Goal: Task Accomplishment & Management: Manage account settings

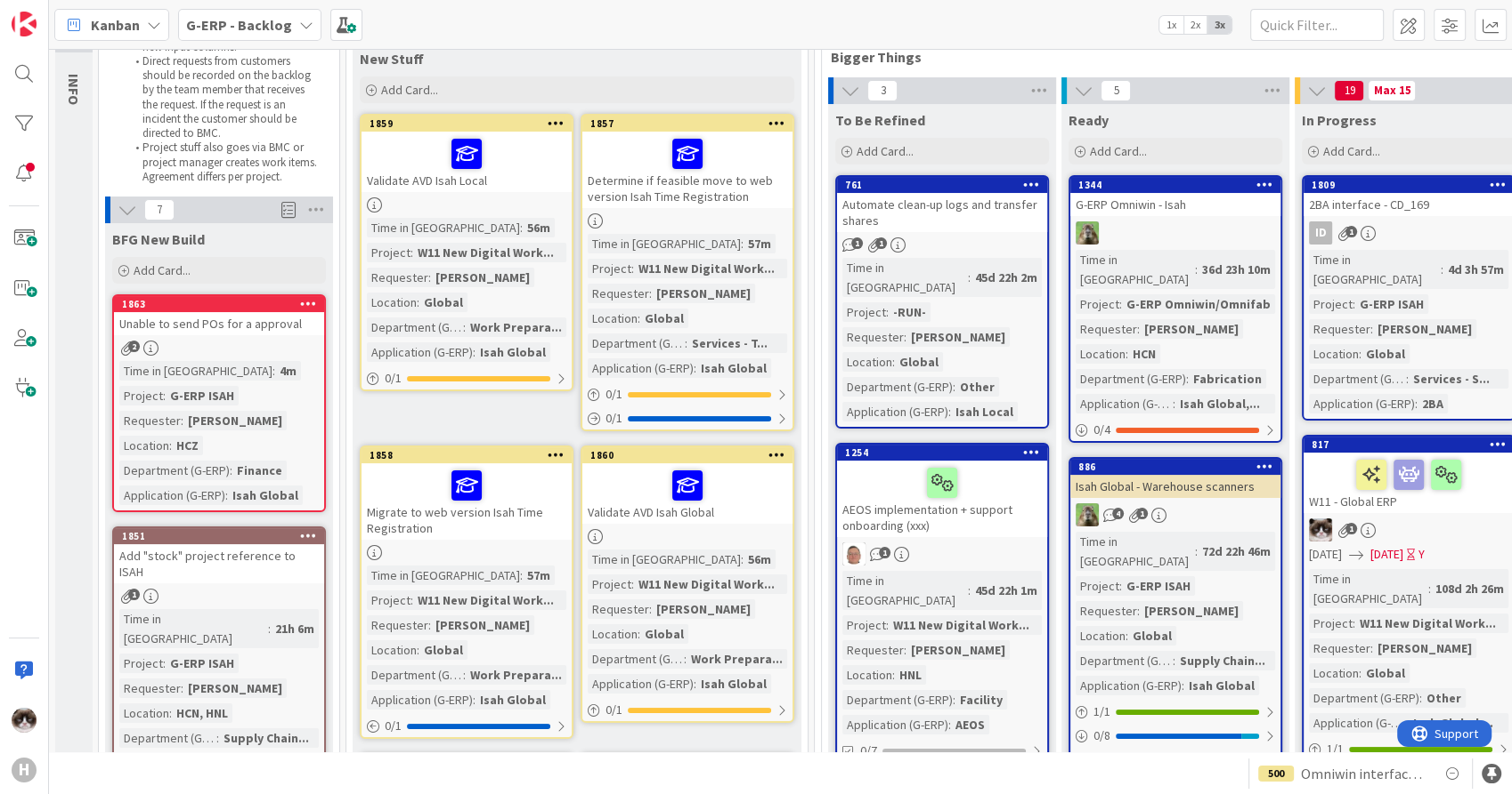
click at [252, 372] on div "Time in Column : 4m Project : G-ERP ISAH Requester : [PERSON_NAME] Location : H…" at bounding box center [219, 433] width 200 height 144
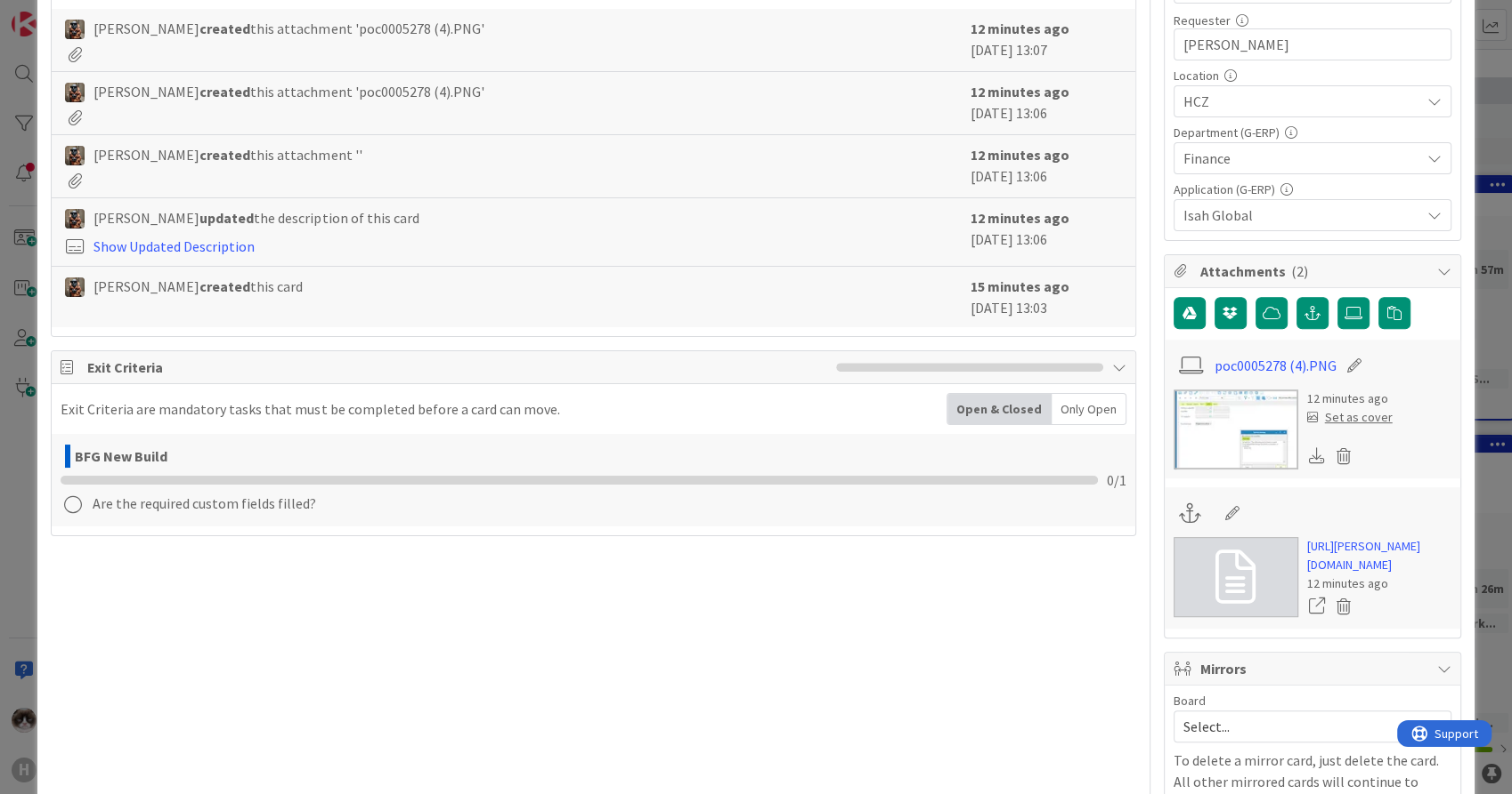
scroll to position [592, 0]
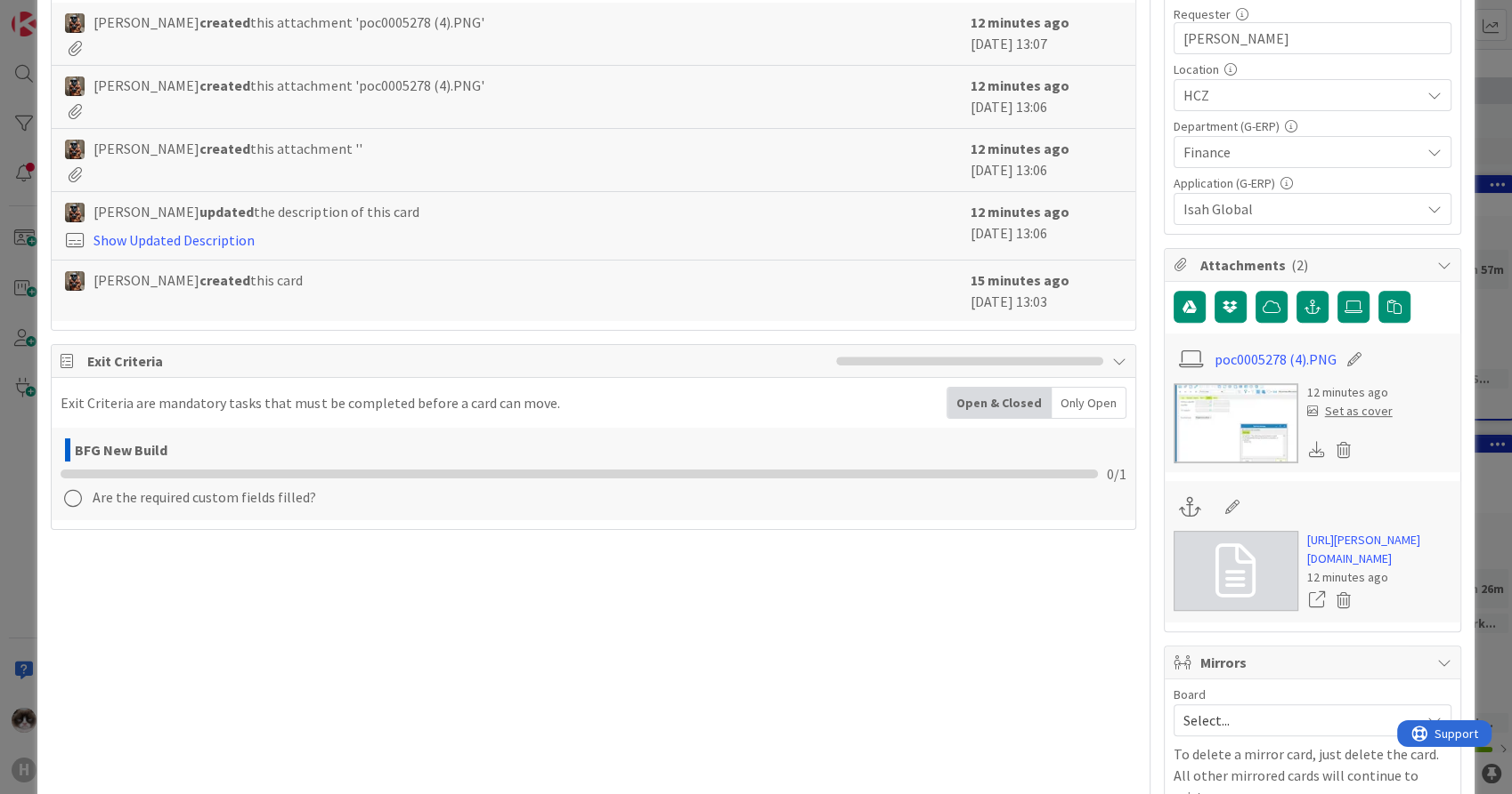
click at [1210, 428] on img at bounding box center [1235, 423] width 125 height 80
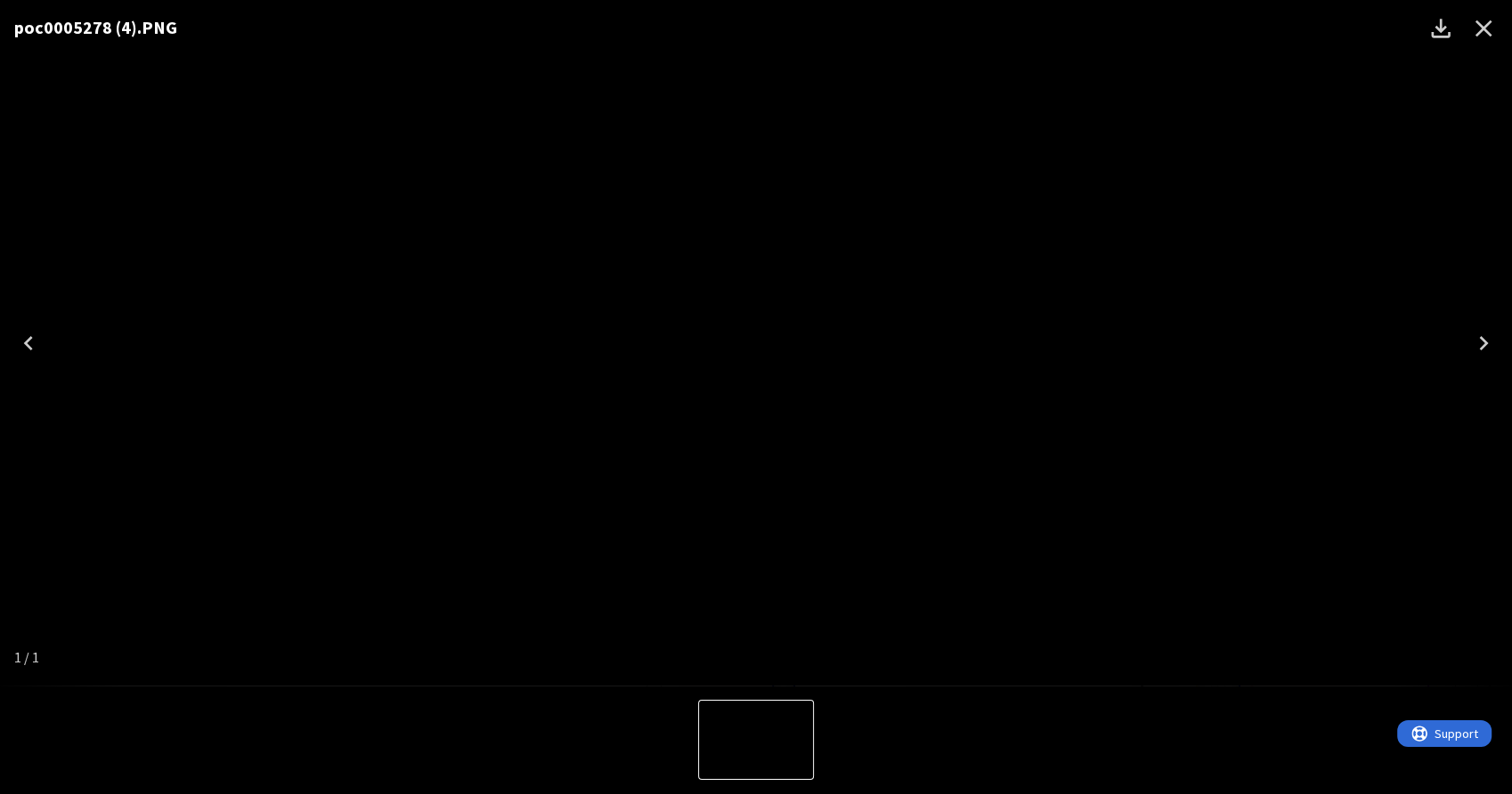
click at [1239, 453] on div "poc0005278 (4).PNG" at bounding box center [756, 343] width 1512 height 686
click at [1300, 455] on div "poc0005278 (4).PNG" at bounding box center [756, 343] width 1512 height 686
click at [1496, 36] on button "Close" at bounding box center [1483, 28] width 43 height 43
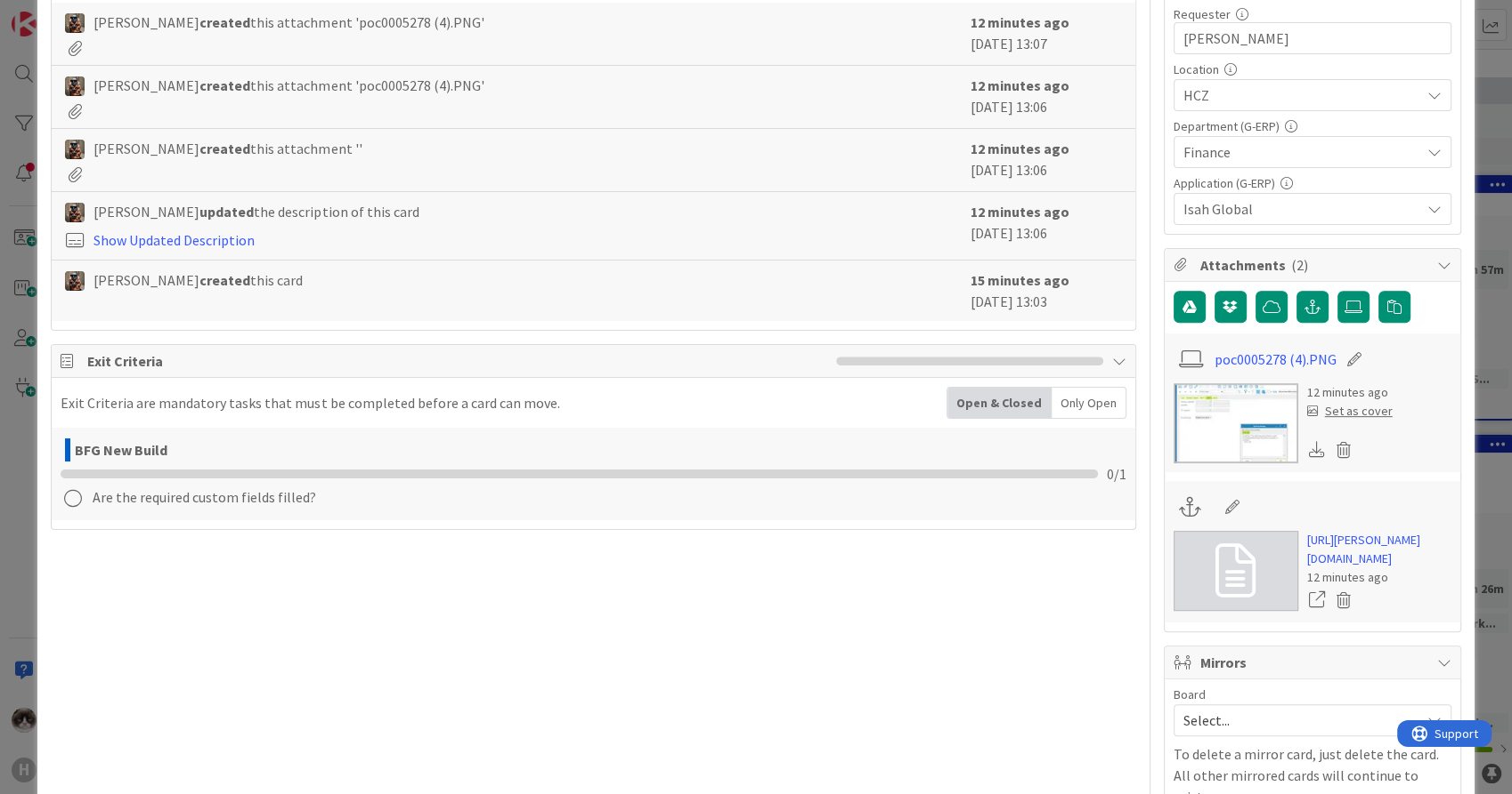
click at [1173, 412] on img at bounding box center [1235, 423] width 125 height 80
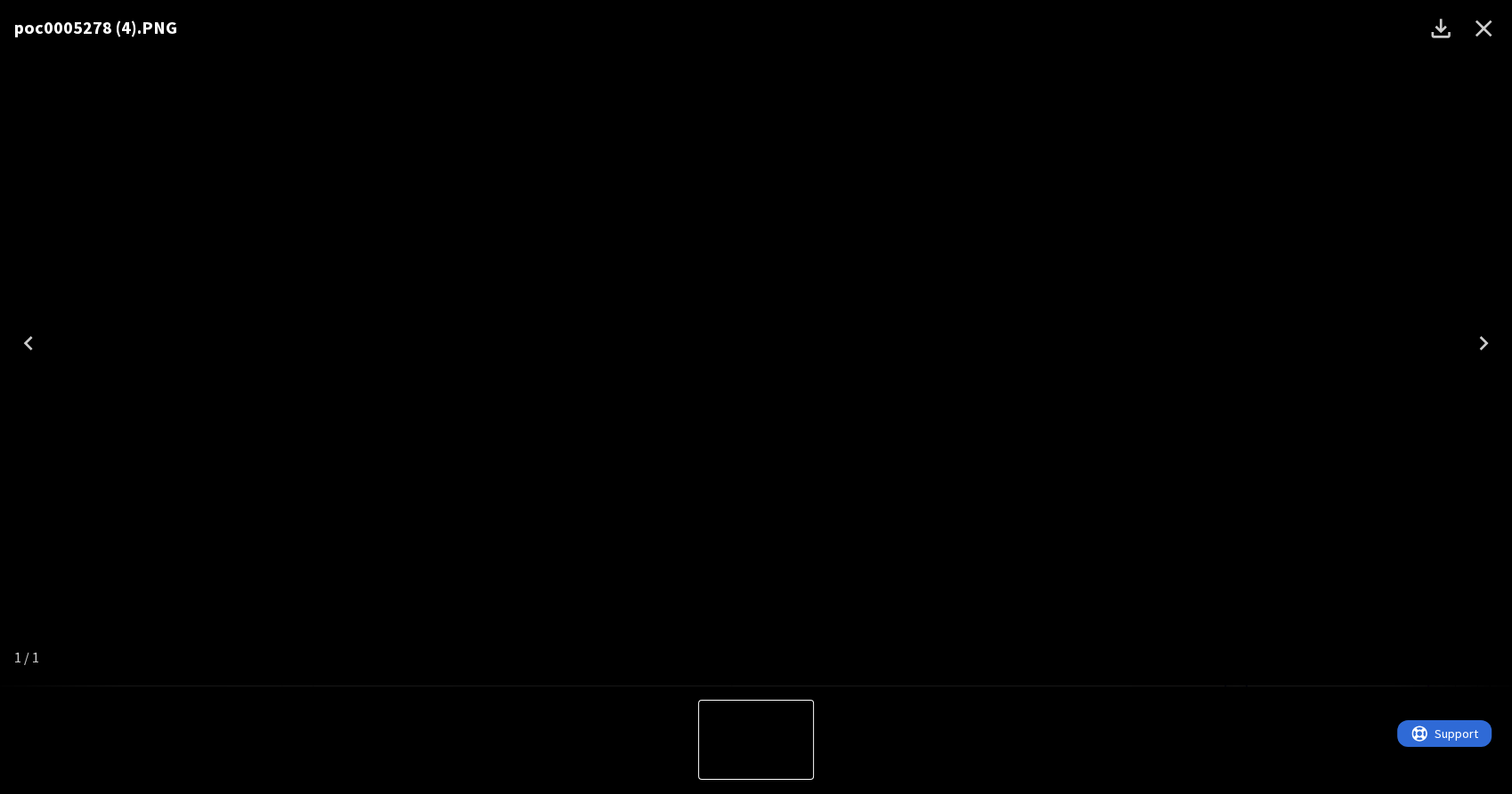
click at [1334, 442] on div "poc0005278 (4).PNG" at bounding box center [756, 343] width 1512 height 686
click at [1303, 576] on div "poc0005278 (4).PNG" at bounding box center [756, 343] width 1512 height 686
click at [1482, 28] on icon "Close" at bounding box center [1483, 28] width 29 height 29
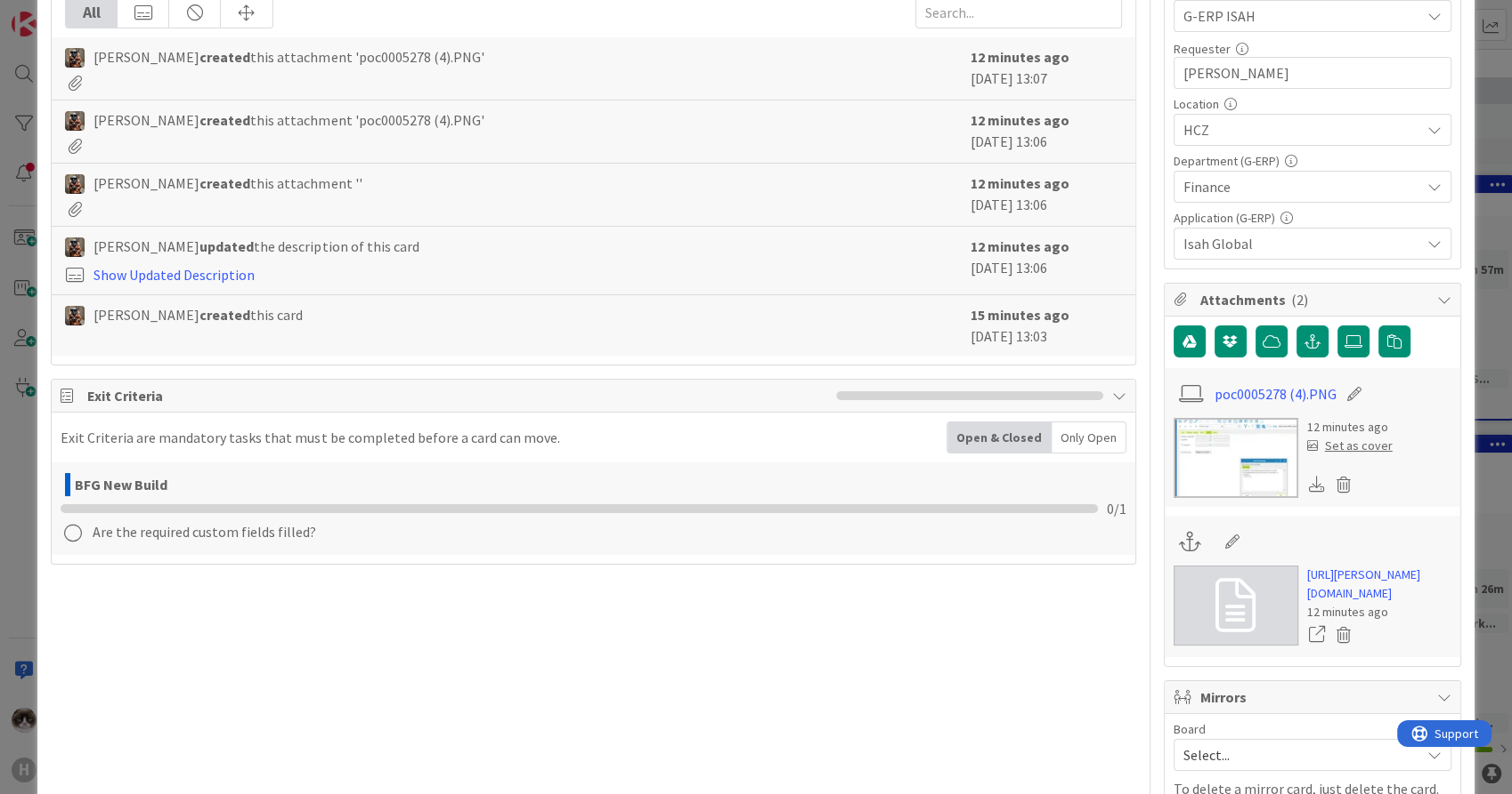
scroll to position [691, 0]
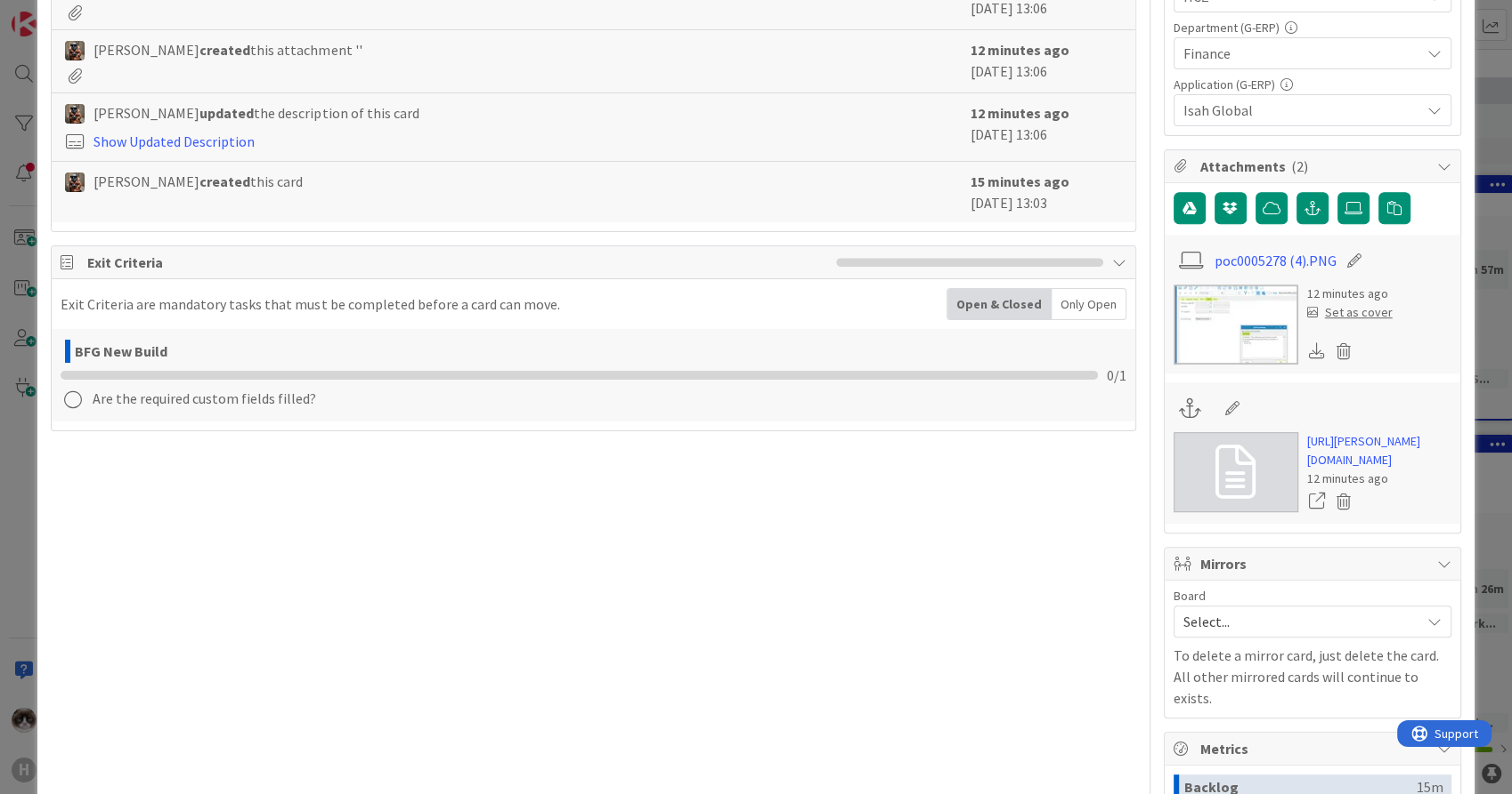
click at [1213, 347] on img at bounding box center [1235, 325] width 125 height 80
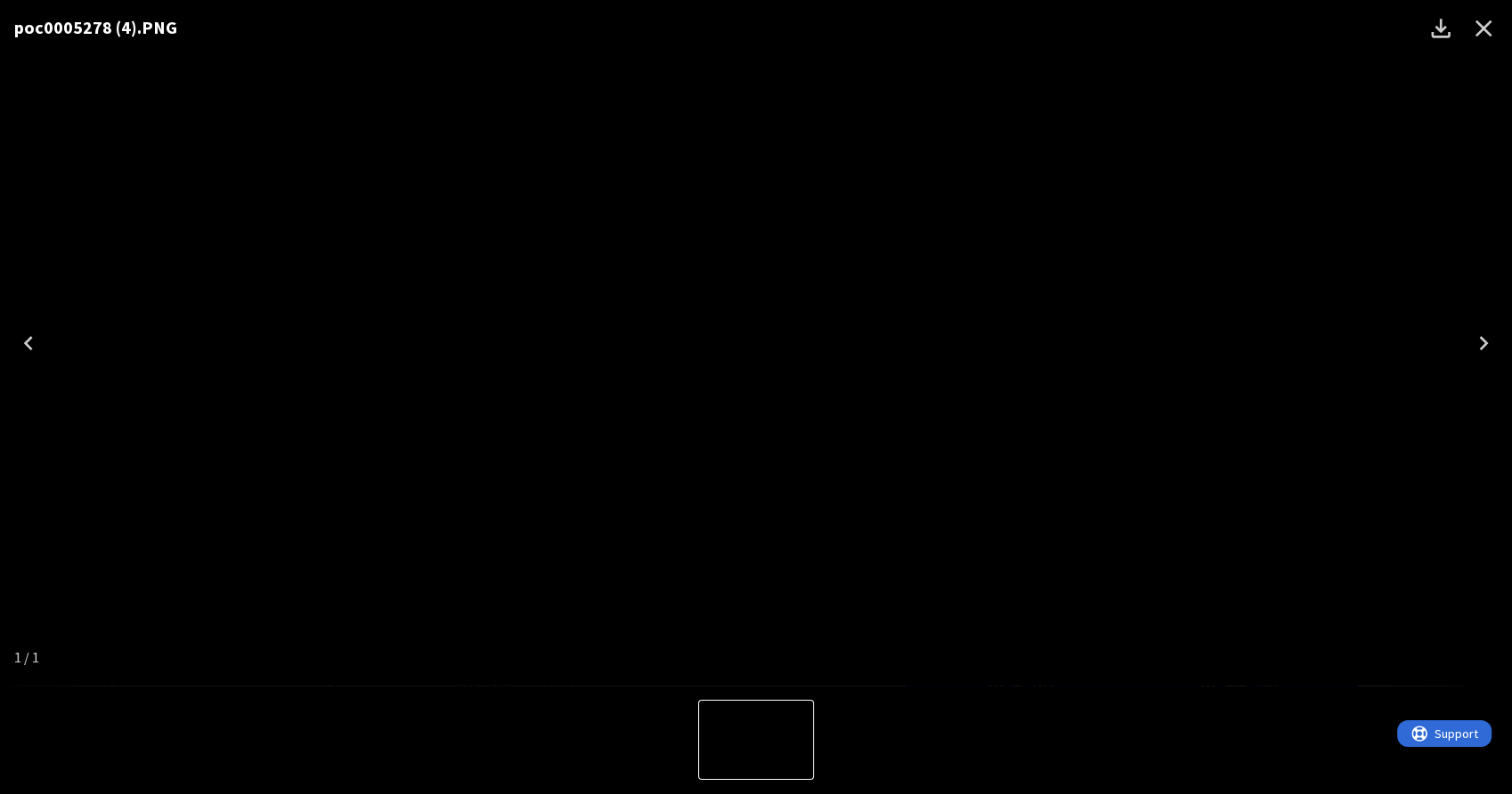
click at [1196, 201] on div "poc0005278 (4).PNG" at bounding box center [756, 343] width 1512 height 686
click at [1269, 192] on div "poc0005278 (4).PNG" at bounding box center [756, 343] width 1512 height 686
click at [1479, 28] on icon "Close" at bounding box center [1483, 28] width 29 height 29
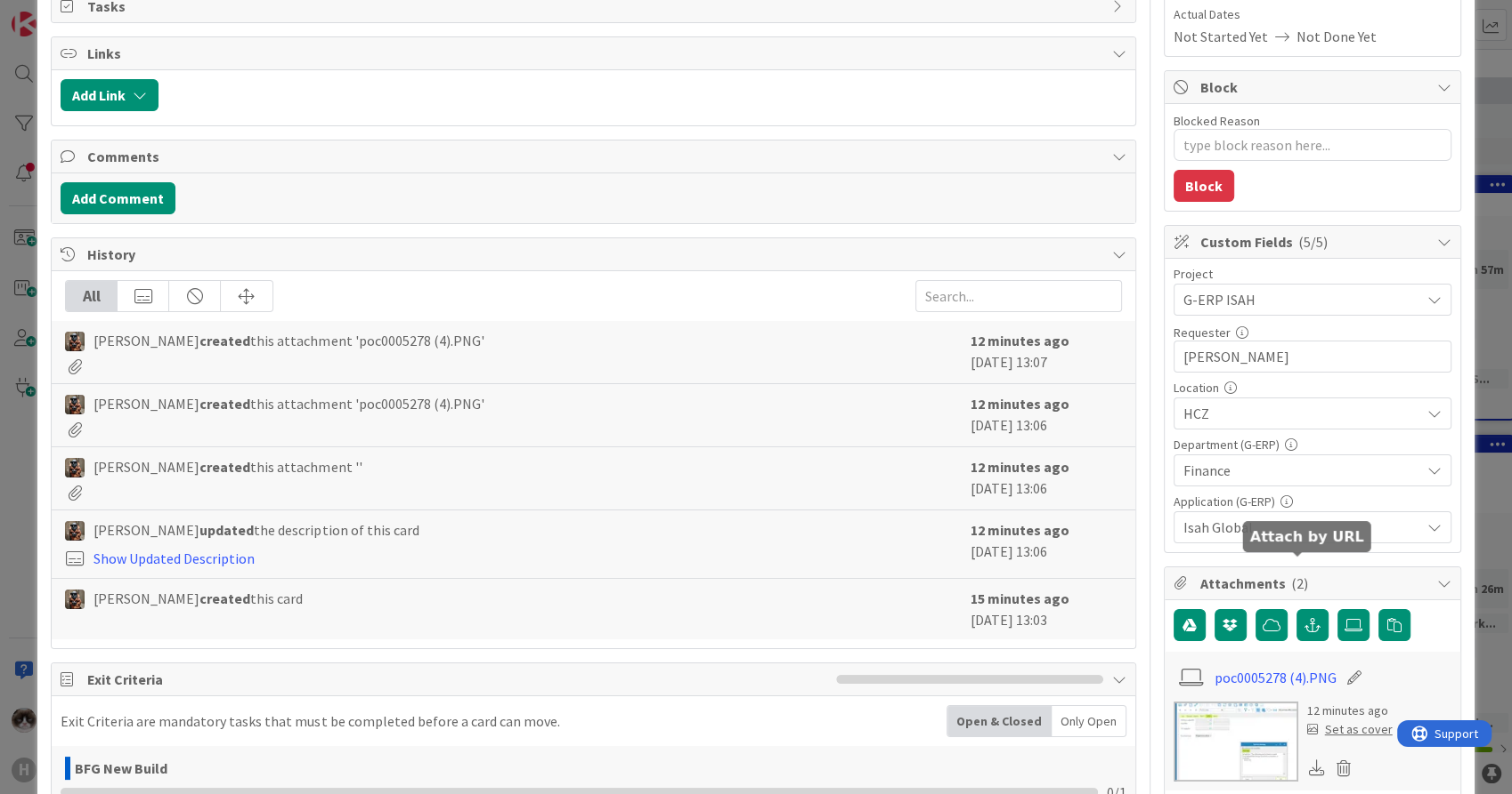
scroll to position [395, 0]
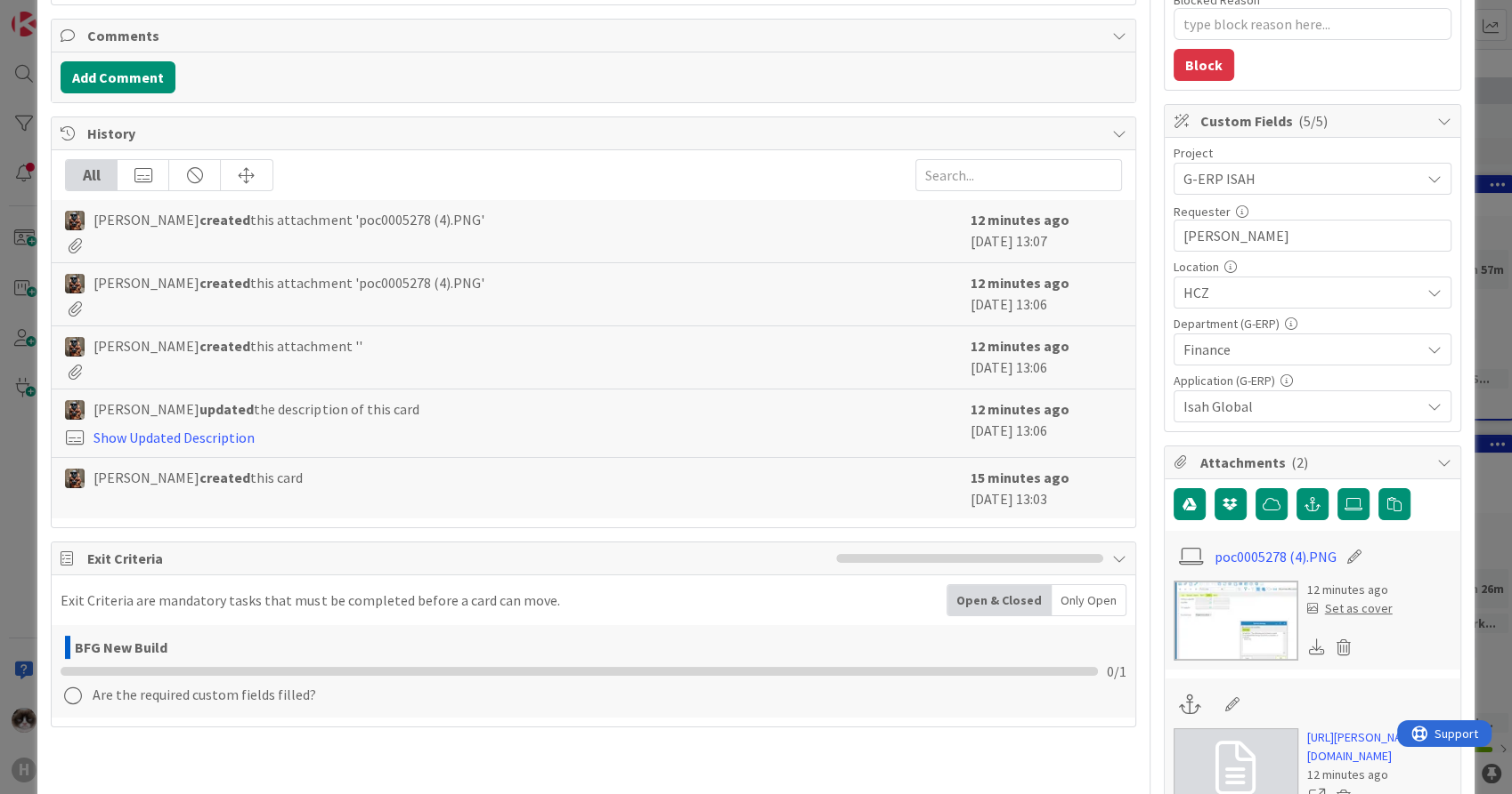
click at [1245, 641] on img at bounding box center [1235, 621] width 125 height 80
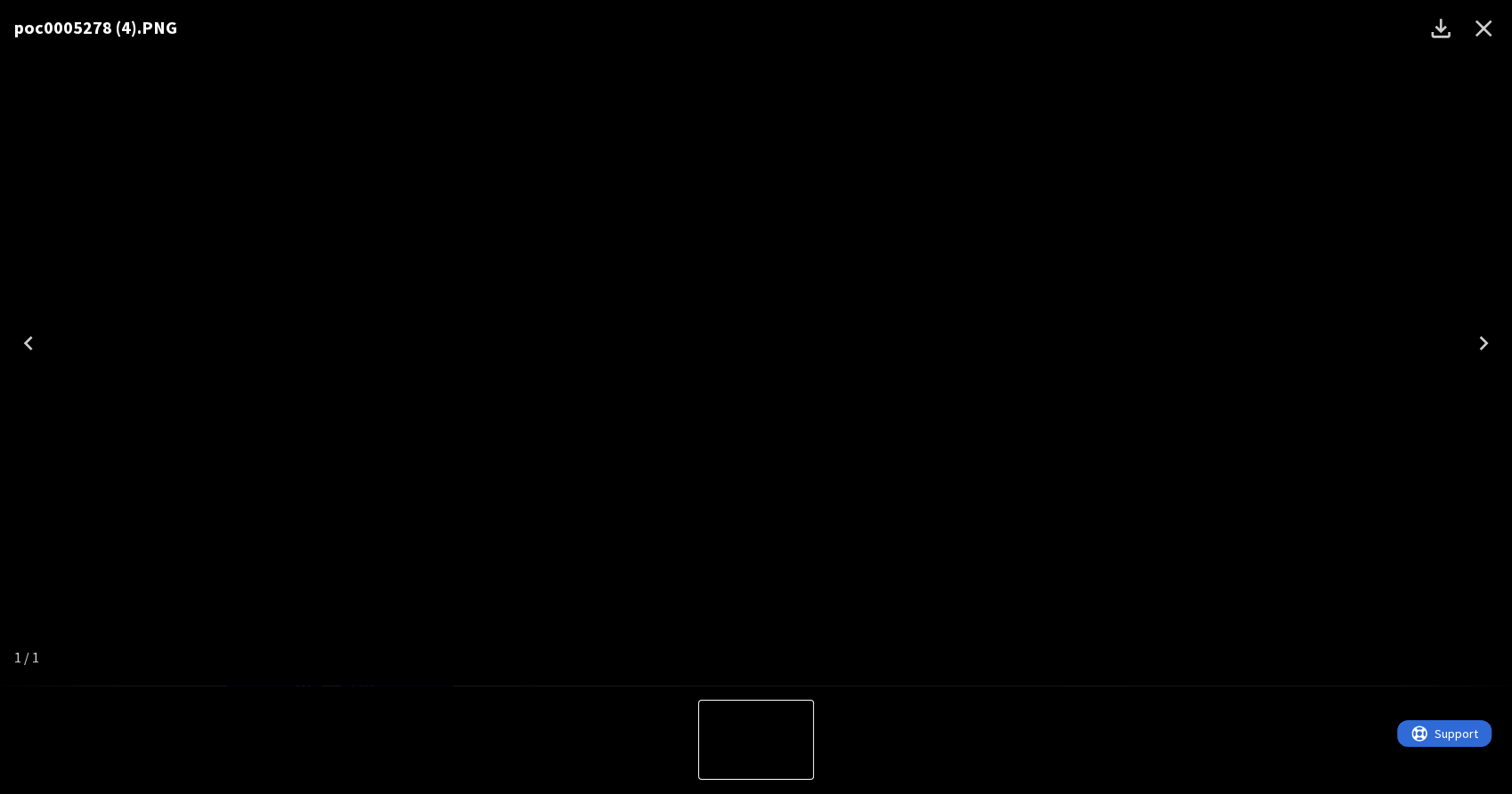
drag, startPoint x: 760, startPoint y: 199, endPoint x: 685, endPoint y: 271, distance: 104.0
click at [756, 344] on img "1 of 1" at bounding box center [756, 344] width 0 height 0
click at [1287, 243] on div "poc0005278 (4).PNG" at bounding box center [756, 343] width 1512 height 686
click at [1470, 29] on icon "Close" at bounding box center [1483, 28] width 29 height 29
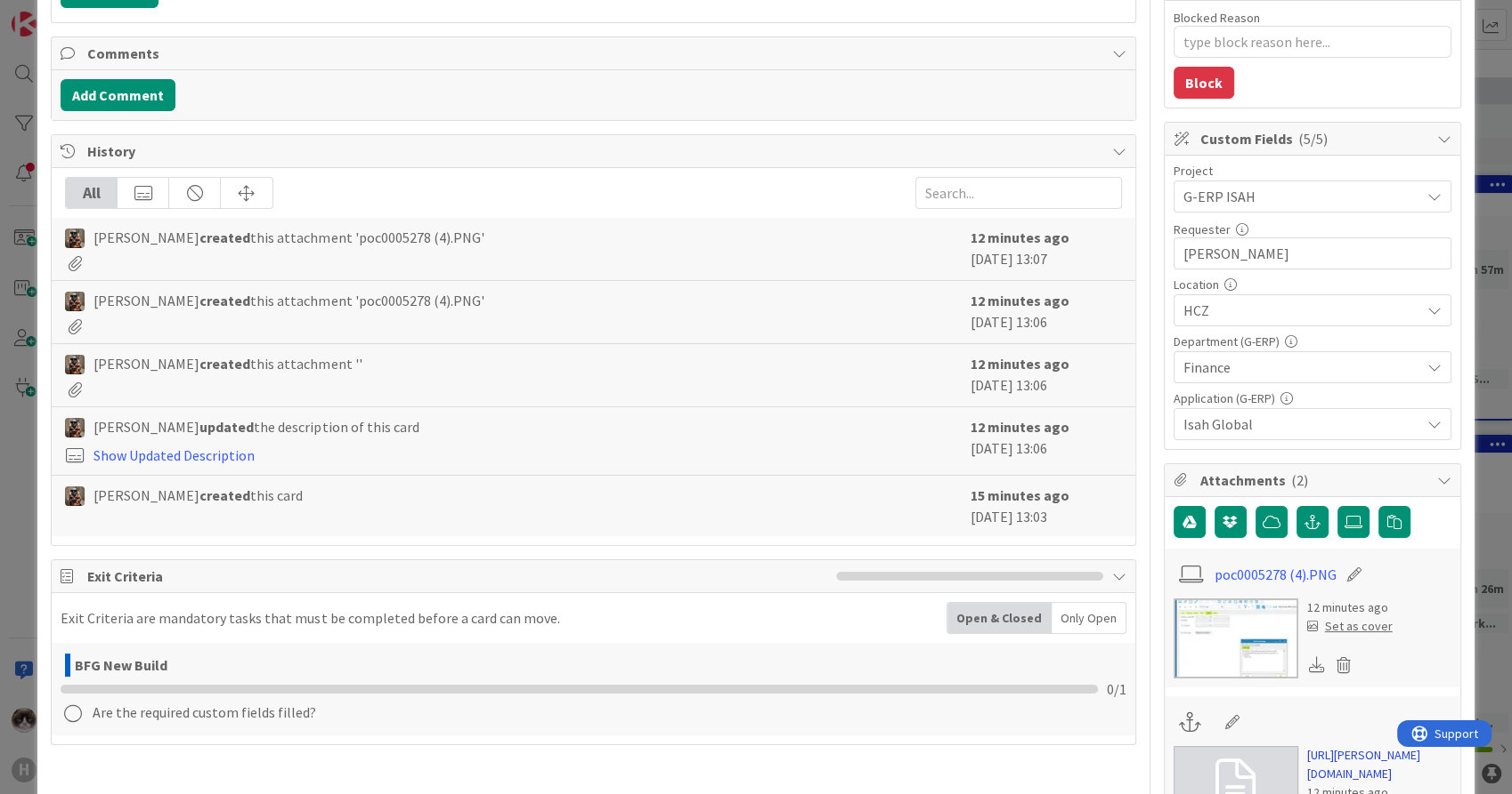
scroll to position [691, 0]
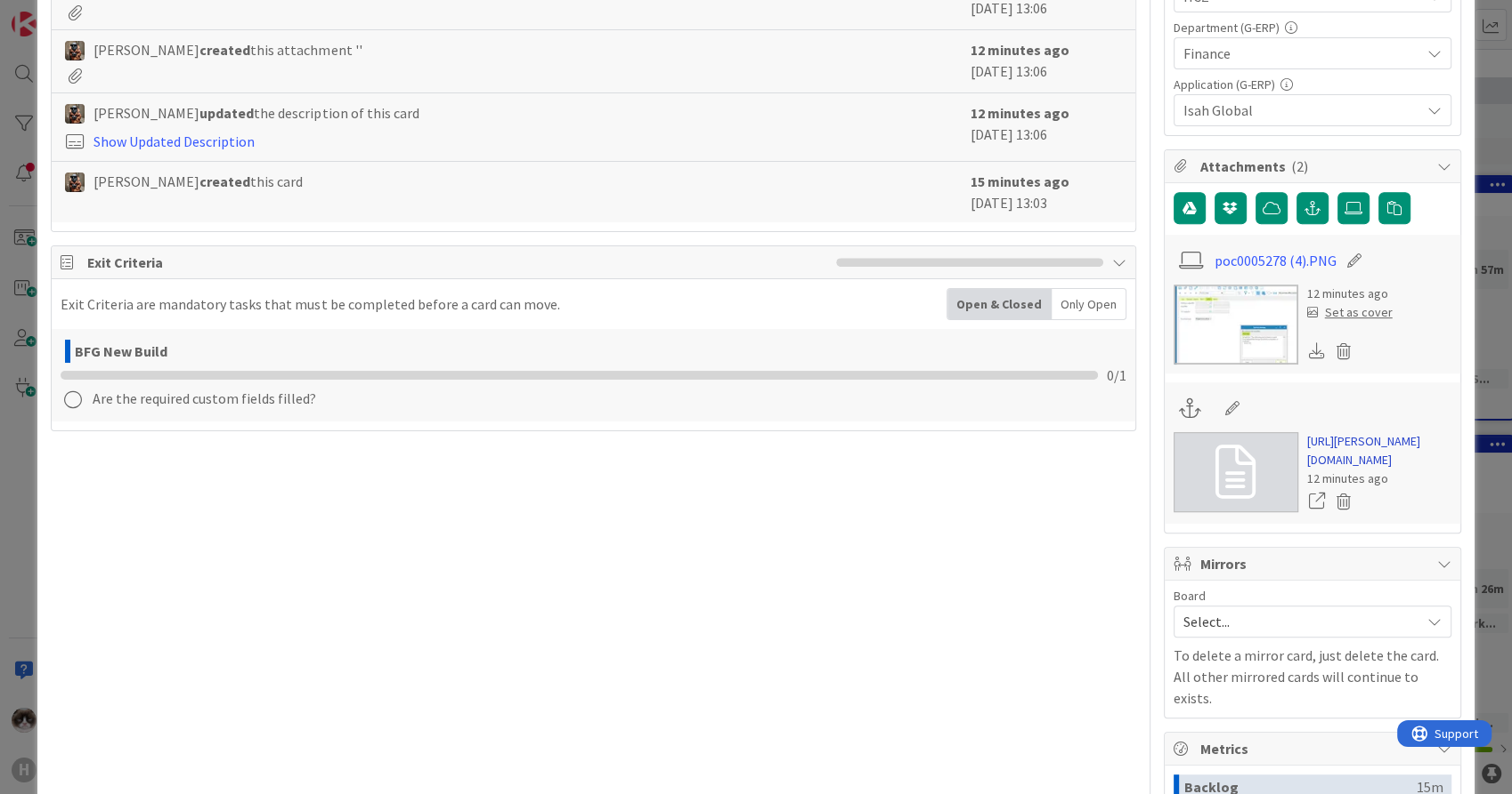
click at [1327, 469] on link "[URL][PERSON_NAME][DOMAIN_NAME]" at bounding box center [1379, 450] width 144 height 37
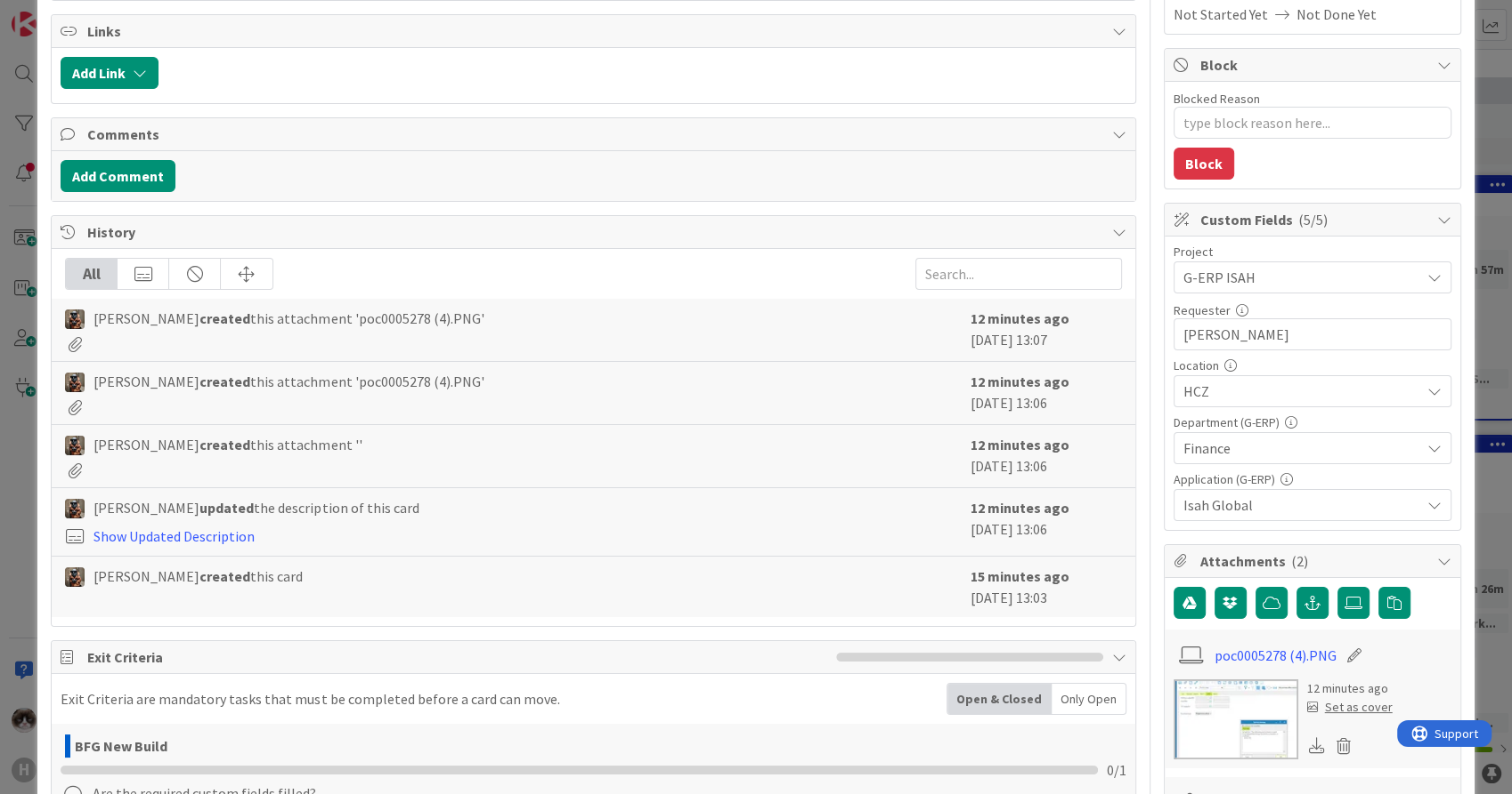
scroll to position [0, 0]
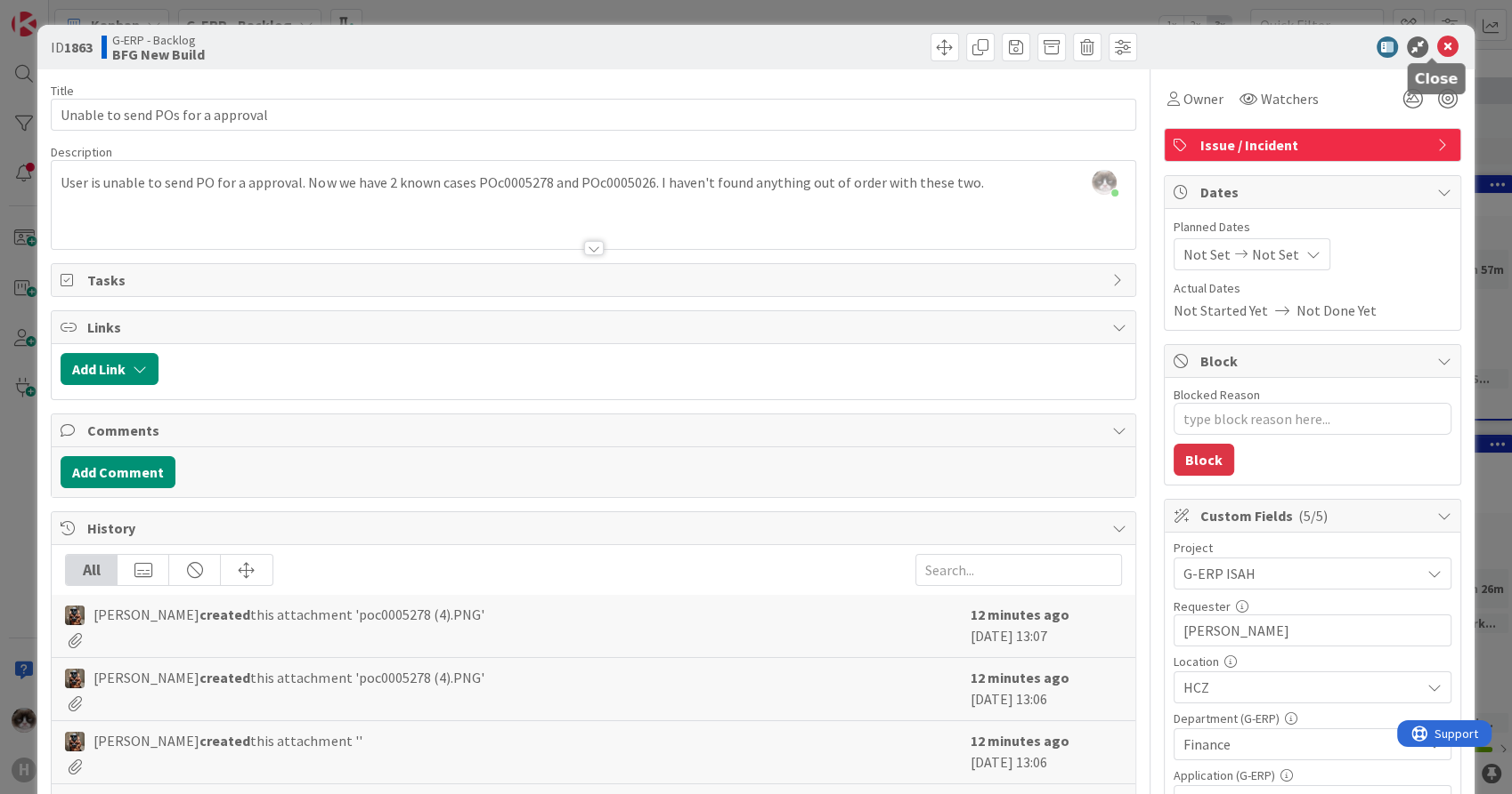
click at [1437, 43] on icon at bounding box center [1447, 47] width 21 height 21
click at [1437, 48] on icon at bounding box center [1447, 47] width 21 height 21
click at [1437, 42] on icon at bounding box center [1447, 47] width 21 height 21
click at [1481, 138] on div "Add Card..." at bounding box center [1518, 151] width 435 height 27
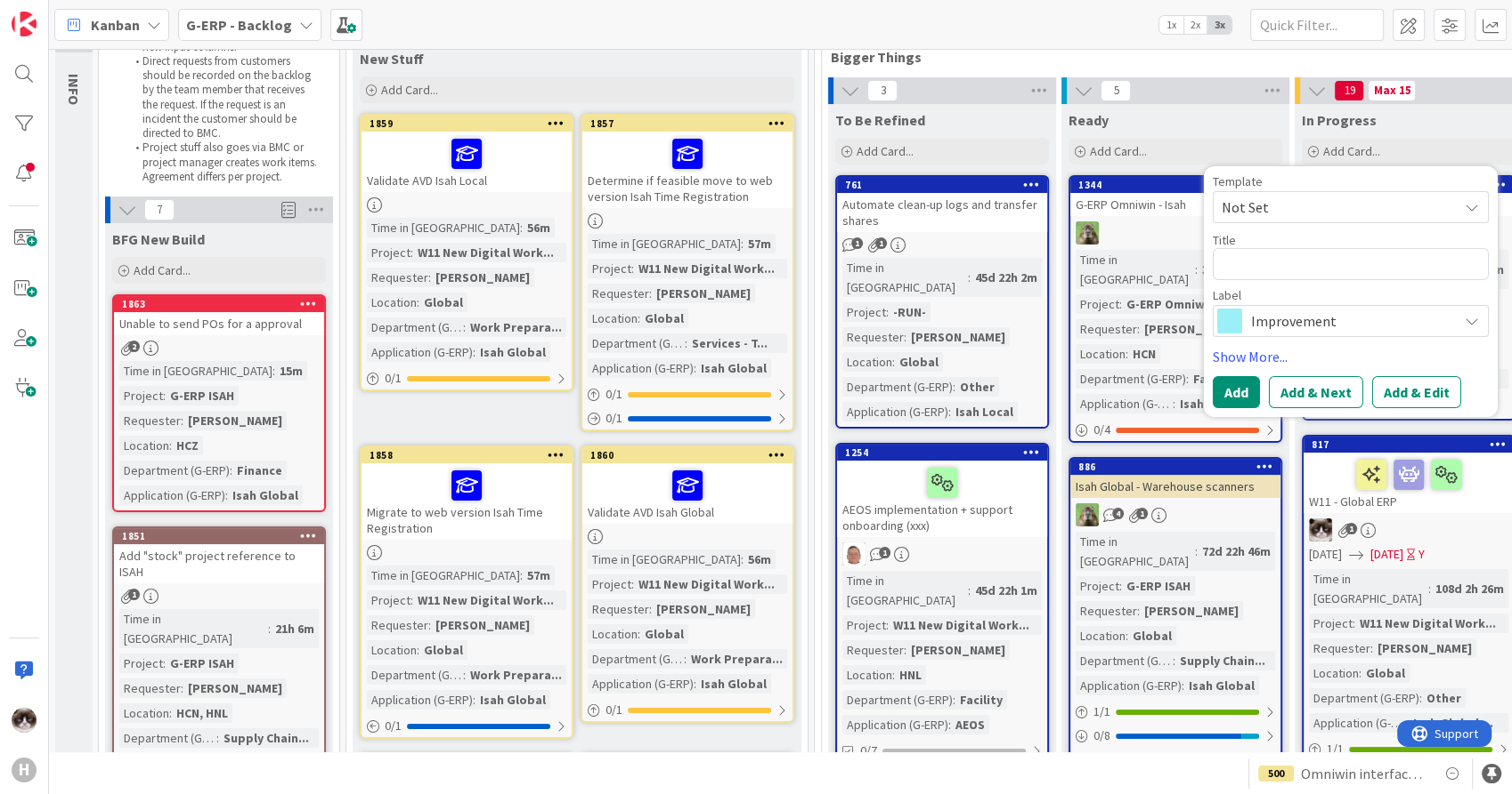
click at [260, 22] on b "G-ERP - Backlog" at bounding box center [239, 25] width 106 height 18
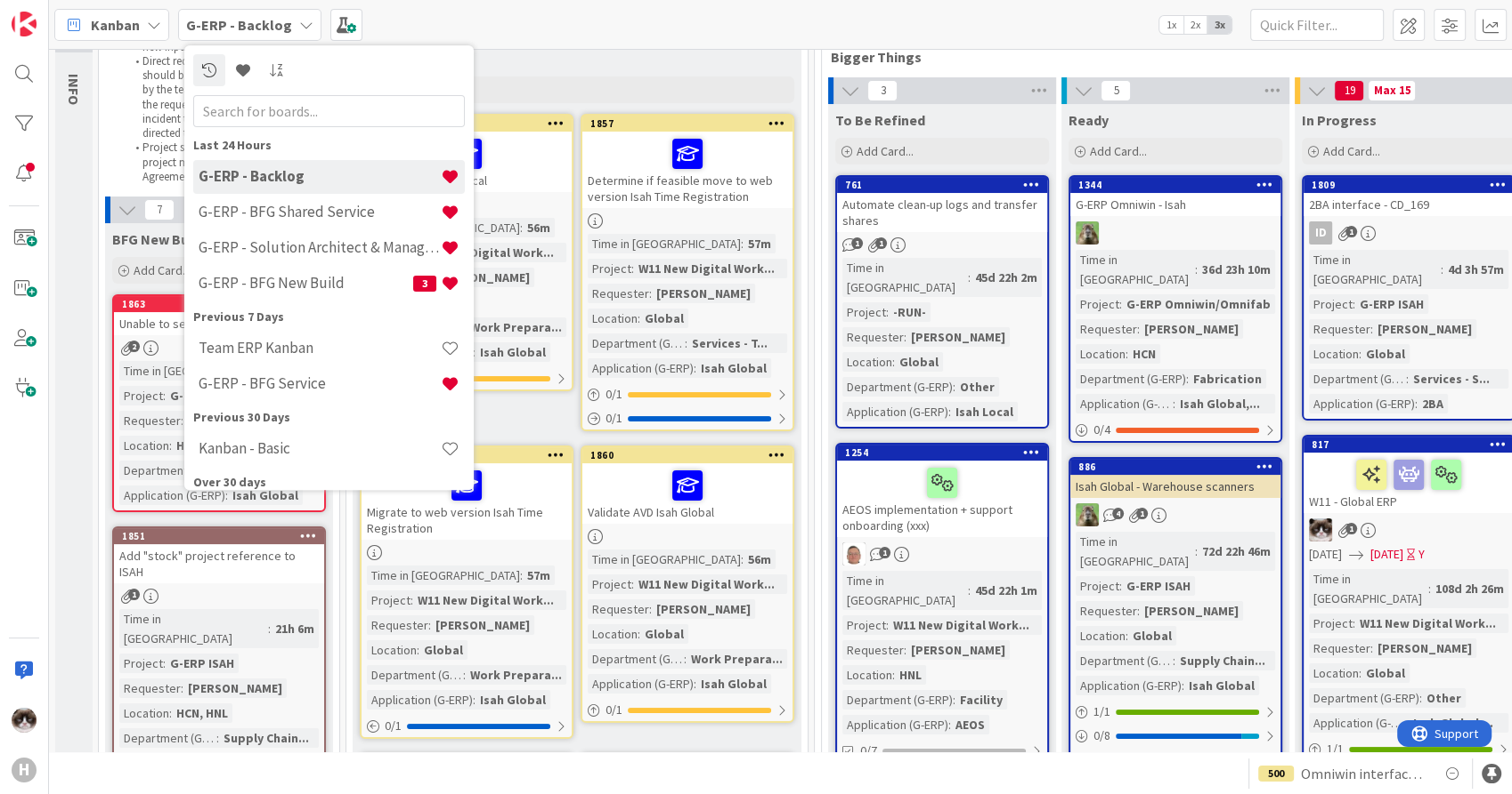
click at [348, 270] on div "G-ERP - BFG New Build 3" at bounding box center [329, 284] width 272 height 34
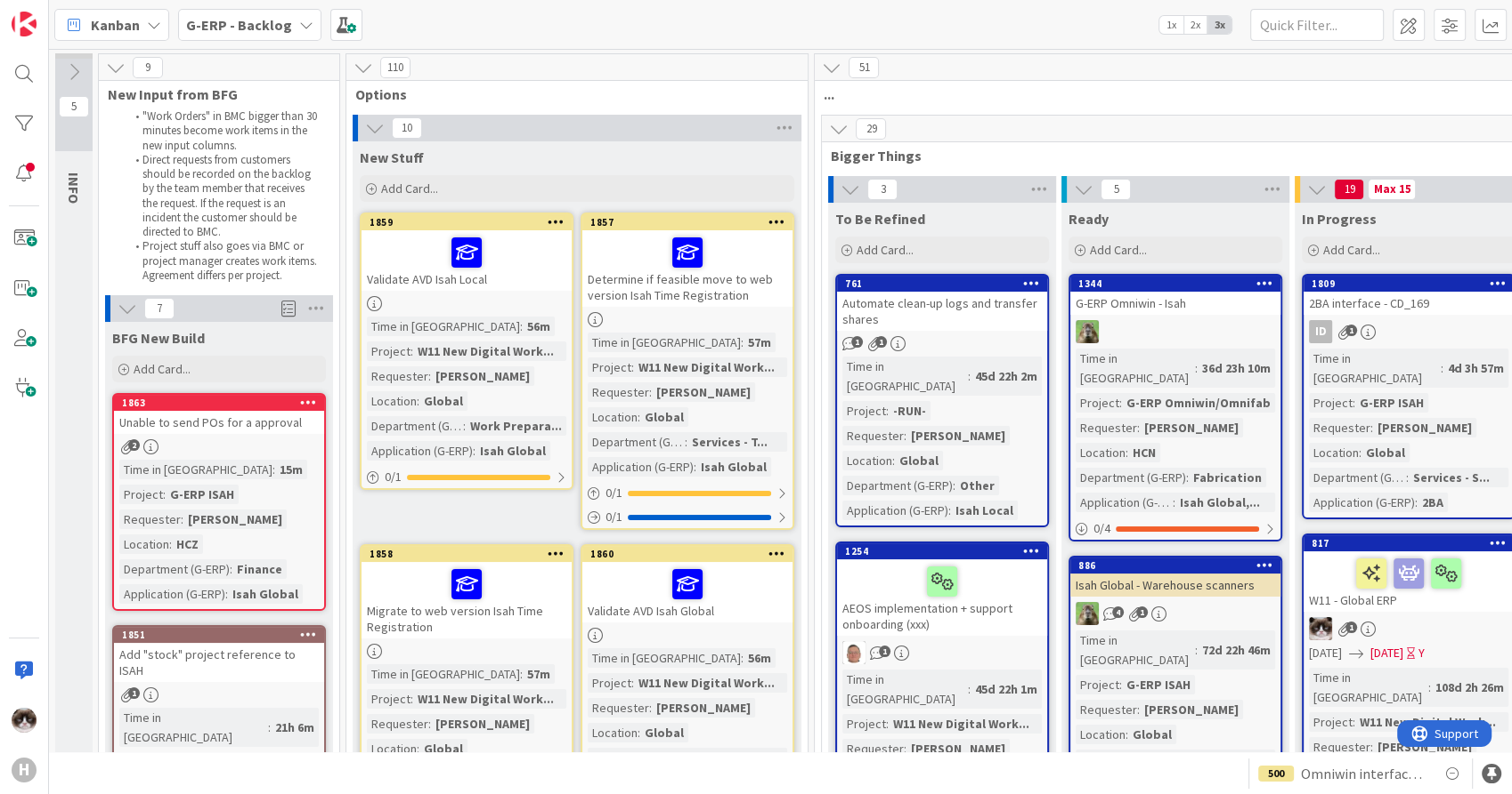
click at [222, 24] on b "G-ERP - Backlog" at bounding box center [239, 25] width 106 height 18
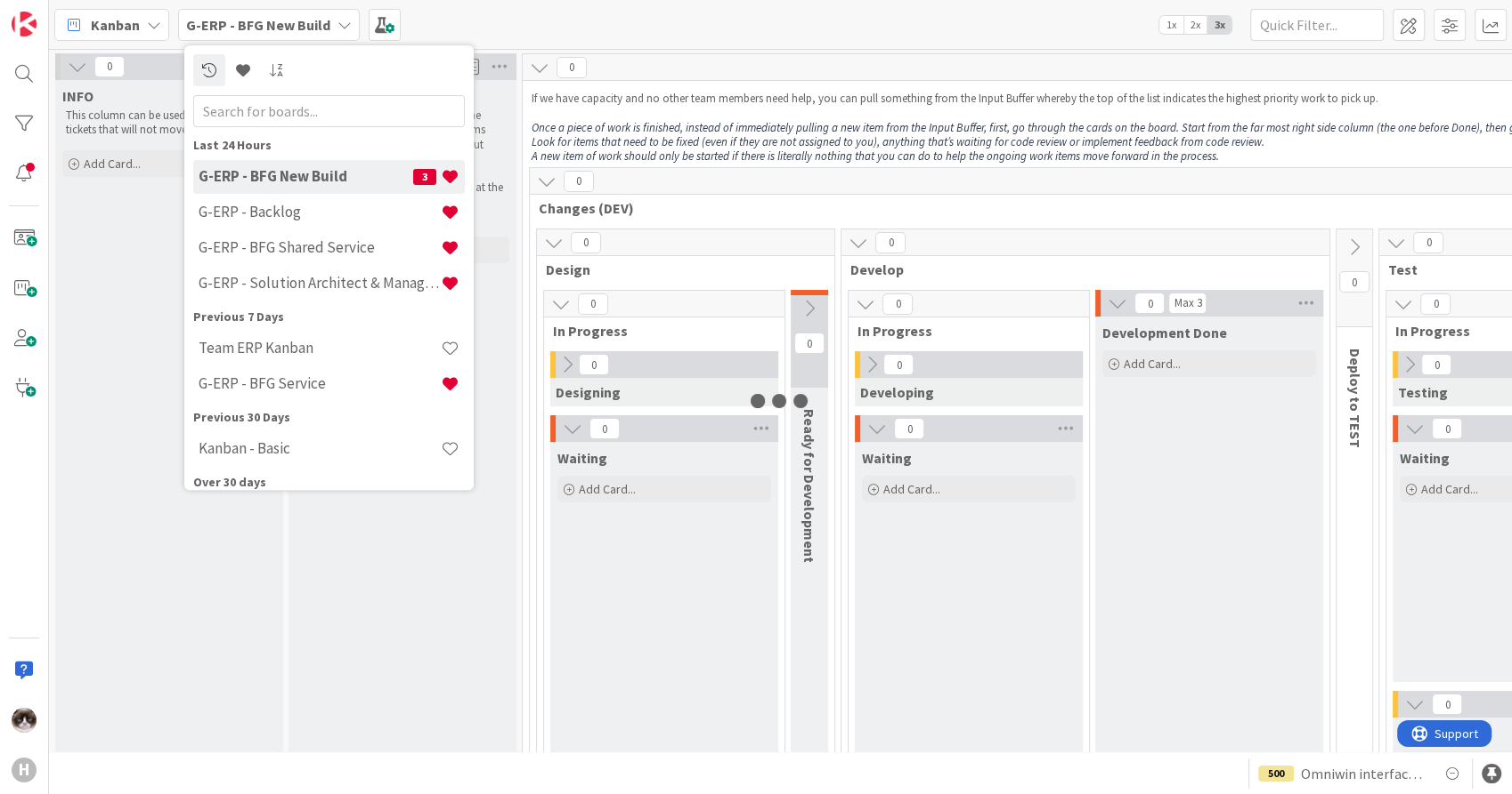
click at [667, 135] on em "Look for items that need to be fixed (even if they are not assigned to you), an…" at bounding box center [897, 142] width 733 height 15
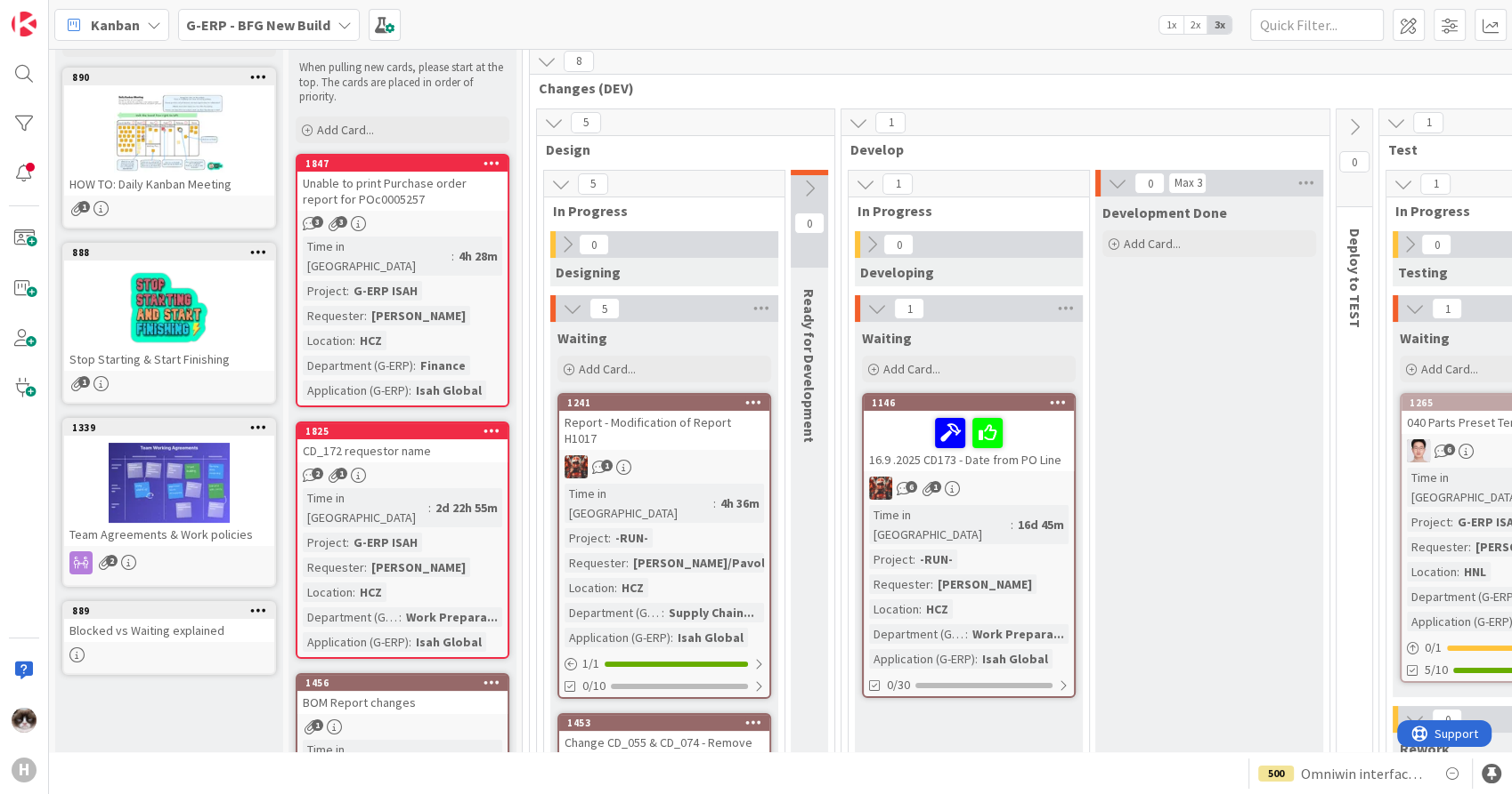
scroll to position [297, 0]
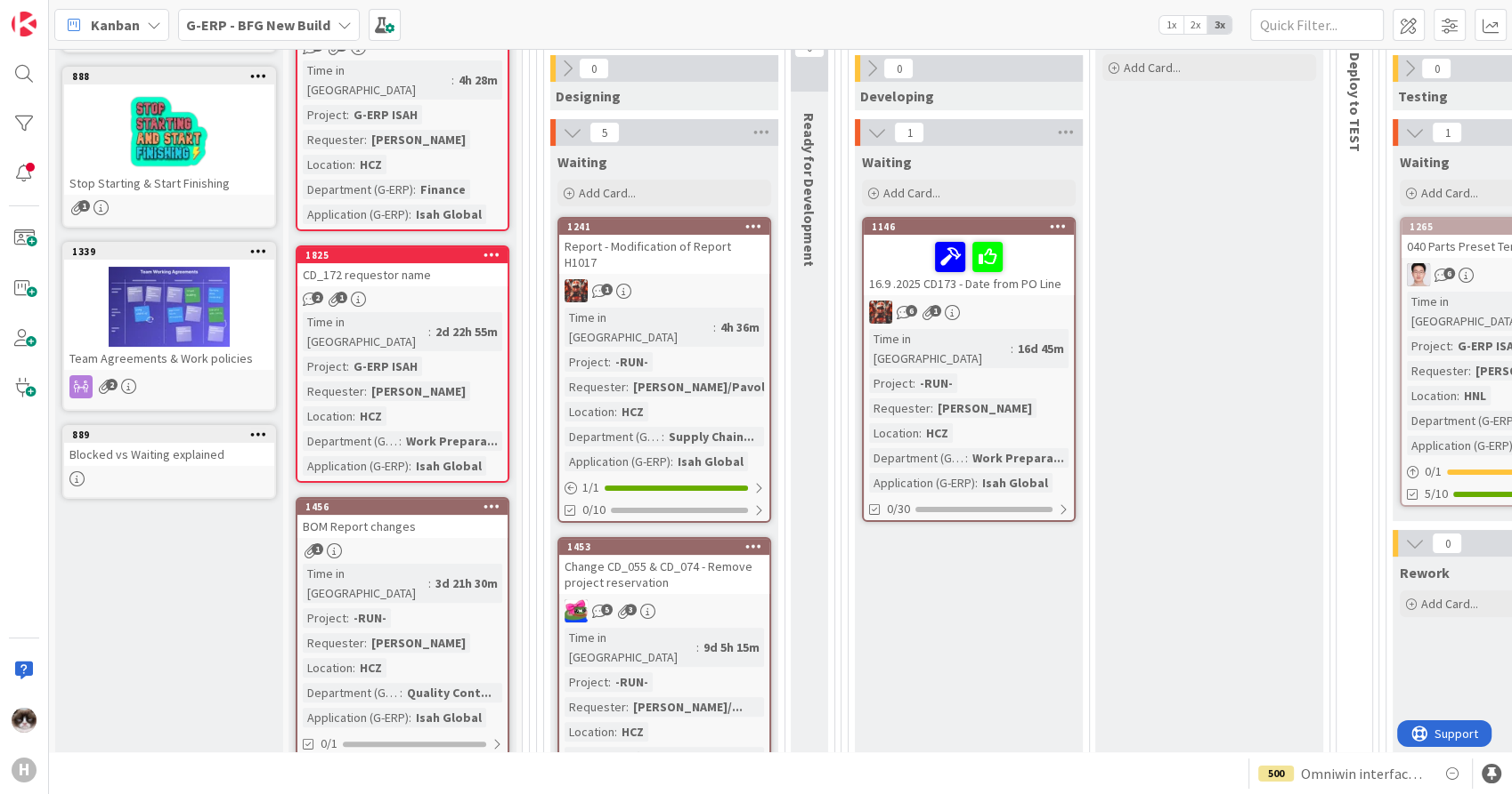
click at [716, 318] on div "4h 36m" at bounding box center [740, 328] width 48 height 20
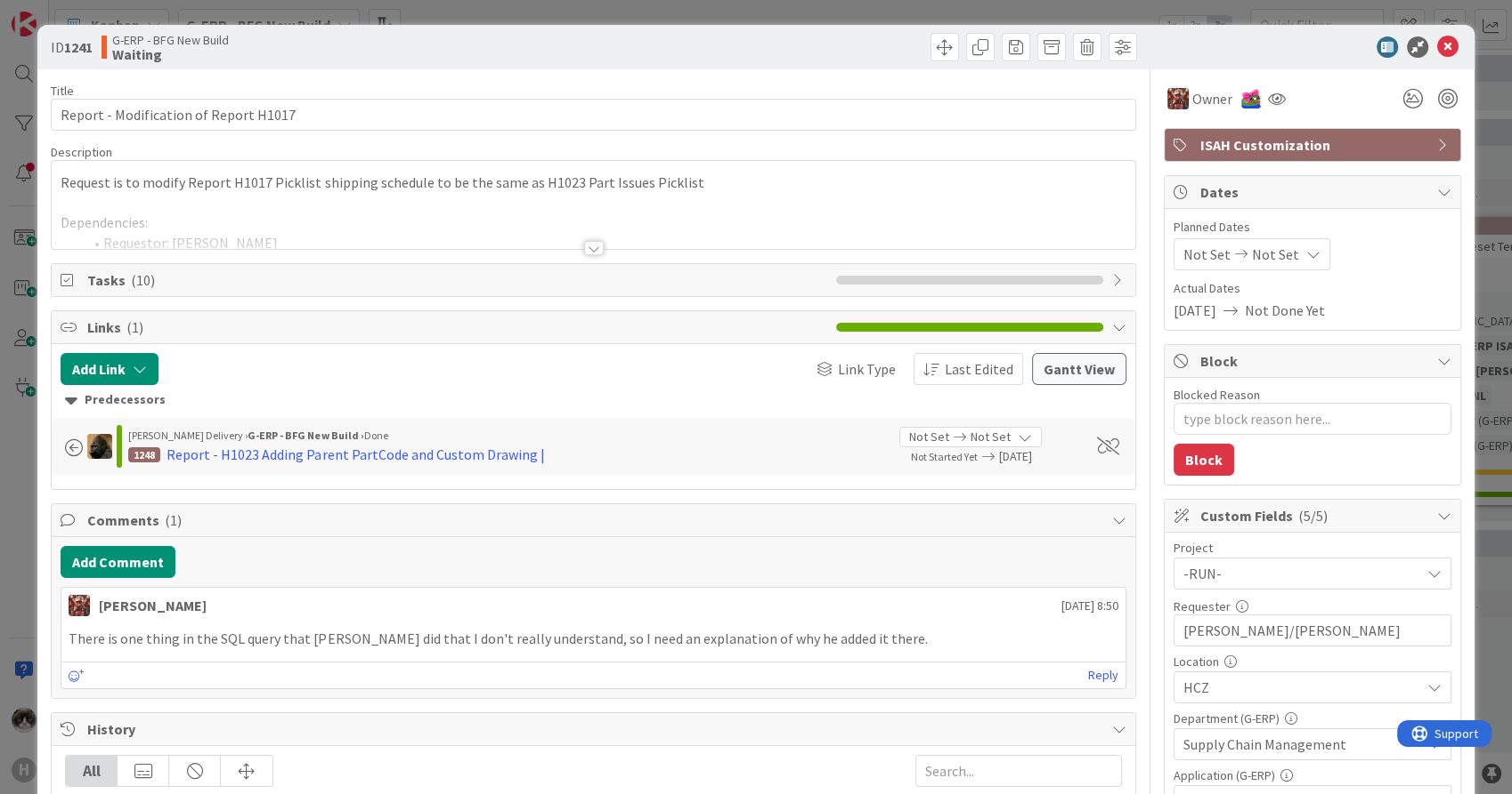
click at [586, 249] on div at bounding box center [594, 248] width 20 height 14
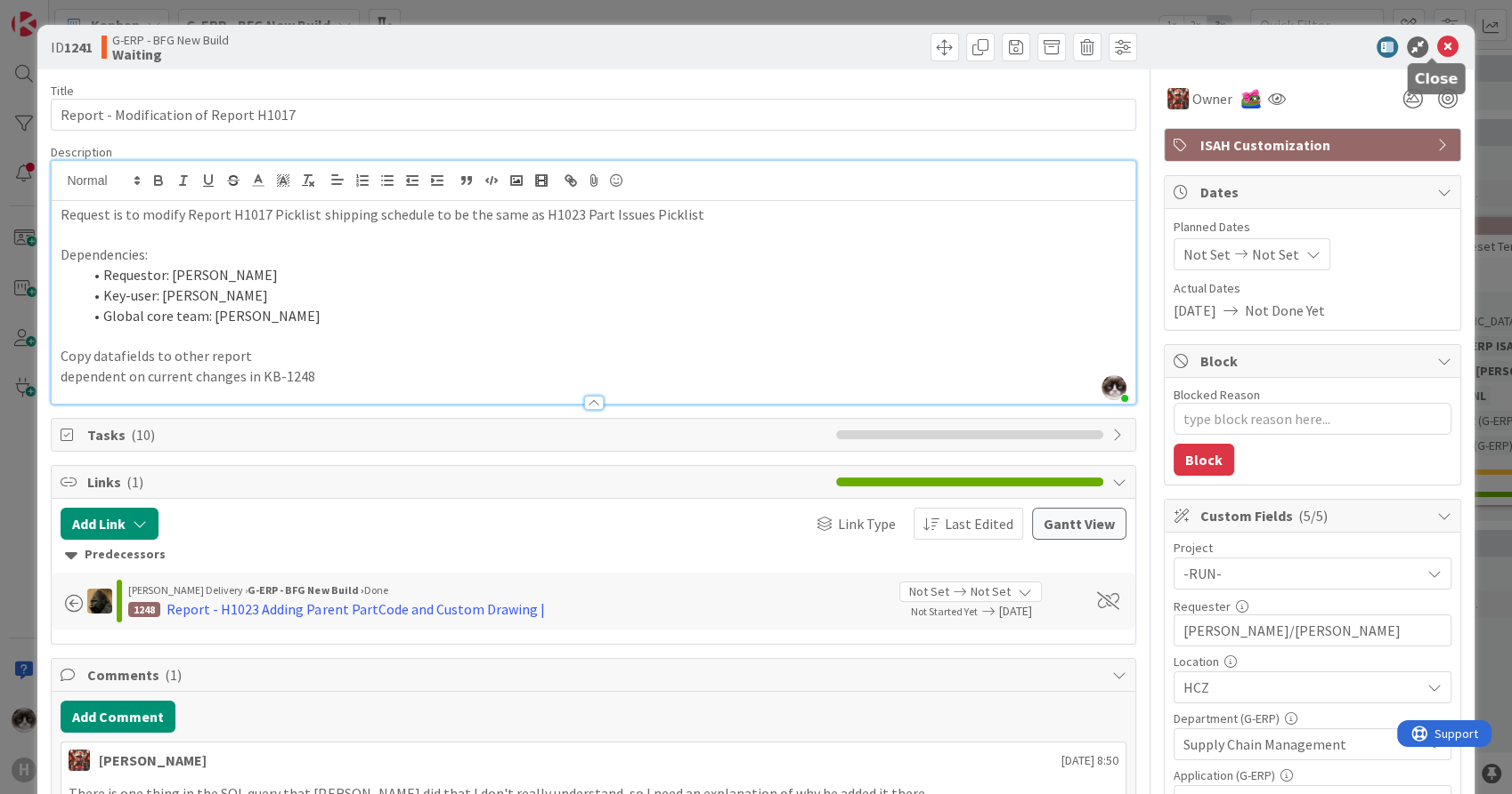
click at [1437, 47] on icon at bounding box center [1447, 47] width 21 height 21
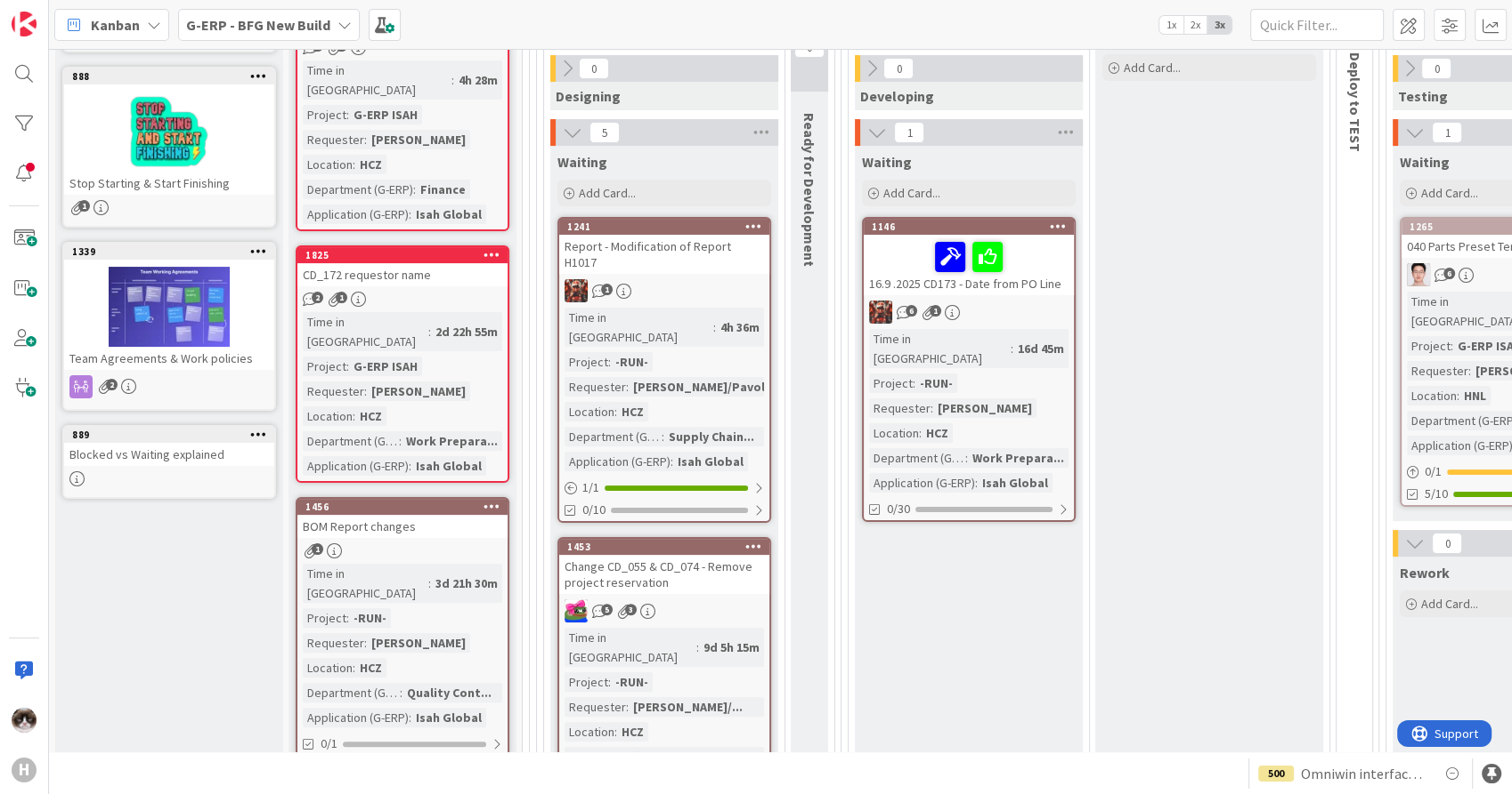
click at [434, 35] on div "Unable to print Purchase order report for POc0005257" at bounding box center [403, 15] width 210 height 39
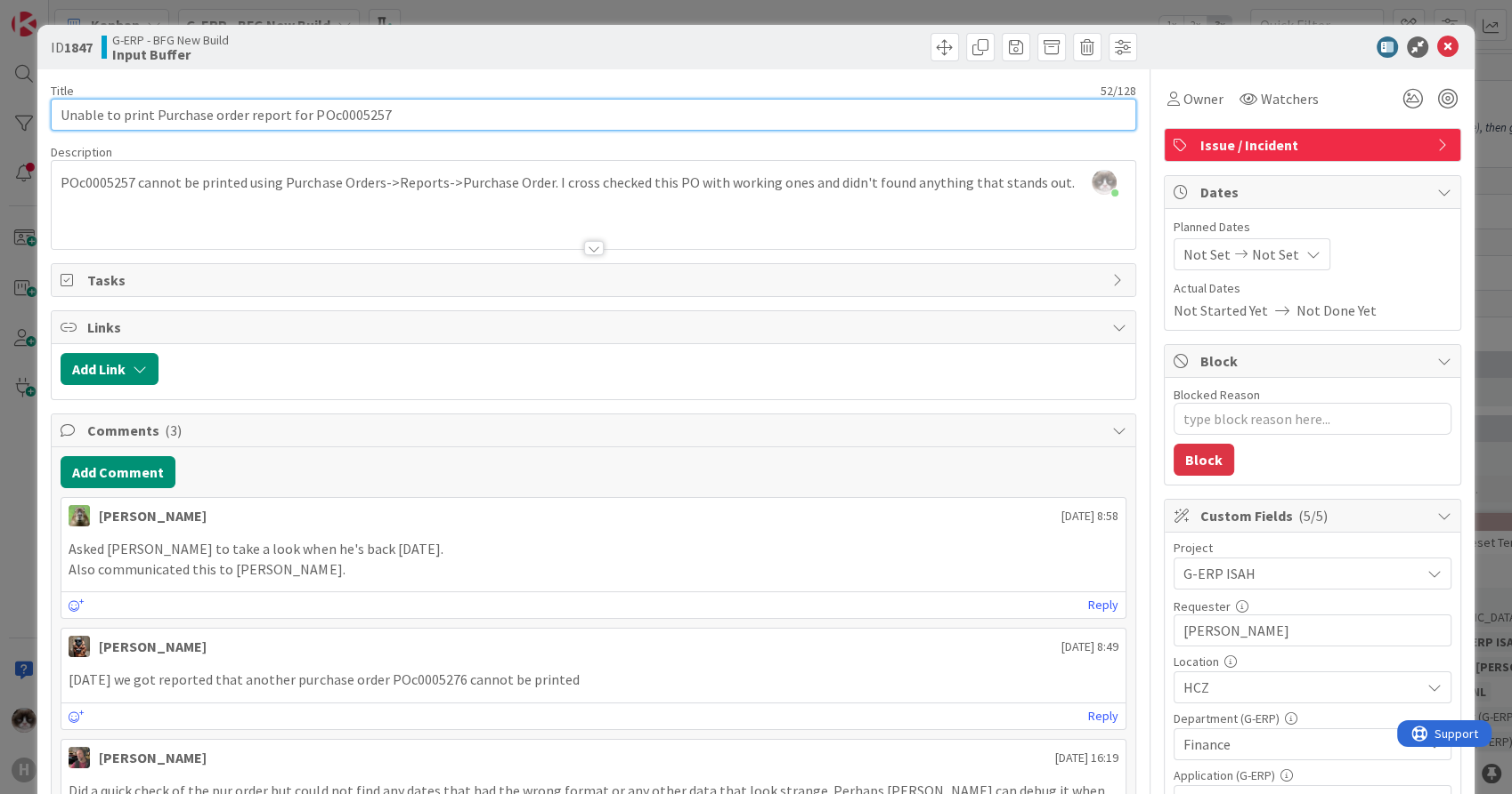
drag, startPoint x: 382, startPoint y: 110, endPoint x: 306, endPoint y: 121, distance: 76.8
click at [306, 121] on input "Unable to print Purchase order report for POc0005257" at bounding box center [593, 115] width 1084 height 32
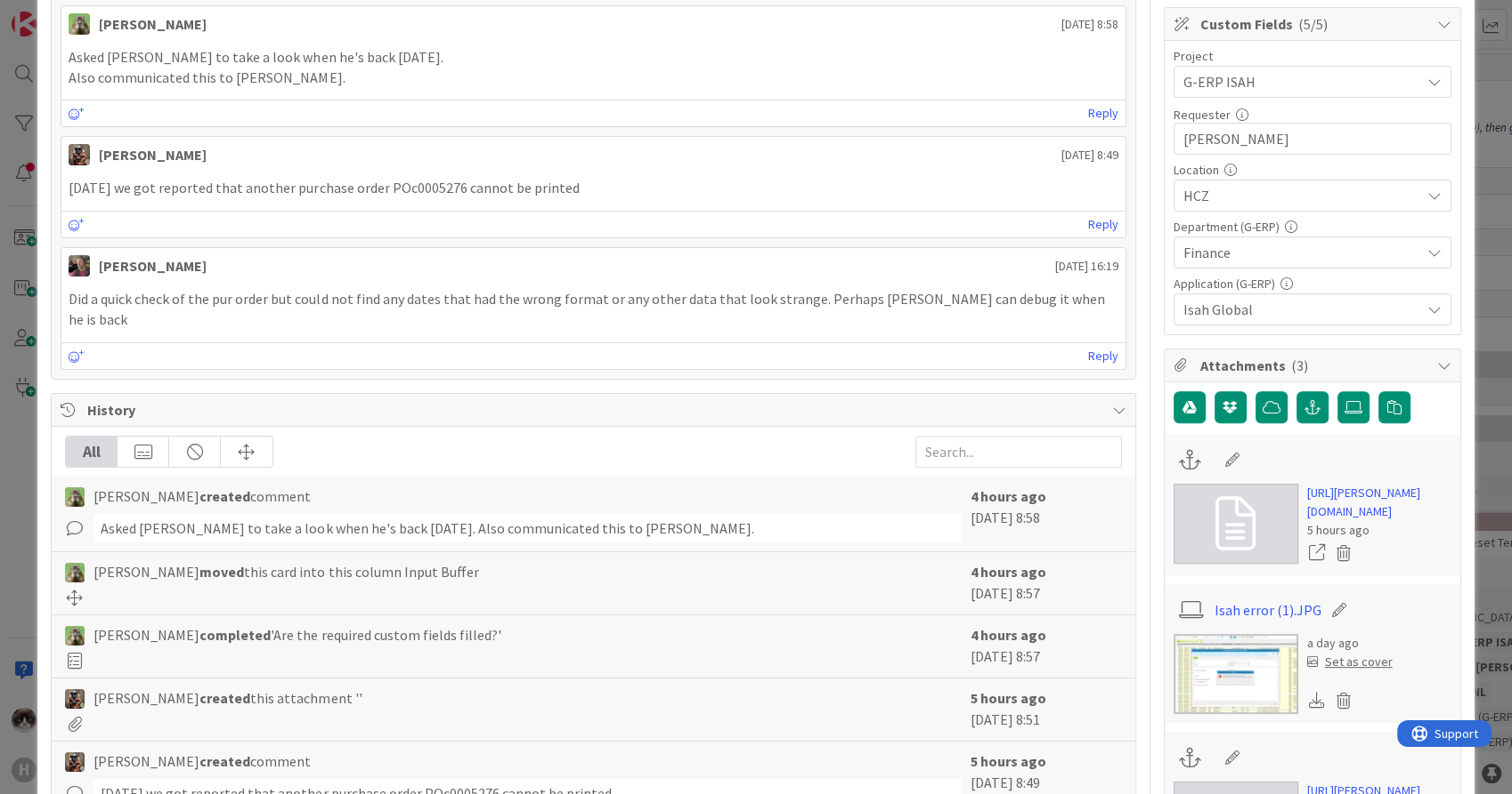
scroll to position [493, 0]
click at [1224, 713] on img at bounding box center [1235, 672] width 125 height 80
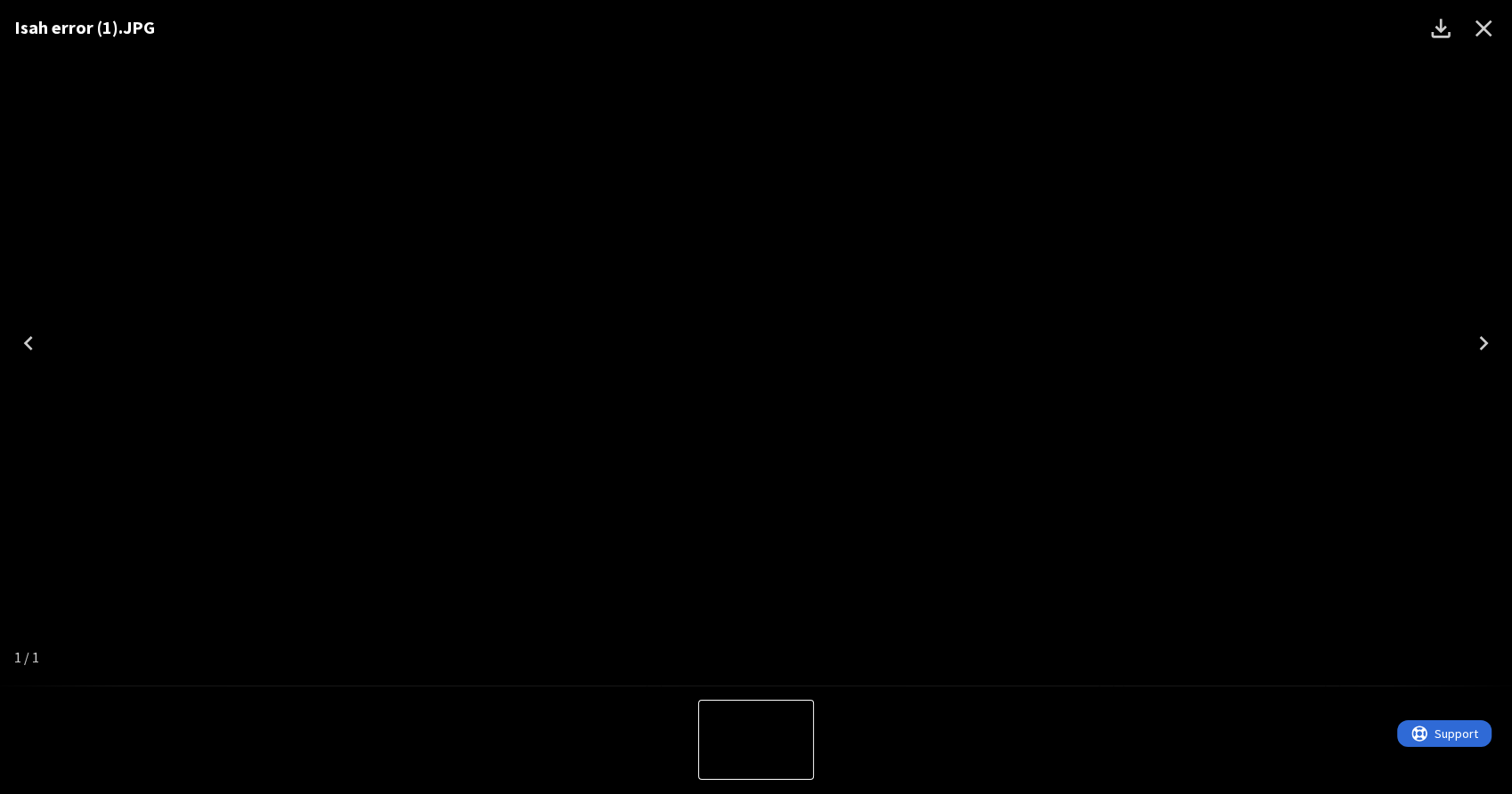
click at [1483, 25] on icon "Close" at bounding box center [1483, 28] width 29 height 29
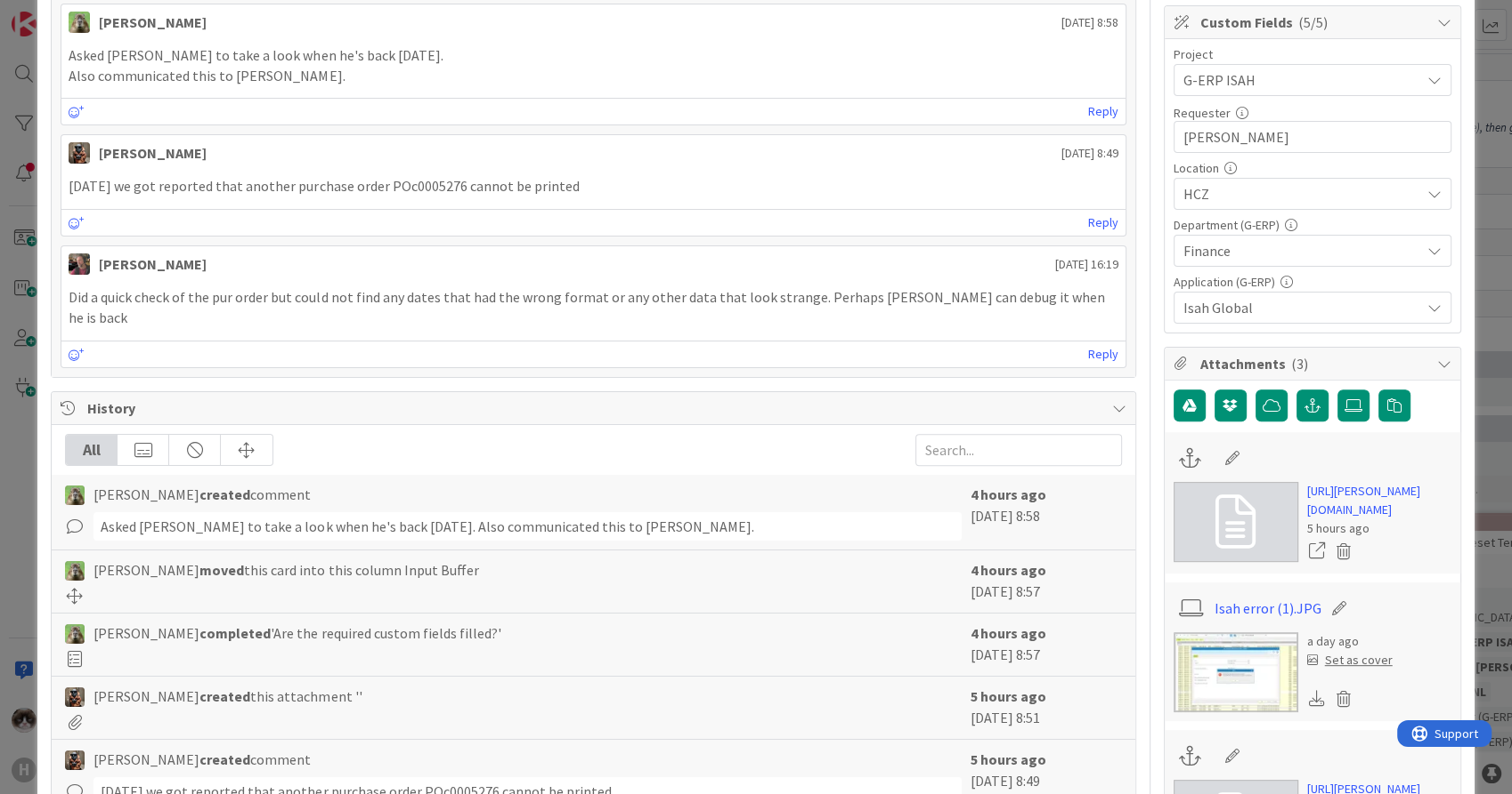
type textarea "x"
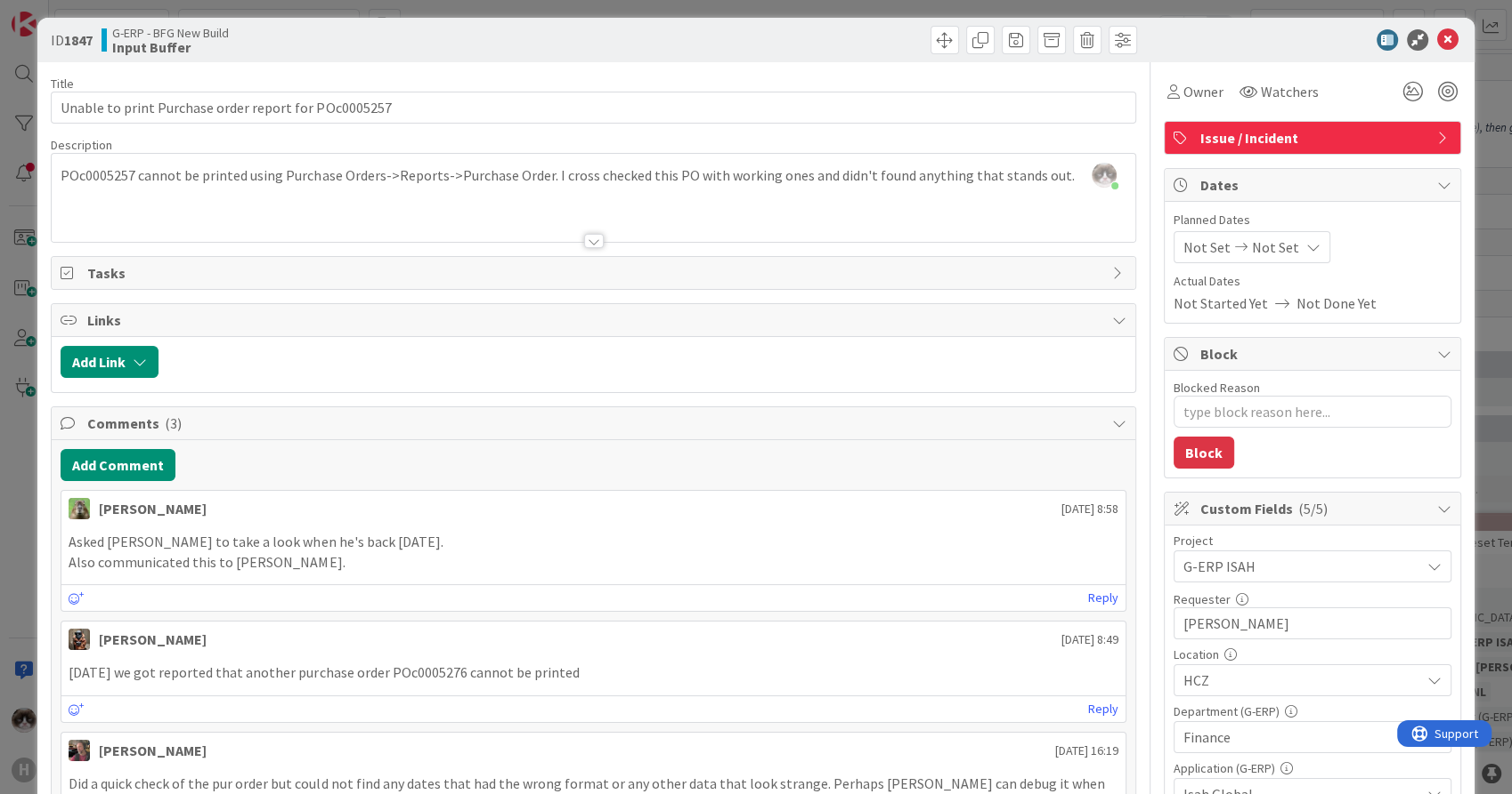
scroll to position [0, 0]
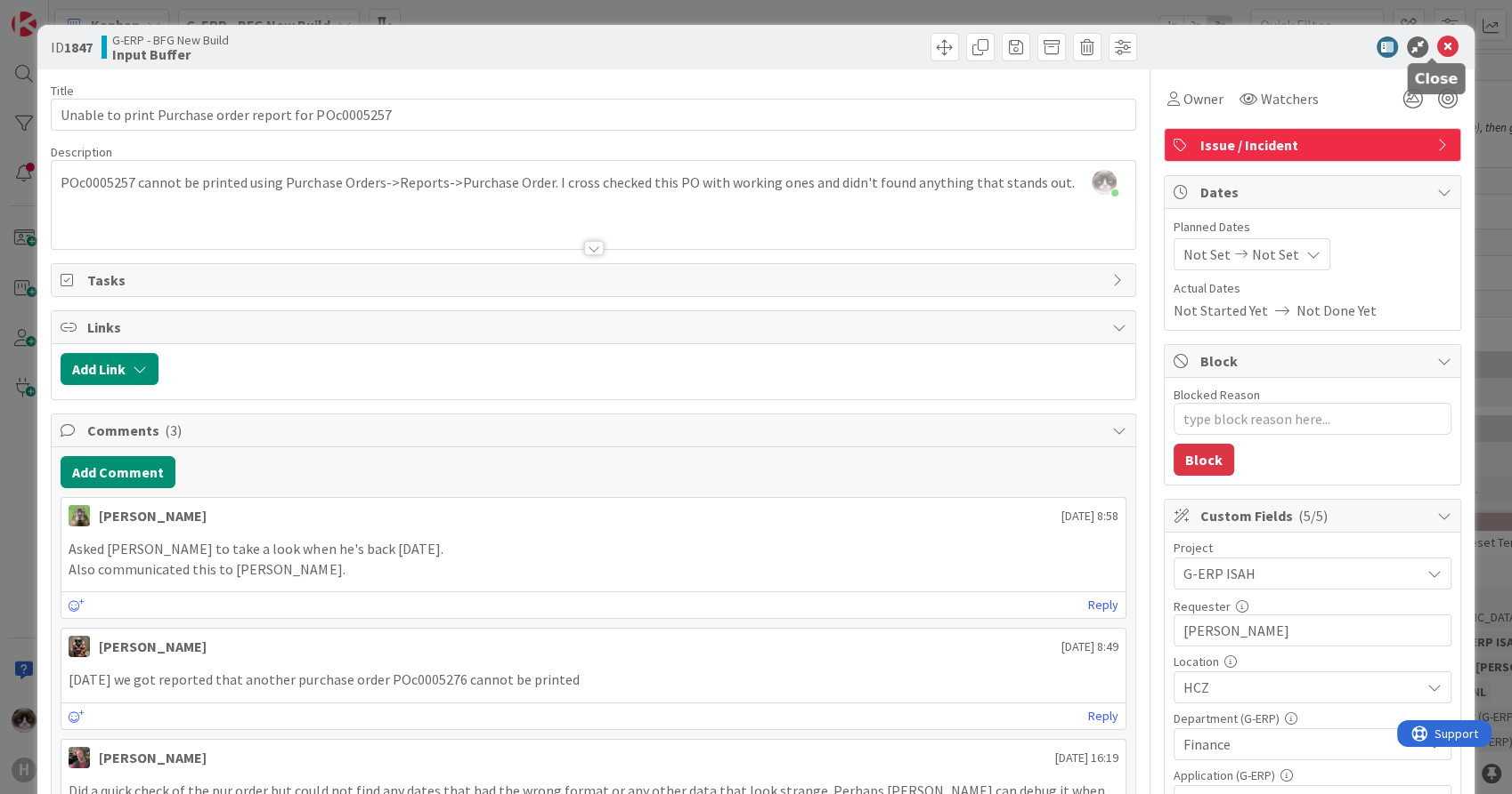
click at [1437, 50] on icon at bounding box center [1447, 47] width 21 height 21
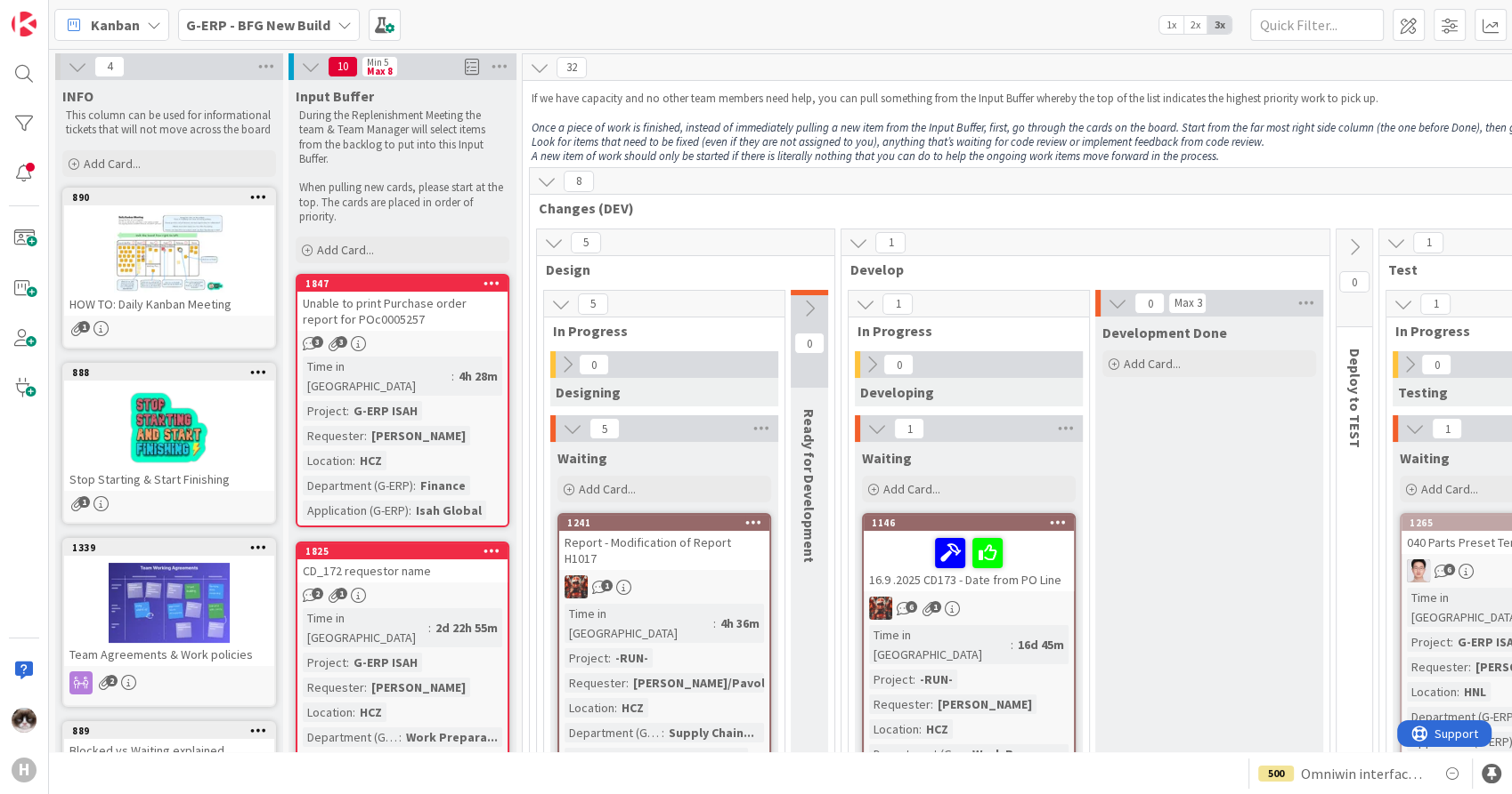
drag, startPoint x: 309, startPoint y: 30, endPoint x: 304, endPoint y: 41, distance: 12.1
click at [308, 30] on b "G-ERP - BFG New Build" at bounding box center [258, 25] width 144 height 18
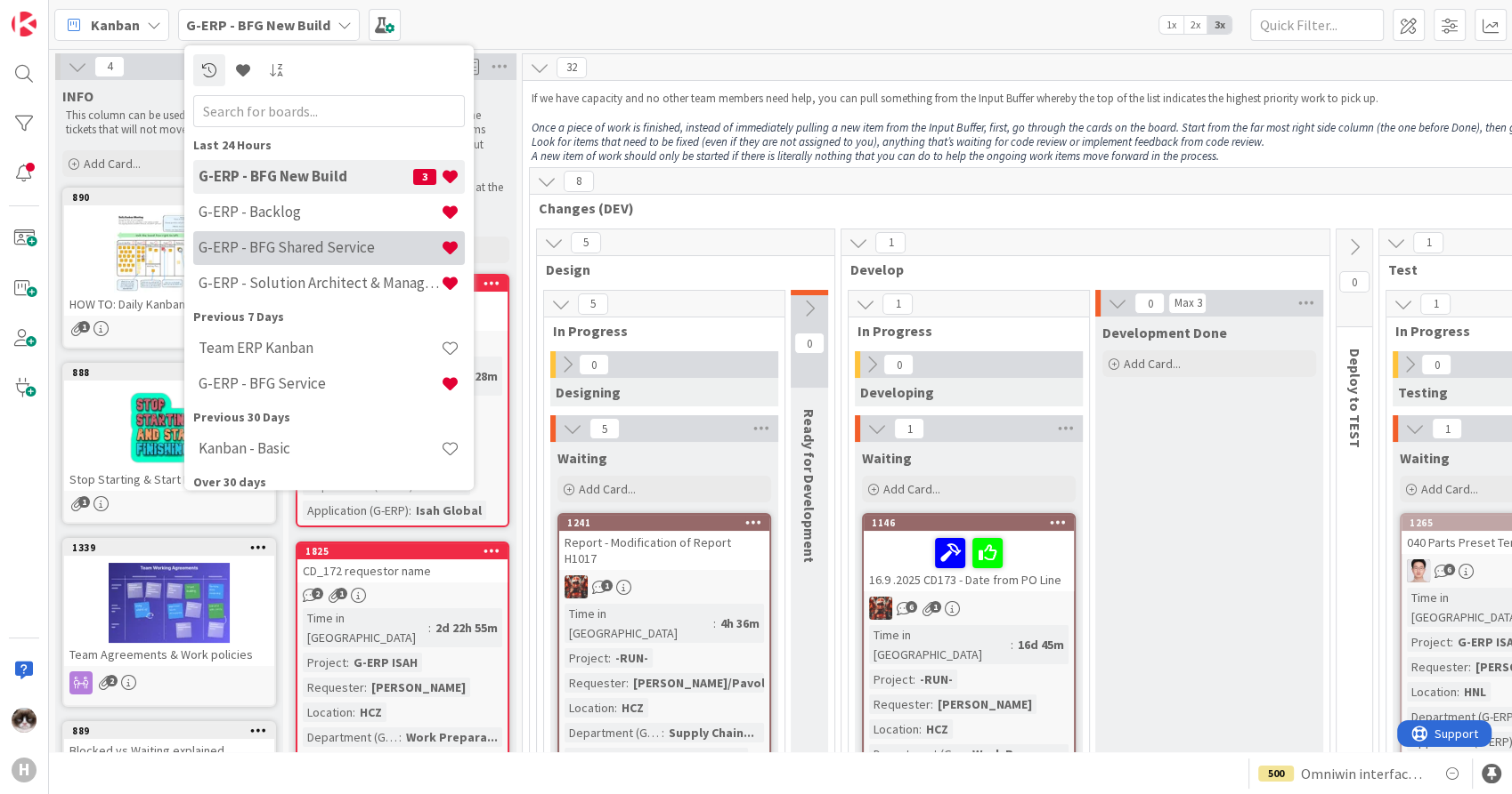
click at [329, 263] on div "G-ERP - BFG Shared Service" at bounding box center [329, 249] width 272 height 34
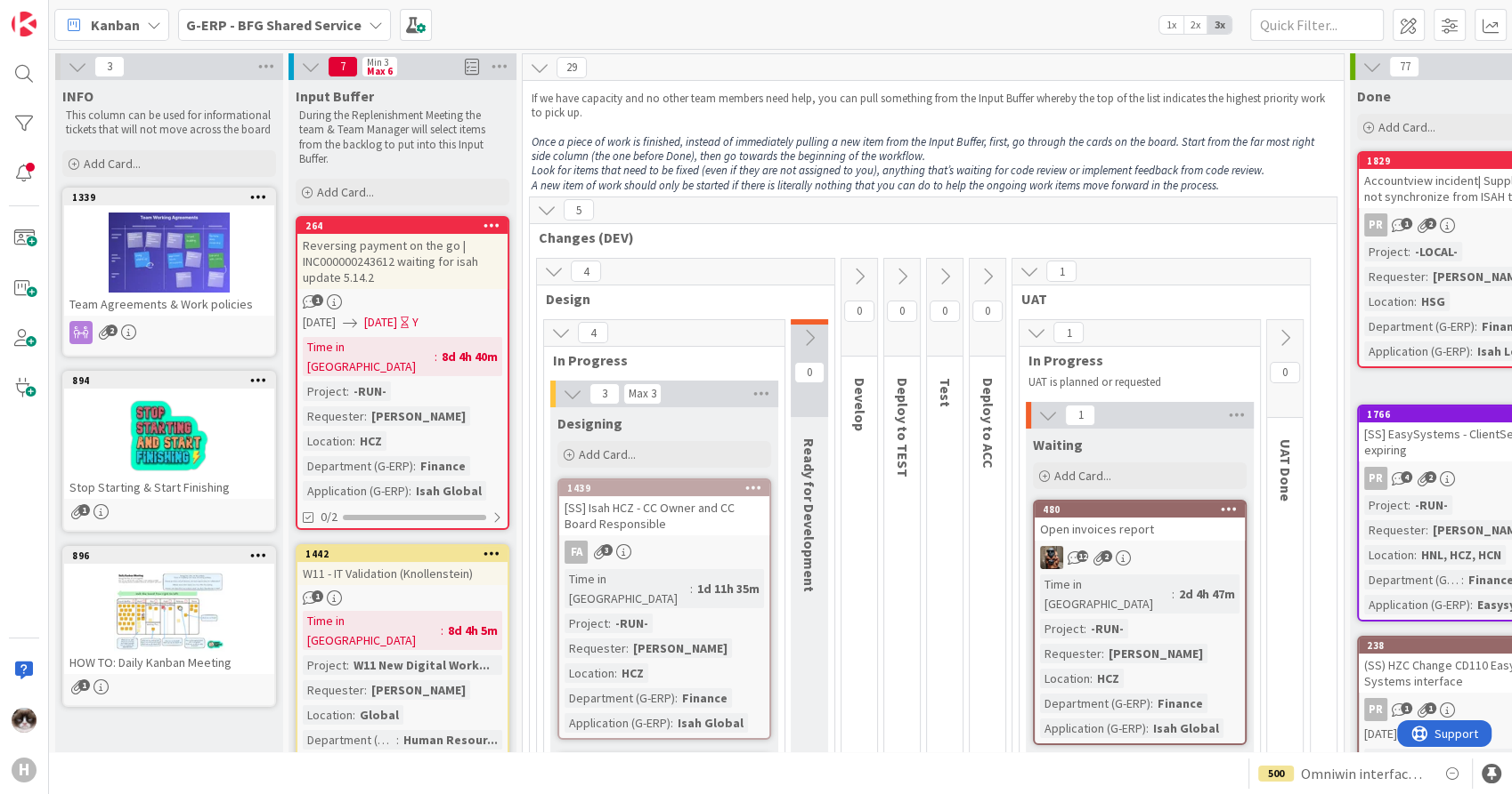
click at [292, 28] on b "G-ERP - BFG Shared Service" at bounding box center [273, 25] width 175 height 18
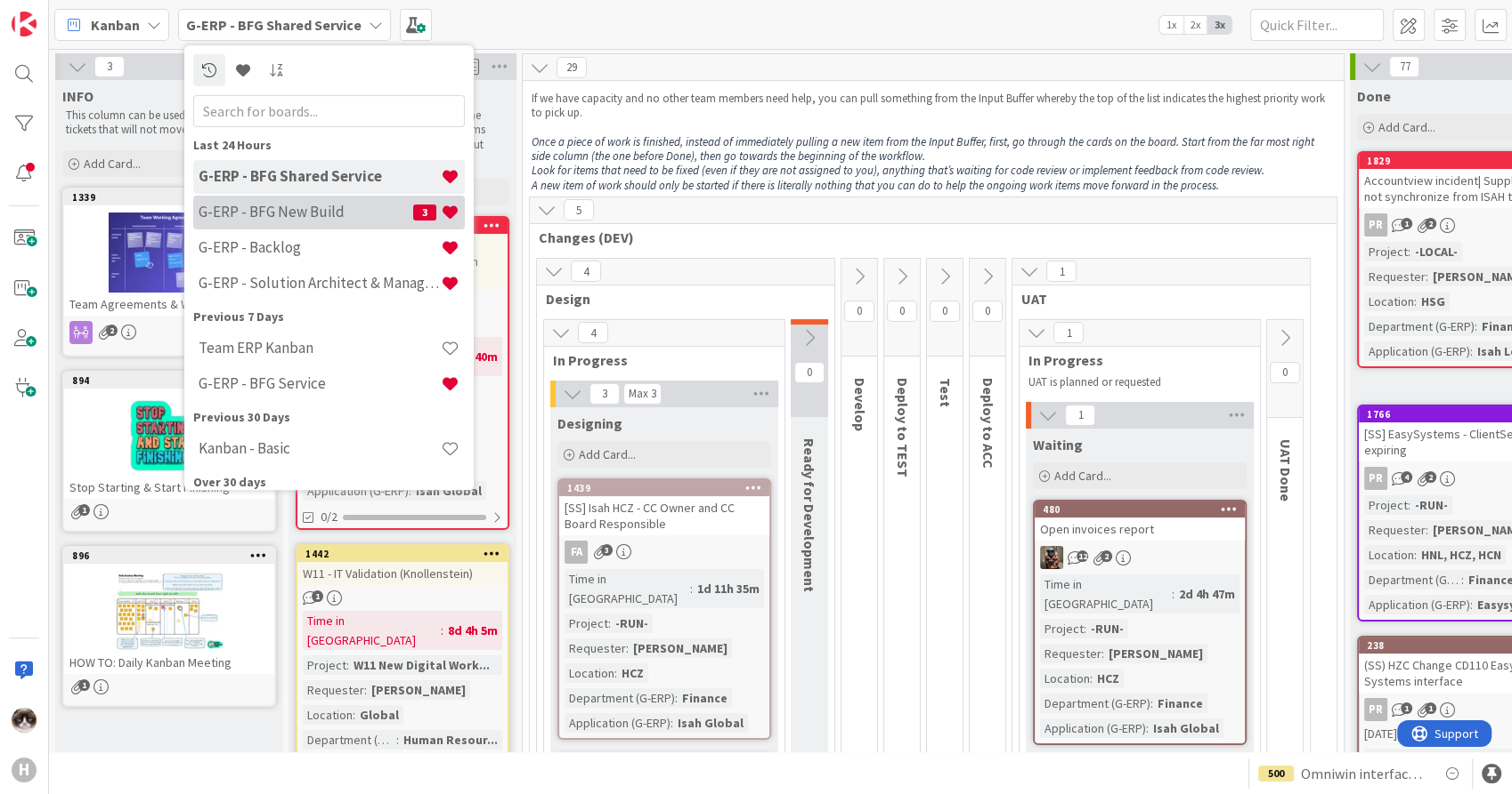
click at [330, 211] on h4 "G-ERP - BFG New Build" at bounding box center [306, 213] width 215 height 18
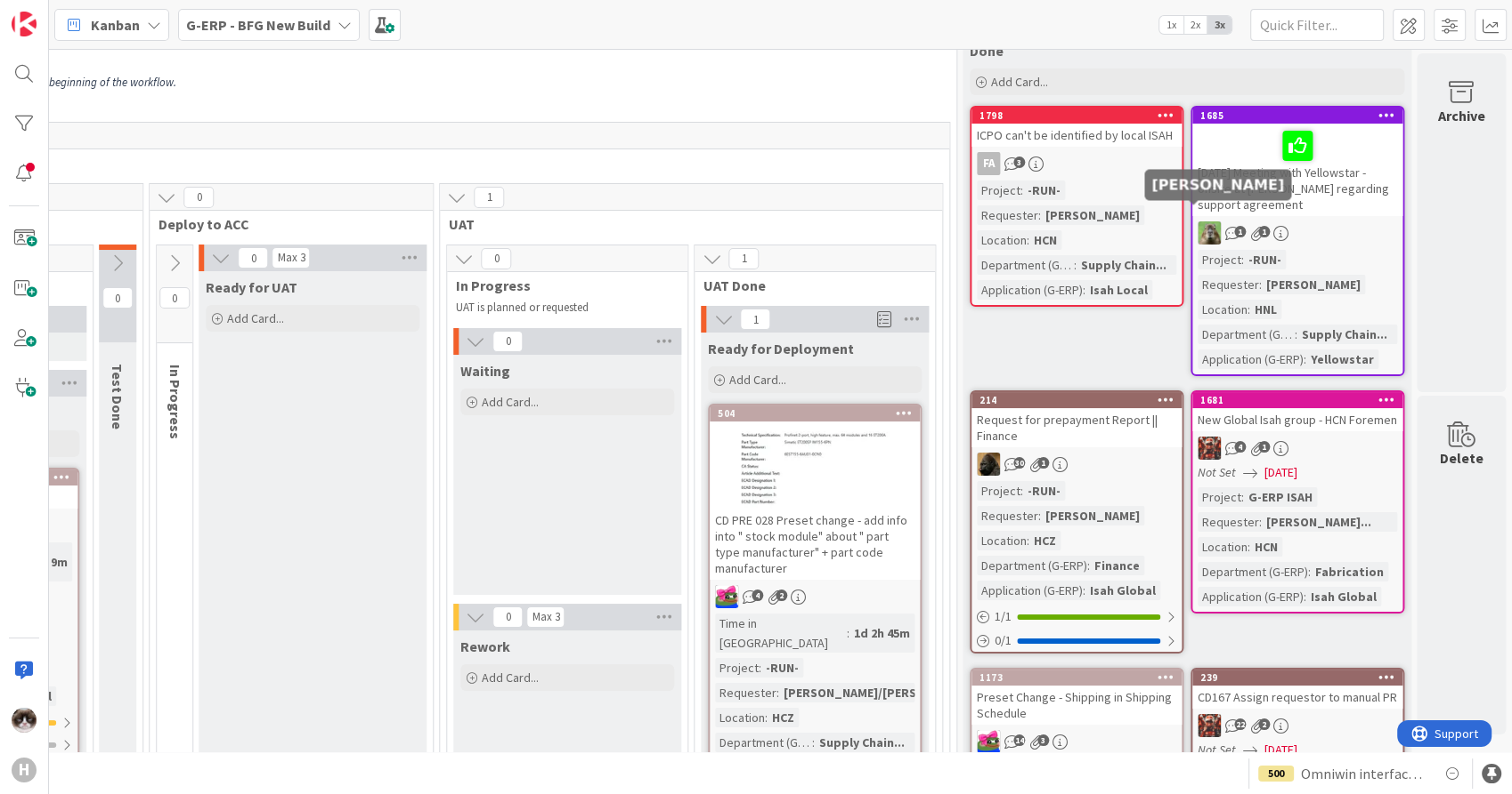
scroll to position [0, 1546]
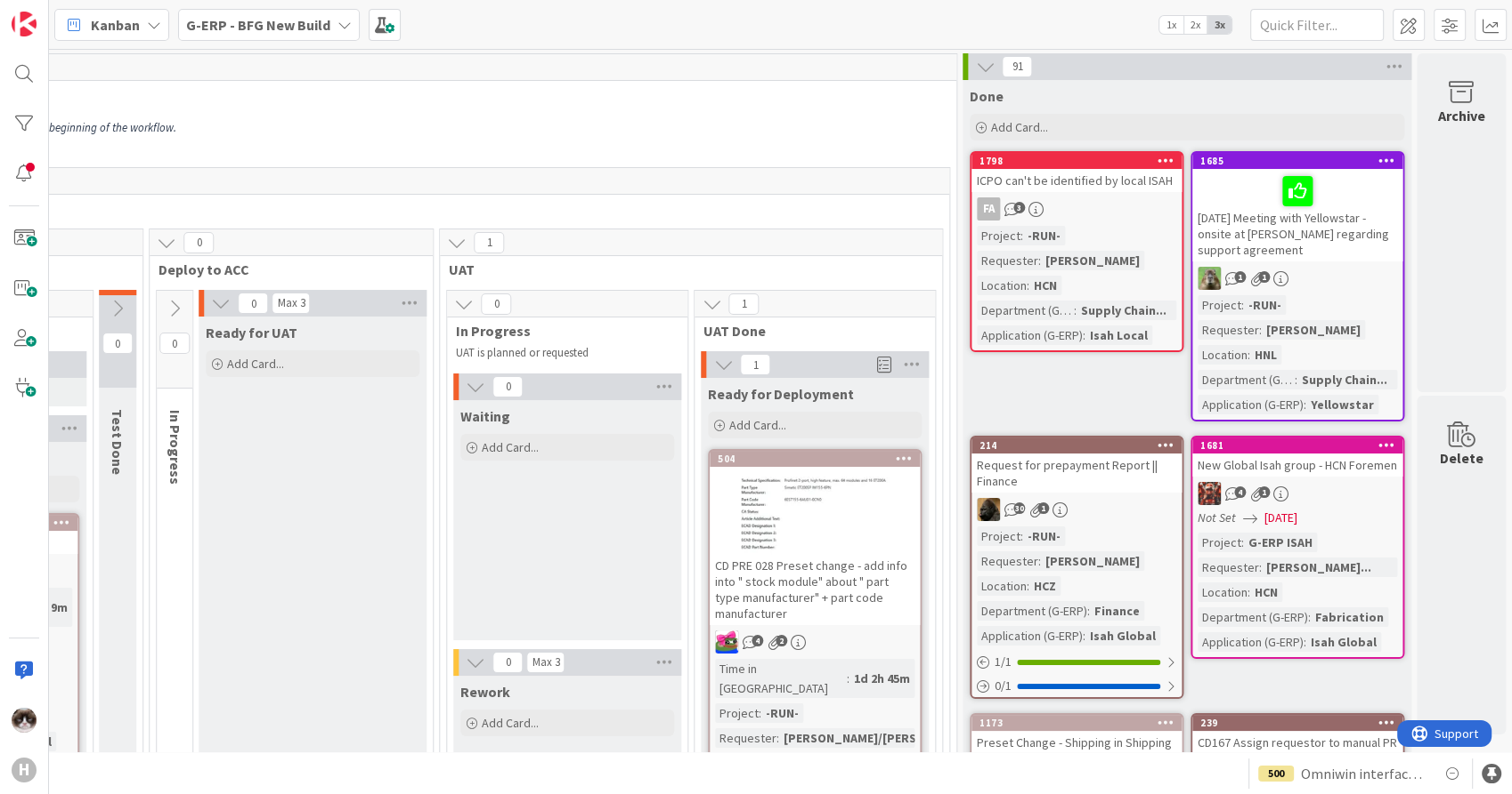
click at [120, 29] on span "Kanban" at bounding box center [115, 24] width 49 height 21
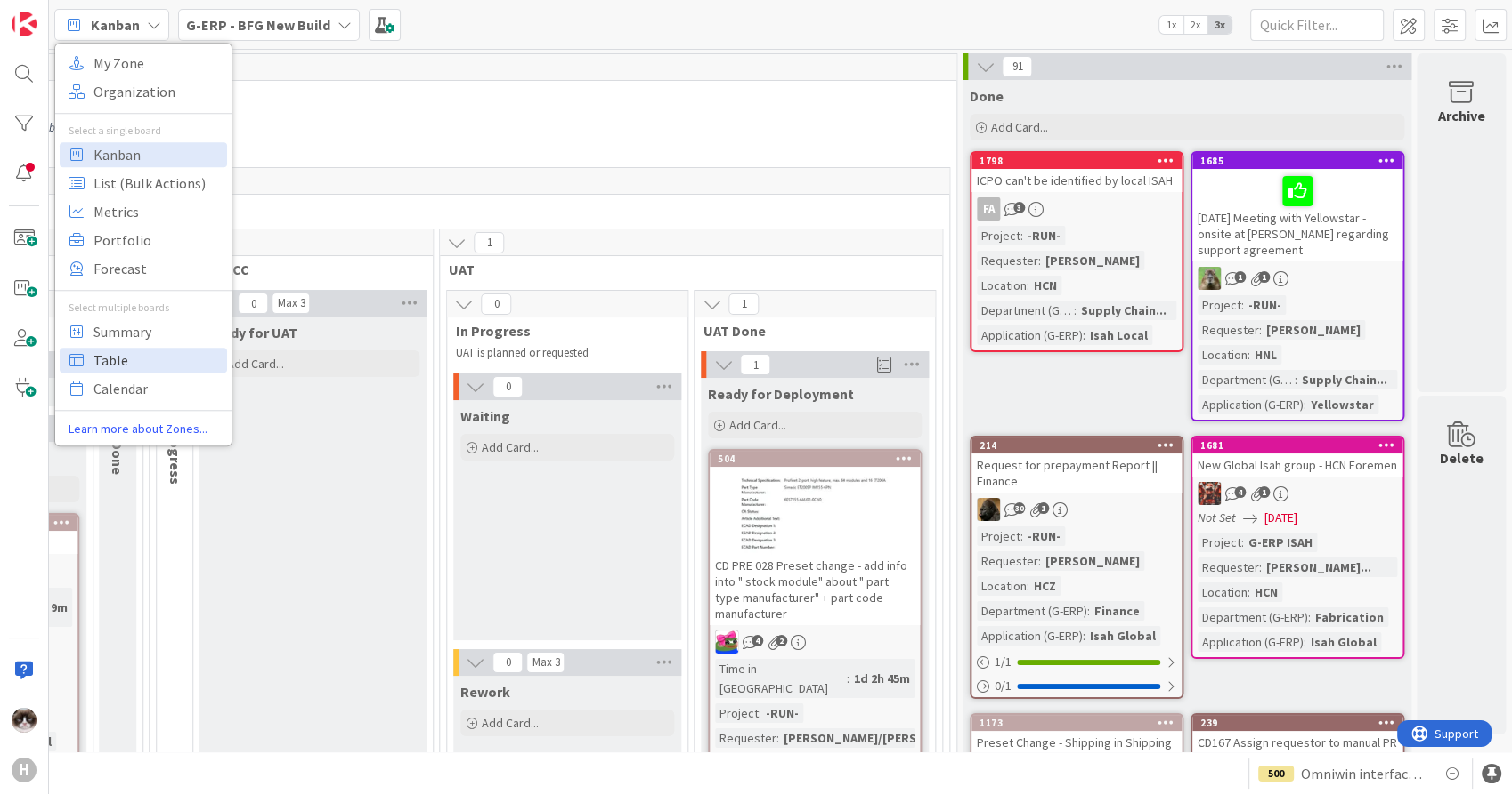
click at [149, 354] on span "Table" at bounding box center [158, 360] width 128 height 27
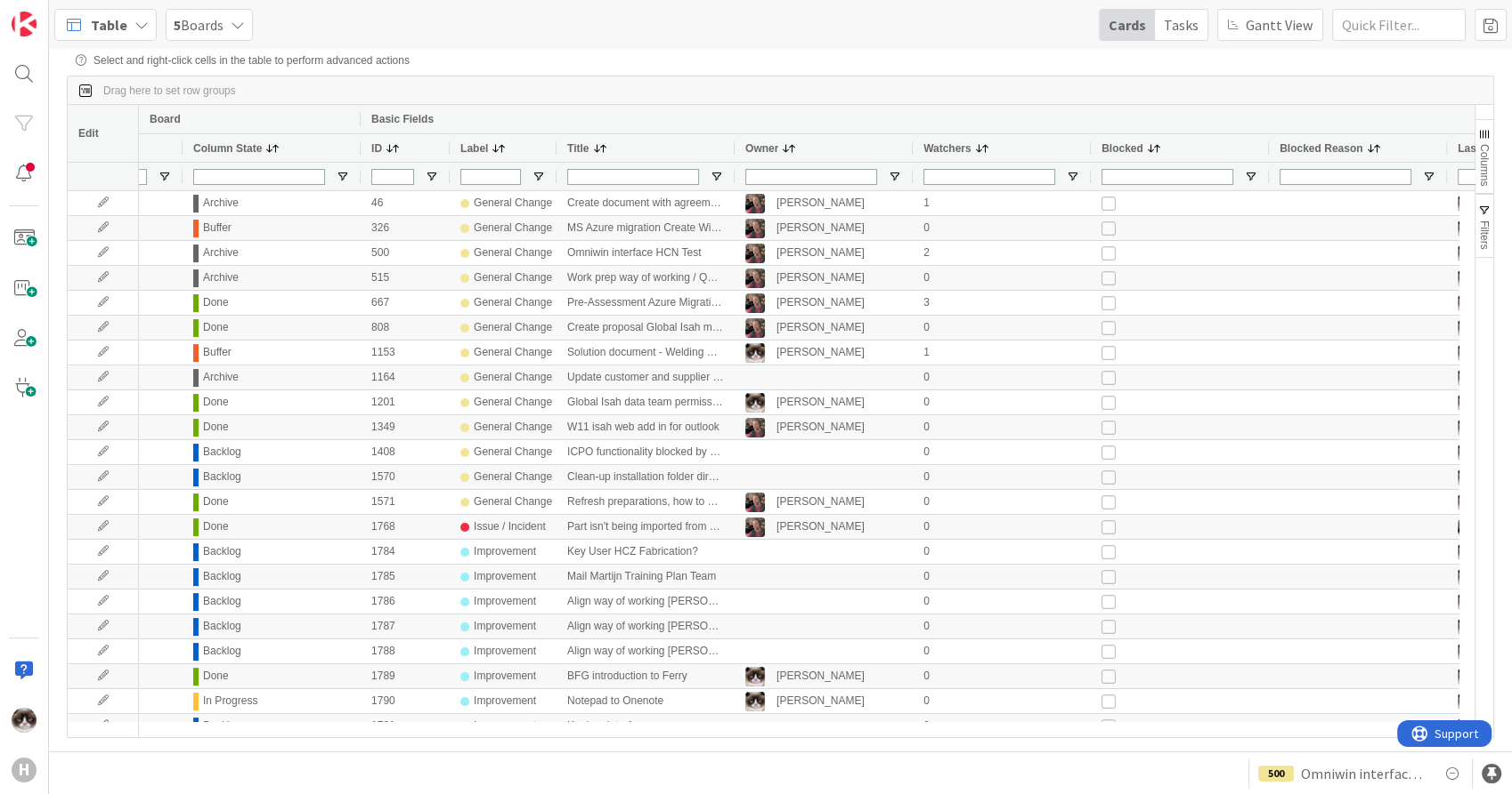
scroll to position [0, 428]
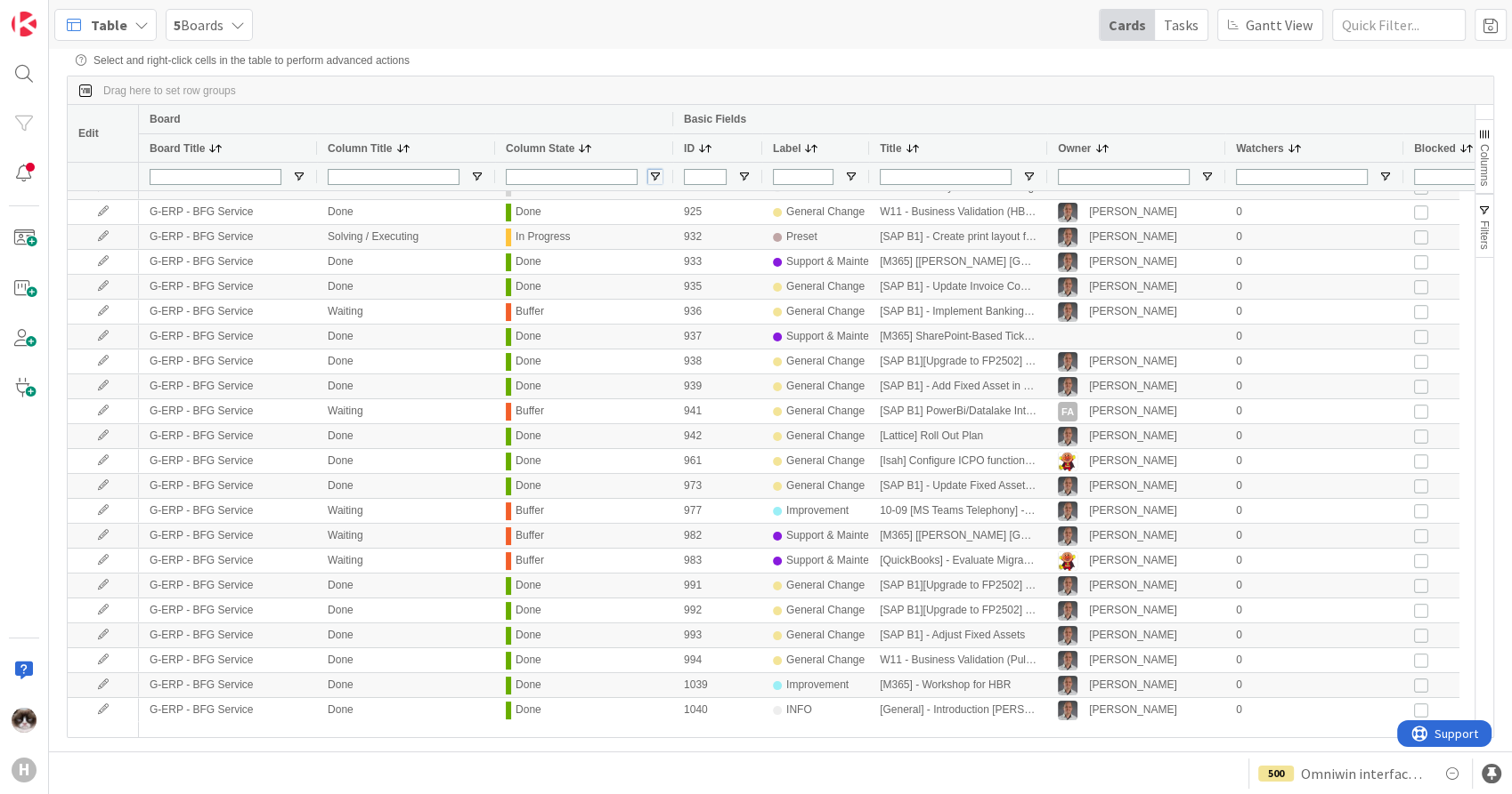
click at [657, 174] on span "Open Filter Menu" at bounding box center [655, 177] width 14 height 14
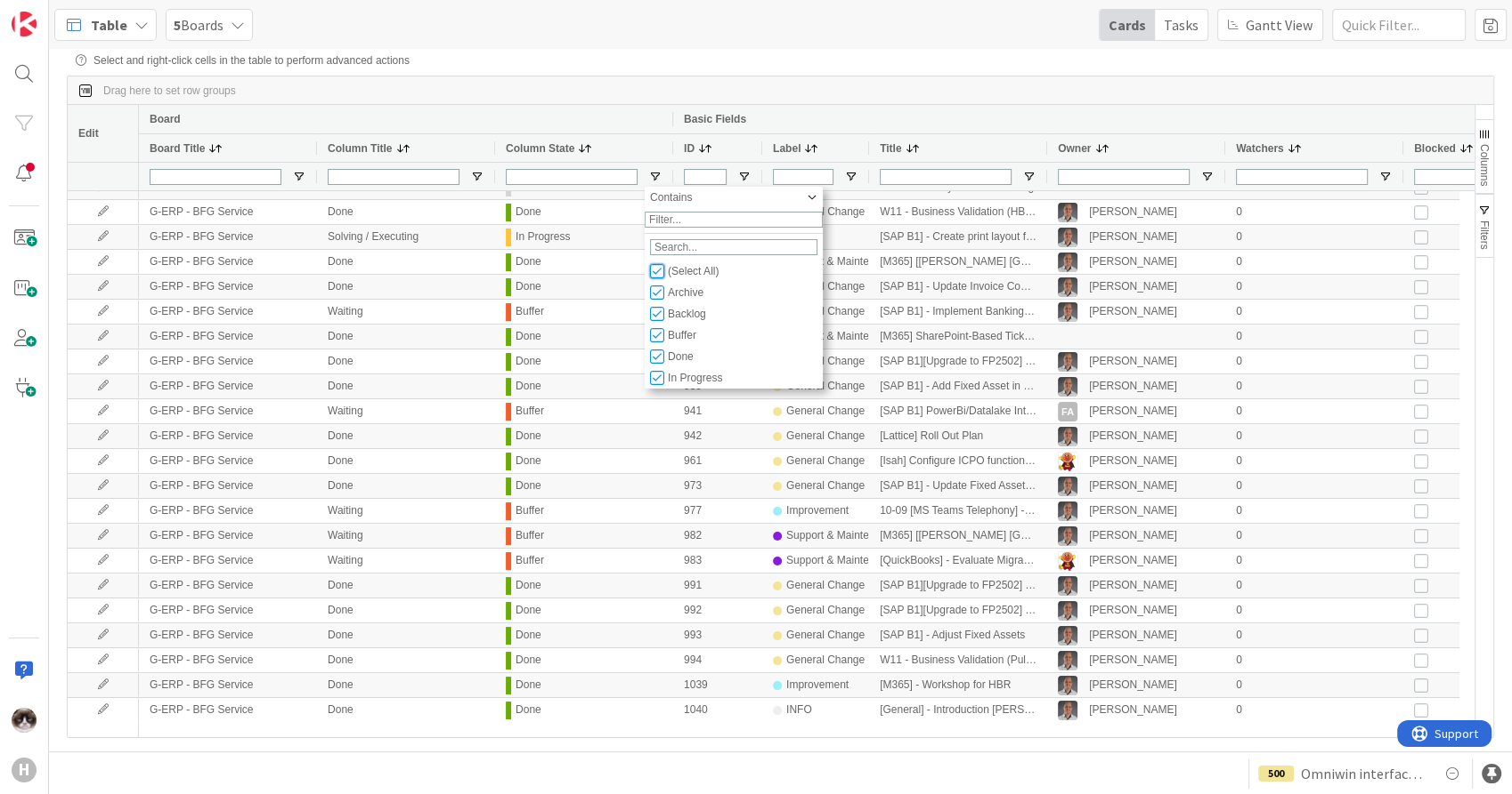
click at [656, 279] on input "Filter List" at bounding box center [657, 272] width 14 height 14
checkbox input "false"
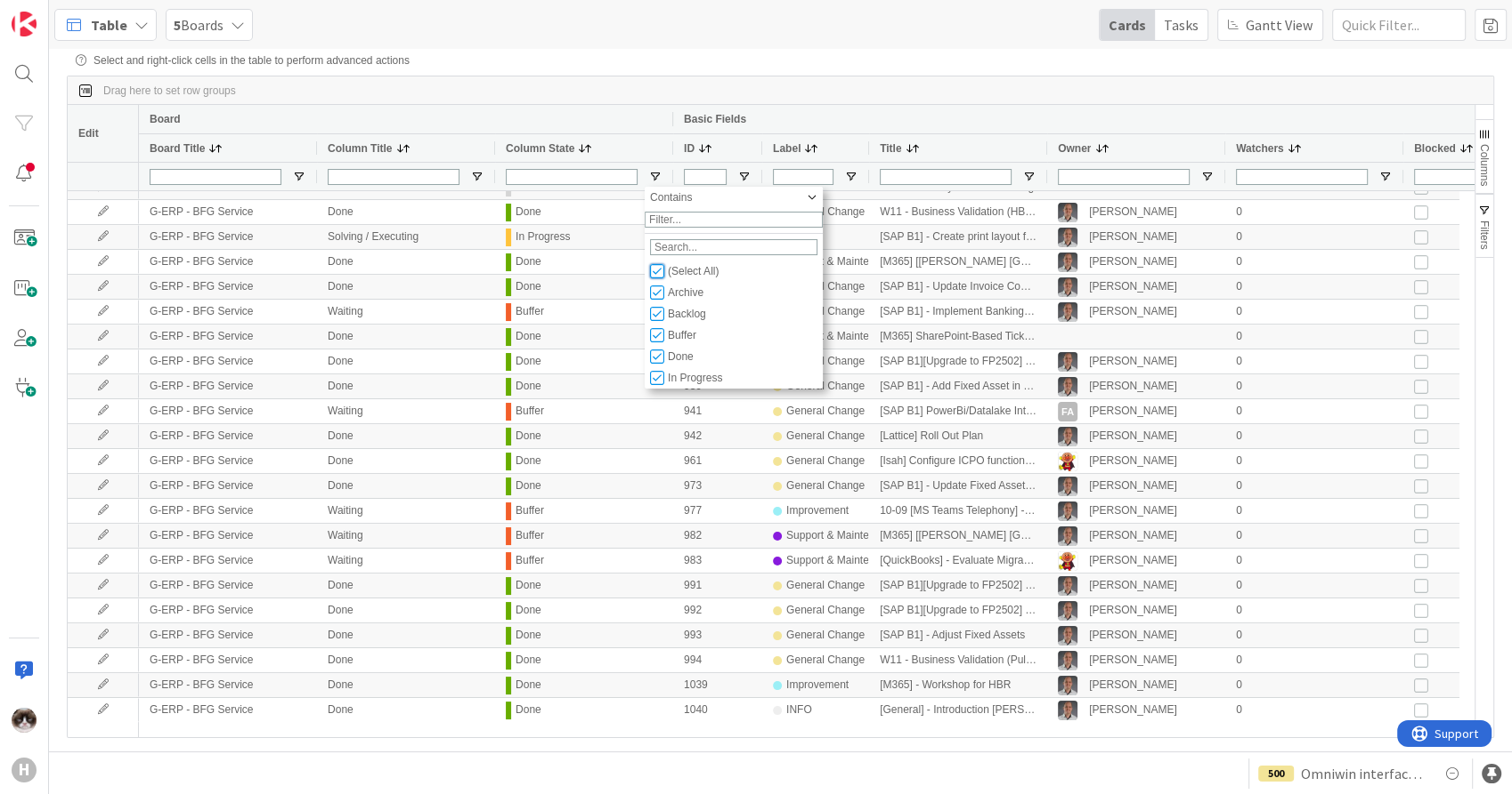
checkbox input "false"
type input "(0)"
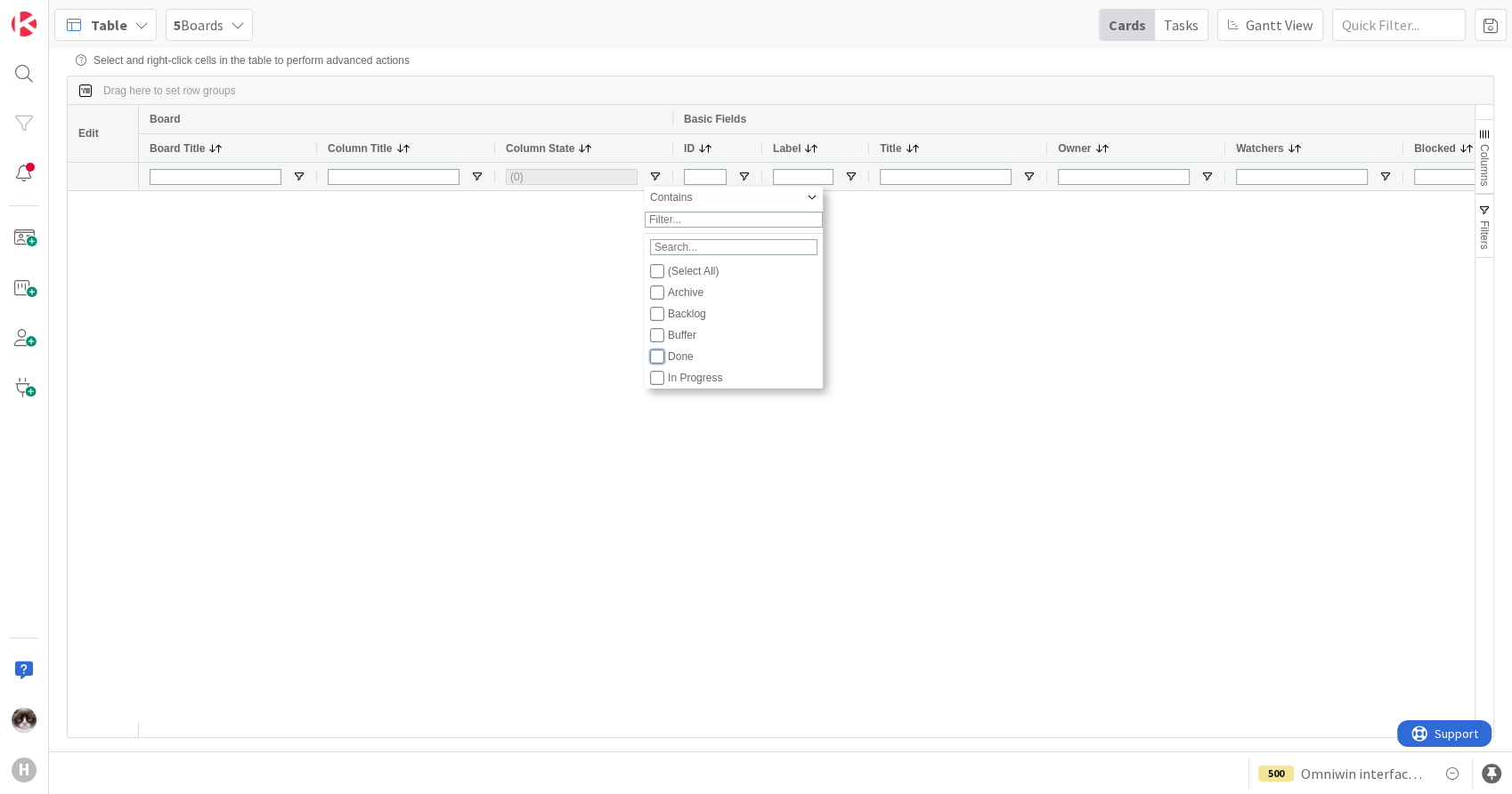
click at [656, 364] on input "Filter List" at bounding box center [657, 357] width 14 height 14
checkbox input "true"
checkbox input "false"
type input "(1) Done"
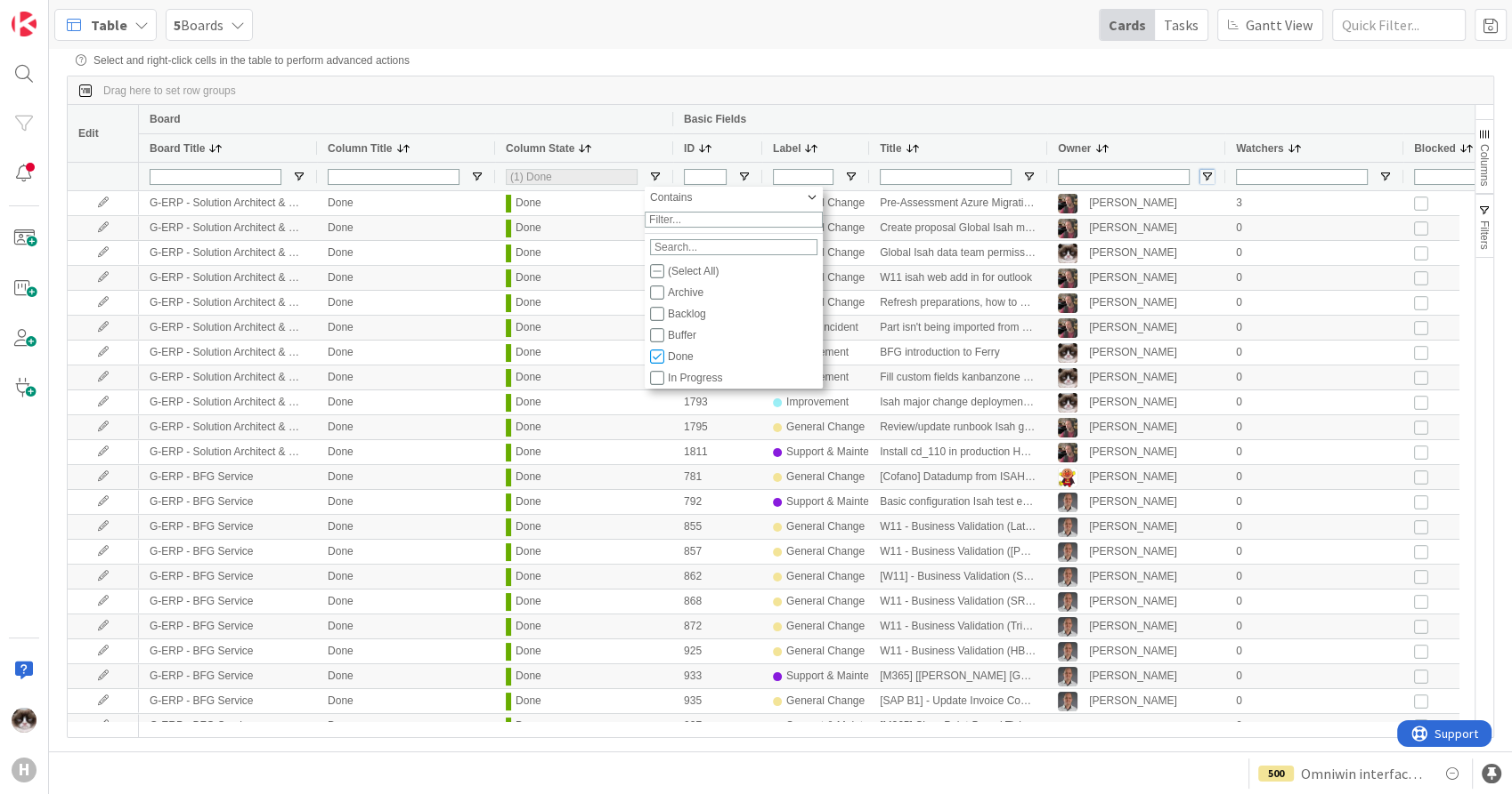
click at [1208, 183] on span "Open Filter Menu" at bounding box center [1207, 177] width 14 height 14
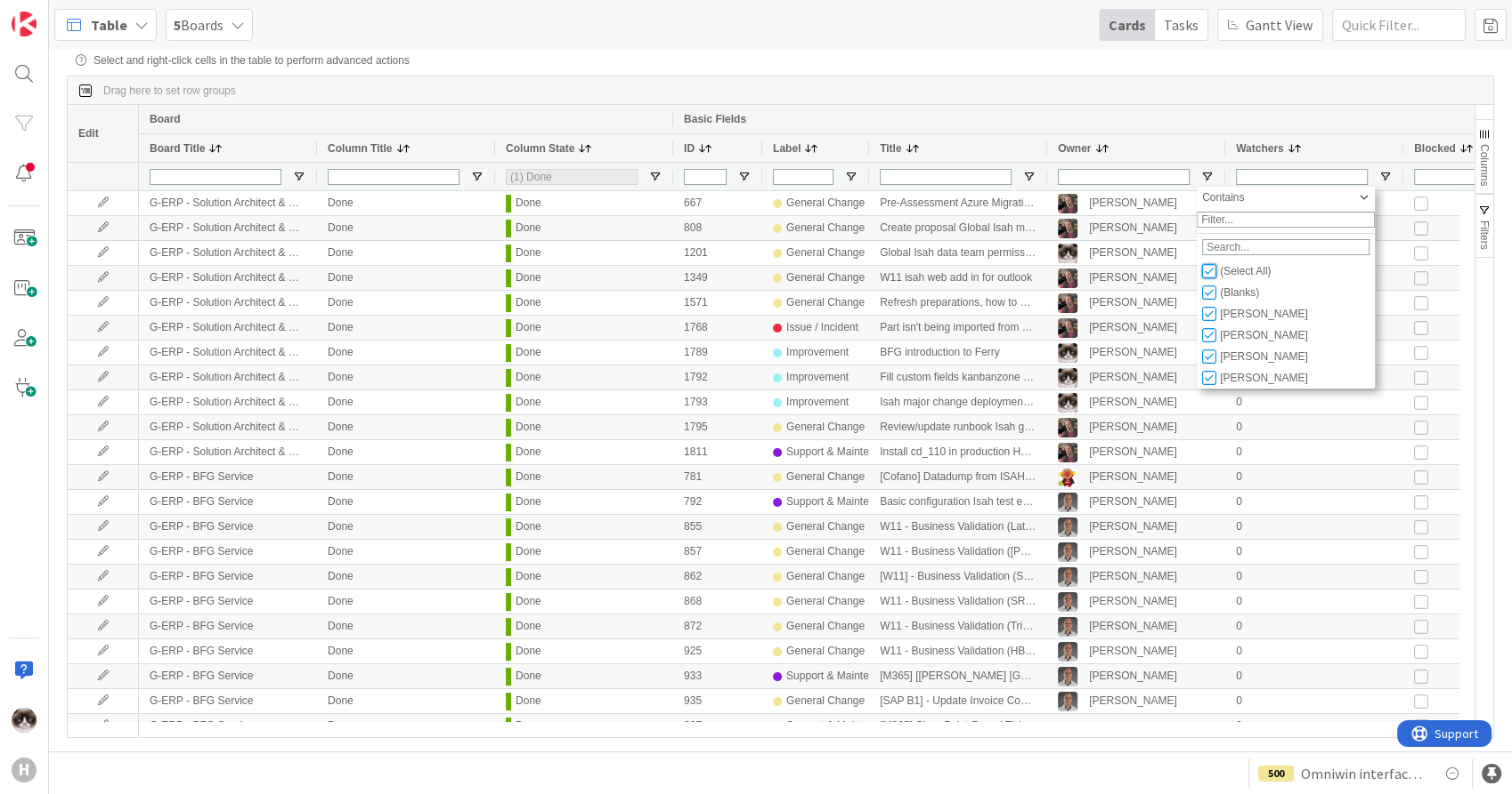
click at [1208, 279] on input "Filter List" at bounding box center [1209, 272] width 14 height 14
checkbox input "false"
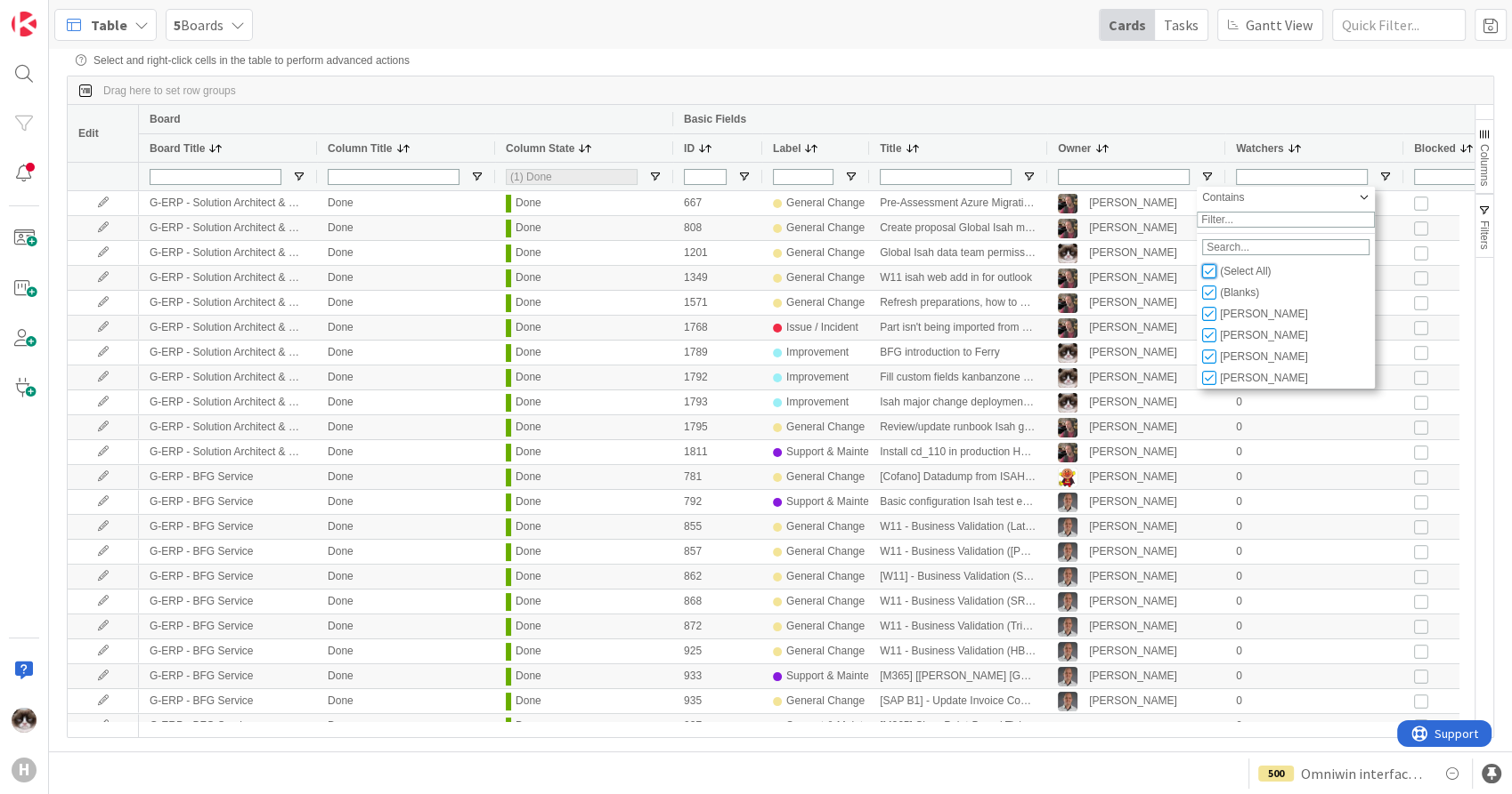
checkbox input "false"
type input "(0)"
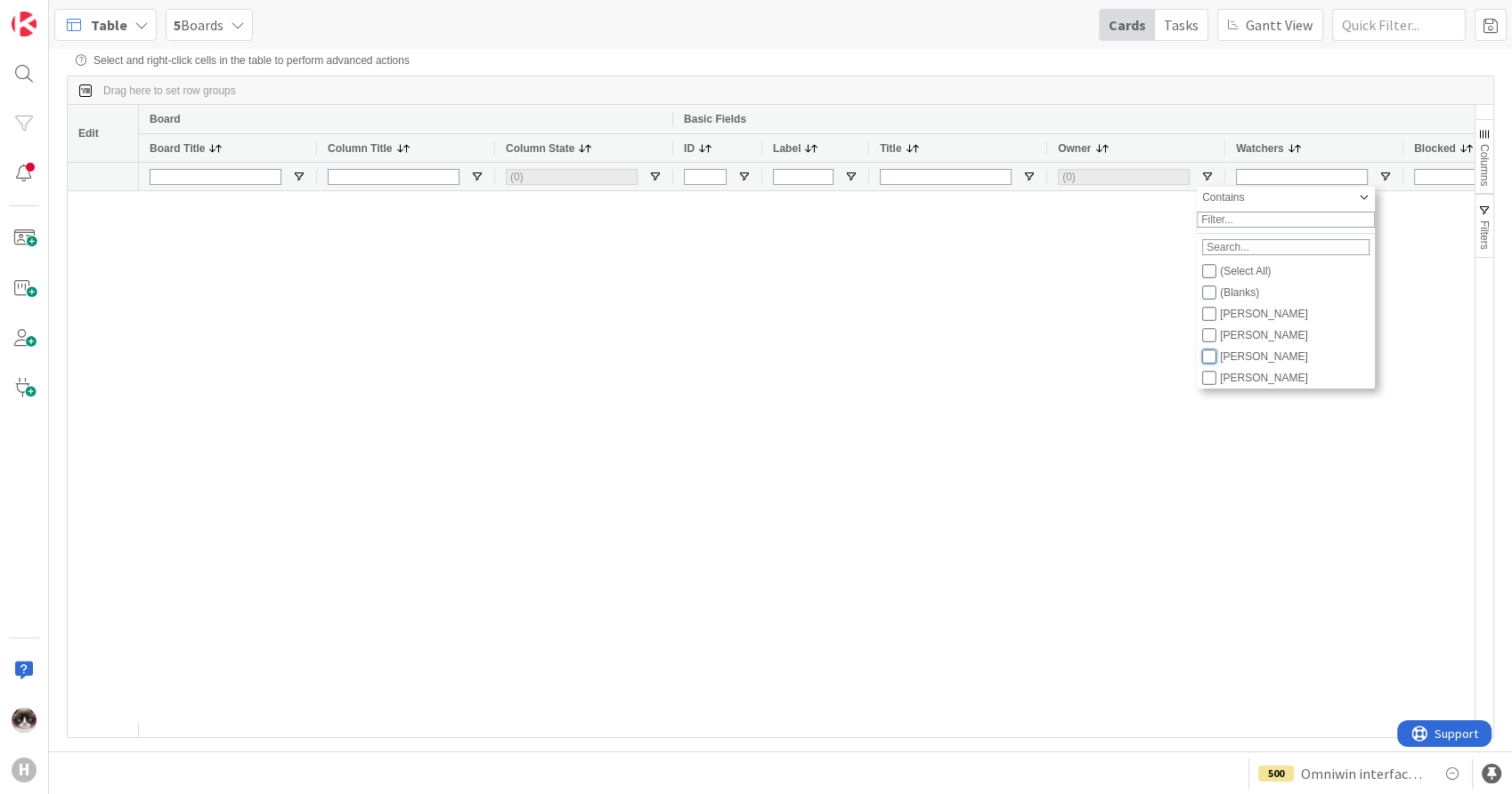
click at [1210, 363] on input "Filter List" at bounding box center [1209, 357] width 14 height 14
checkbox input "true"
checkbox input "false"
type input "(1) [PERSON_NAME]"
type input "(1) Done"
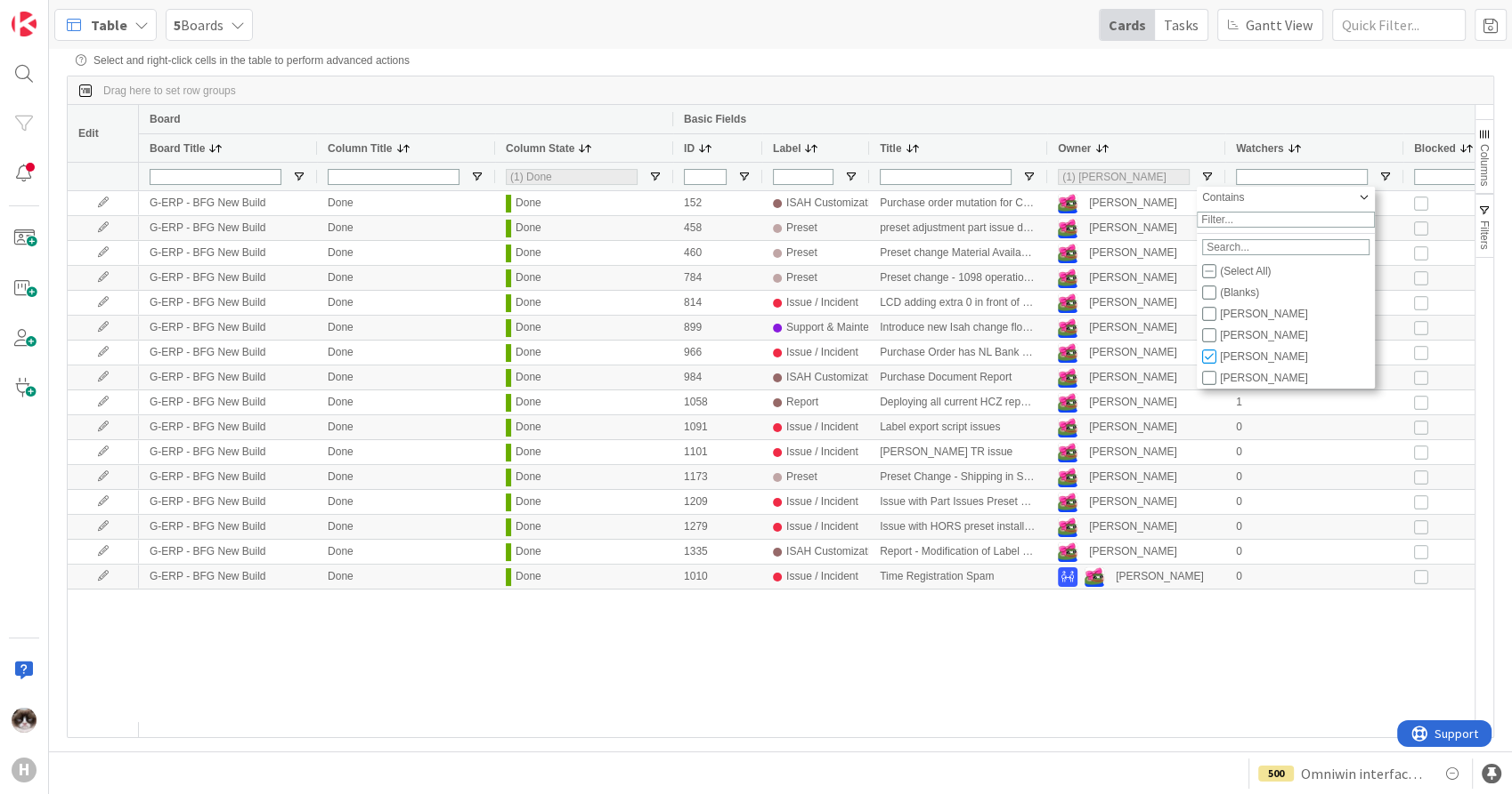
click at [1140, 107] on div "Basic Fields" at bounding box center [1304, 119] width 1264 height 29
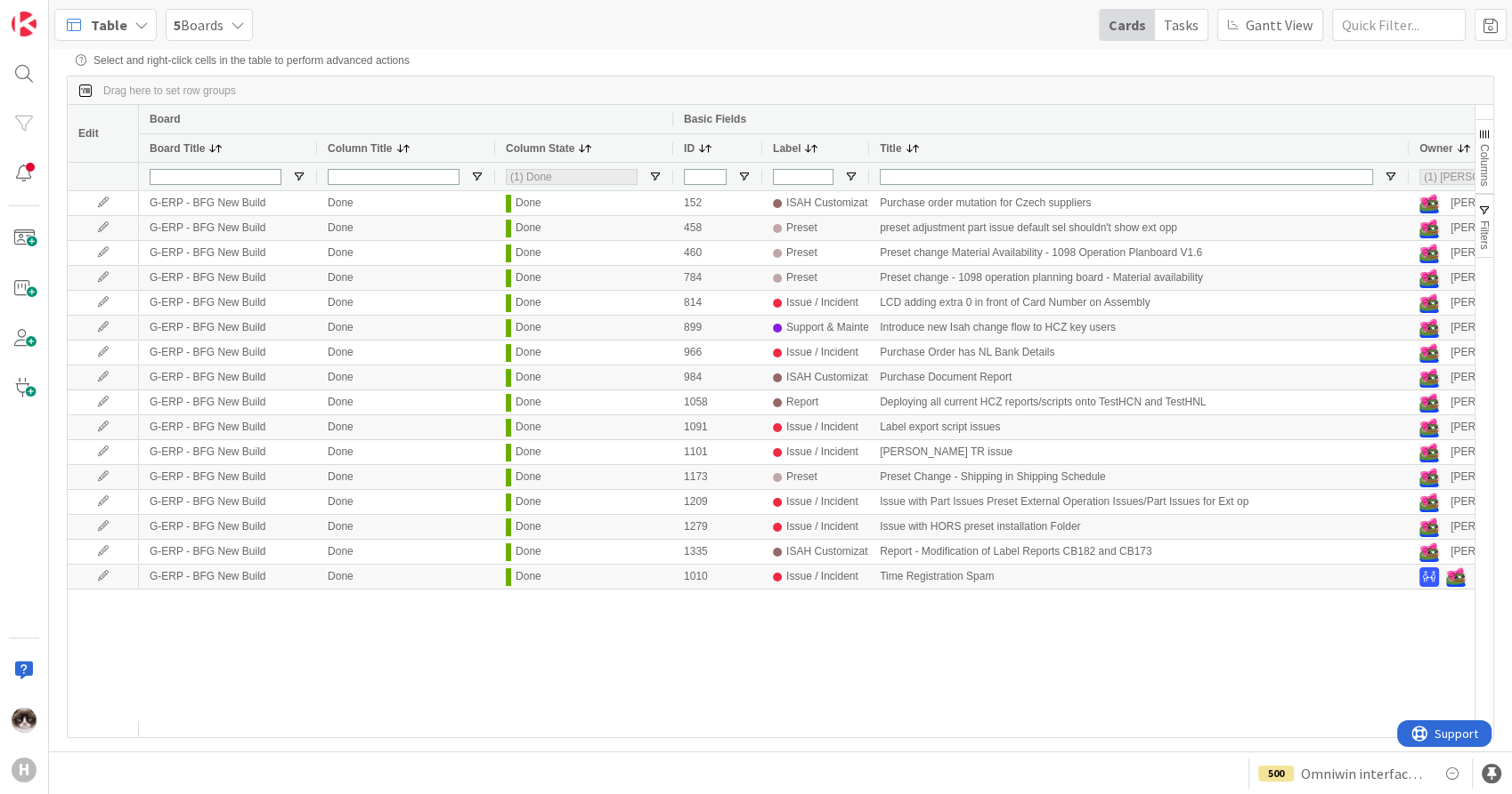
drag, startPoint x: 1045, startPoint y: 151, endPoint x: 1406, endPoint y: 151, distance: 361.0
click at [1406, 151] on div at bounding box center [1407, 149] width 7 height 28
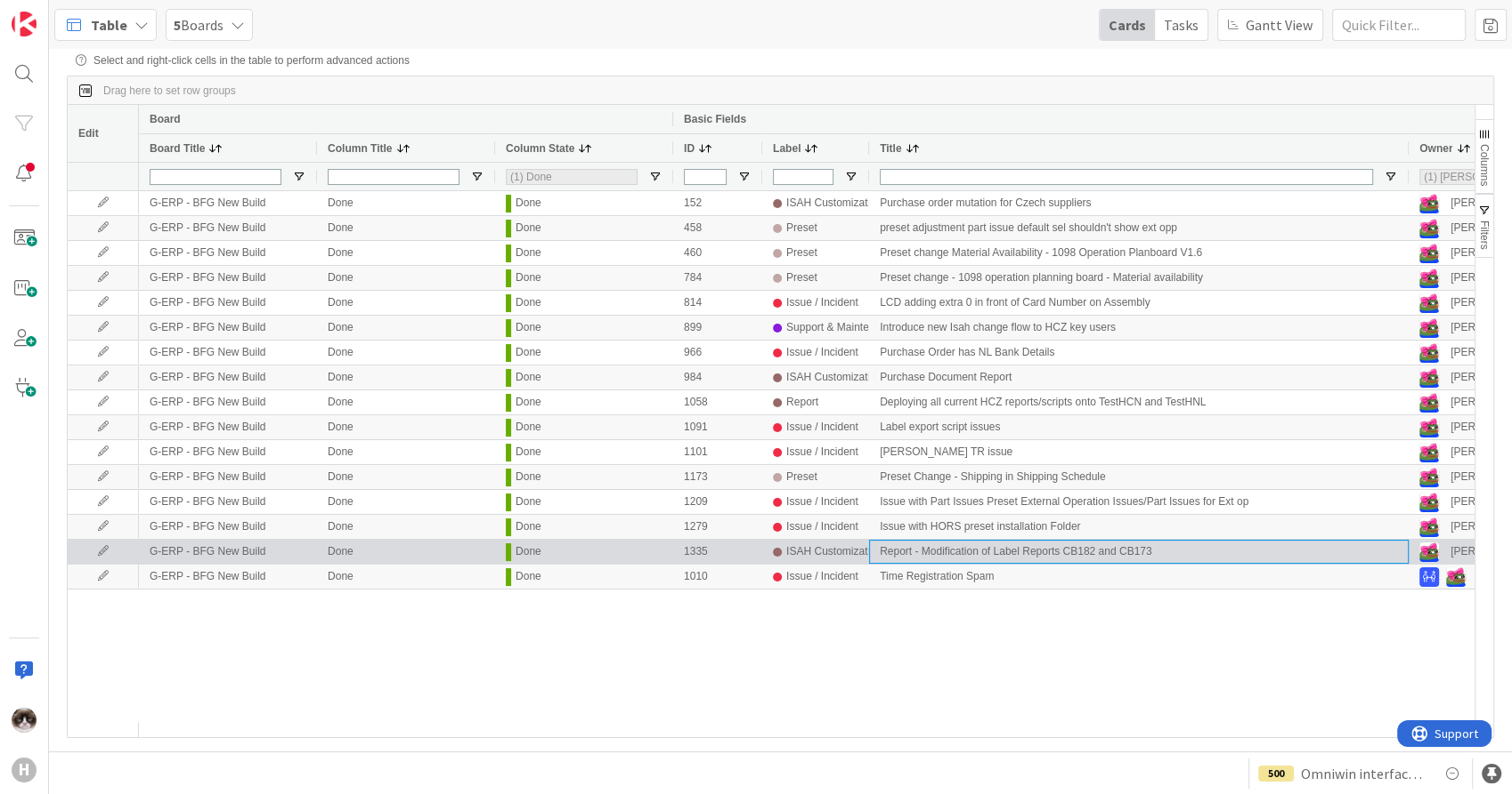
click at [987, 556] on div "Report - Modification of Label Reports CB182 and CB173" at bounding box center [1138, 552] width 540 height 24
click at [109, 549] on icon at bounding box center [103, 551] width 27 height 11
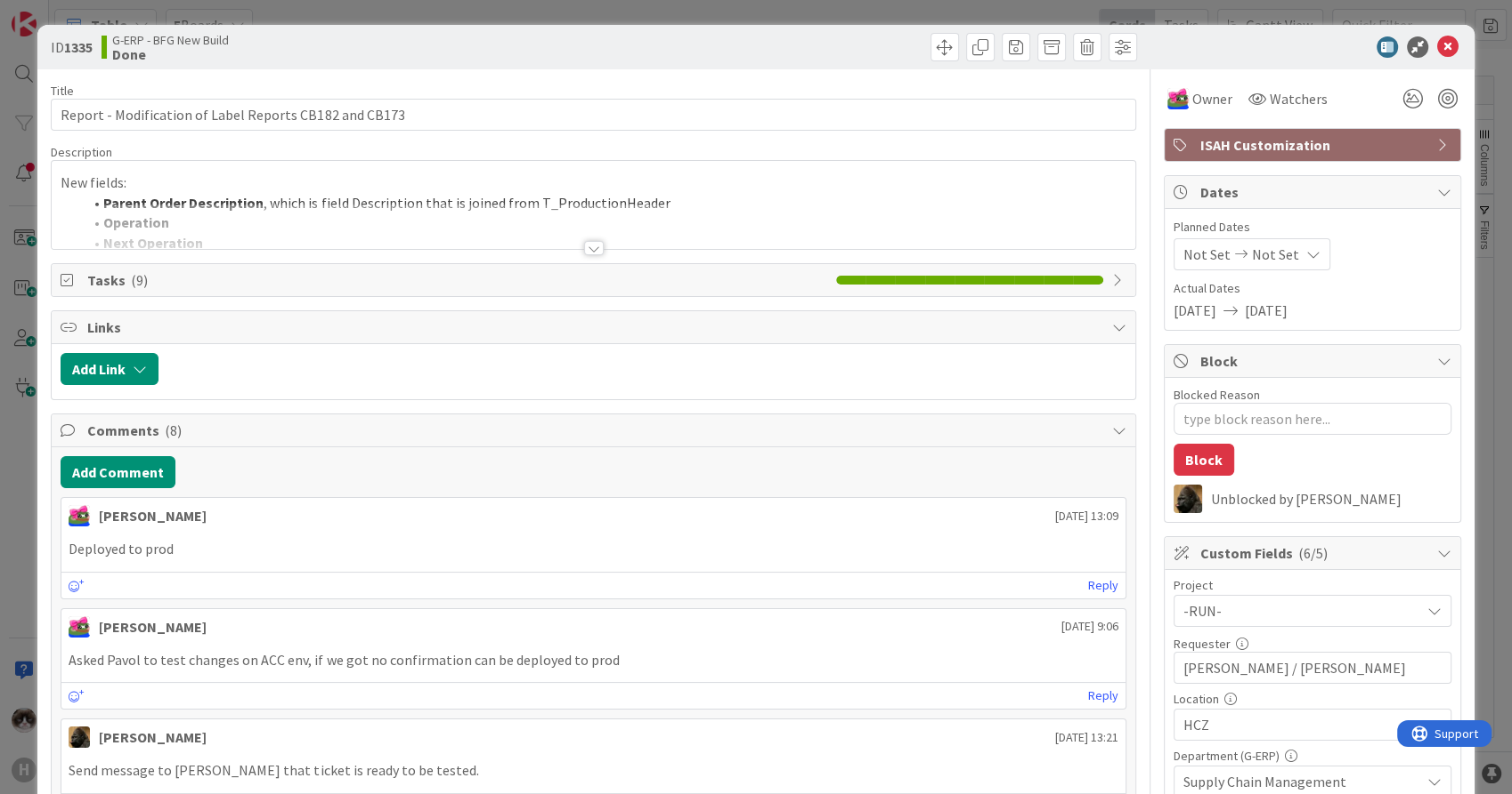
type textarea "x"
click at [584, 250] on div at bounding box center [594, 248] width 20 height 14
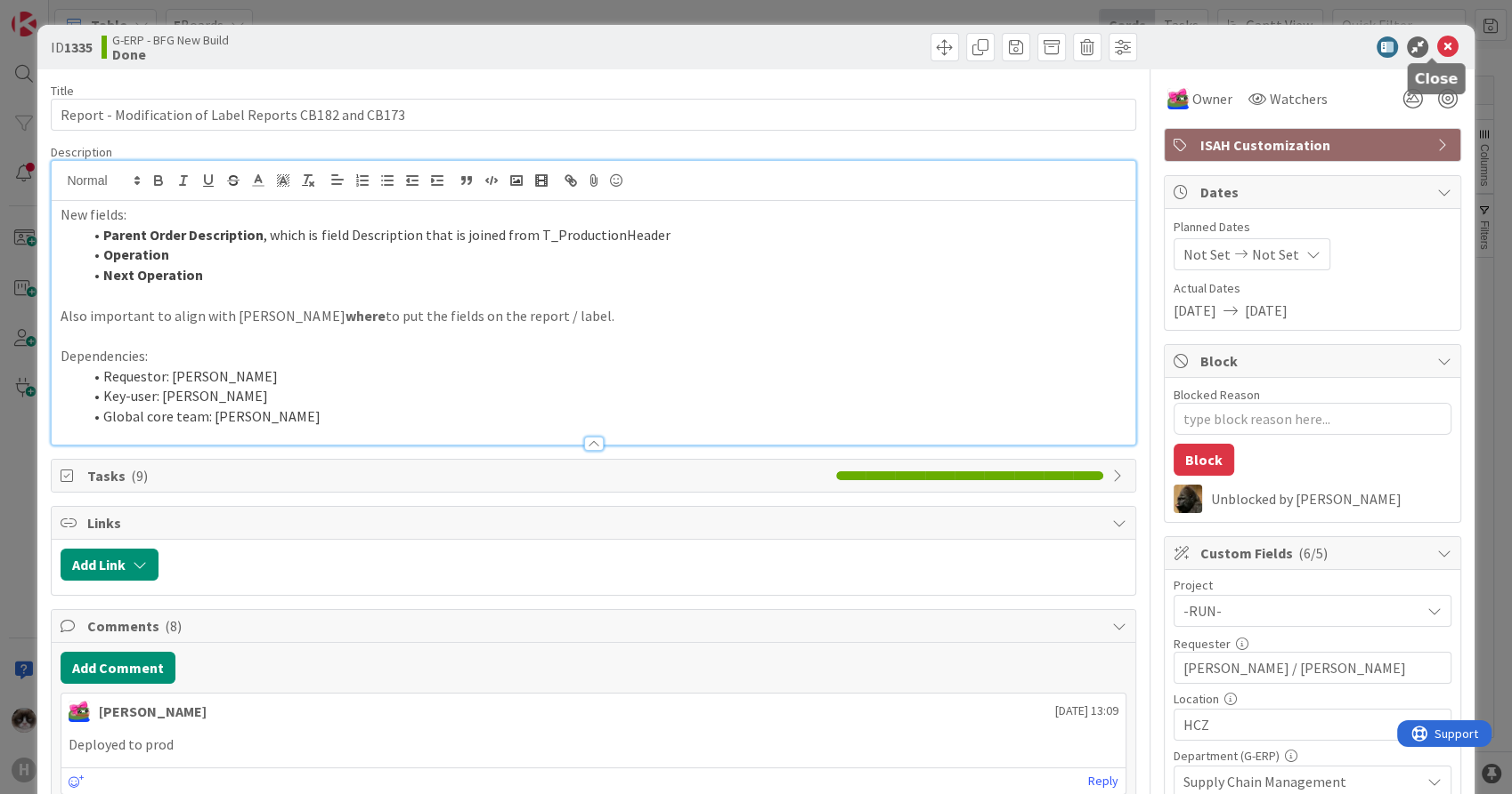
click at [1437, 45] on icon at bounding box center [1447, 47] width 21 height 21
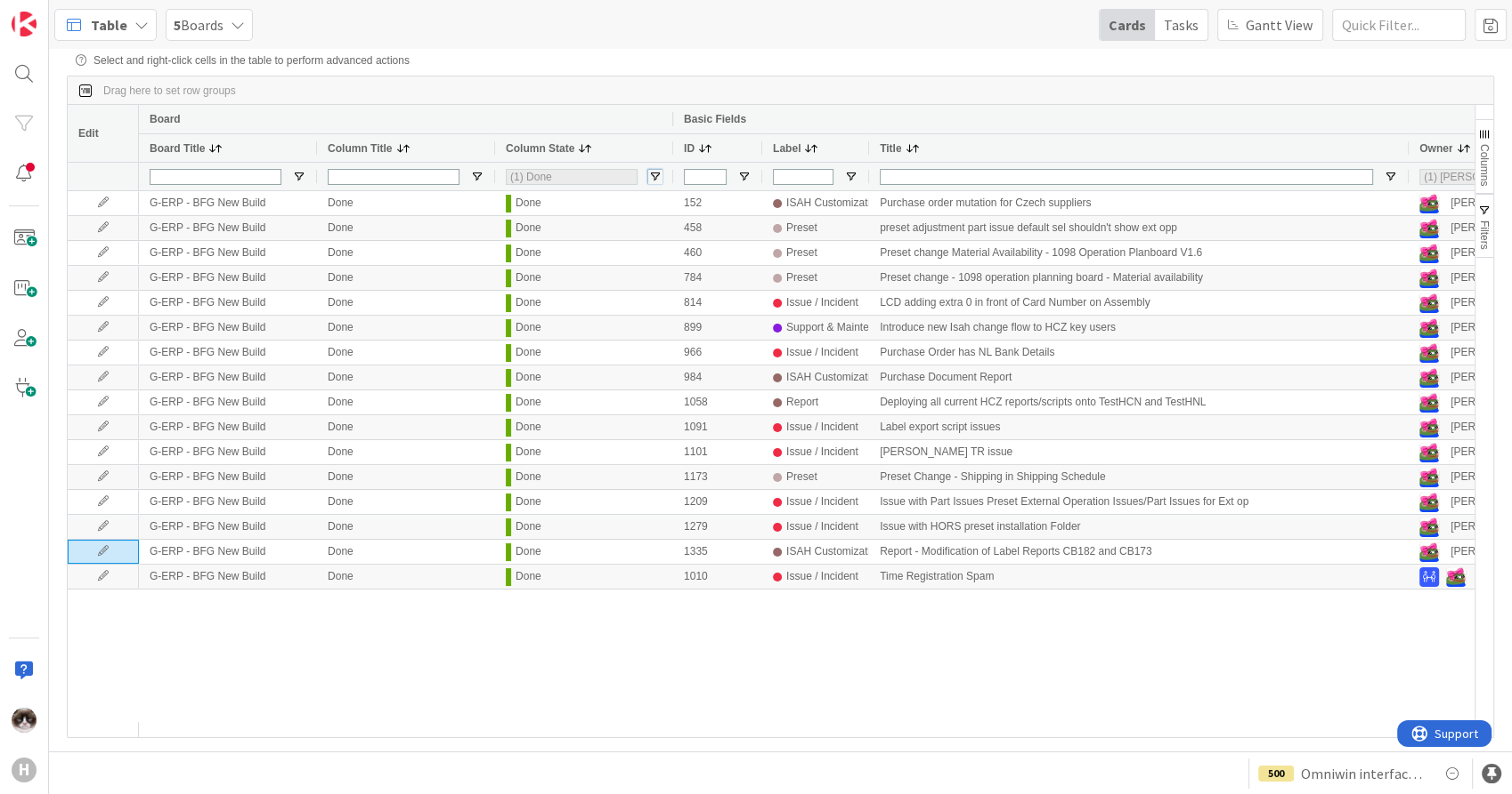
click at [653, 175] on span "Open Filter Menu" at bounding box center [655, 177] width 14 height 14
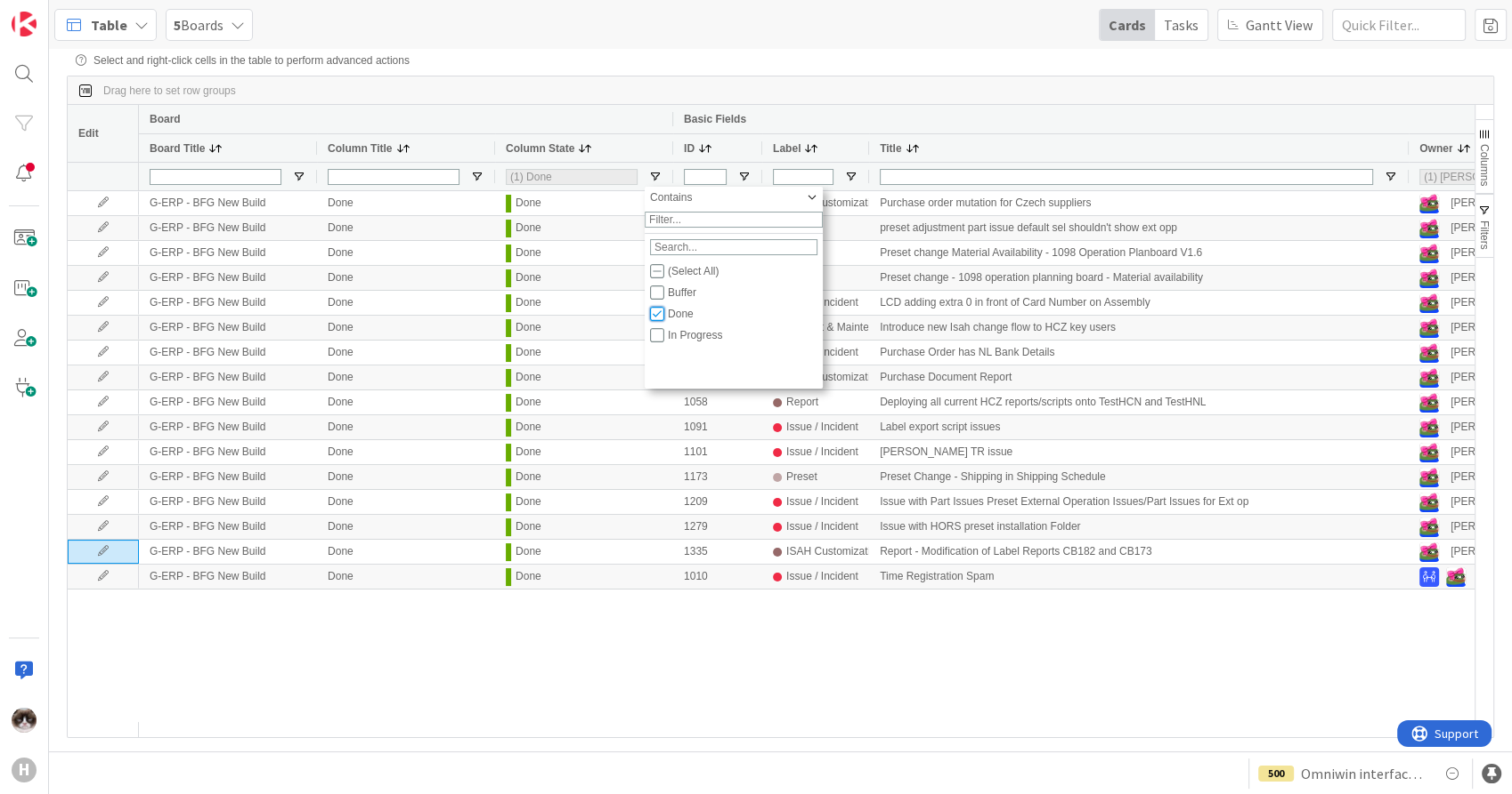
click at [661, 322] on input "Filter List" at bounding box center [657, 314] width 14 height 14
checkbox input "false"
type input "(0)"
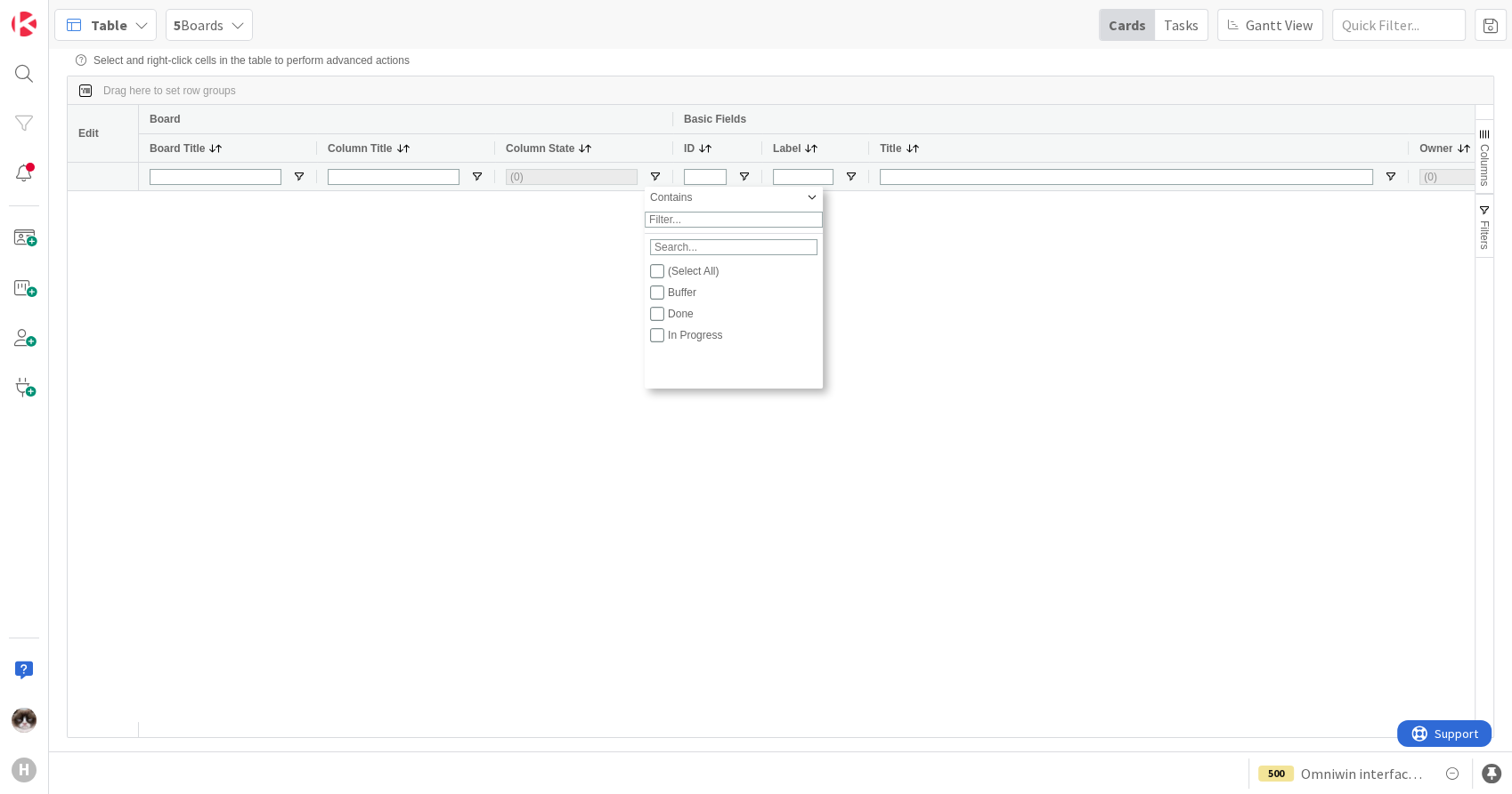
click at [223, 31] on div "5 Boards" at bounding box center [209, 25] width 87 height 32
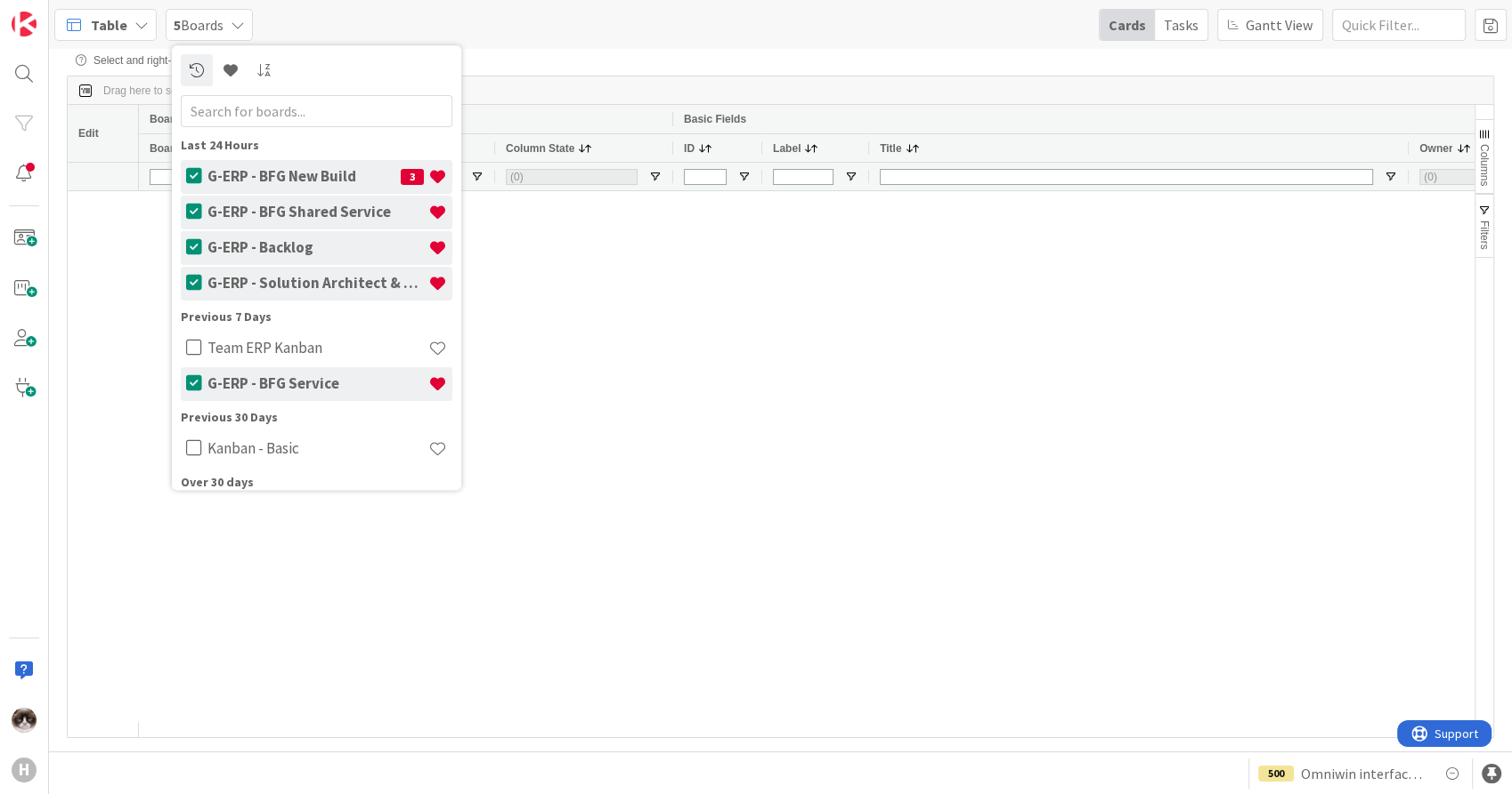
click at [114, 29] on span "Table" at bounding box center [109, 24] width 37 height 21
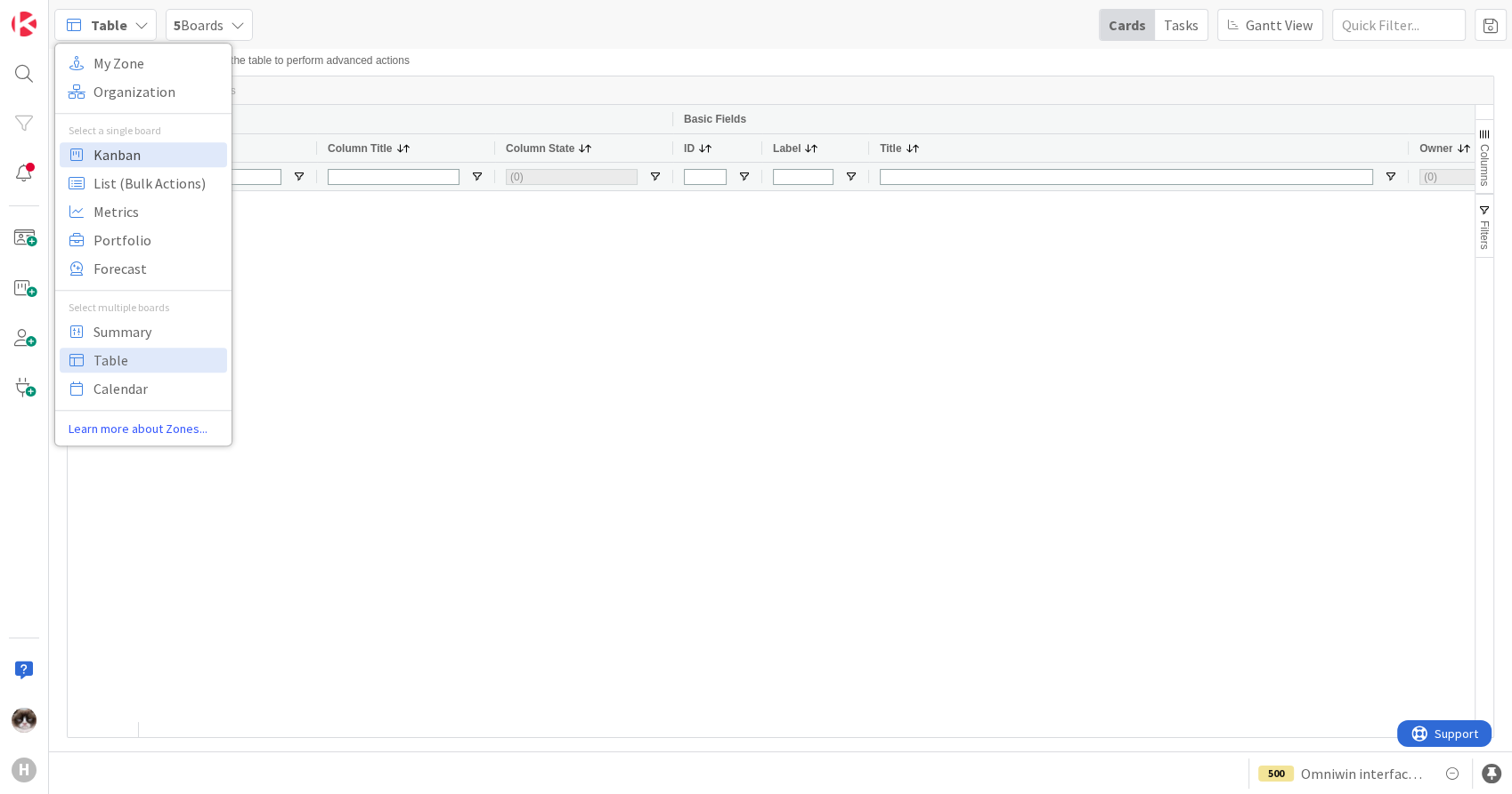
click at [135, 153] on span "Kanban" at bounding box center [158, 155] width 128 height 27
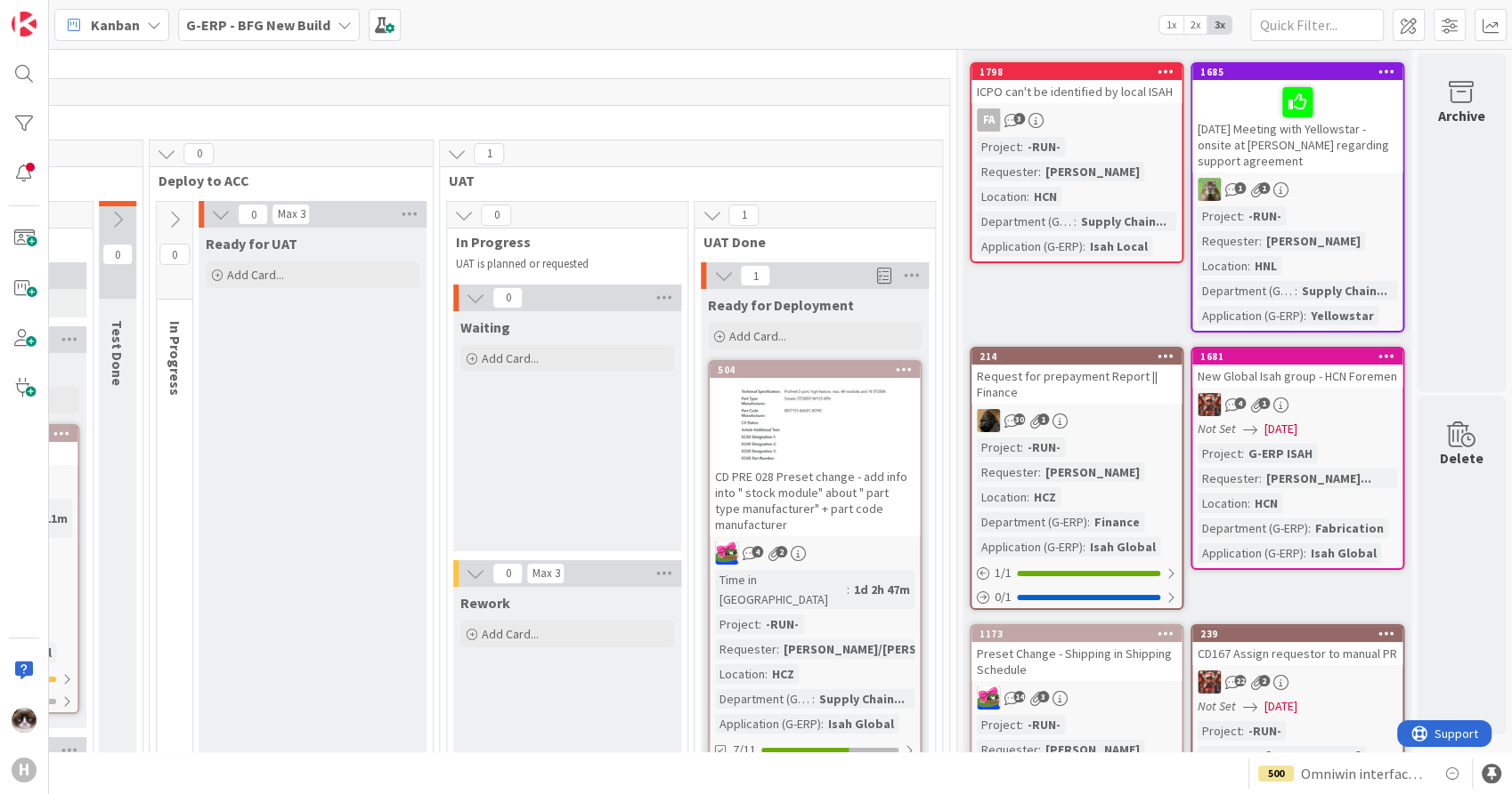
scroll to position [0, 1546]
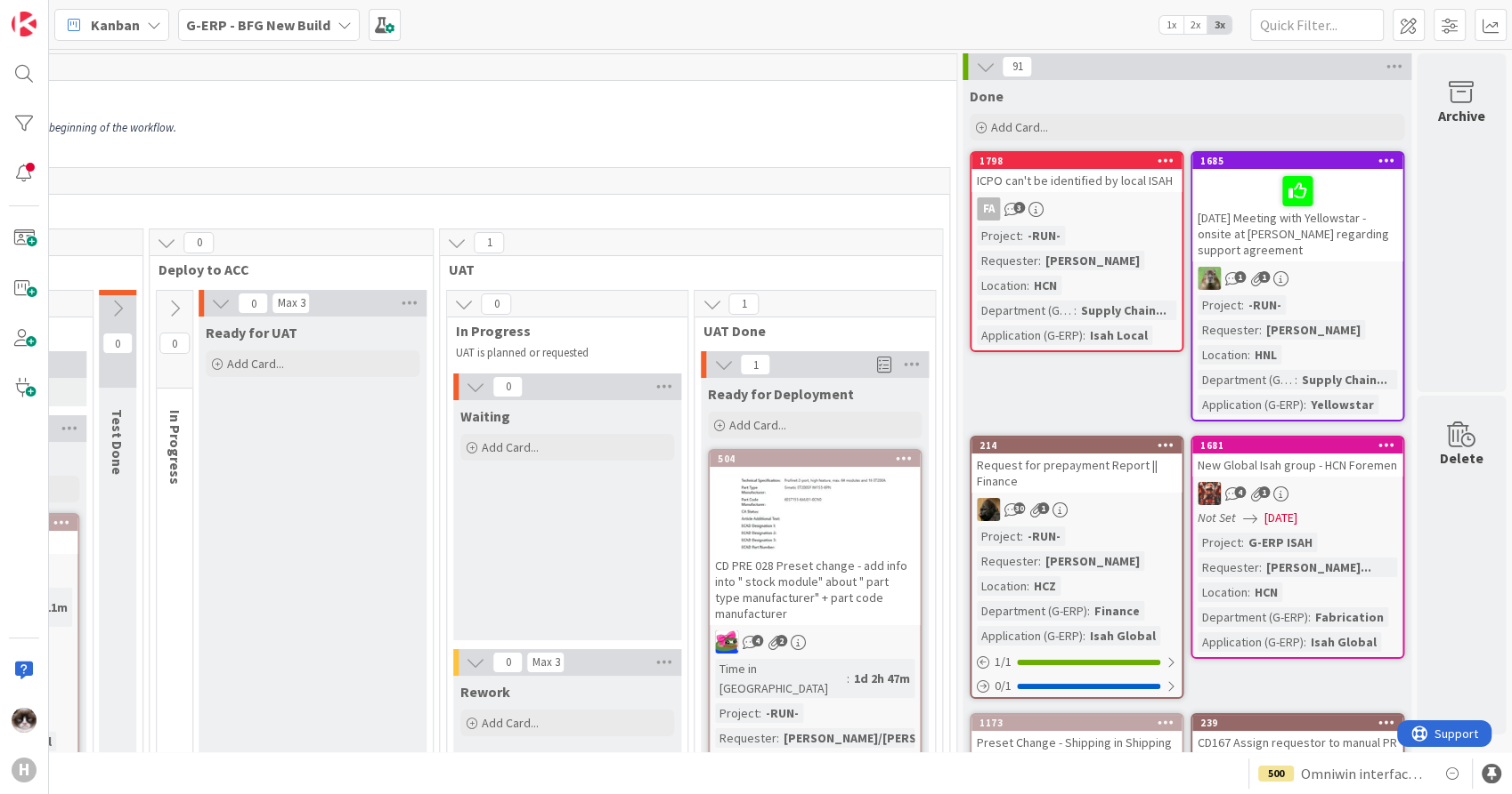
drag, startPoint x: 769, startPoint y: 241, endPoint x: 760, endPoint y: 230, distance: 14.2
click at [769, 240] on div "1" at bounding box center [691, 243] width 502 height 27
click at [272, 20] on b "G-ERP - BFG New Build" at bounding box center [258, 25] width 144 height 18
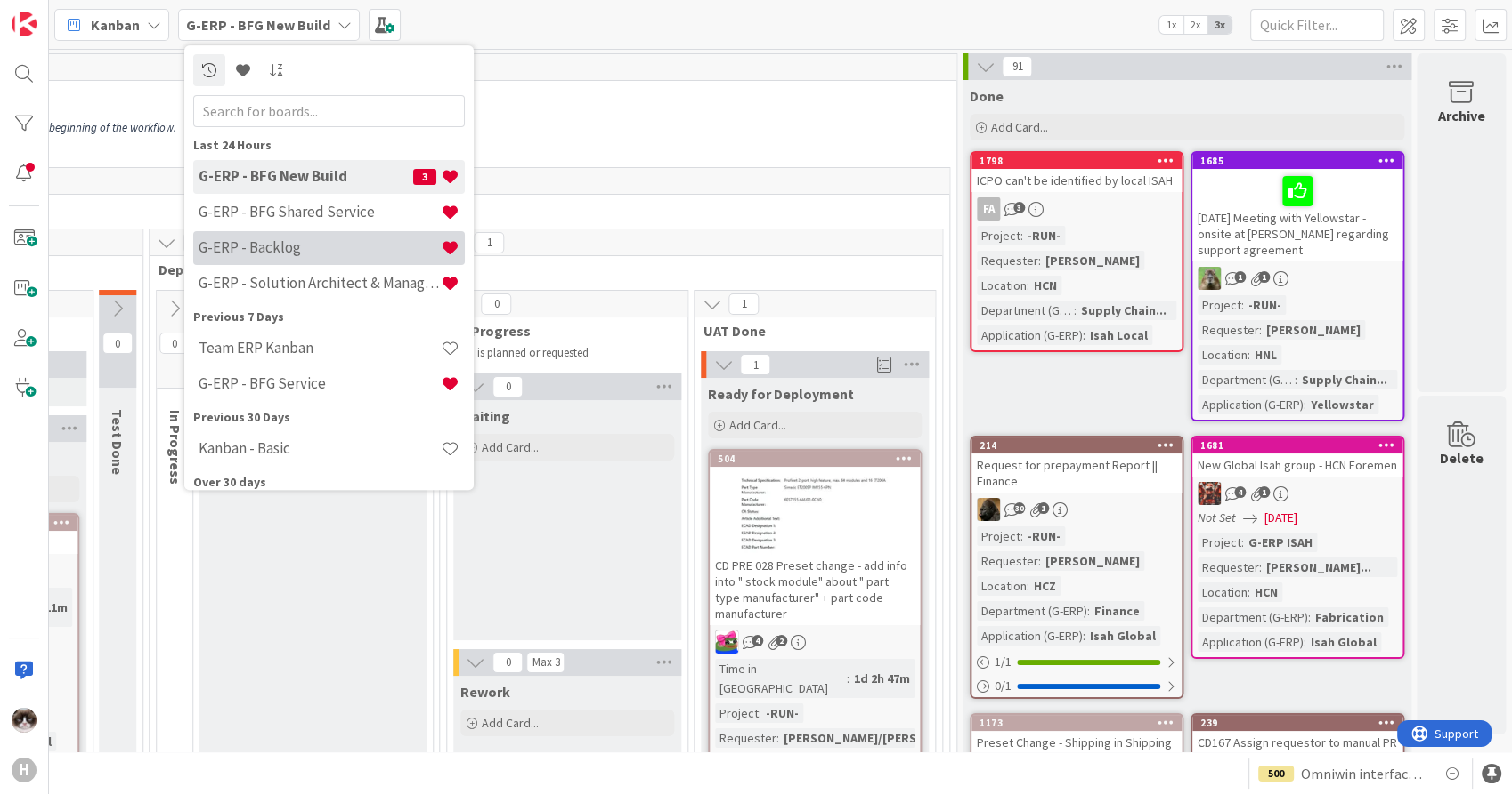
click at [313, 240] on h4 "G-ERP - Backlog" at bounding box center [320, 249] width 242 height 18
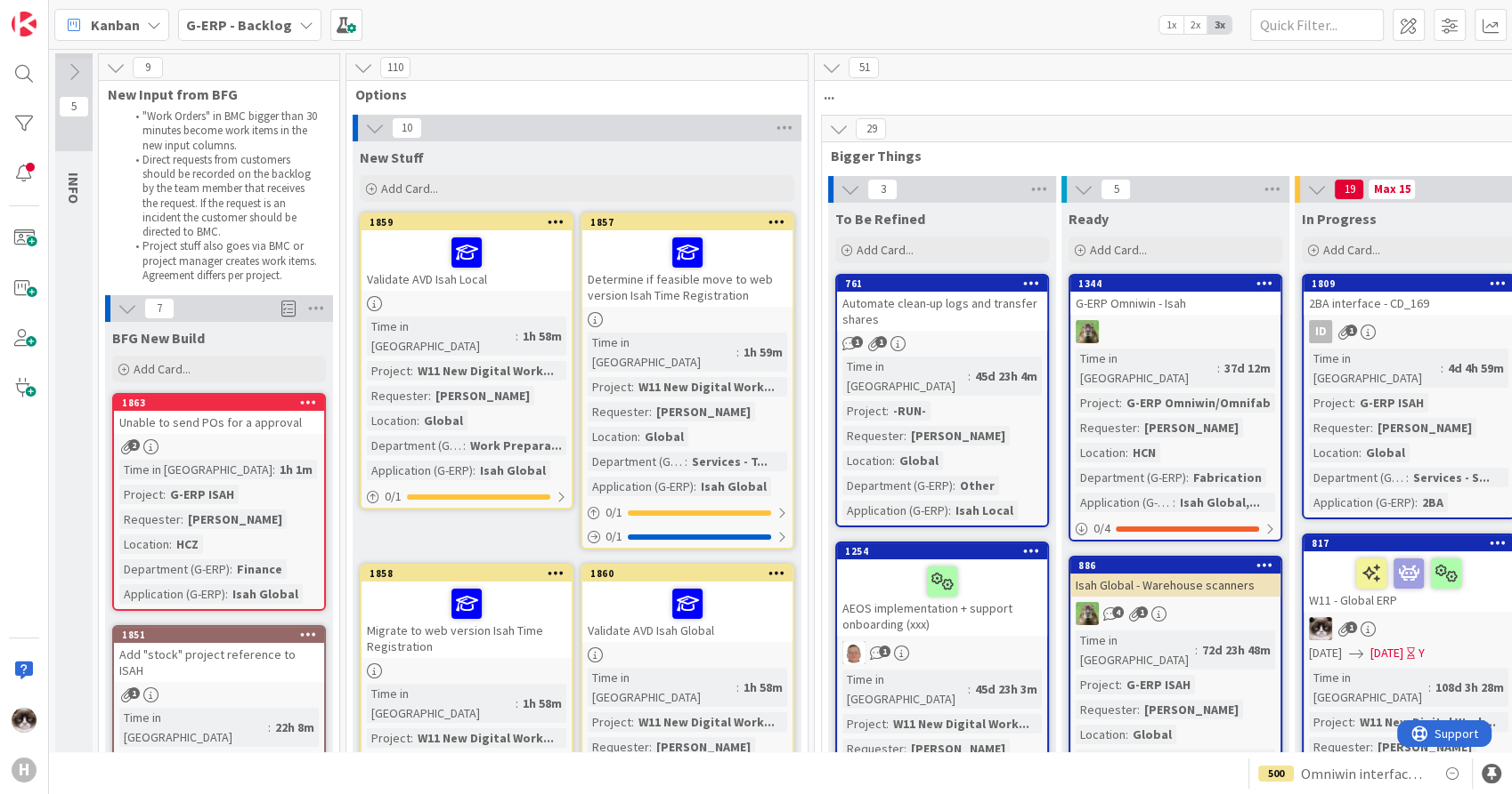
click at [463, 290] on div "Validate AVD Isah Local" at bounding box center [467, 261] width 210 height 61
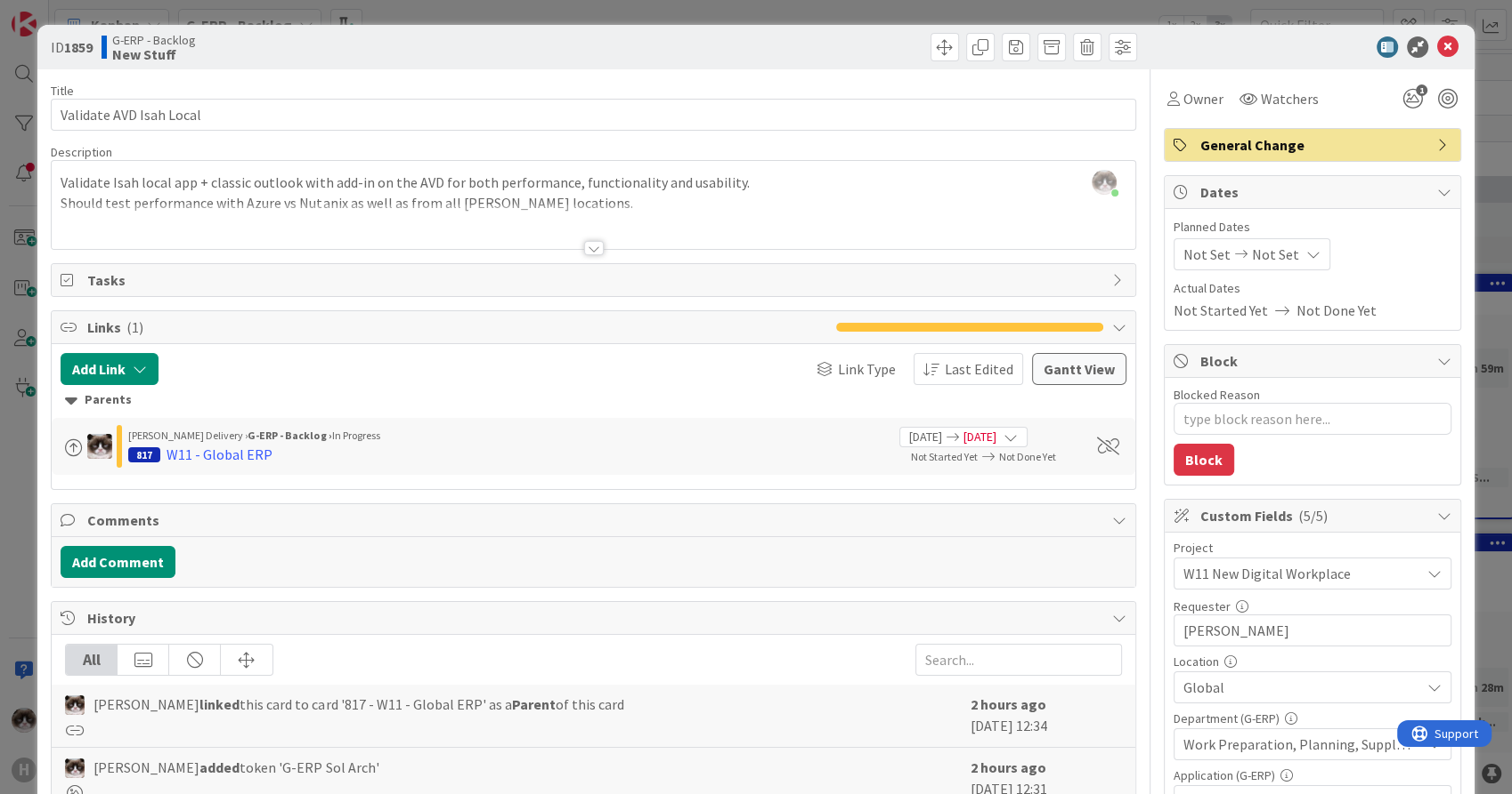
click at [605, 249] on div at bounding box center [593, 241] width 1084 height 20
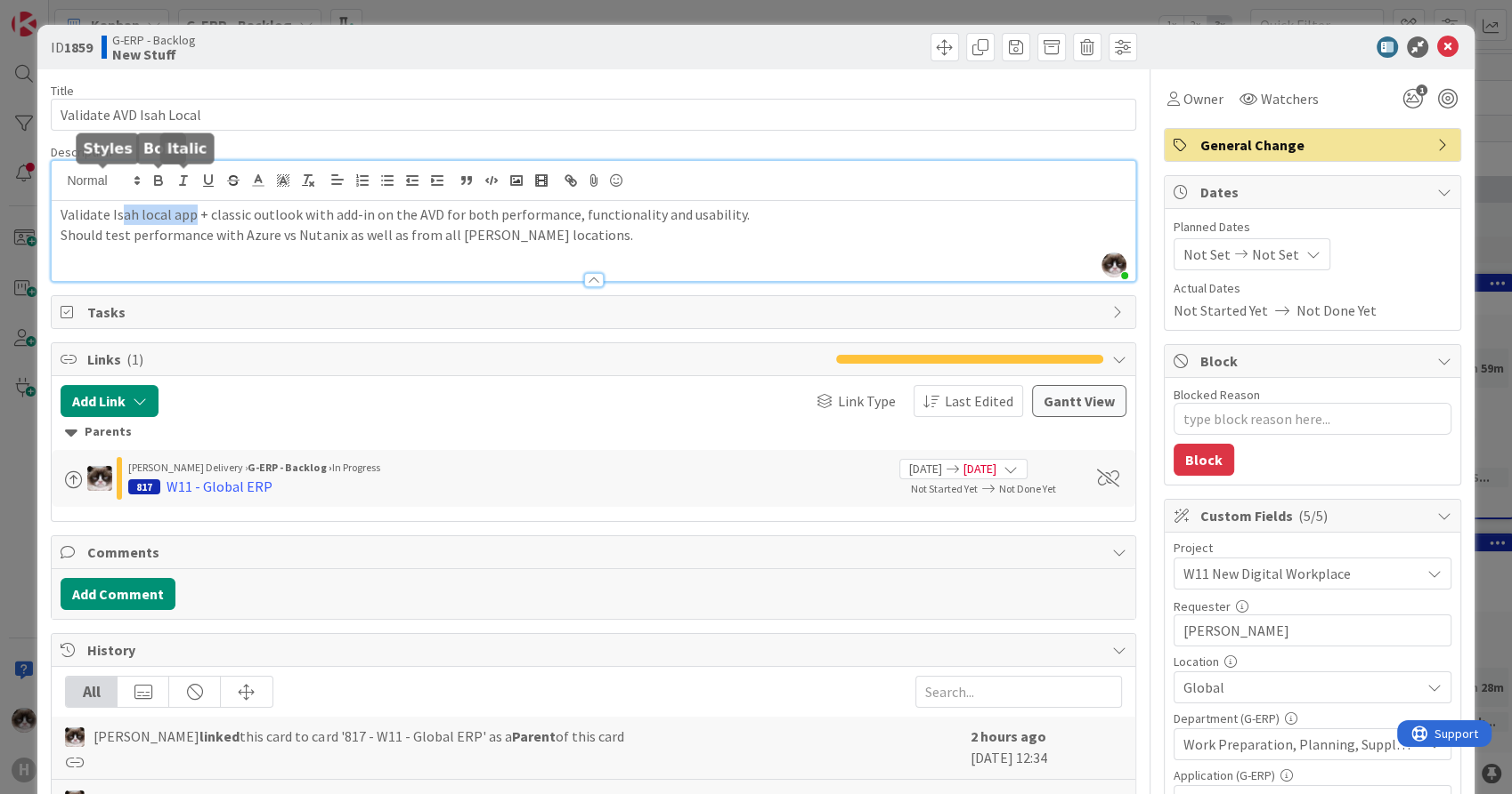
drag, startPoint x: 120, startPoint y: 176, endPoint x: 189, endPoint y: 183, distance: 69.4
click at [189, 183] on div "[PERSON_NAME] just joined Validate Isah local app + classic outlook with add-in…" at bounding box center [593, 221] width 1082 height 120
drag, startPoint x: 202, startPoint y: 207, endPoint x: 303, endPoint y: 207, distance: 101.0
click at [303, 207] on p "Validate Isah local app + classic outlook with add-in on the AVD for both perfo…" at bounding box center [593, 215] width 1064 height 20
click at [216, 240] on p "Should test performance with Azure vs Nutanix as well as from all [PERSON_NAME]…" at bounding box center [593, 235] width 1064 height 20
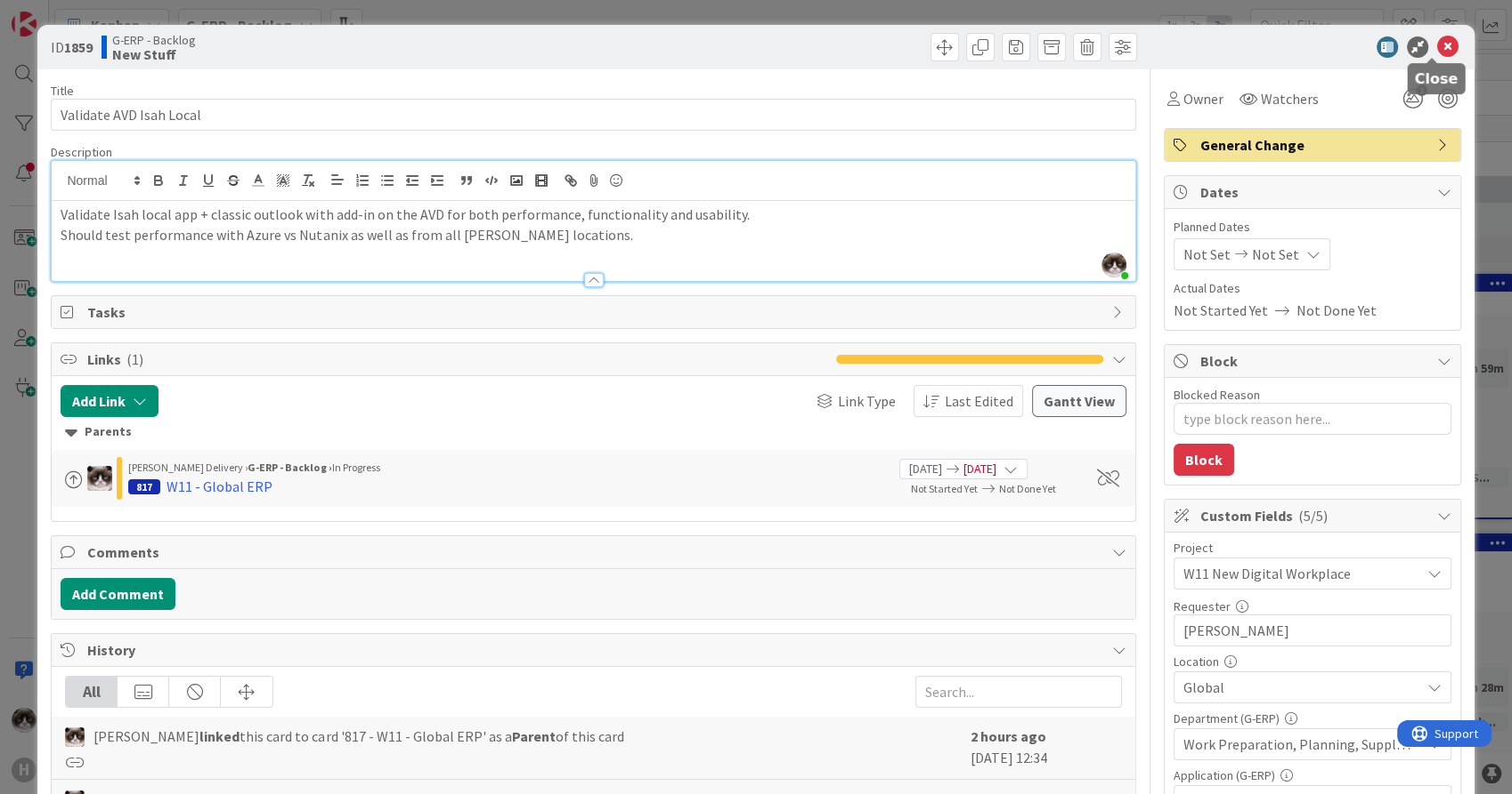
click at [1438, 44] on icon at bounding box center [1447, 47] width 21 height 21
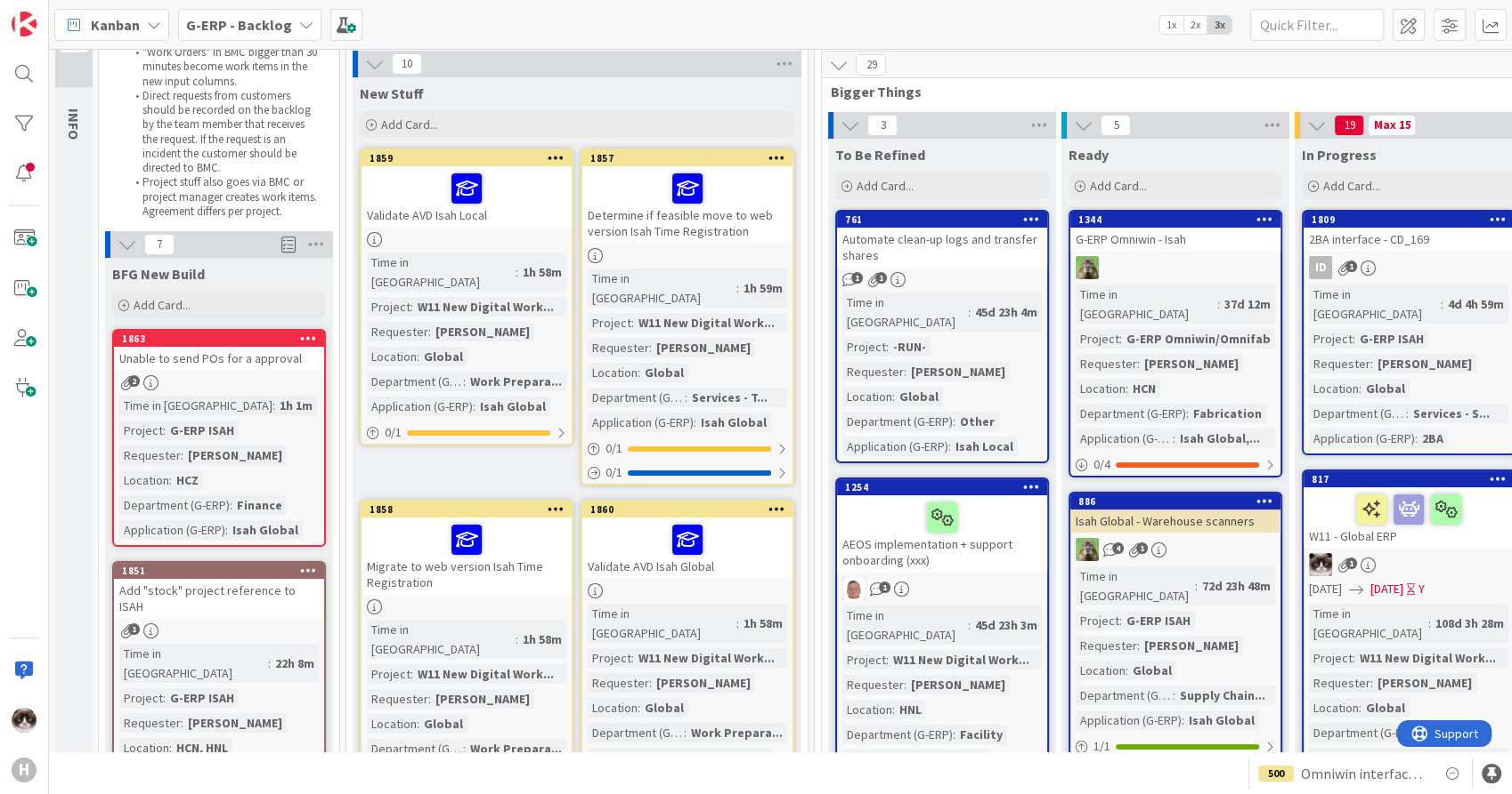
scroll to position [99, 0]
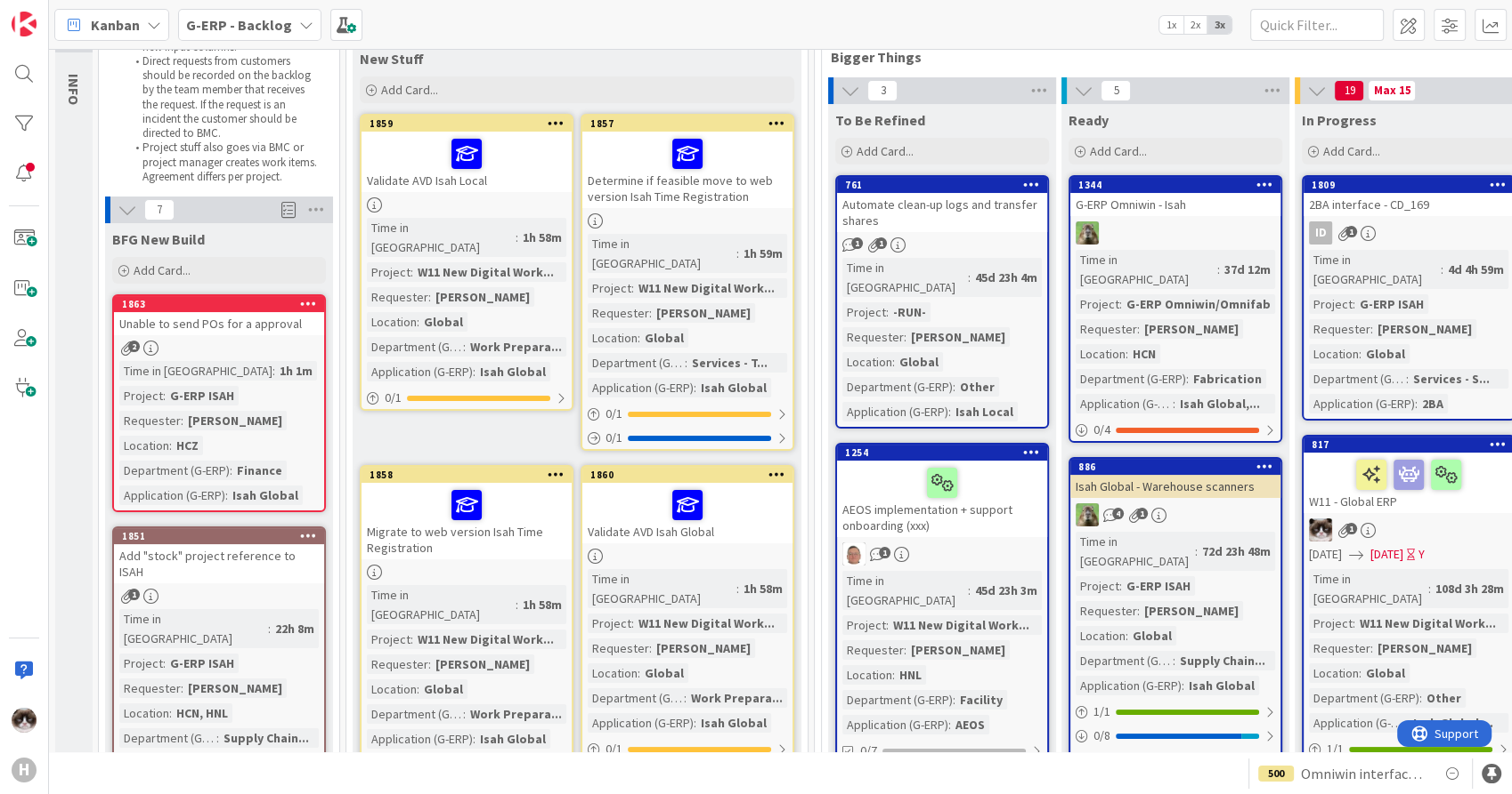
click at [714, 212] on link "1857 Determine if feasible move to web version Isah Time Registration Time in […" at bounding box center [688, 283] width 214 height 338
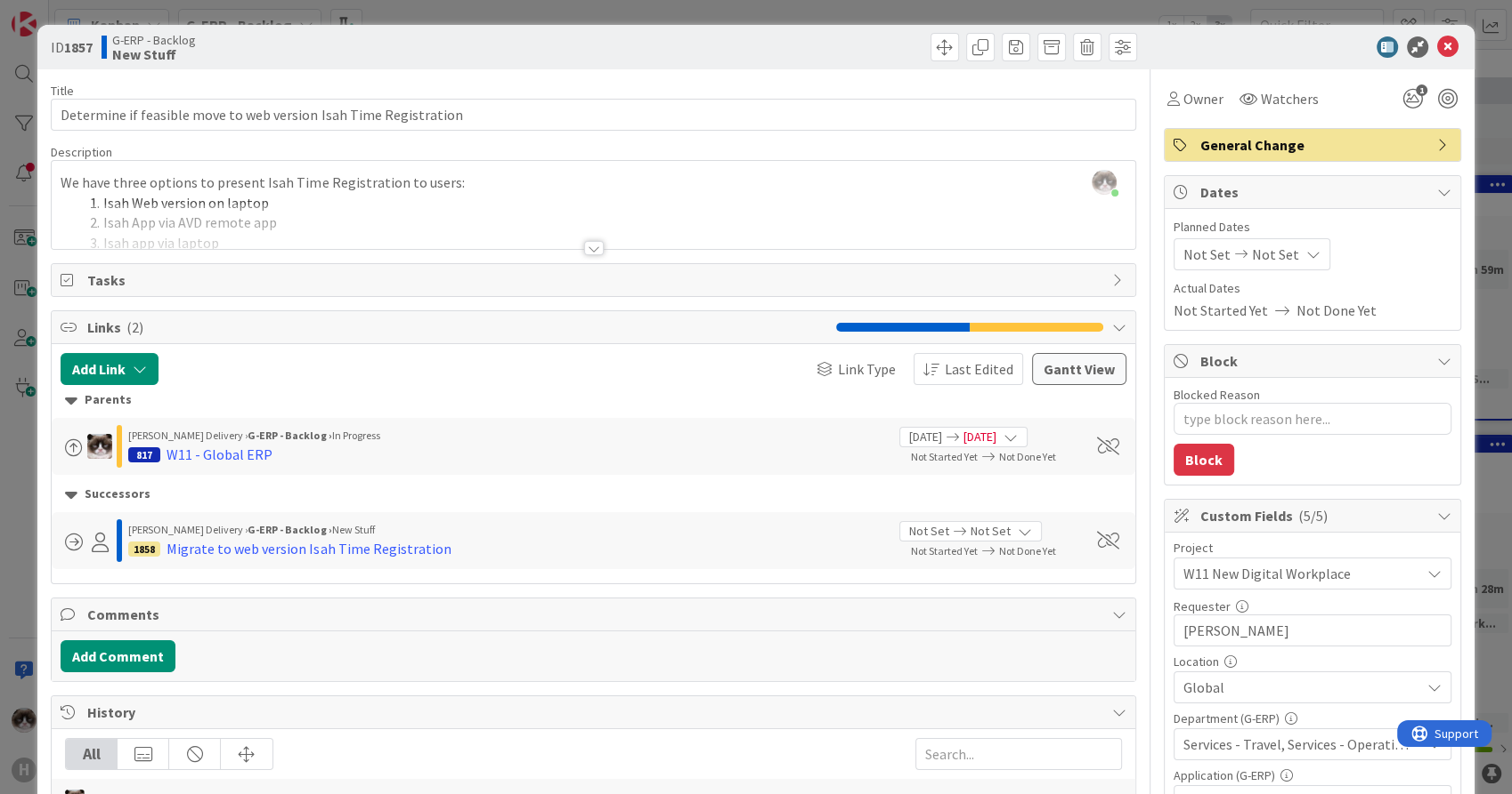
click at [589, 251] on div at bounding box center [594, 248] width 20 height 14
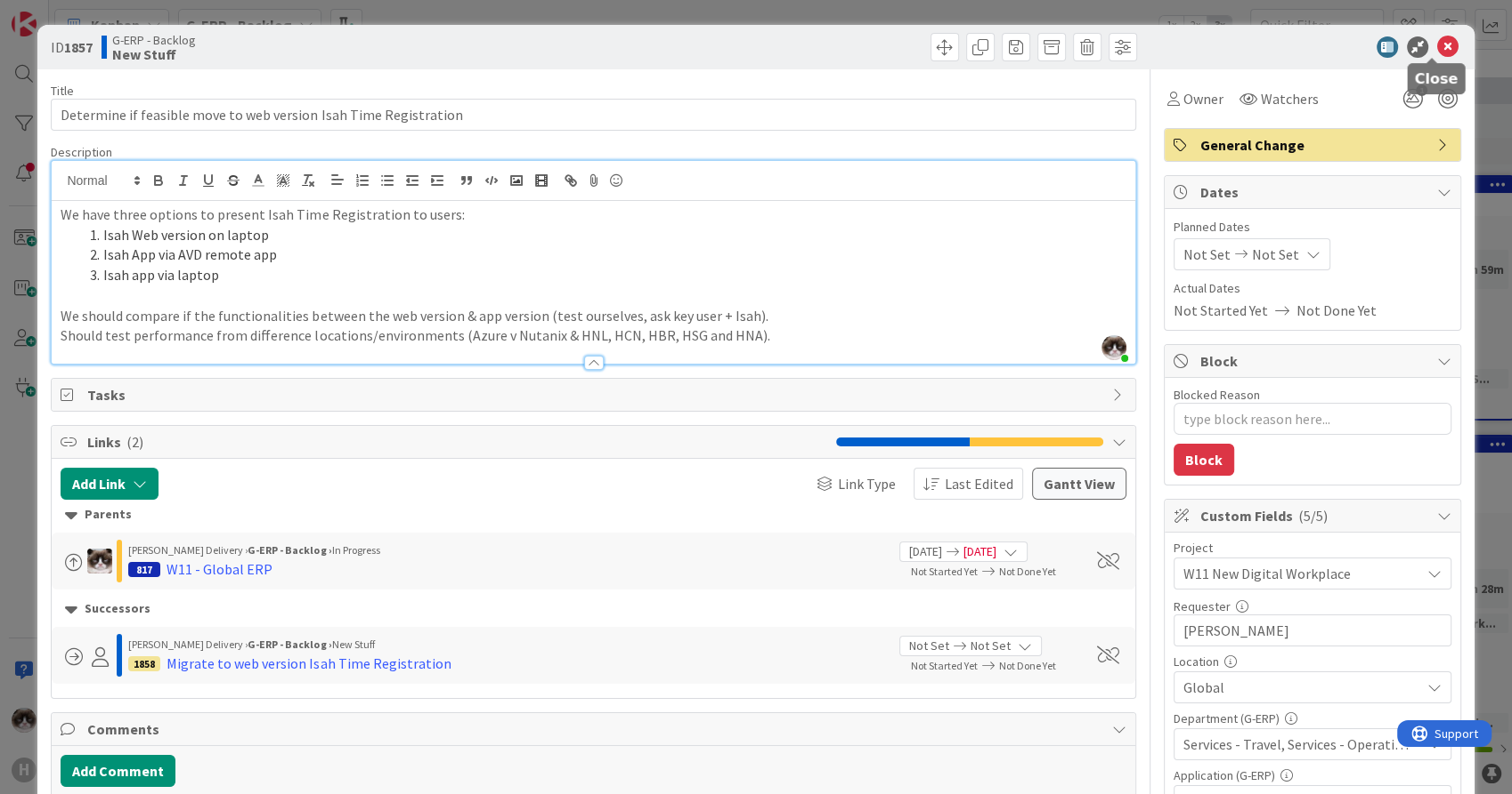
click at [1437, 45] on icon at bounding box center [1447, 47] width 21 height 21
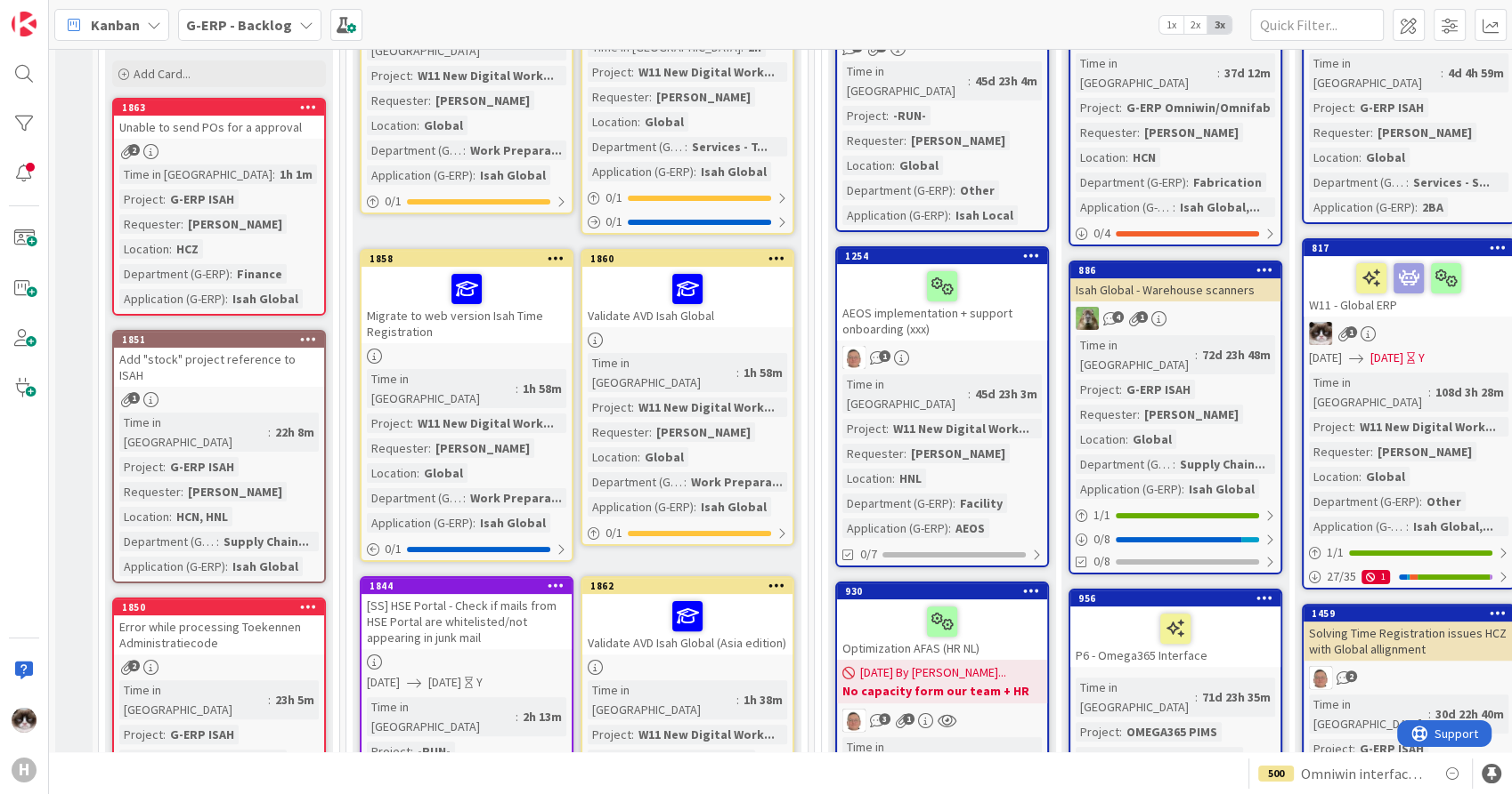
scroll to position [297, 0]
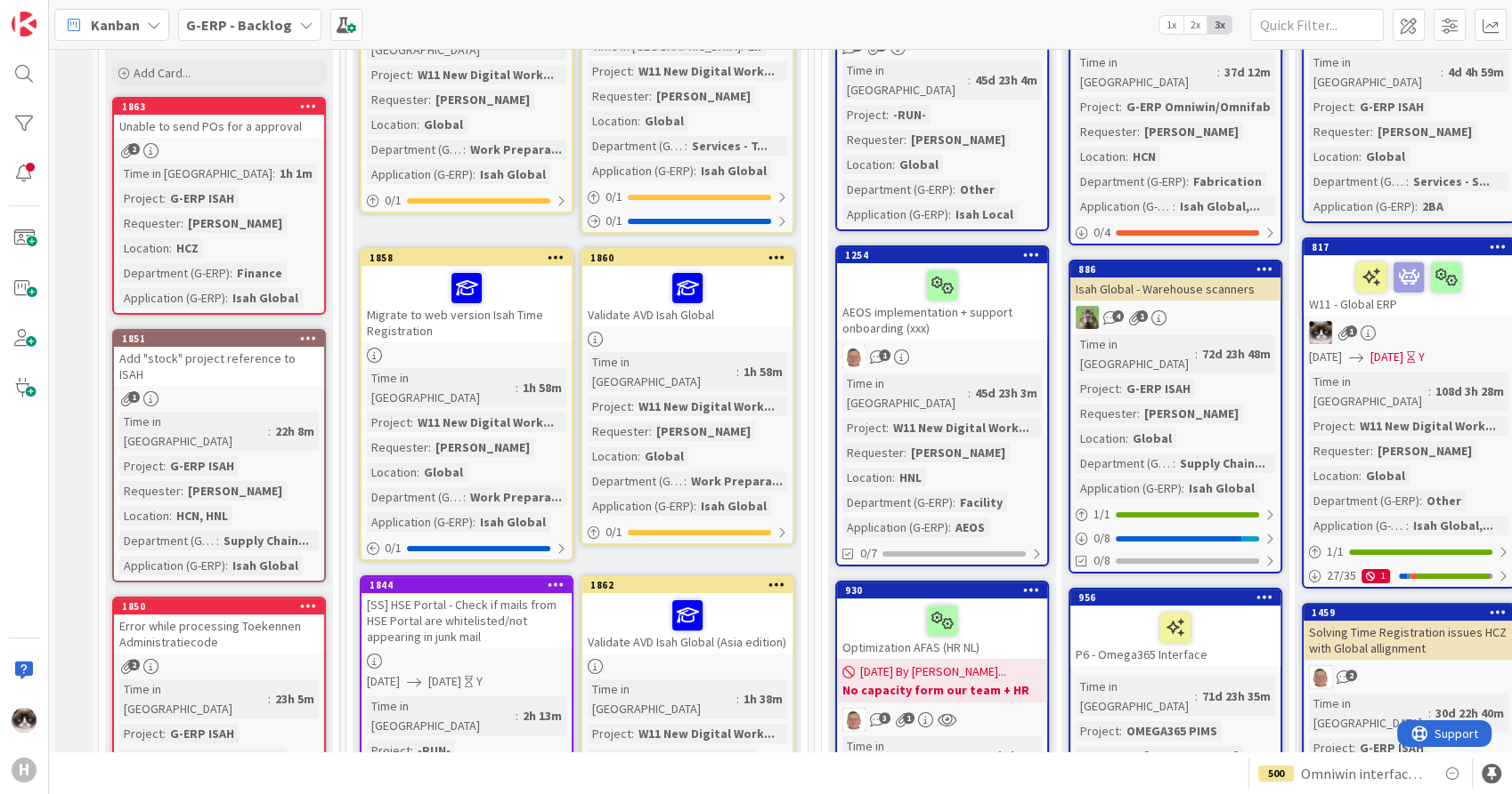
click at [757, 321] on div "Validate AVD Isah Global" at bounding box center [688, 296] width 210 height 61
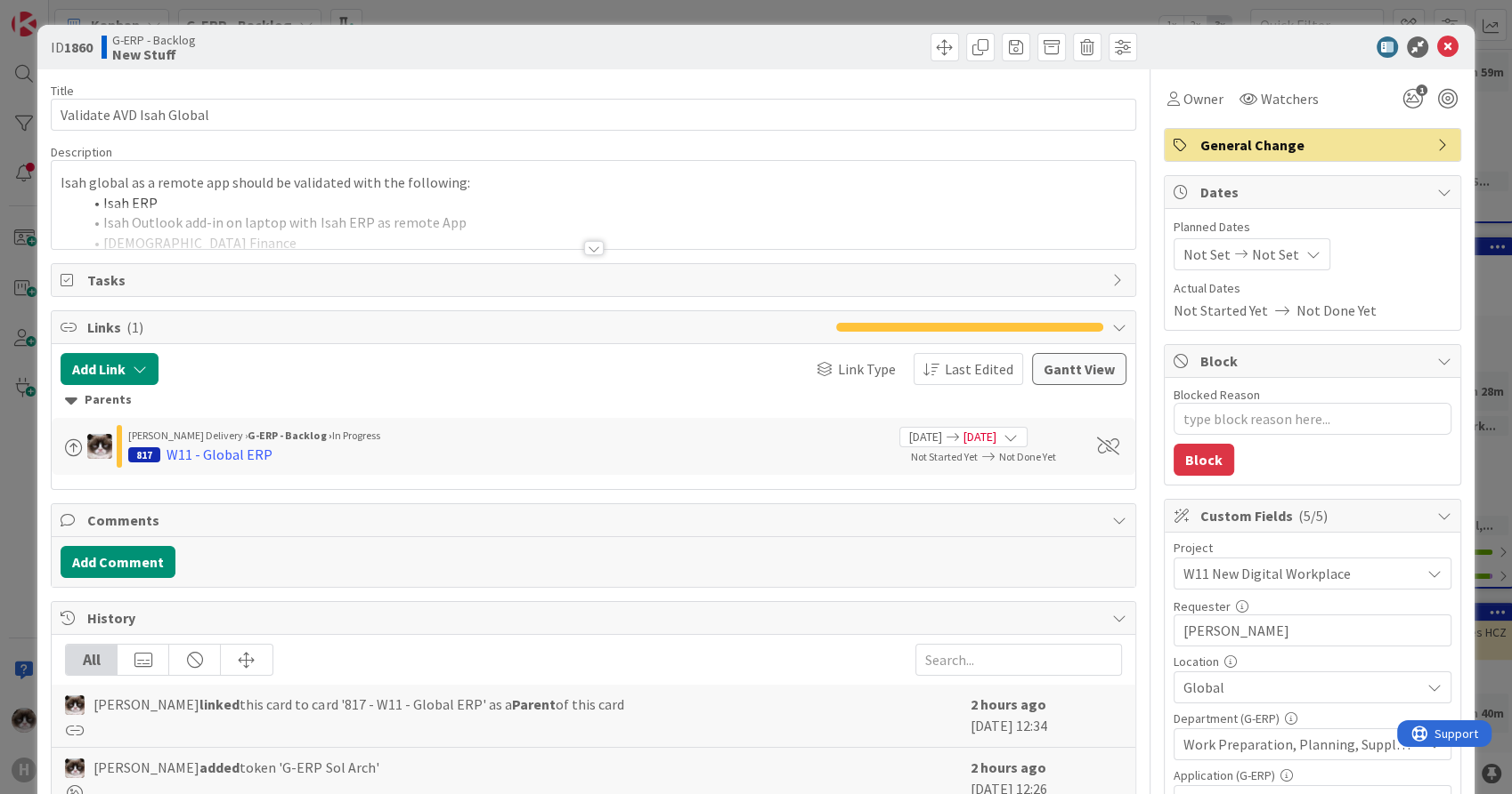
click at [584, 243] on div at bounding box center [594, 248] width 20 height 14
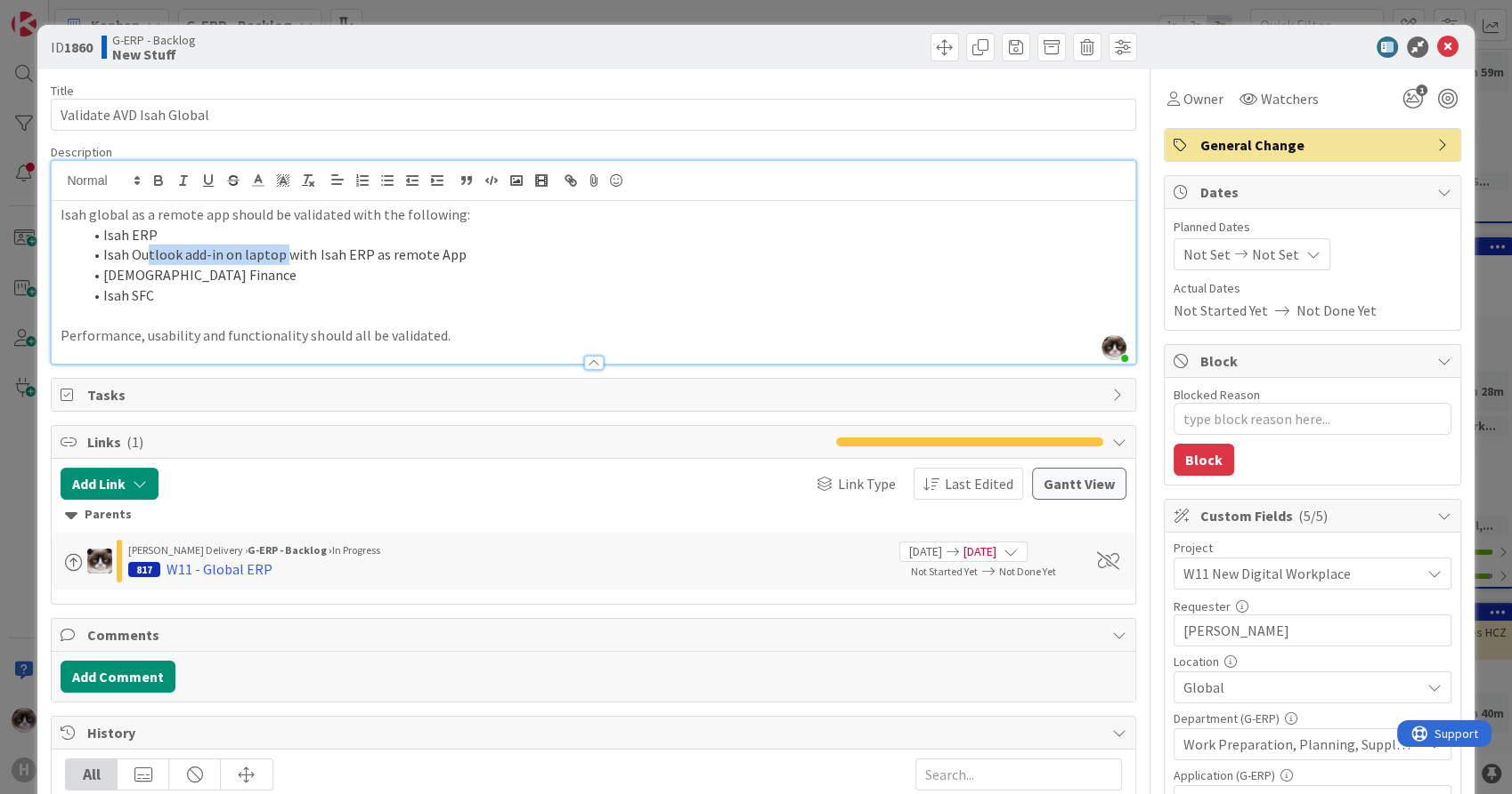
drag, startPoint x: 149, startPoint y: 245, endPoint x: 285, endPoint y: 248, distance: 136.0
click at [285, 248] on li "Isah Outlook add-in on laptop with Isah ERP as remote App" at bounding box center [604, 255] width 1043 height 20
drag, startPoint x: 399, startPoint y: 256, endPoint x: 425, endPoint y: 250, distance: 26.7
click at [425, 250] on li "Isah Outlook add-in on laptop with Isah ERP as remote App" at bounding box center [604, 255] width 1043 height 20
drag, startPoint x: 136, startPoint y: 272, endPoint x: 174, endPoint y: 274, distance: 38.1
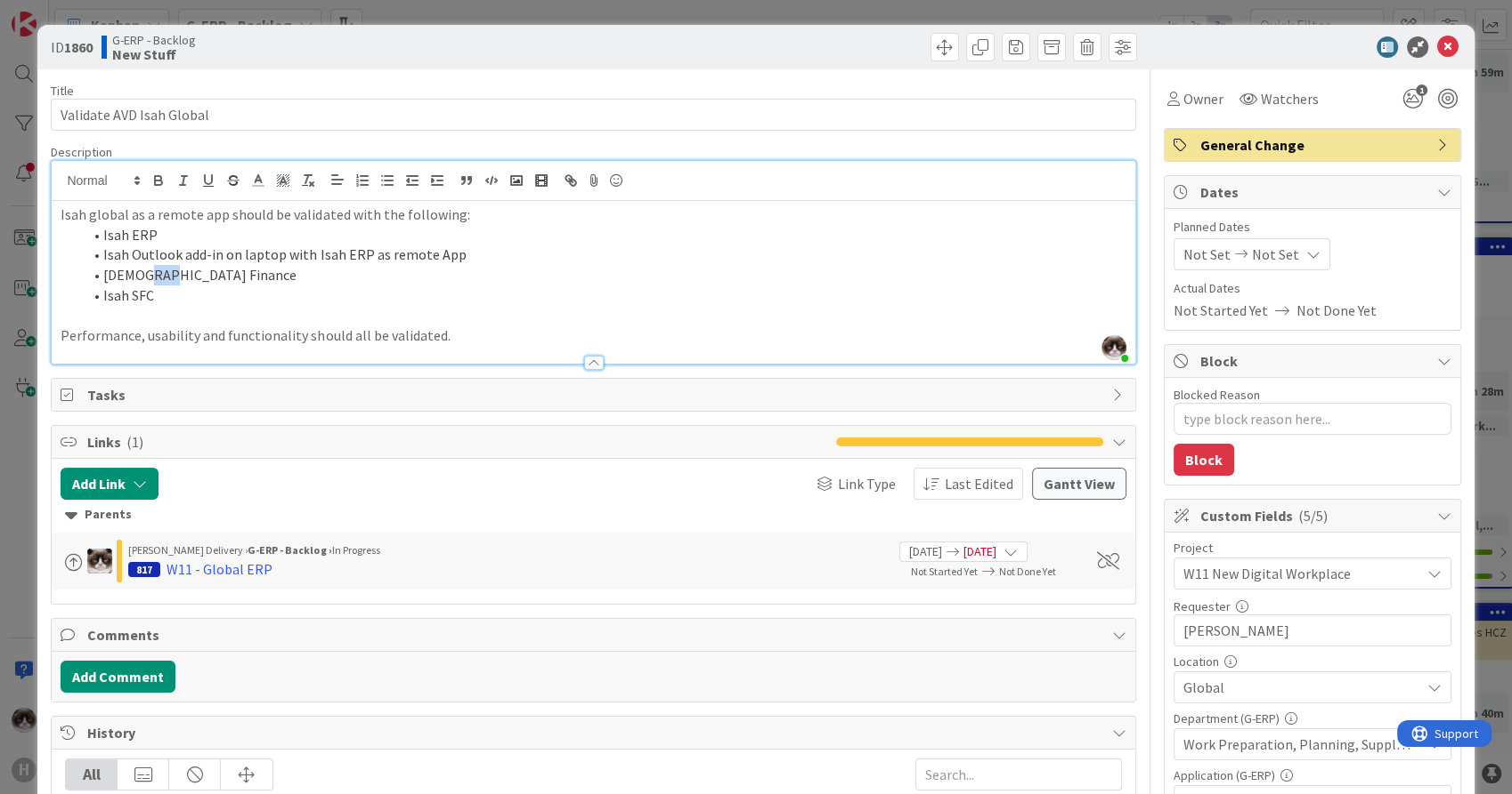
click at [173, 273] on li "[DEMOGRAPHIC_DATA] Finance" at bounding box center [604, 275] width 1043 height 20
drag, startPoint x: 167, startPoint y: 287, endPoint x: 197, endPoint y: 296, distance: 31.3
click at [186, 293] on li "Isah SFC" at bounding box center [604, 296] width 1043 height 20
click at [1437, 52] on icon at bounding box center [1447, 47] width 21 height 21
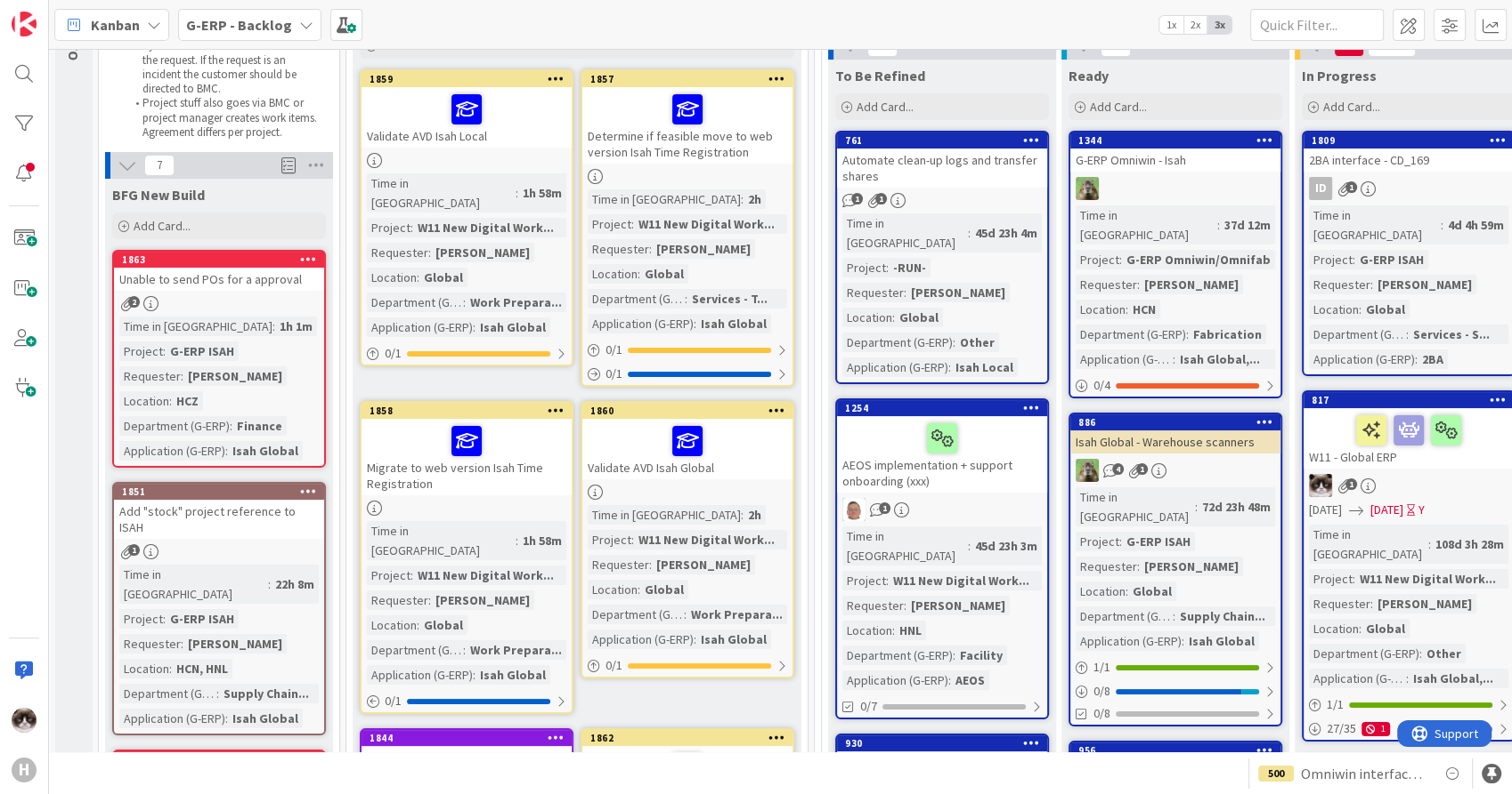
scroll to position [297, 0]
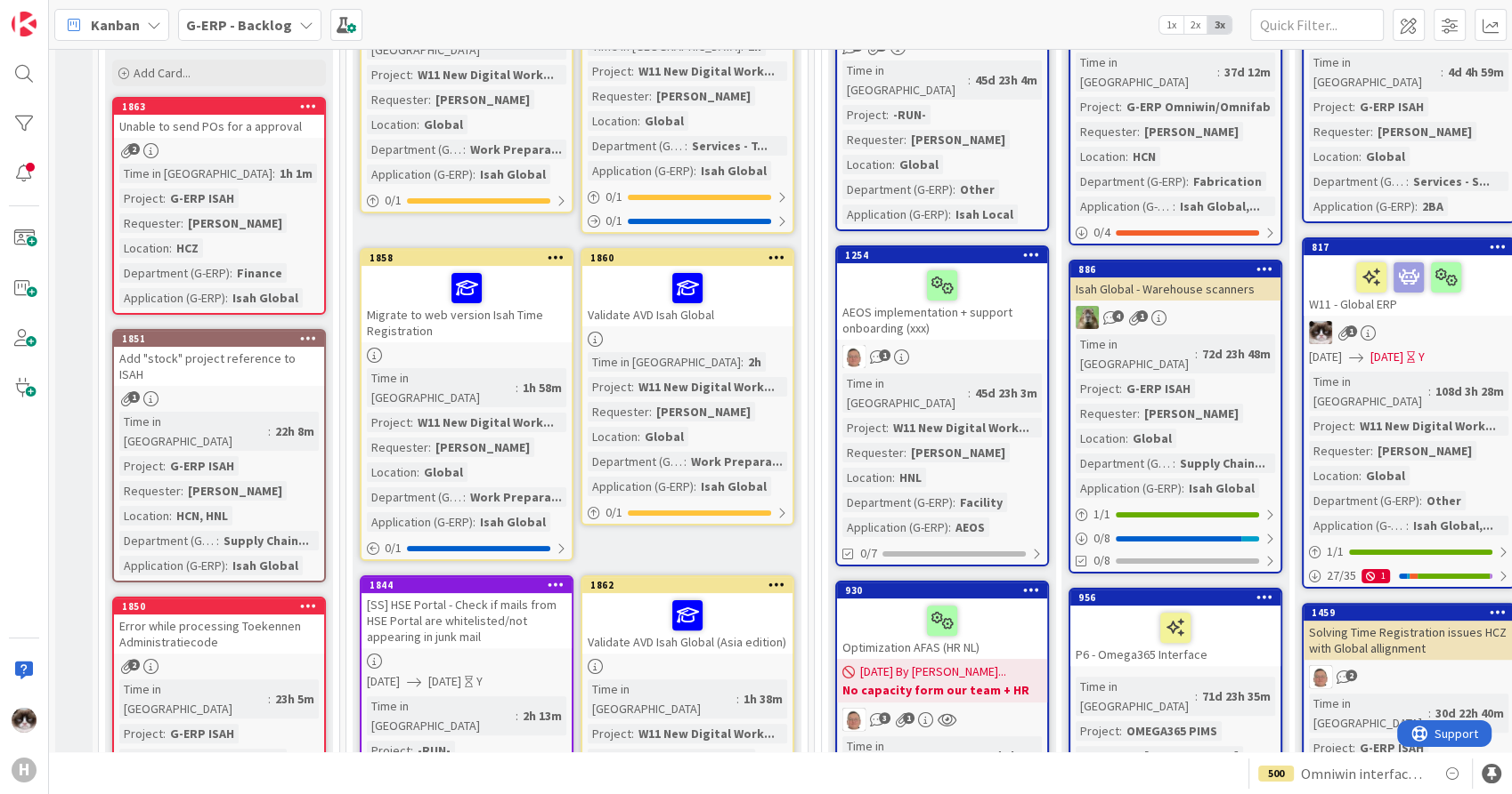
click at [232, 18] on b "G-ERP - Backlog" at bounding box center [239, 25] width 106 height 18
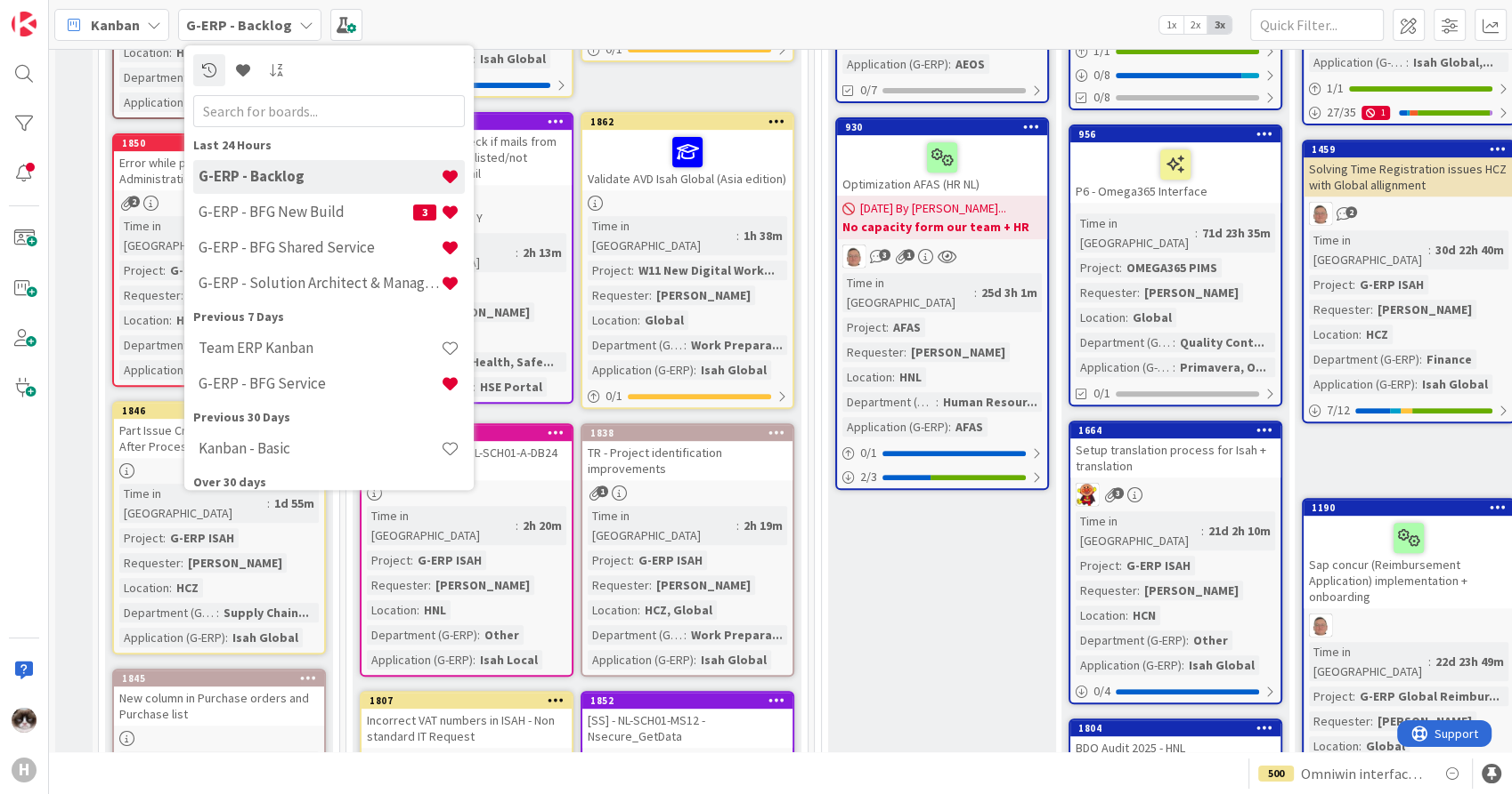
scroll to position [989, 0]
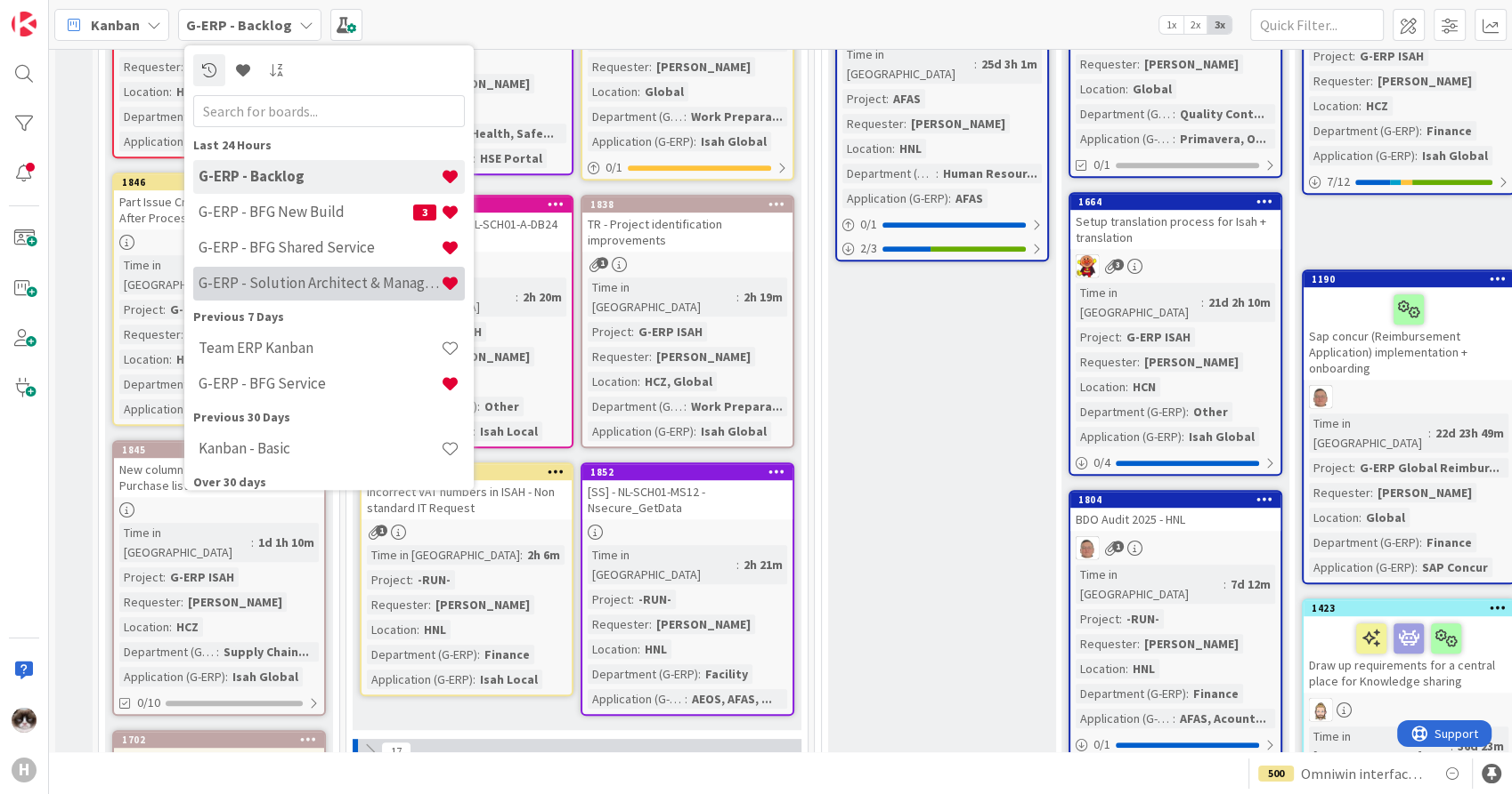
click at [310, 276] on h4 "G-ERP - Solution Architect & Management" at bounding box center [320, 284] width 242 height 18
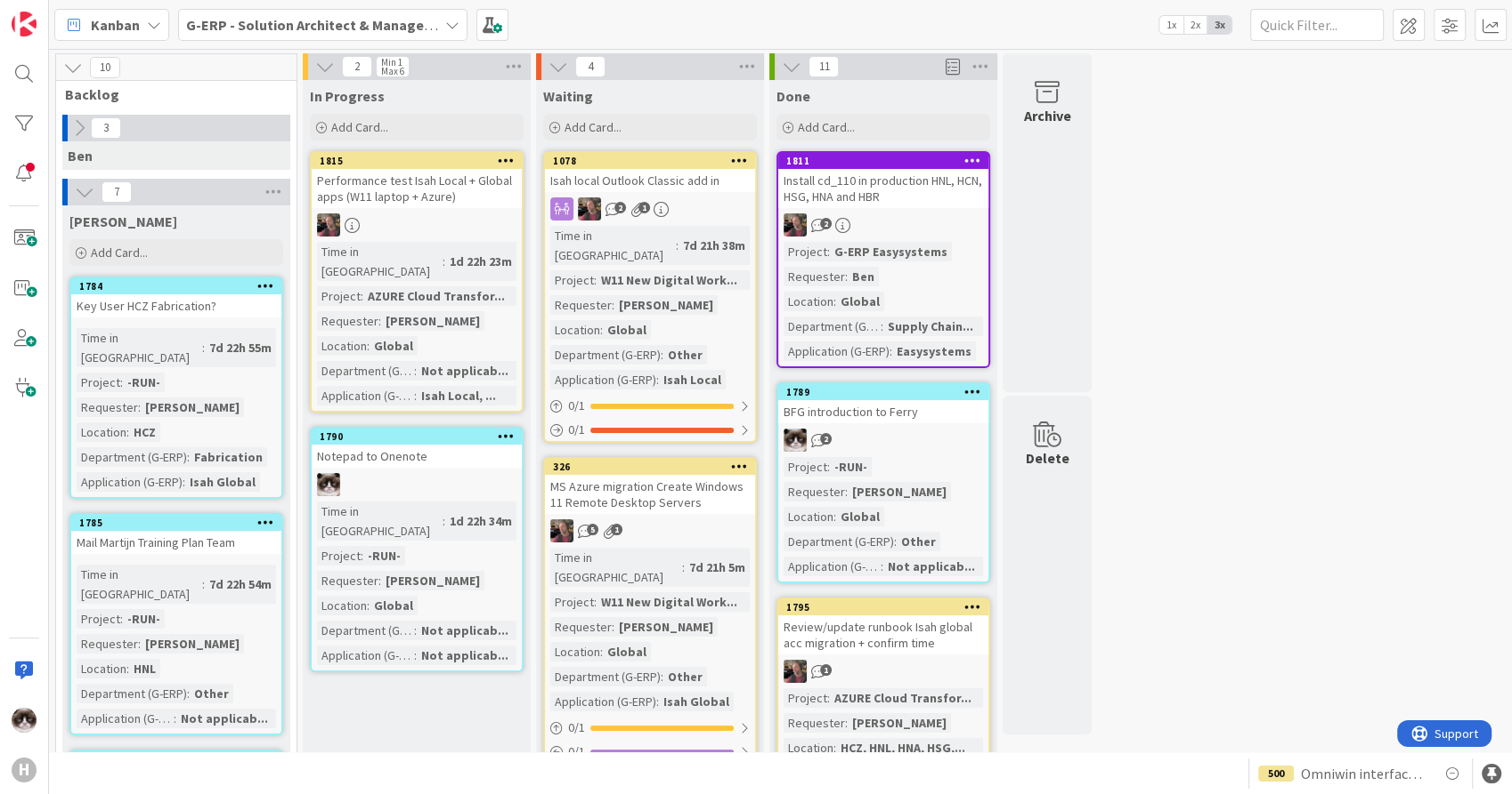
click at [273, 21] on div "Kanban G-ERP - Solution Architect & Management 1x 2x 3x" at bounding box center [780, 24] width 1463 height 49
click at [274, 25] on b "G-ERP - Solution Architect & Management" at bounding box center [322, 25] width 273 height 18
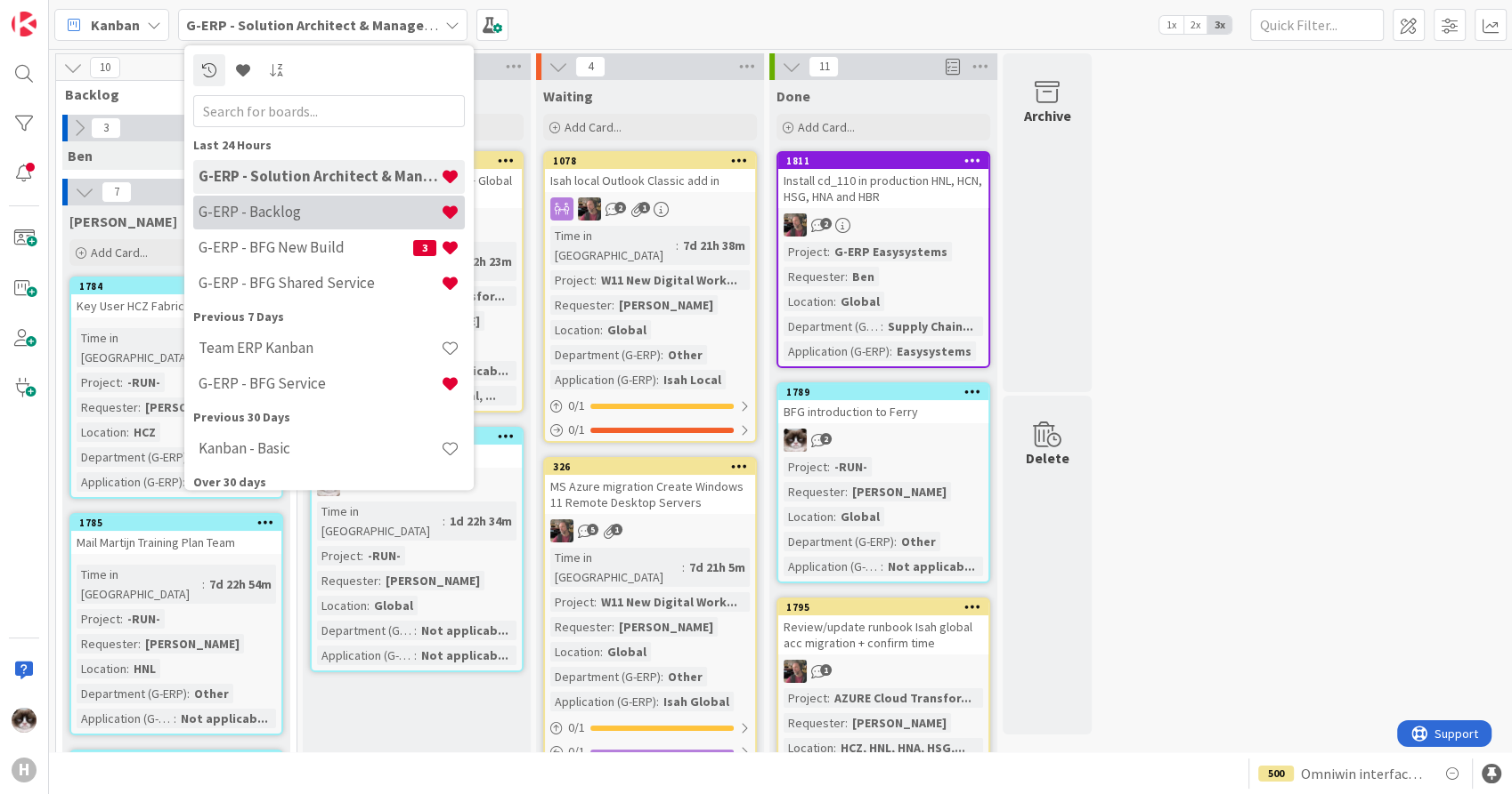
click at [294, 215] on h4 "G-ERP - Backlog" at bounding box center [320, 213] width 242 height 18
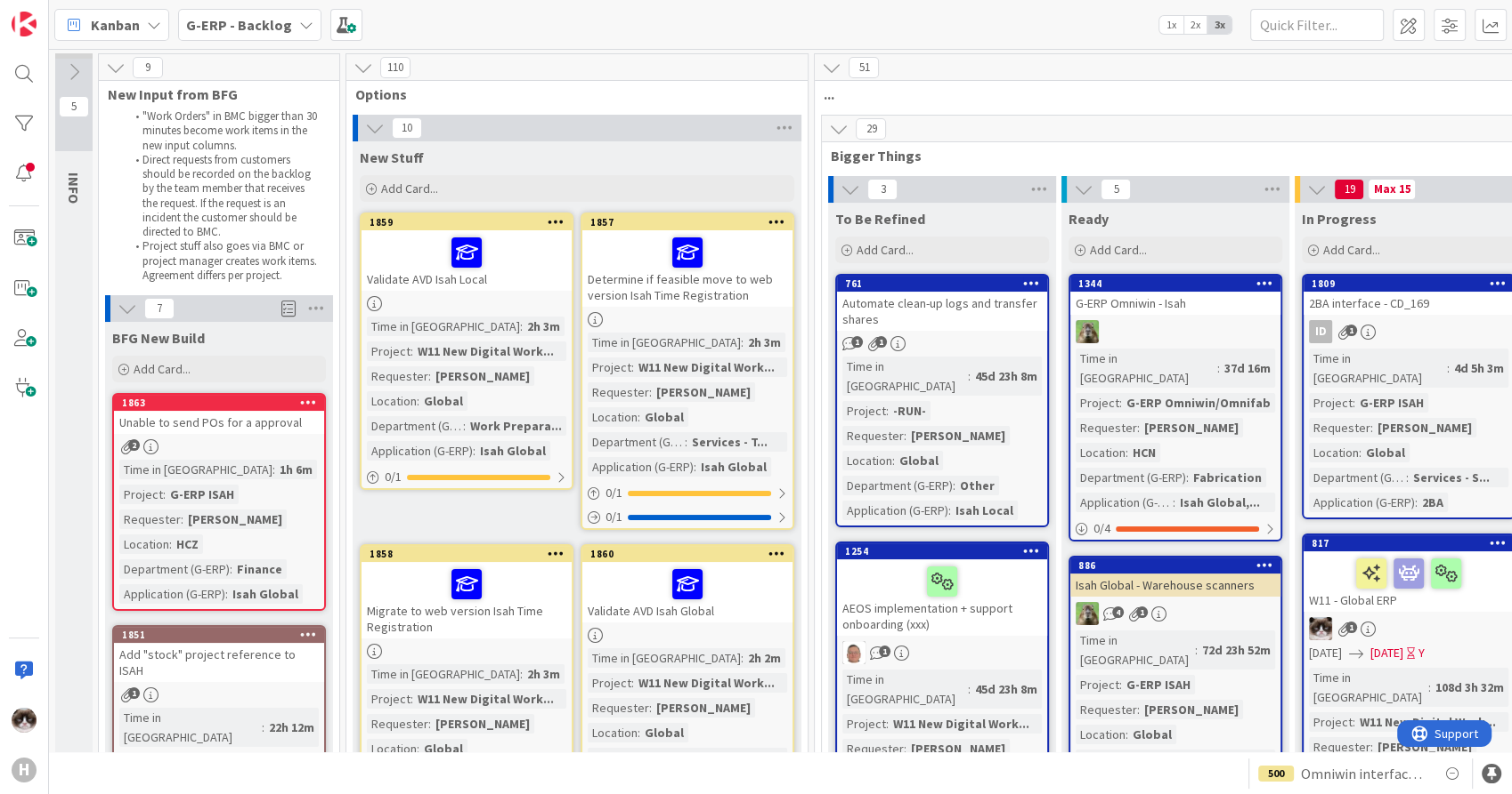
click at [559, 224] on icon at bounding box center [556, 222] width 17 height 12
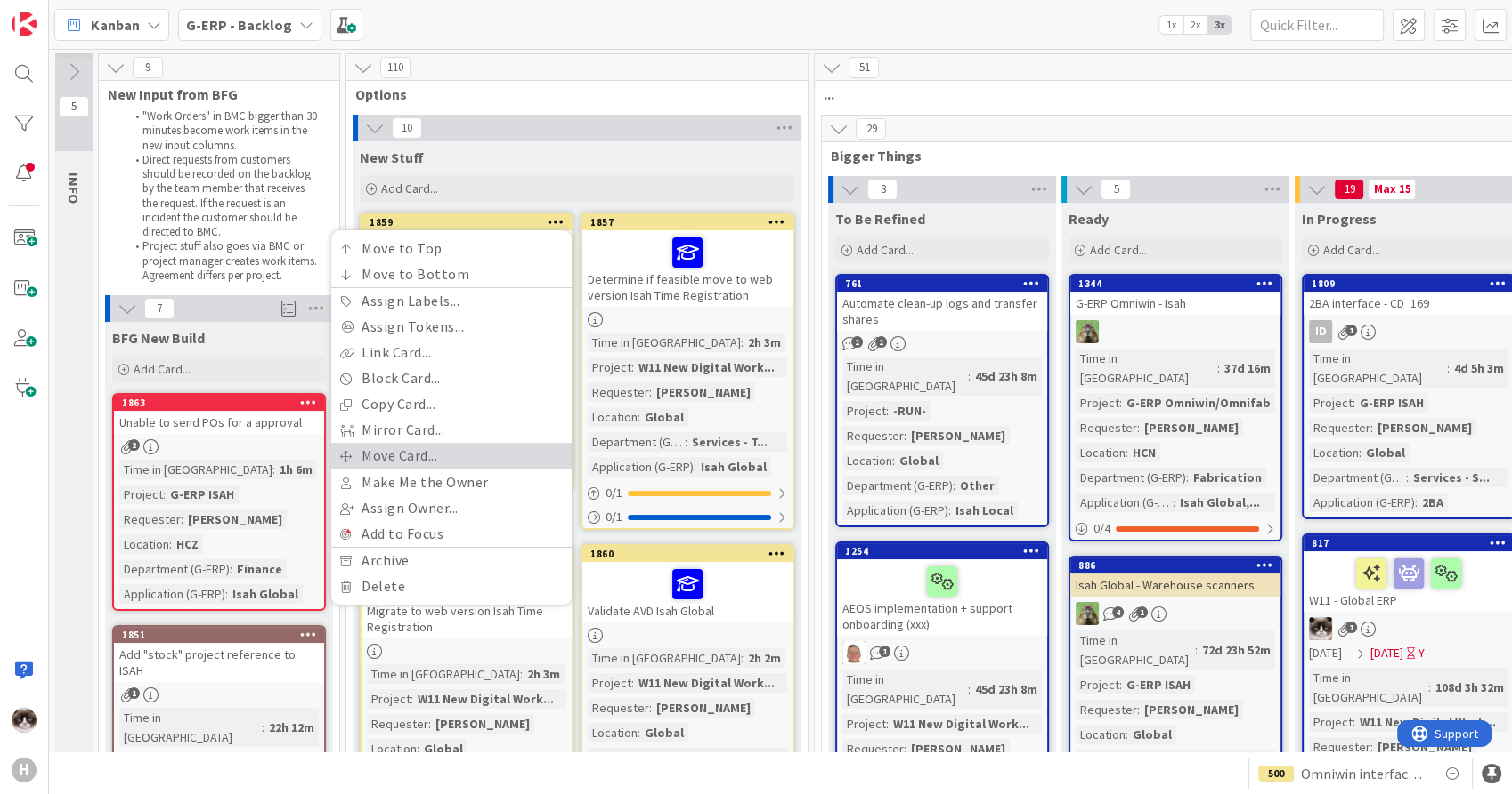
click at [413, 451] on link "Move Card..." at bounding box center [451, 456] width 241 height 26
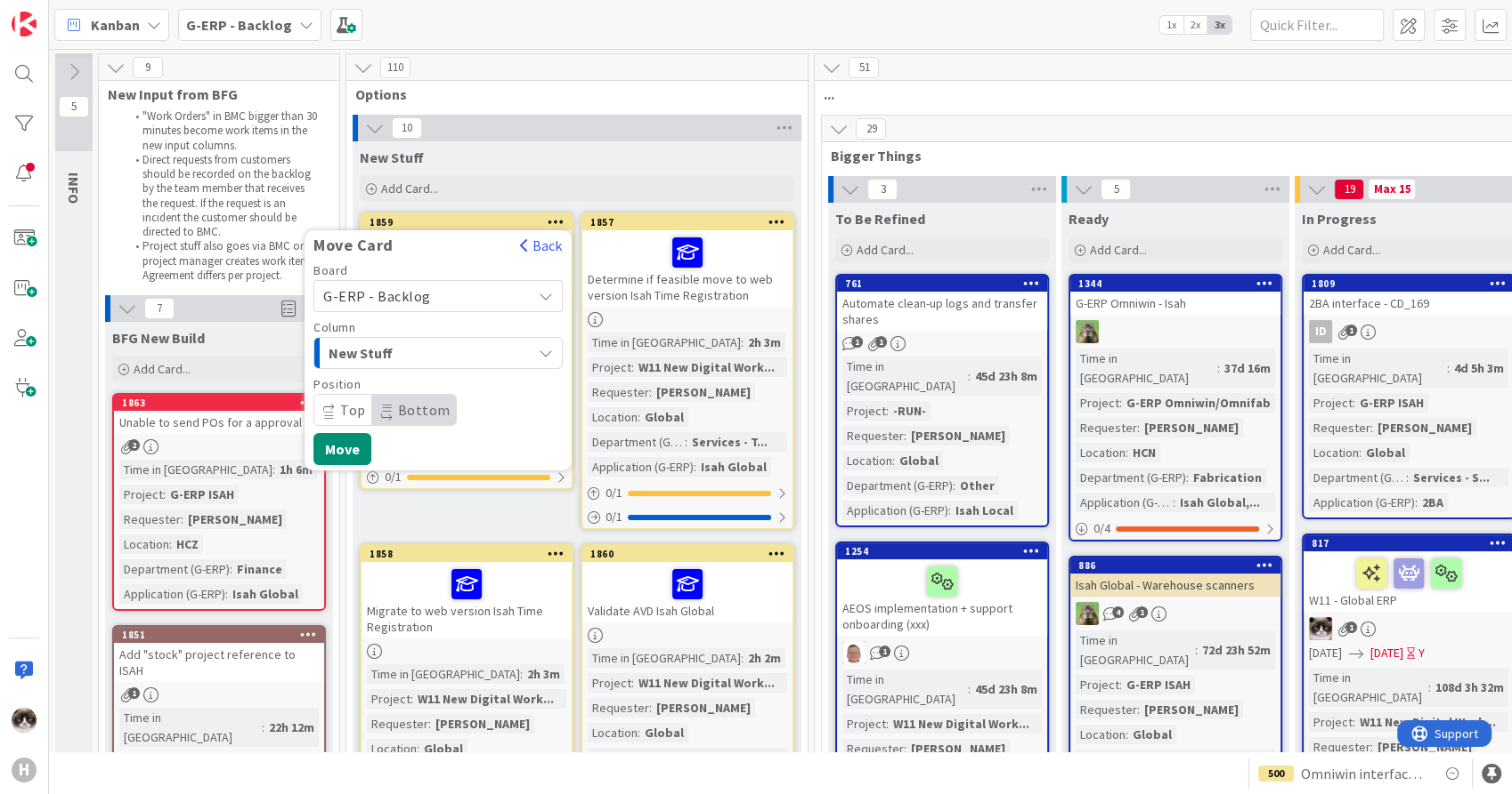
click at [464, 359] on div "New Stuff" at bounding box center [428, 353] width 208 height 29
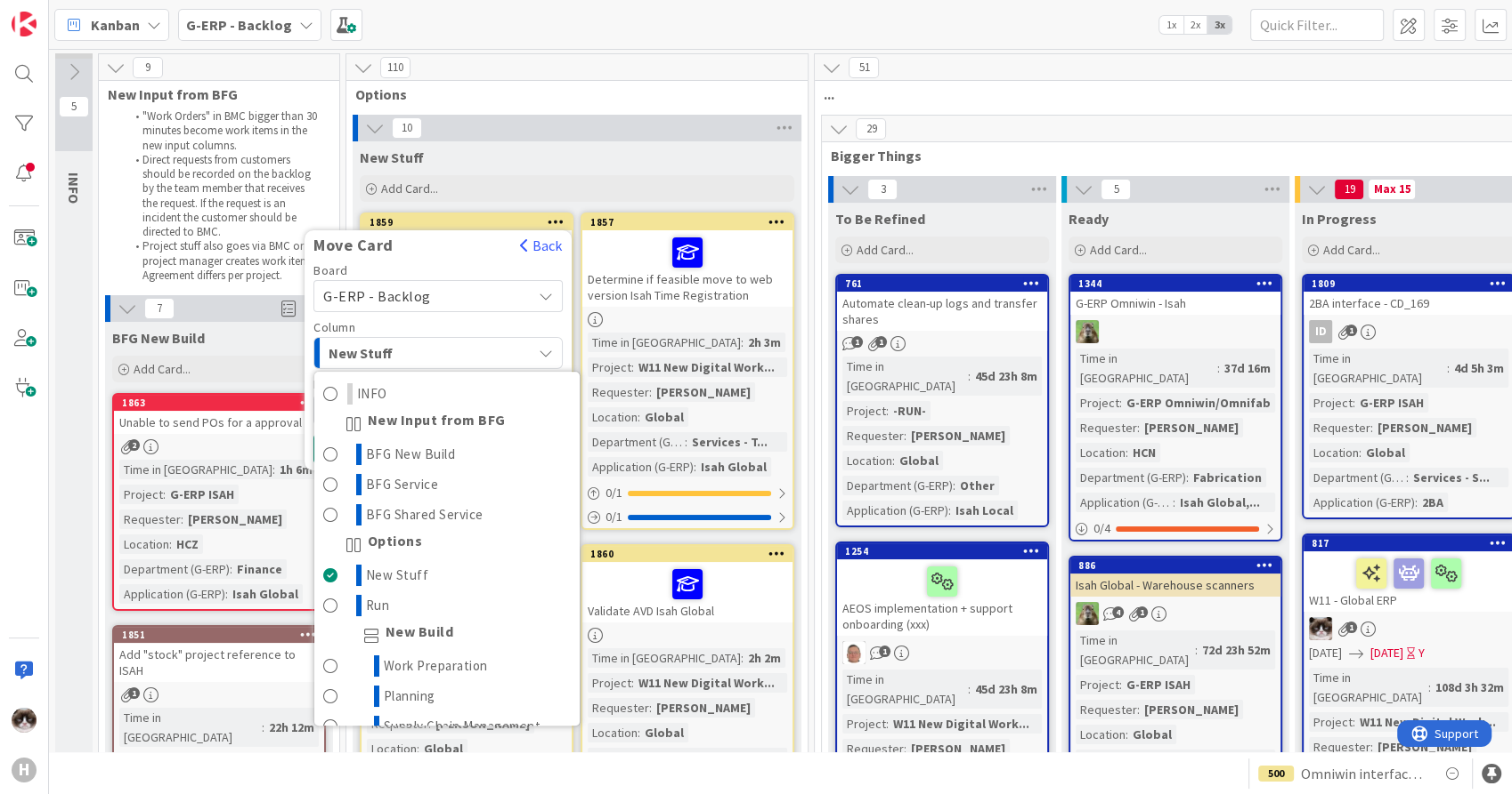
click at [464, 359] on div "New Stuff" at bounding box center [428, 353] width 208 height 29
click at [467, 356] on div "New Stuff" at bounding box center [428, 353] width 208 height 29
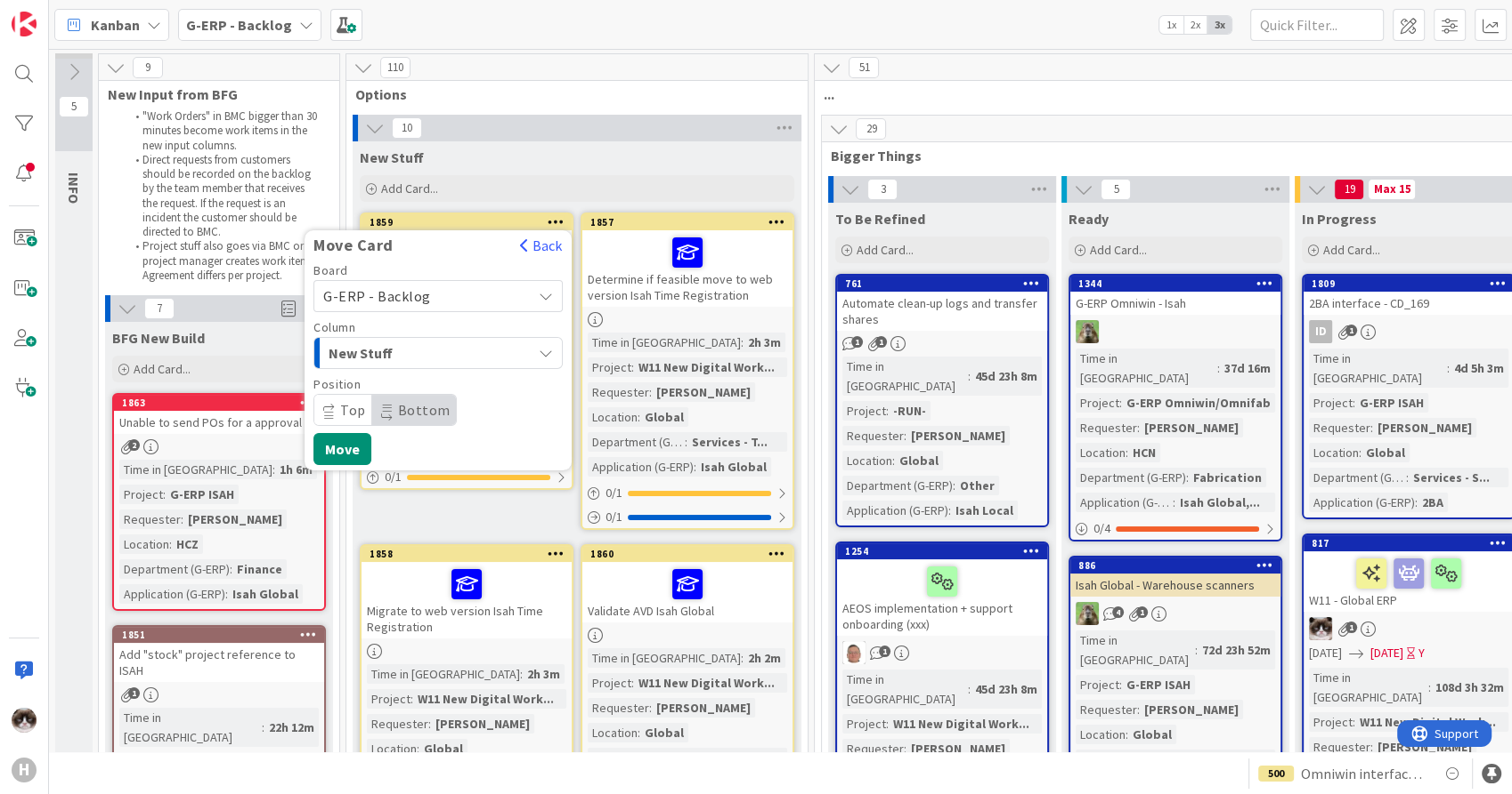
click at [476, 310] on div "G-ERP - Backlog" at bounding box center [438, 297] width 249 height 32
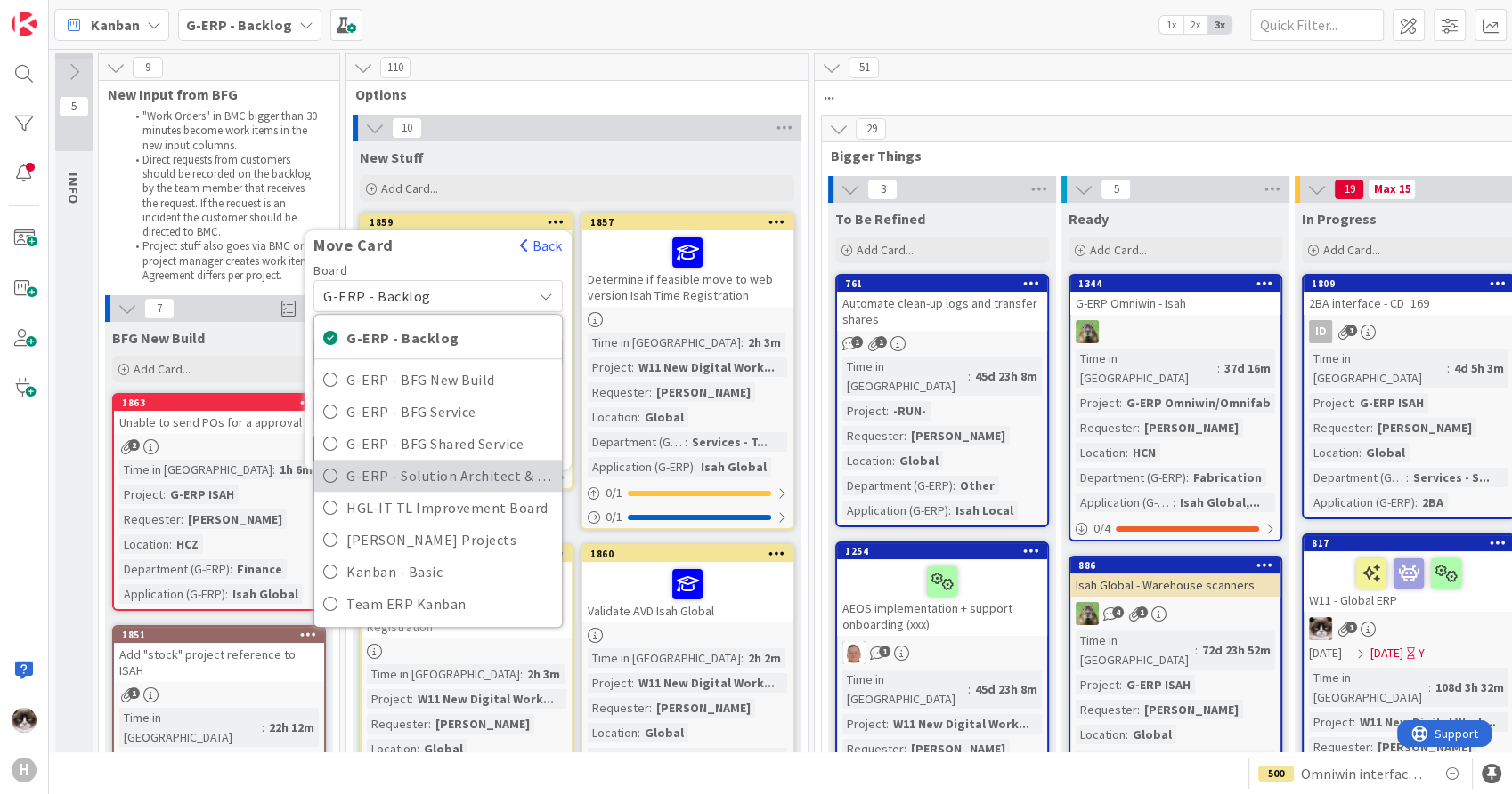
click at [423, 476] on span "G-ERP - Solution Architect & Management" at bounding box center [450, 475] width 207 height 27
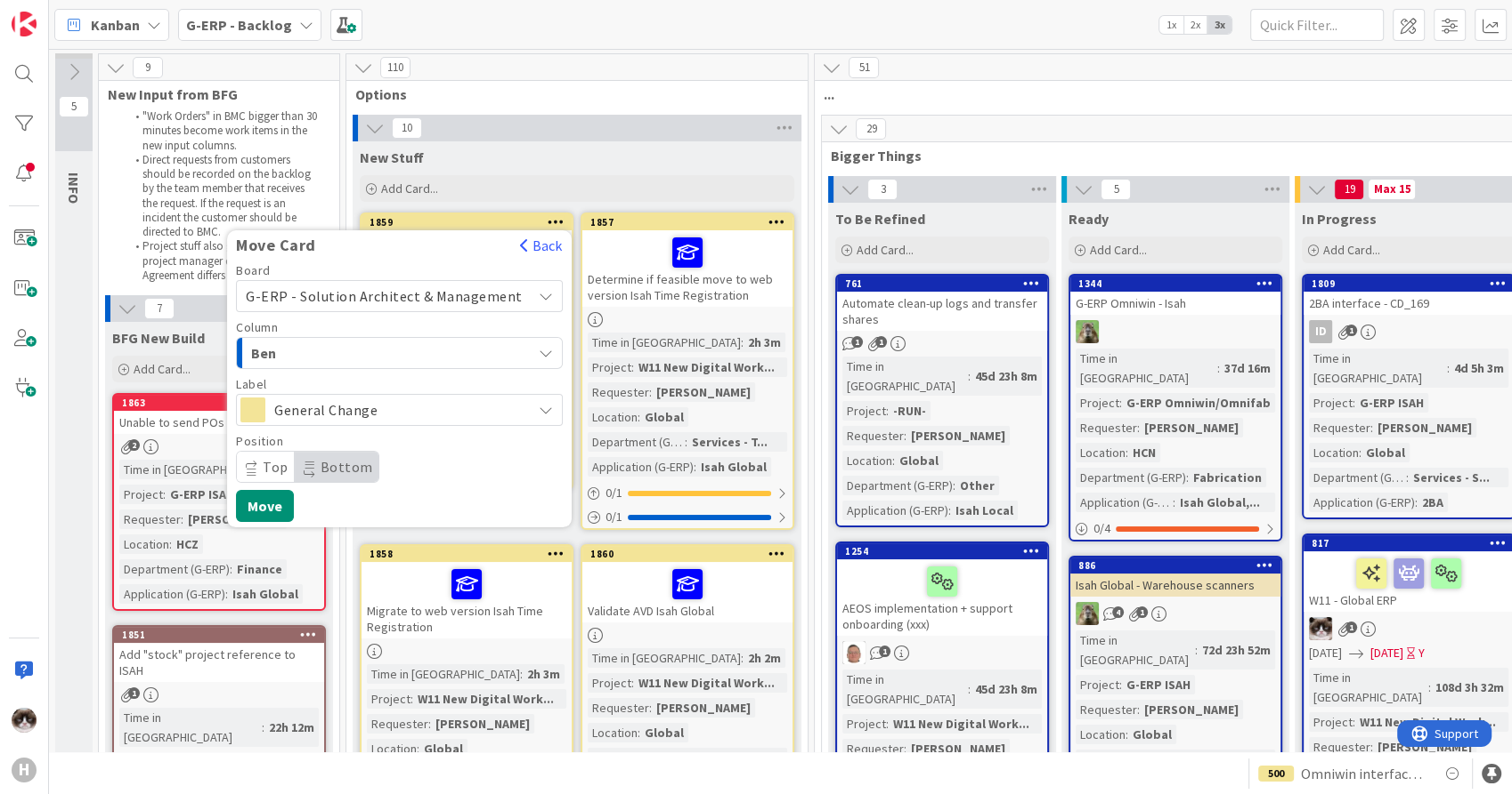
click at [351, 357] on span "Ben" at bounding box center [318, 353] width 134 height 23
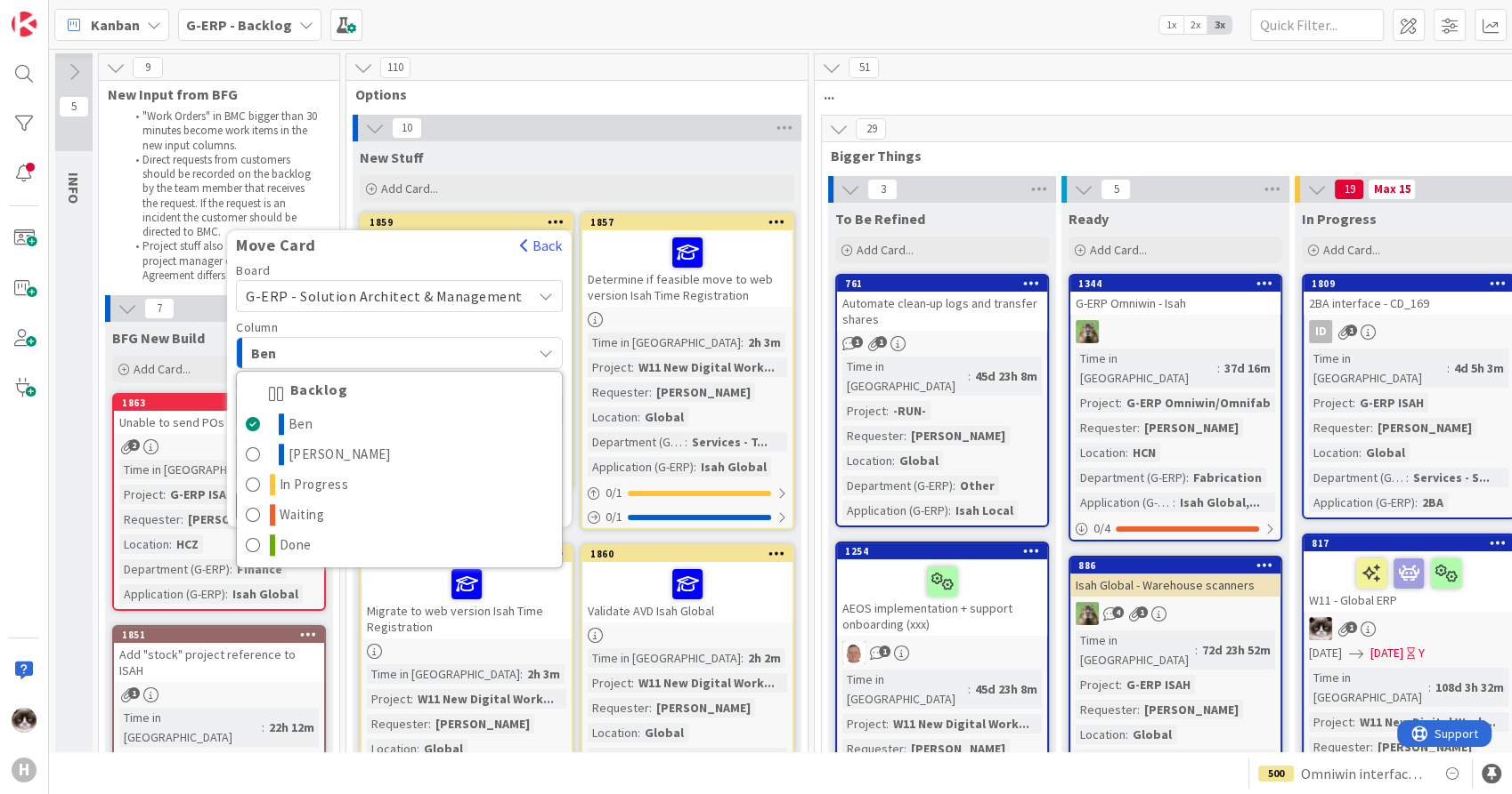
click at [363, 356] on span "Ben" at bounding box center [318, 353] width 134 height 23
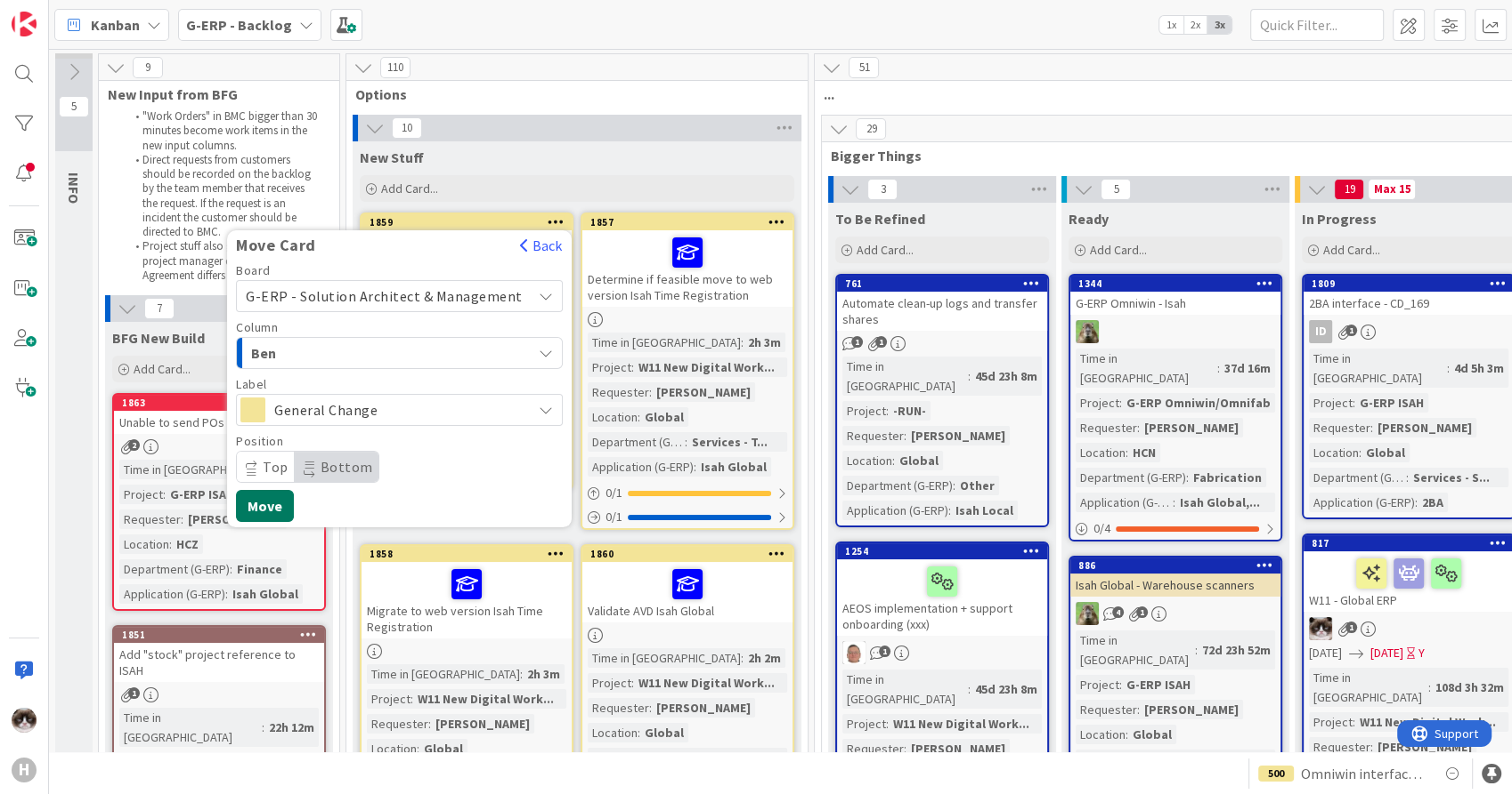
click at [292, 509] on button "Move" at bounding box center [265, 506] width 58 height 32
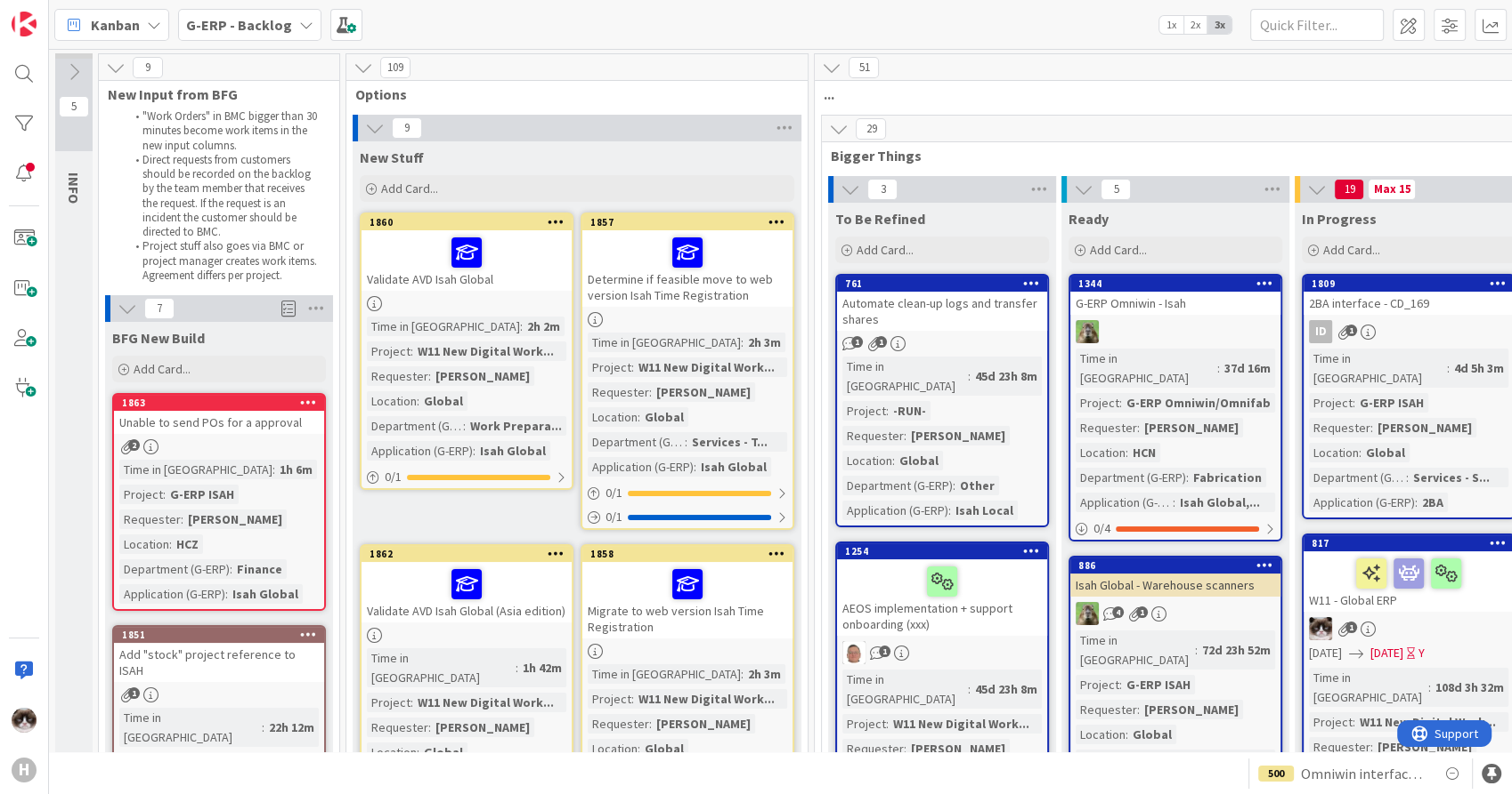
click at [562, 219] on icon at bounding box center [556, 222] width 17 height 12
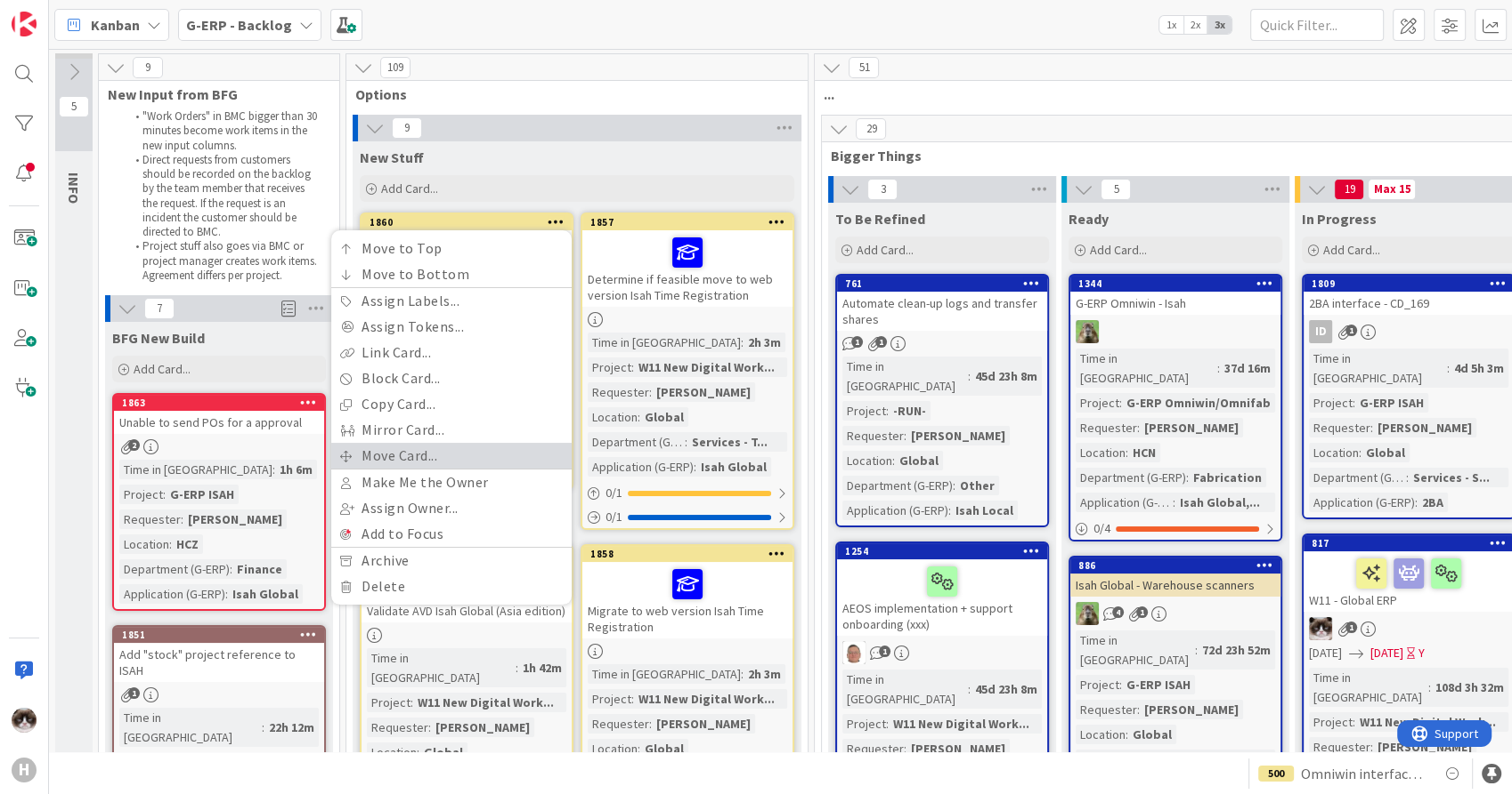
click at [436, 462] on link "Move Card..." at bounding box center [451, 456] width 241 height 26
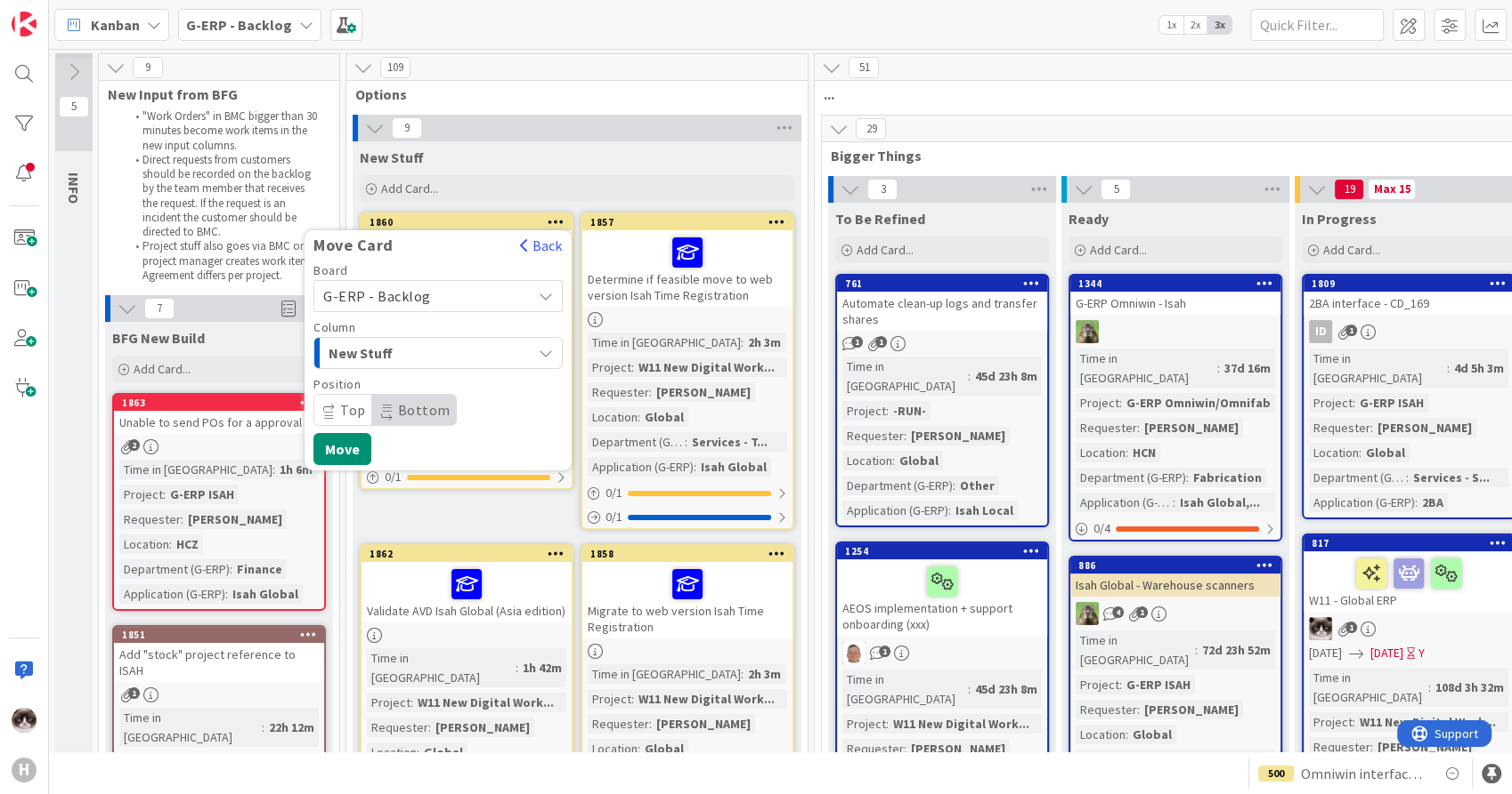
click at [446, 297] on span "G-ERP - Backlog" at bounding box center [423, 296] width 200 height 25
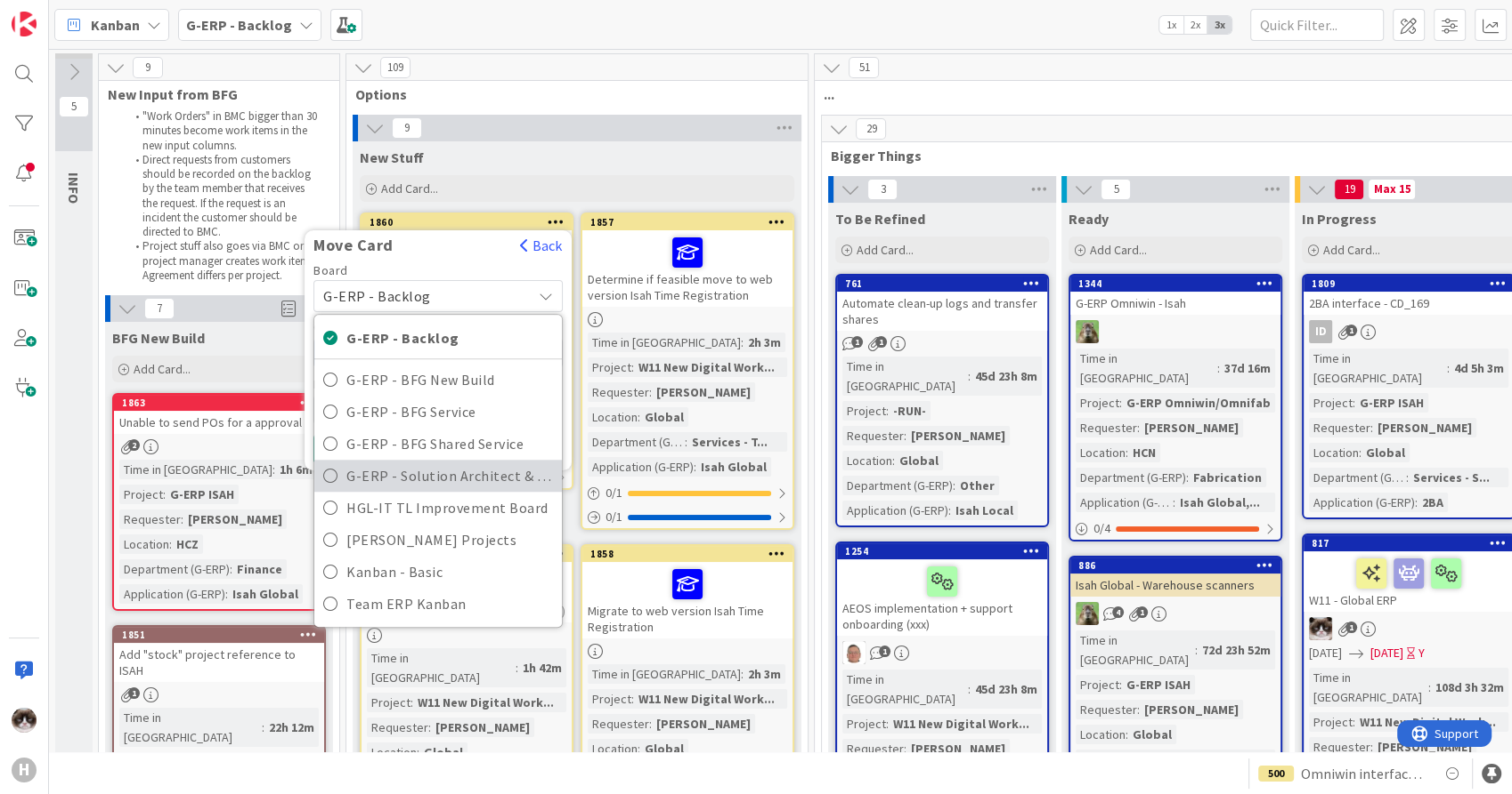
click at [420, 472] on span "G-ERP - Solution Architect & Management" at bounding box center [450, 475] width 207 height 27
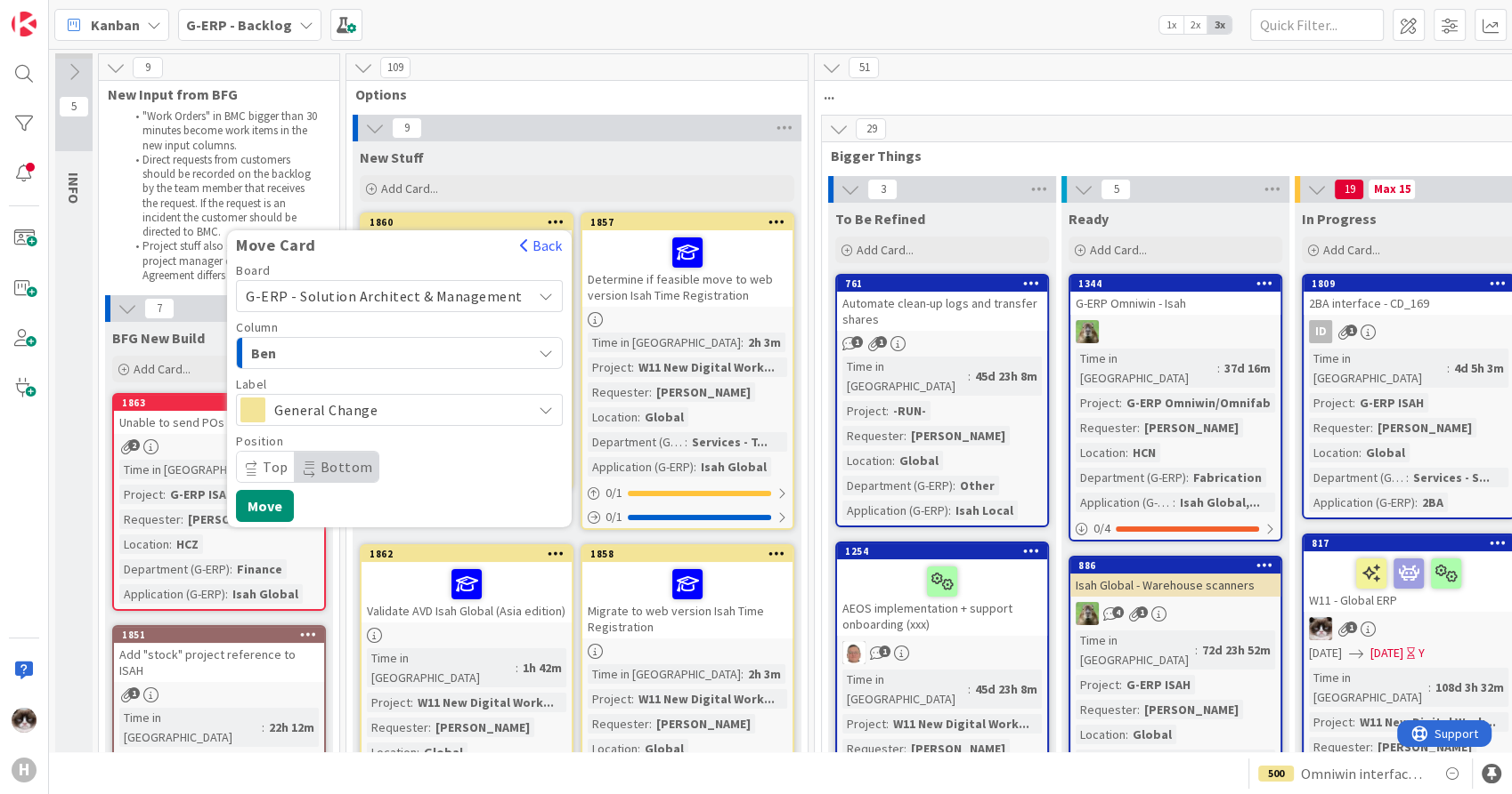
click at [379, 353] on span "Ben" at bounding box center [318, 353] width 134 height 23
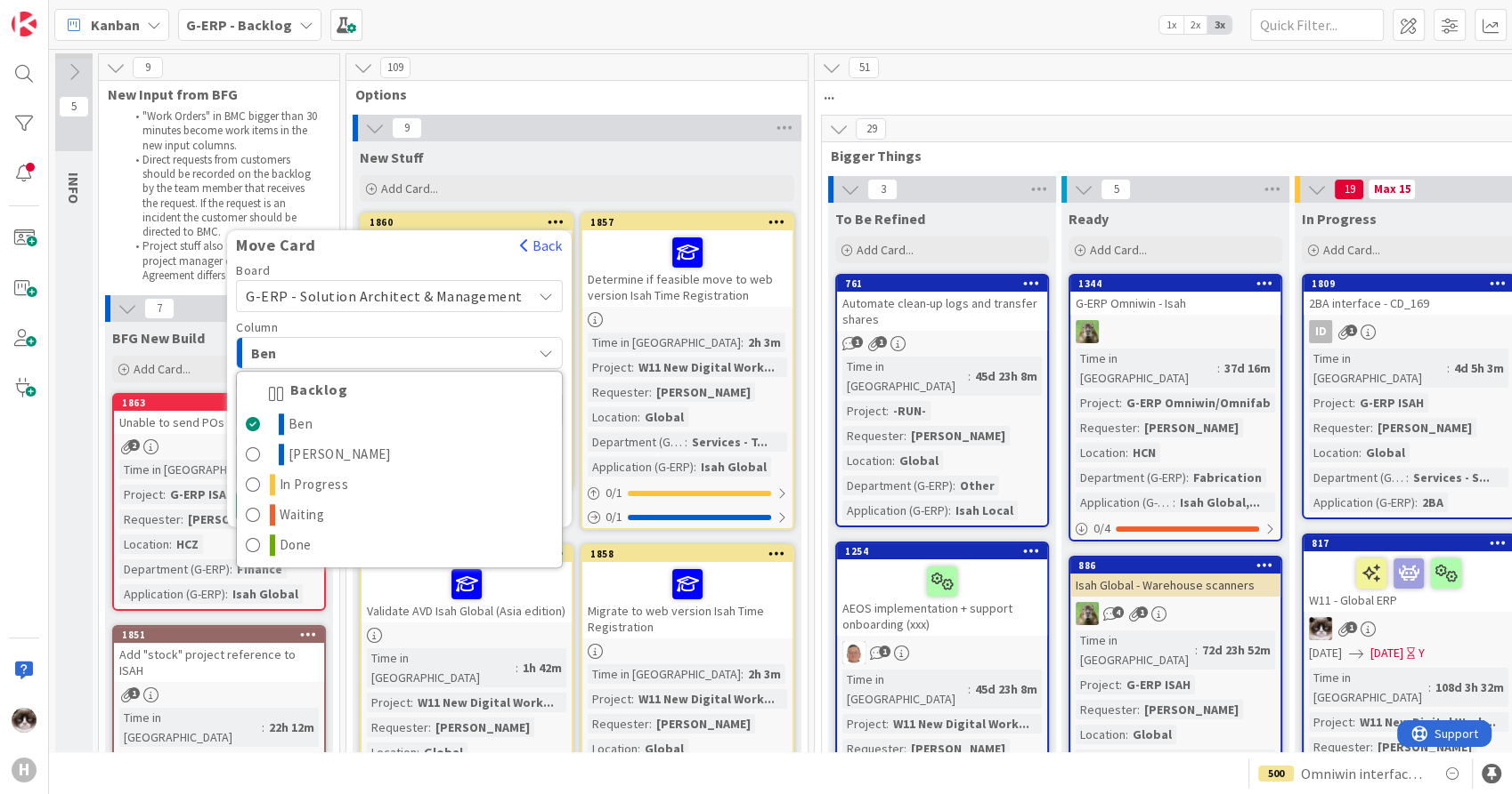
click at [379, 353] on span "Ben" at bounding box center [318, 353] width 134 height 23
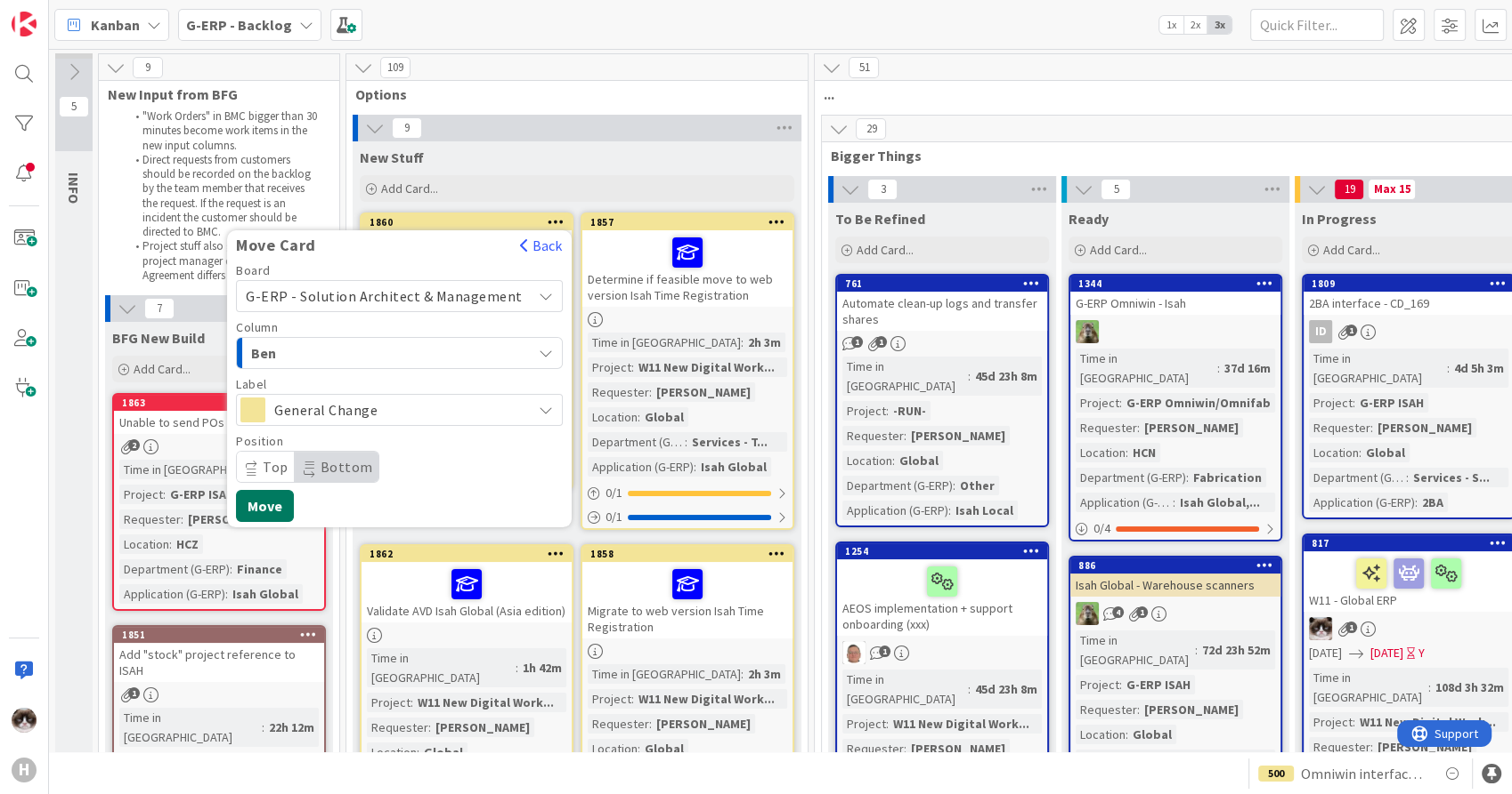
click at [282, 498] on button "Move" at bounding box center [265, 506] width 58 height 32
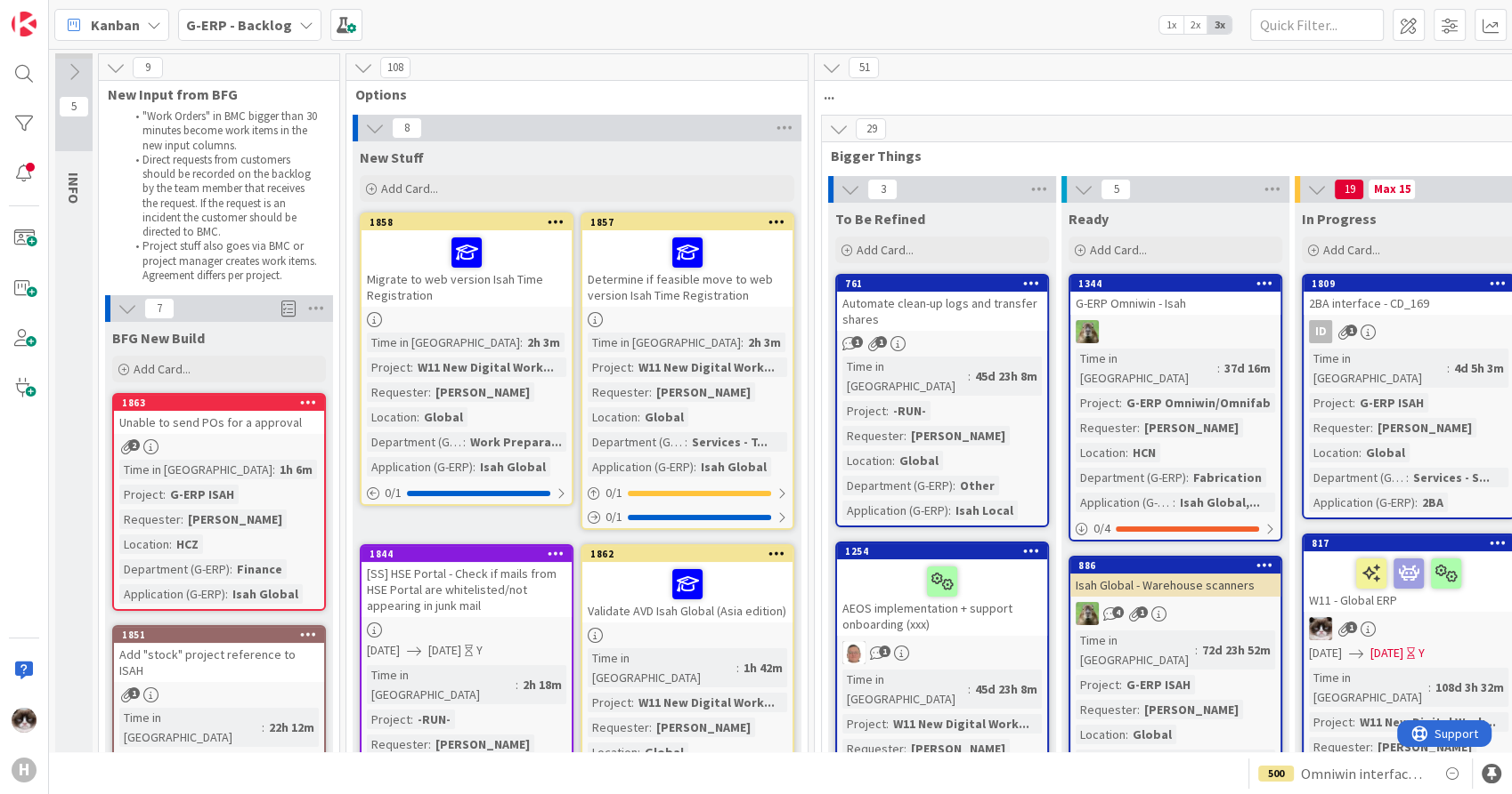
click at [563, 220] on icon at bounding box center [556, 222] width 17 height 12
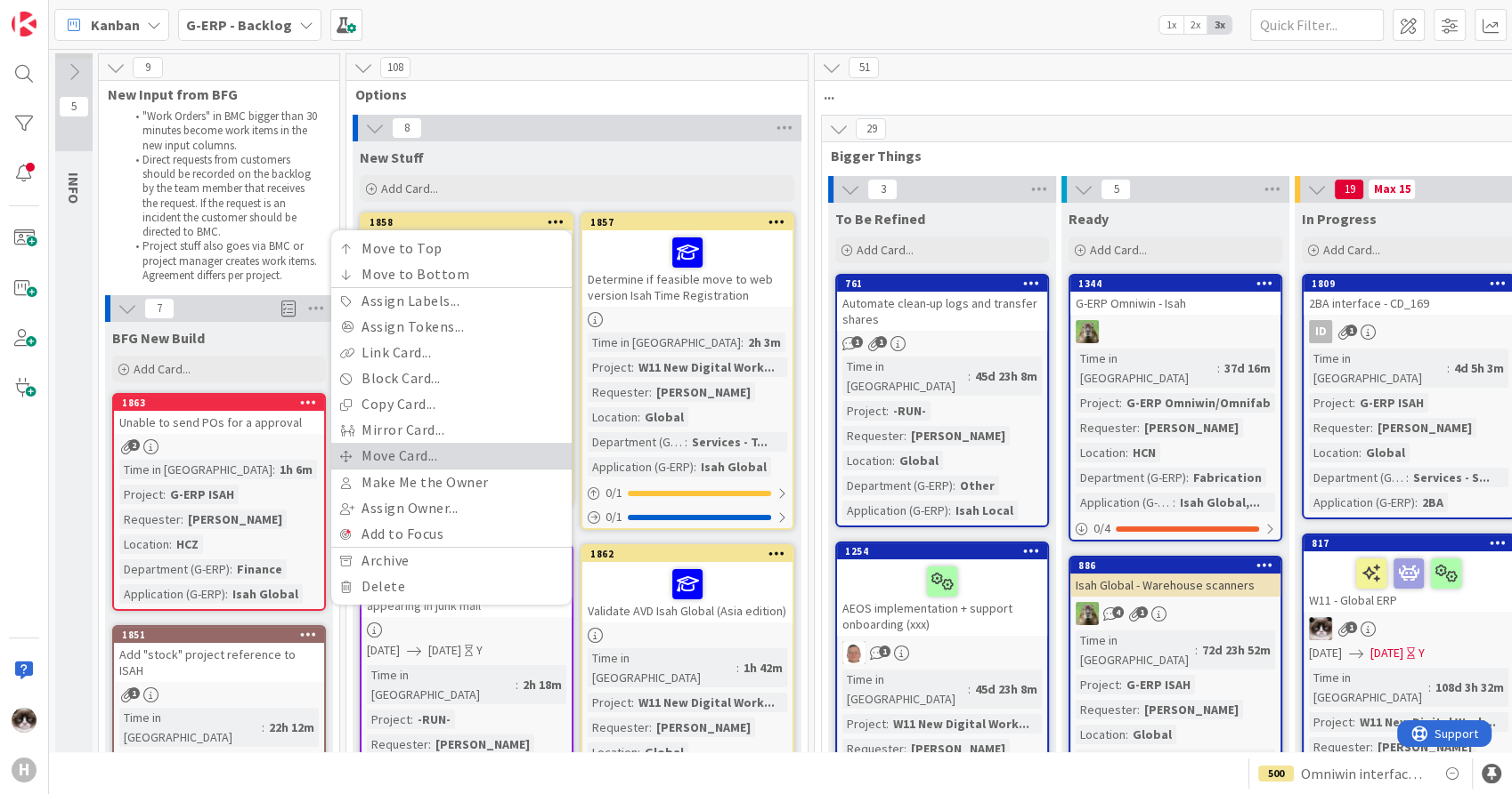
click at [412, 460] on link "Move Card..." at bounding box center [451, 456] width 241 height 26
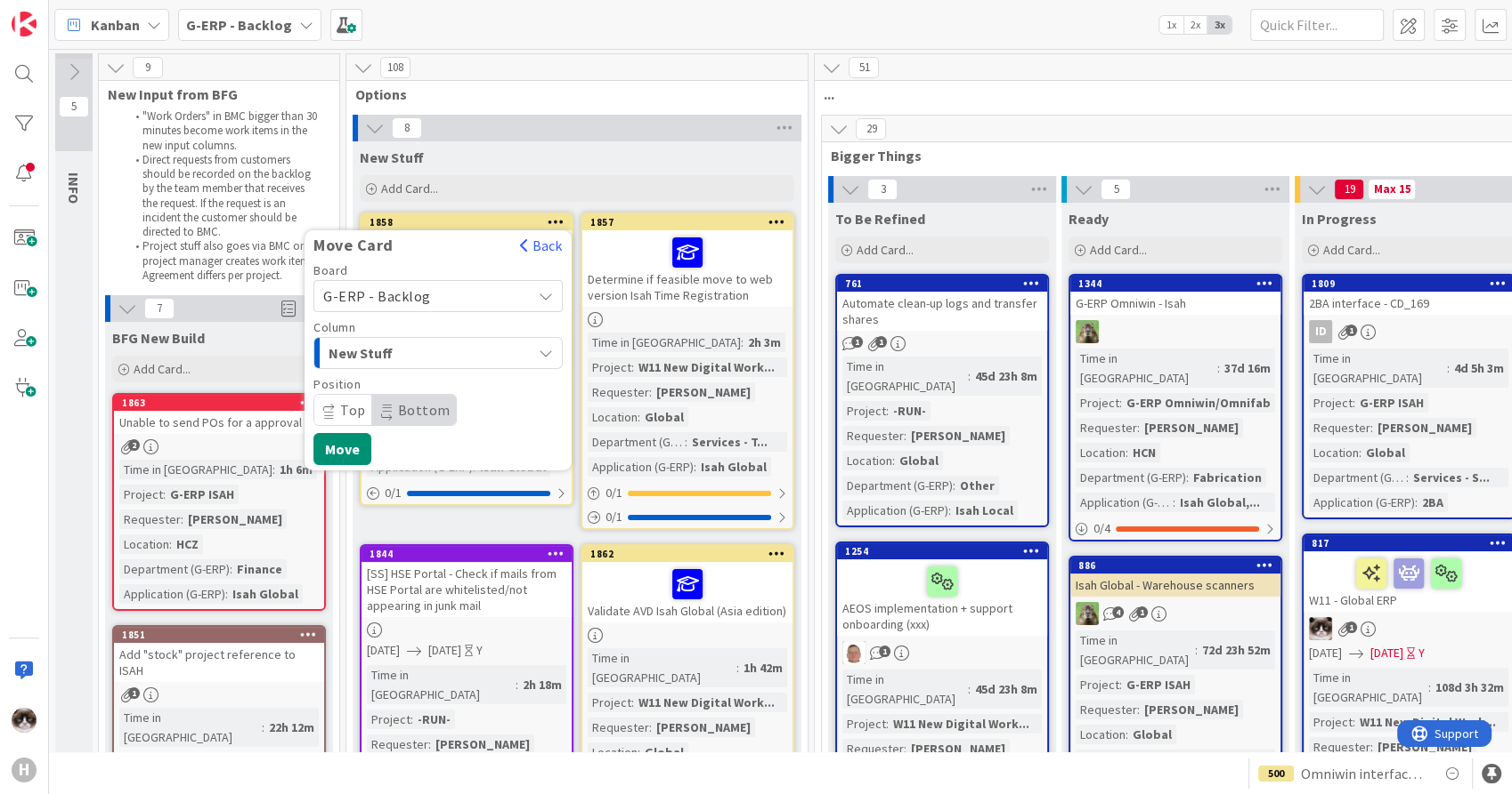
click at [424, 359] on span "New Stuff" at bounding box center [396, 353] width 134 height 23
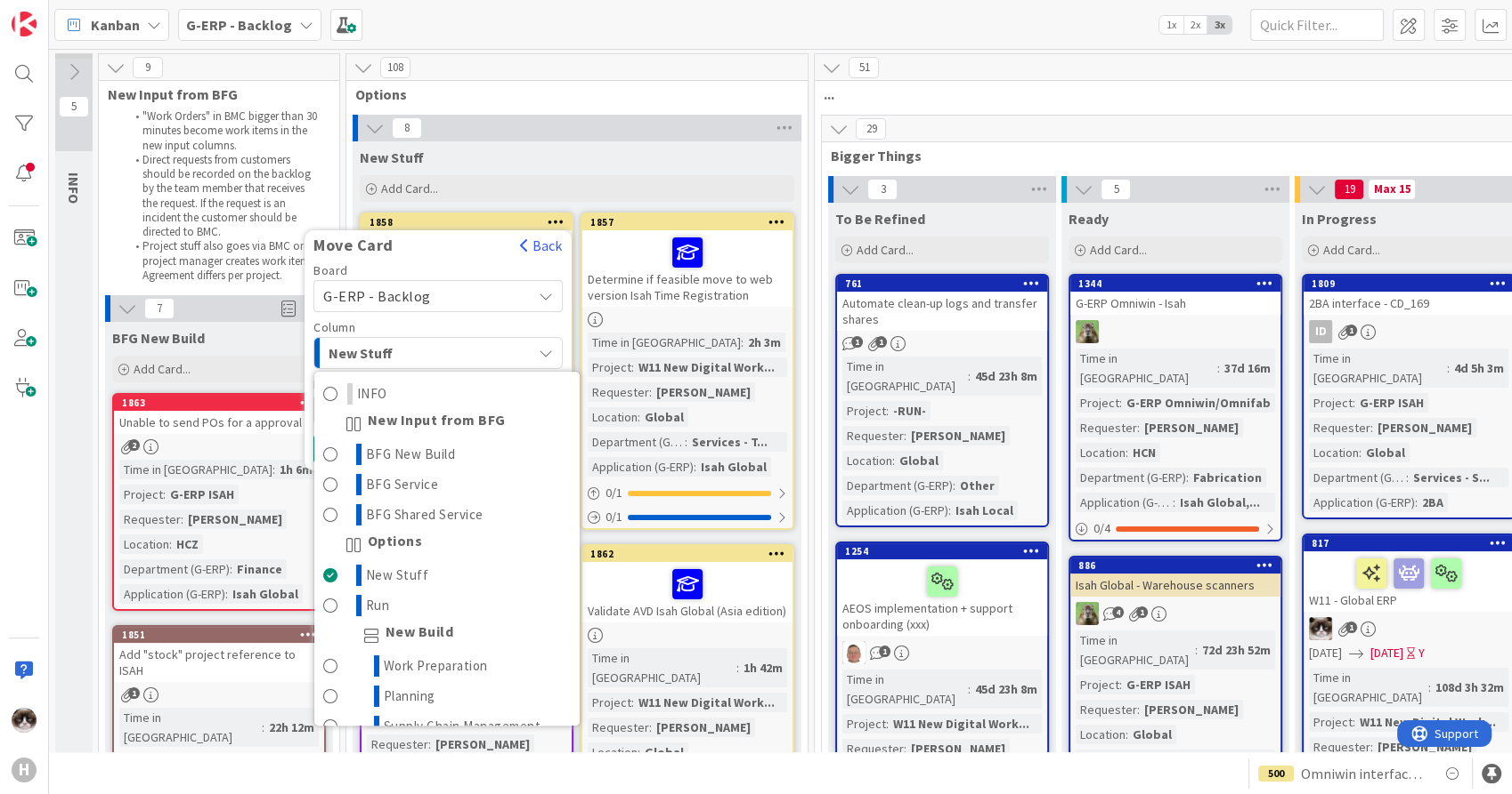
click at [474, 360] on div "New Stuff" at bounding box center [428, 353] width 208 height 29
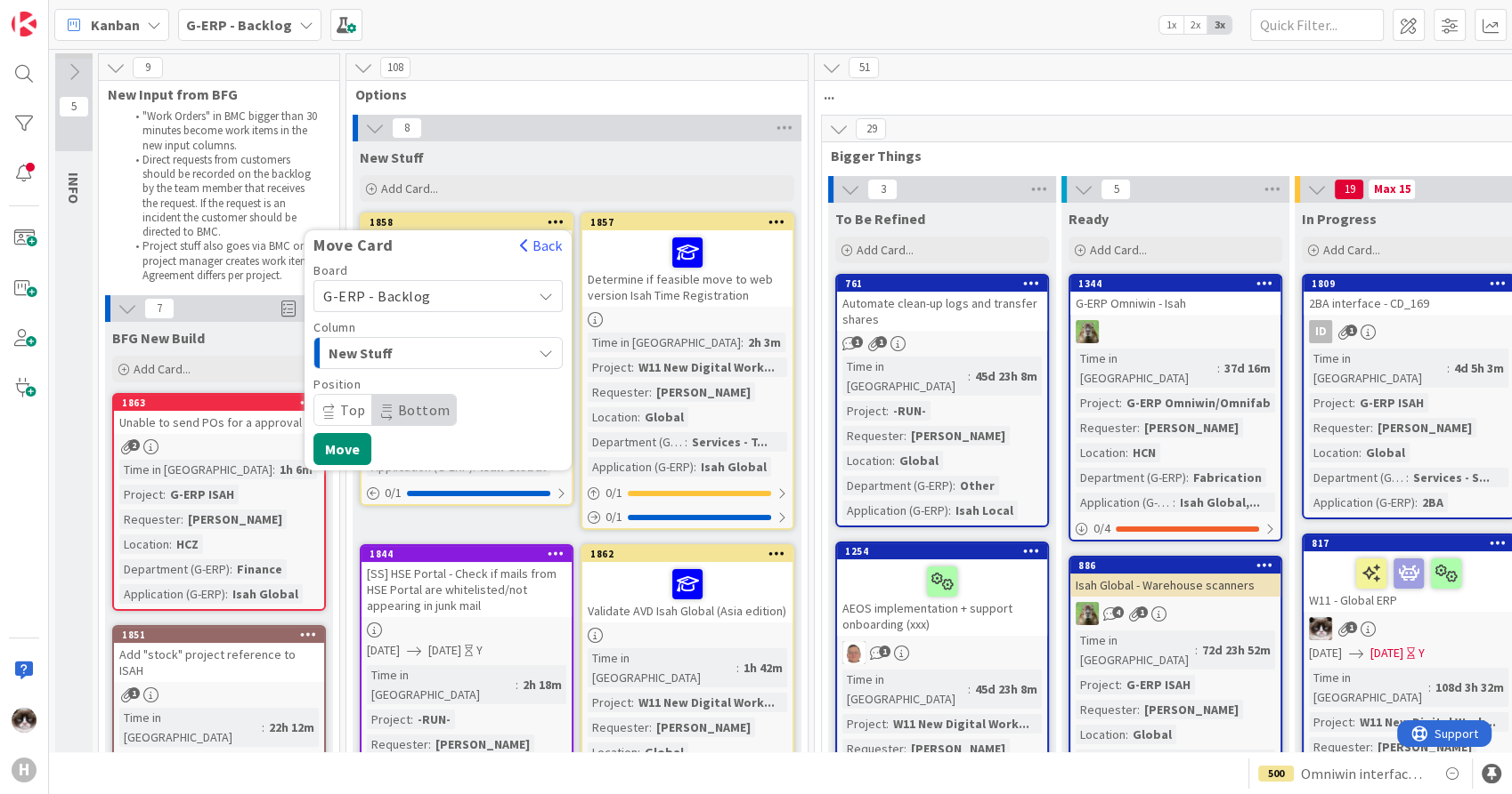
click at [485, 289] on span "G-ERP - Backlog" at bounding box center [423, 296] width 200 height 25
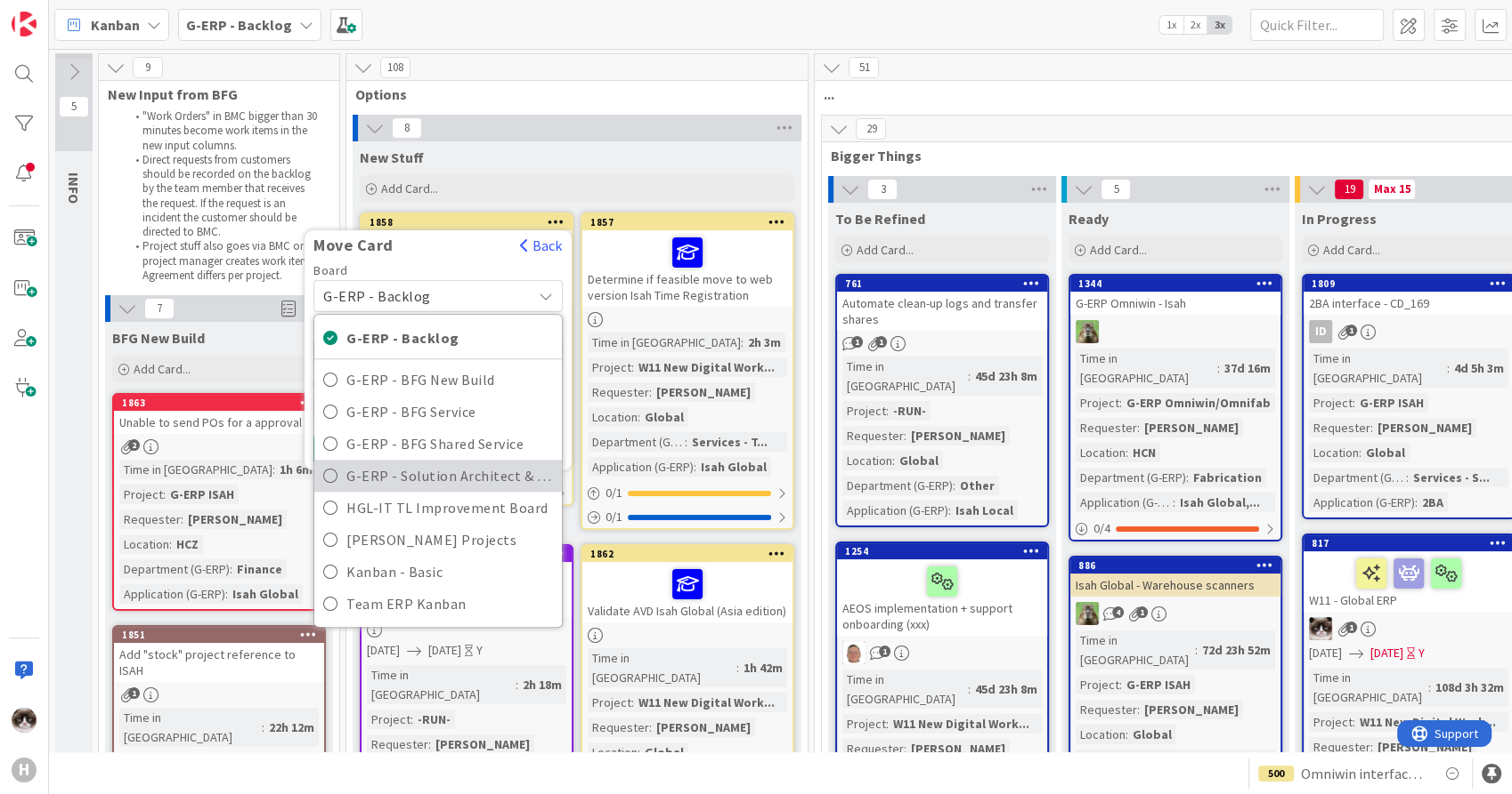
click at [456, 483] on span "G-ERP - Solution Architect & Management" at bounding box center [450, 475] width 207 height 27
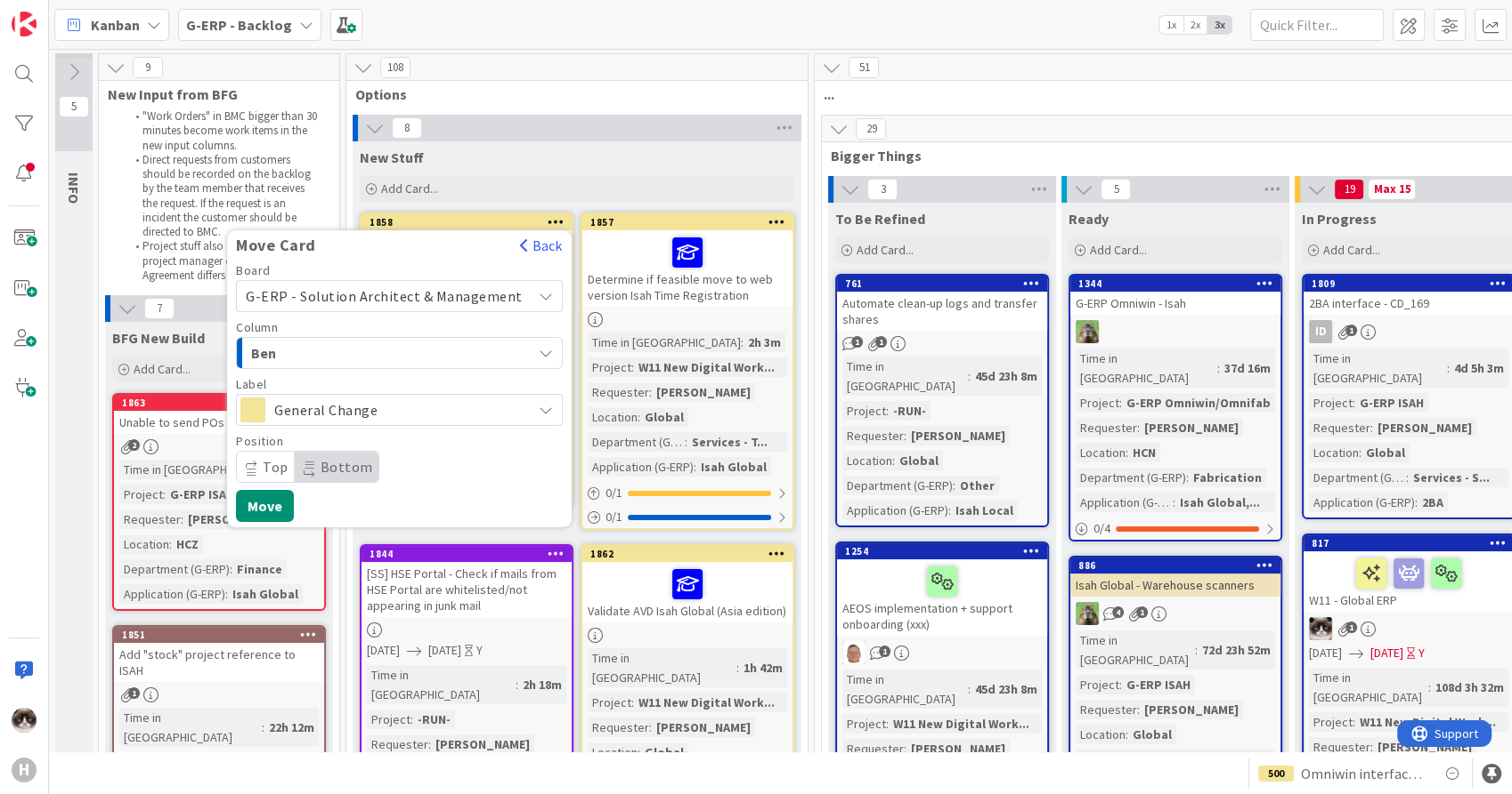
click at [411, 371] on div "Board G-ERP - Solution Architect & Management G-ERP - Backlog G-ERP - BFG New B…" at bounding box center [399, 374] width 327 height 219
drag, startPoint x: 289, startPoint y: 509, endPoint x: 329, endPoint y: 476, distance: 51.9
click at [289, 509] on button "Move" at bounding box center [265, 506] width 58 height 32
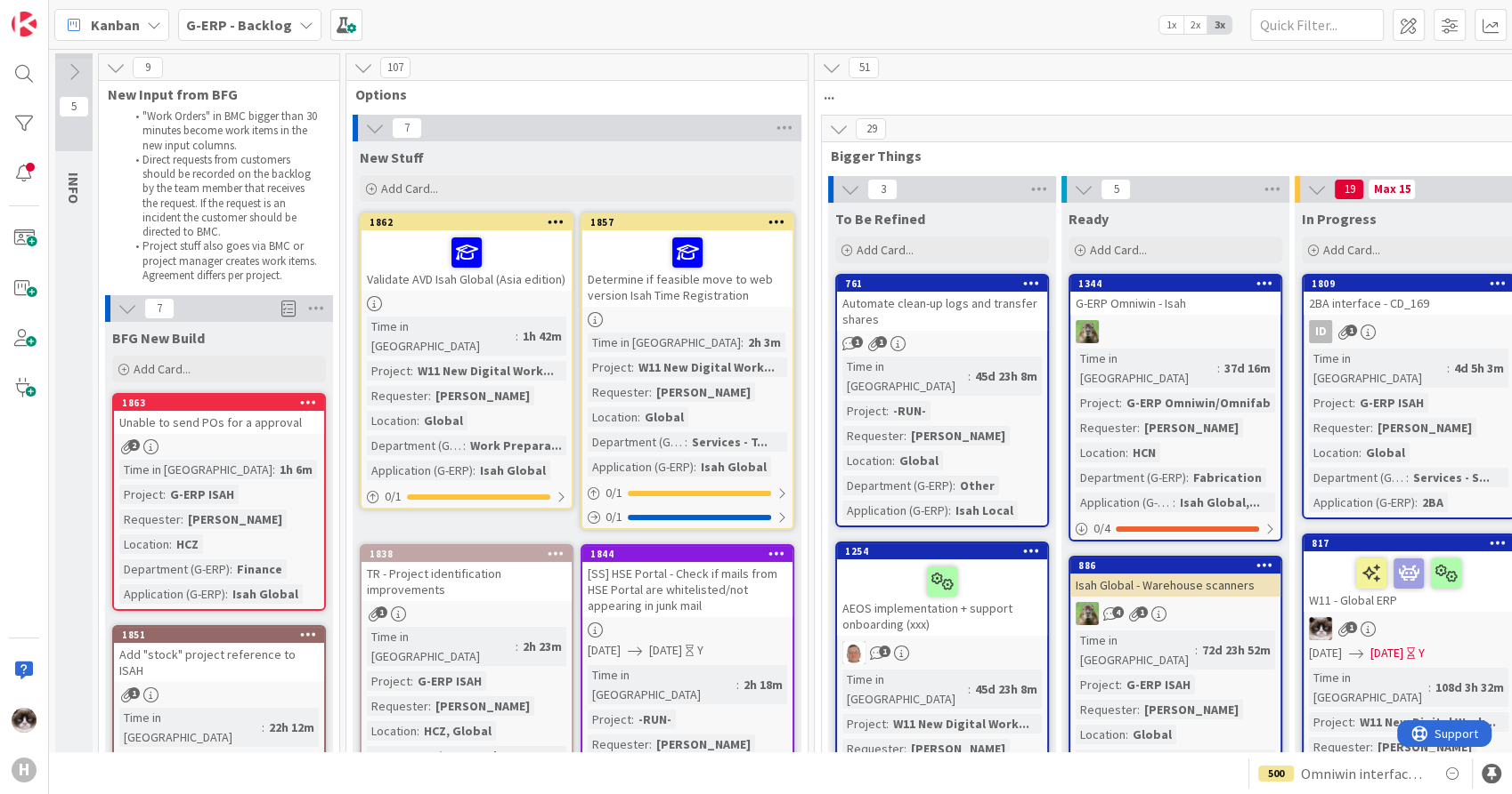
click at [562, 223] on icon at bounding box center [556, 222] width 17 height 12
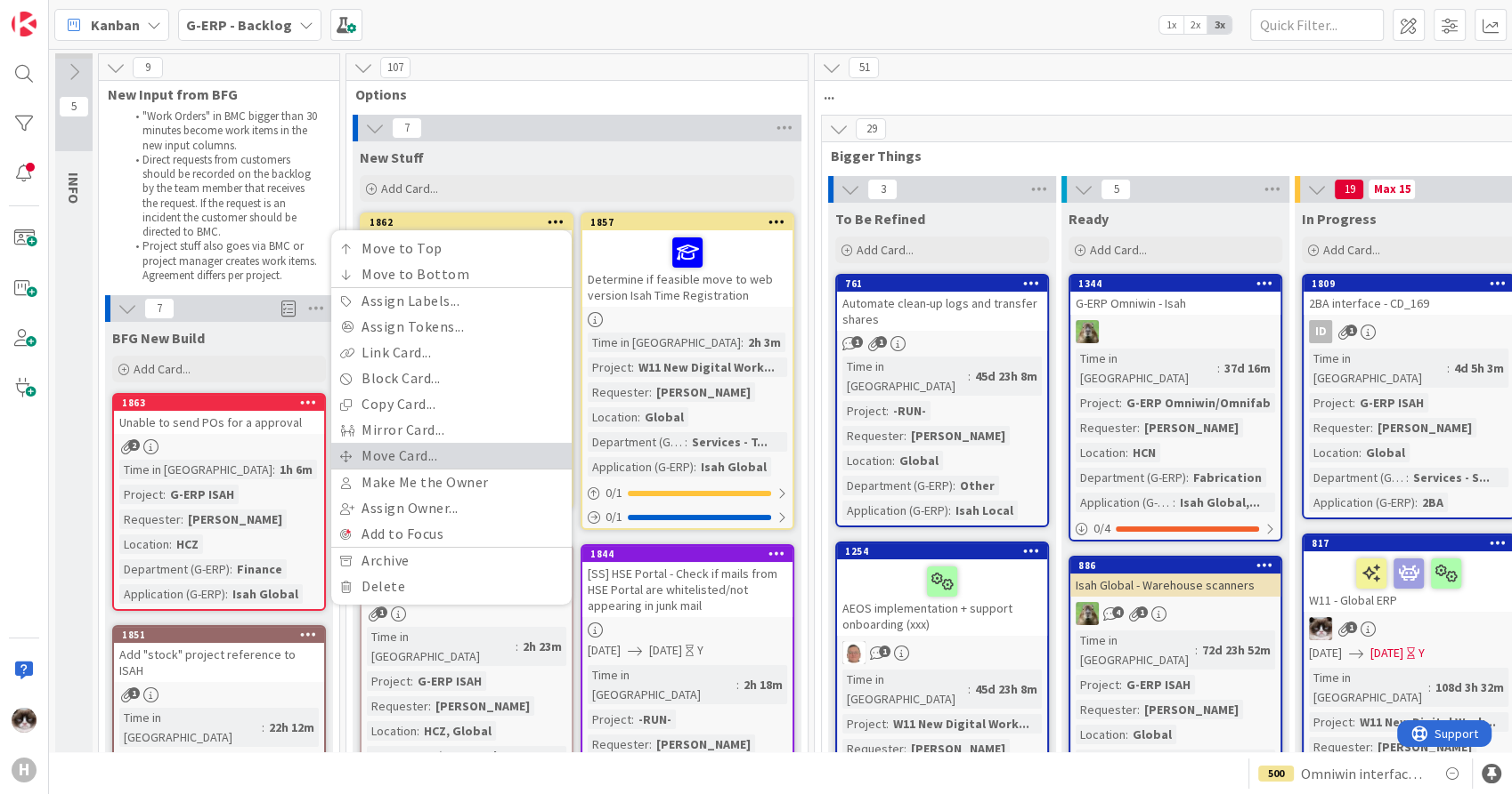
click at [437, 446] on link "Move Card..." at bounding box center [451, 456] width 241 height 26
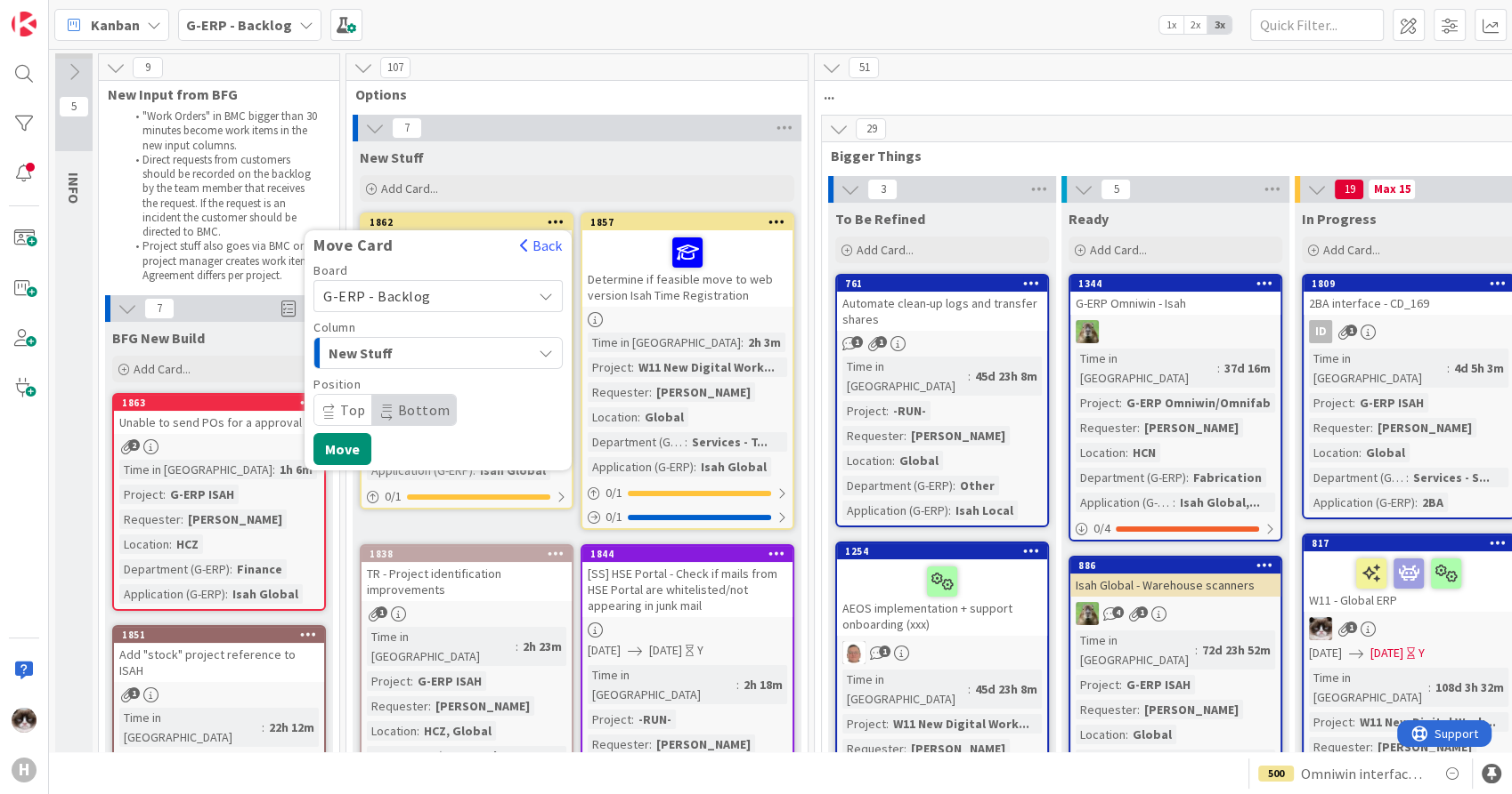
click at [436, 285] on span "G-ERP - Backlog" at bounding box center [423, 296] width 200 height 25
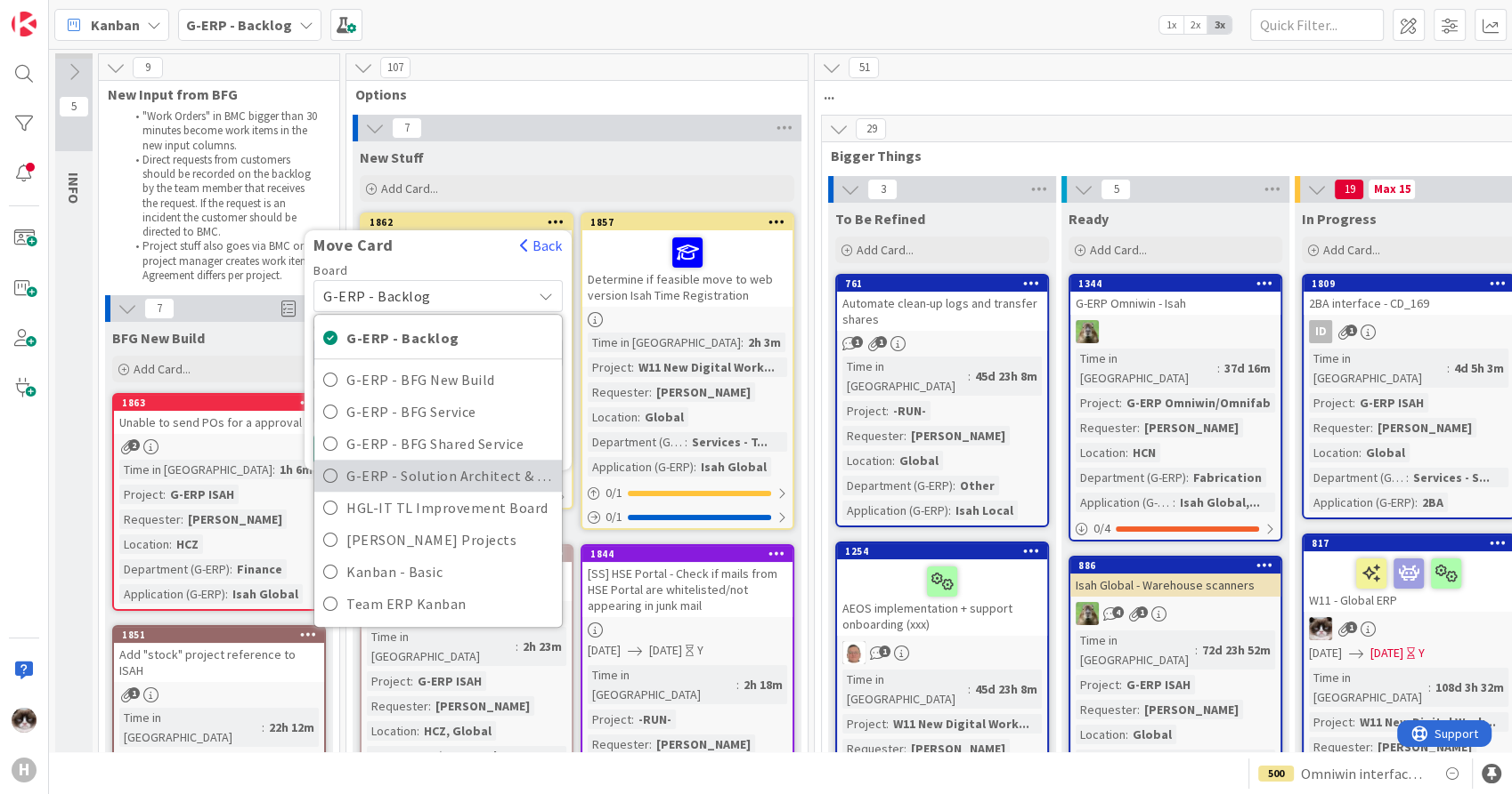
click at [435, 463] on span "G-ERP - Solution Architect & Management" at bounding box center [450, 475] width 207 height 27
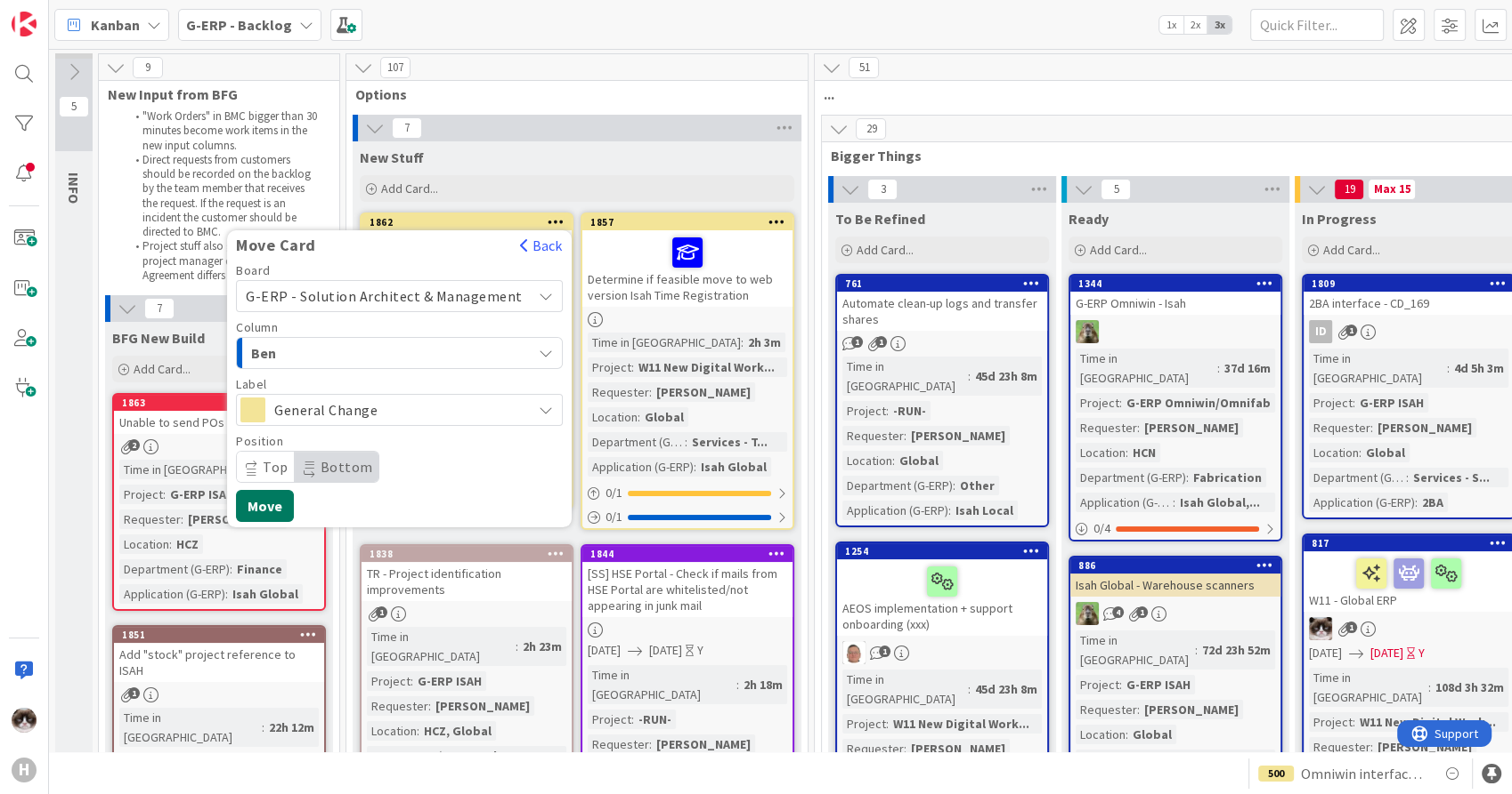
click at [284, 511] on button "Move" at bounding box center [265, 506] width 58 height 32
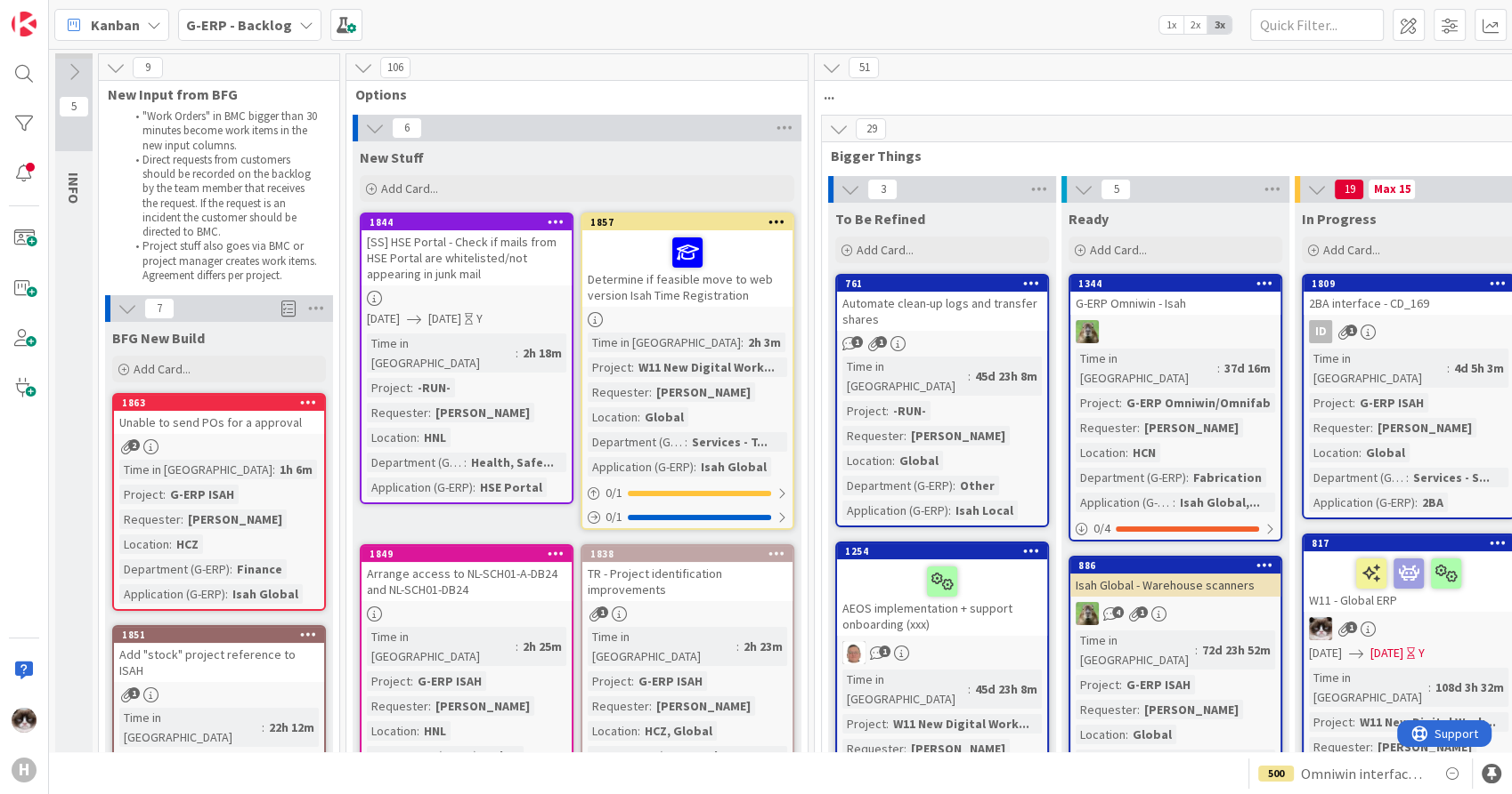
click at [773, 221] on icon at bounding box center [776, 222] width 17 height 12
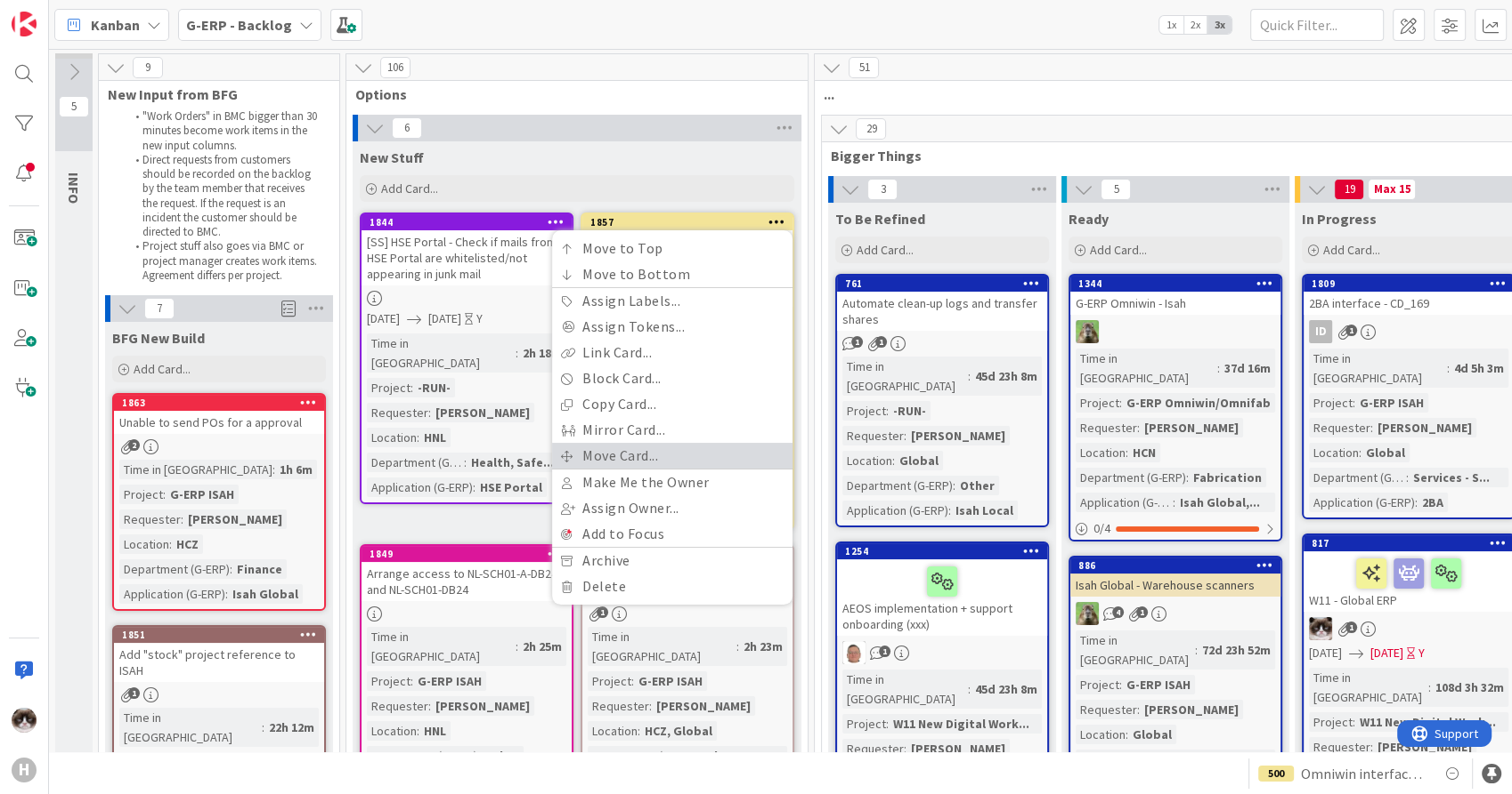
click at [639, 450] on link "Move Card..." at bounding box center [672, 456] width 241 height 26
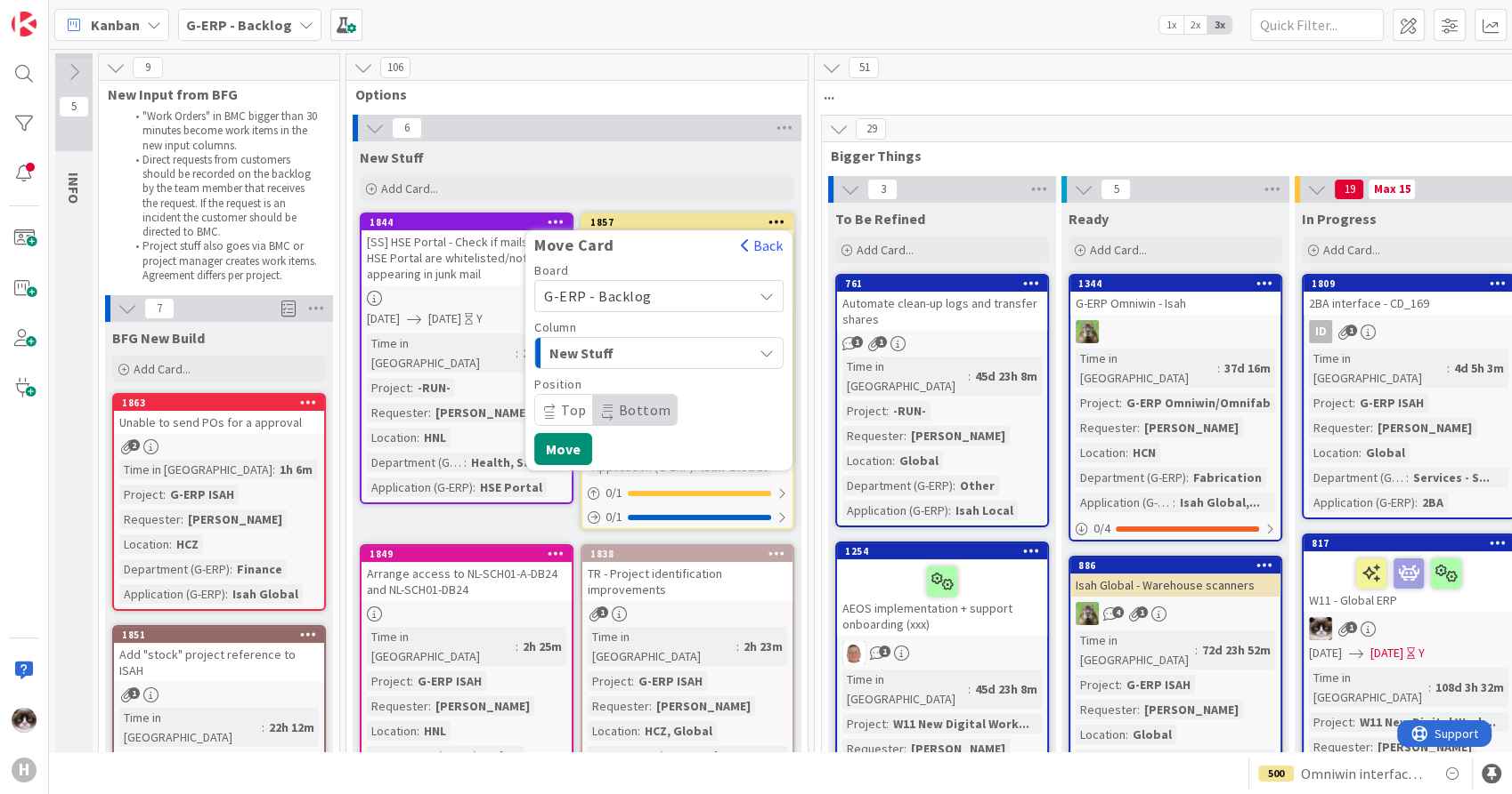
click at [680, 281] on div "G-ERP - Backlog" at bounding box center [658, 297] width 249 height 32
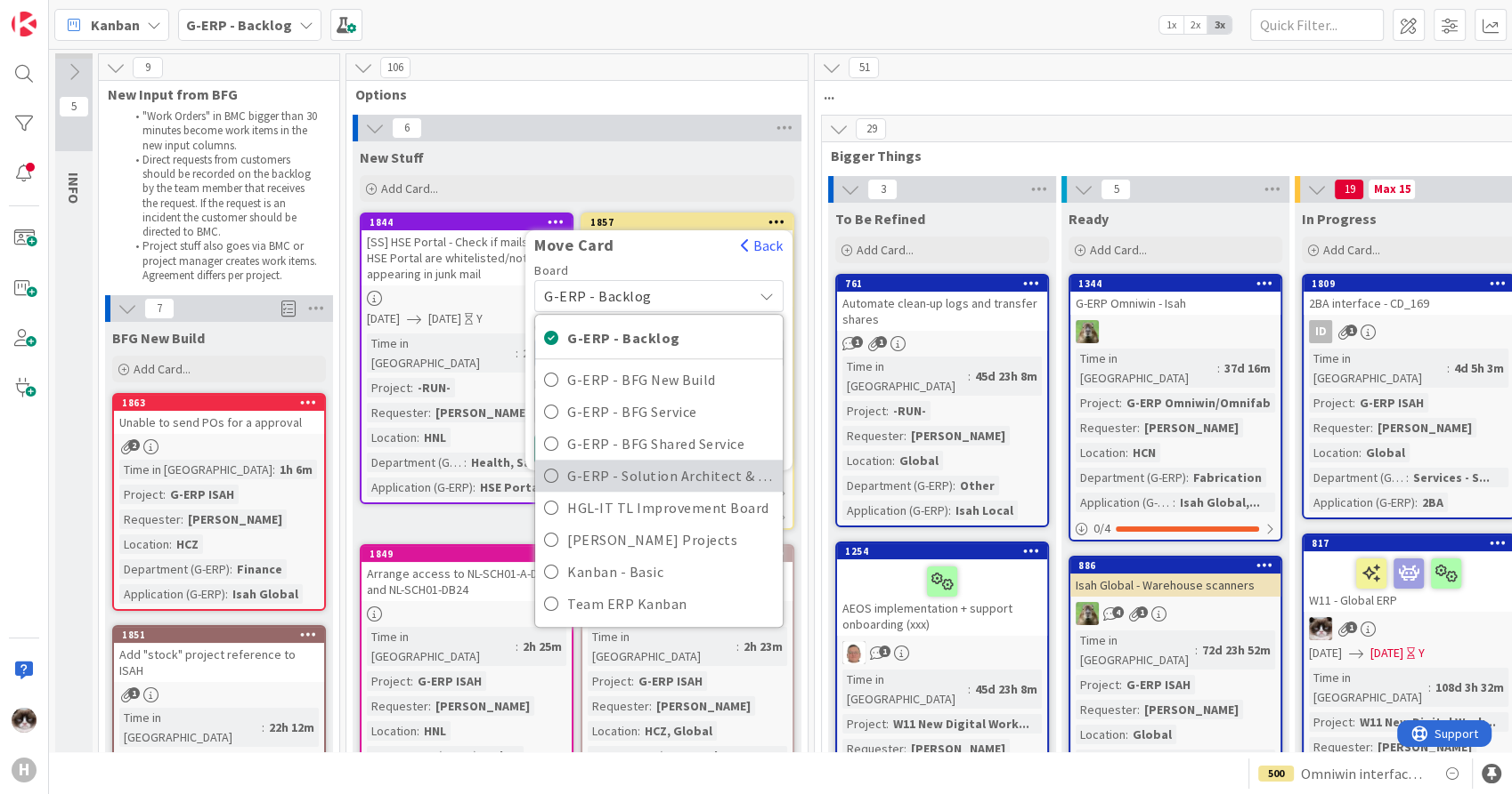
click at [613, 476] on span "G-ERP - Solution Architect & Management" at bounding box center [670, 475] width 207 height 27
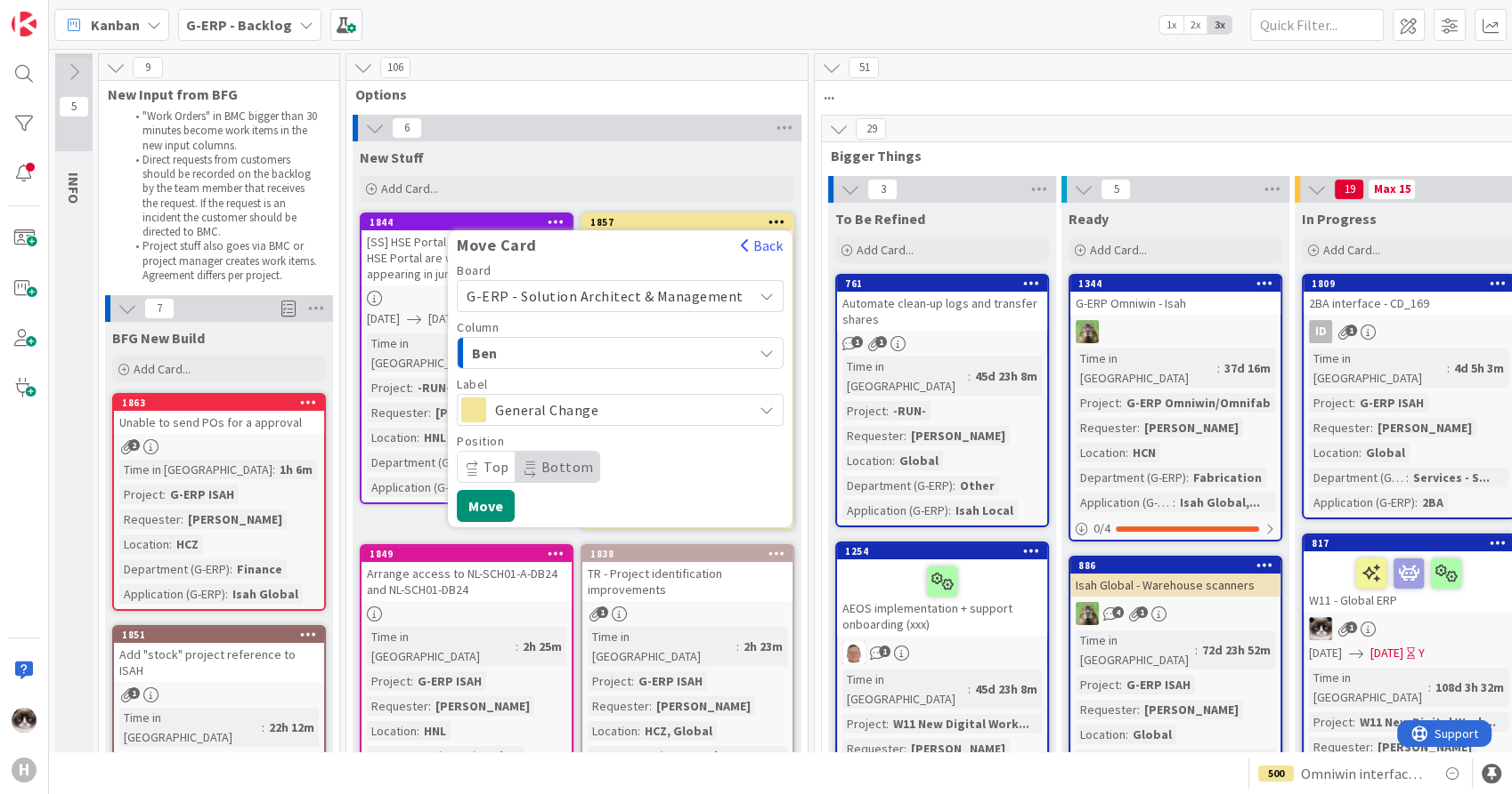
click at [698, 353] on div "Ben" at bounding box center [610, 353] width 285 height 29
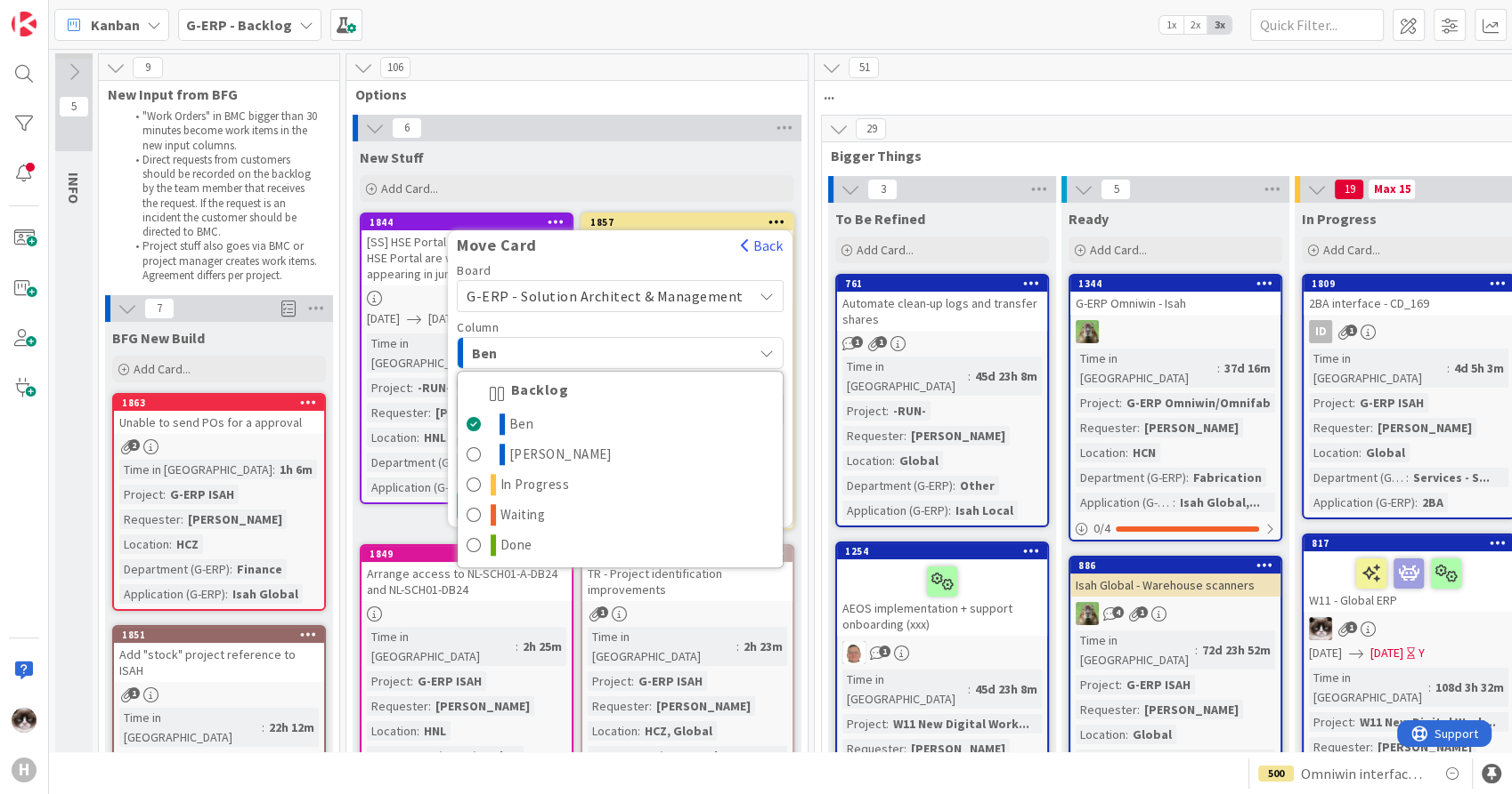
click at [696, 353] on div "Ben" at bounding box center [610, 353] width 285 height 29
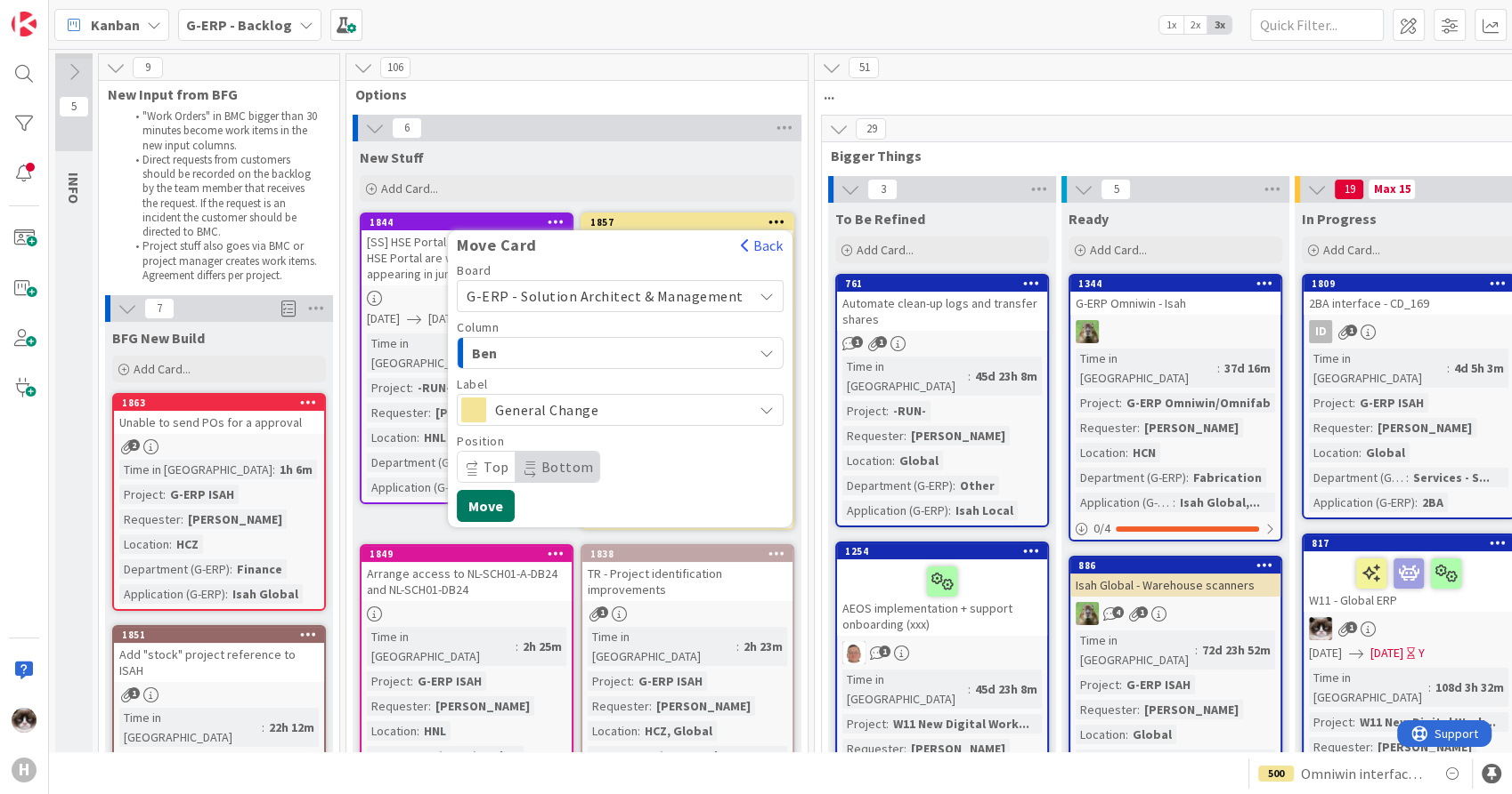
click at [512, 503] on button "Move" at bounding box center [486, 506] width 58 height 32
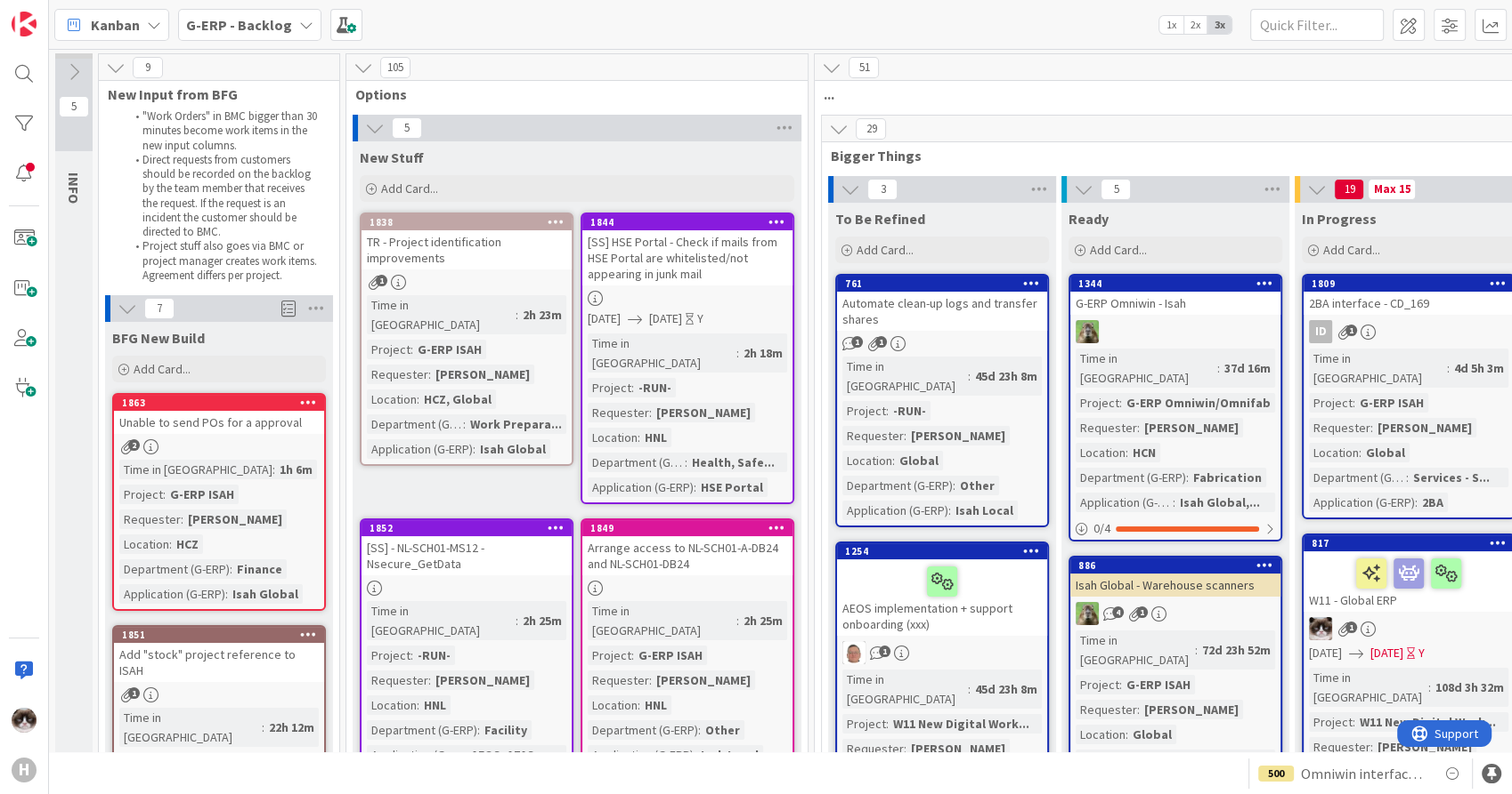
click at [299, 19] on icon at bounding box center [306, 25] width 14 height 14
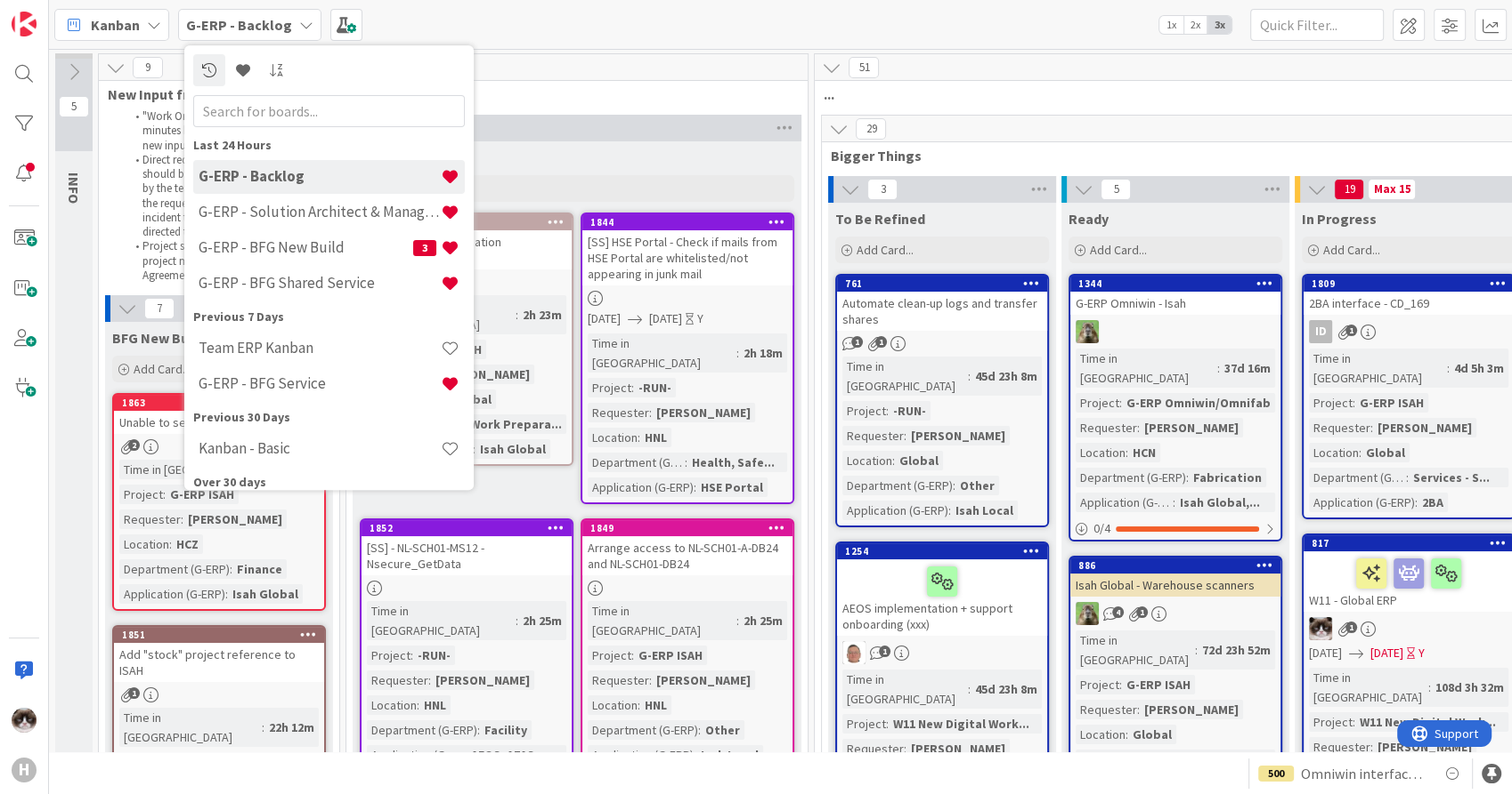
drag, startPoint x: 548, startPoint y: 148, endPoint x: 540, endPoint y: 143, distance: 9.4
click at [548, 149] on div "New Stuff" at bounding box center [577, 158] width 435 height 18
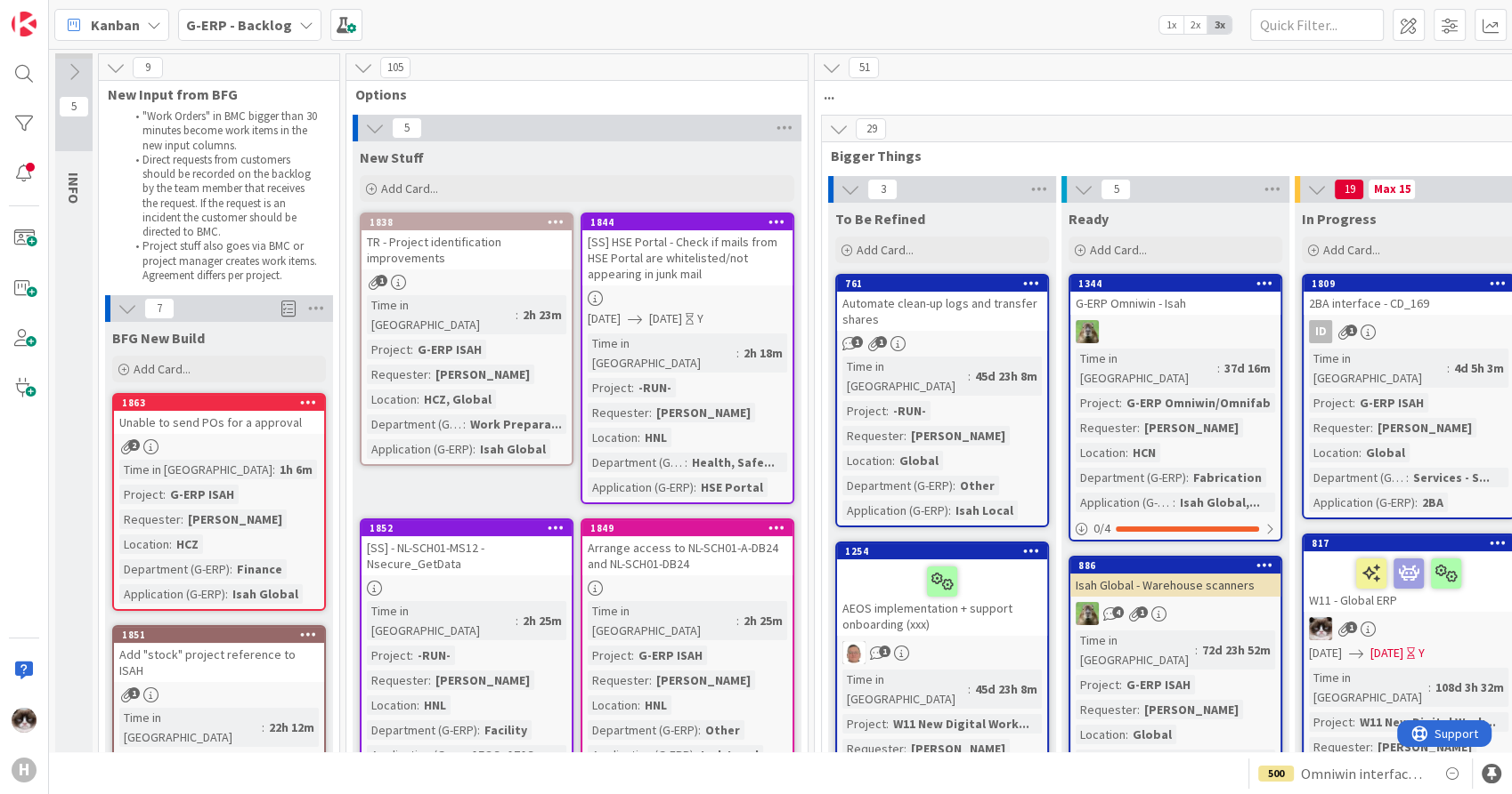
click at [288, 29] on div "G-ERP - Backlog" at bounding box center [249, 25] width 143 height 32
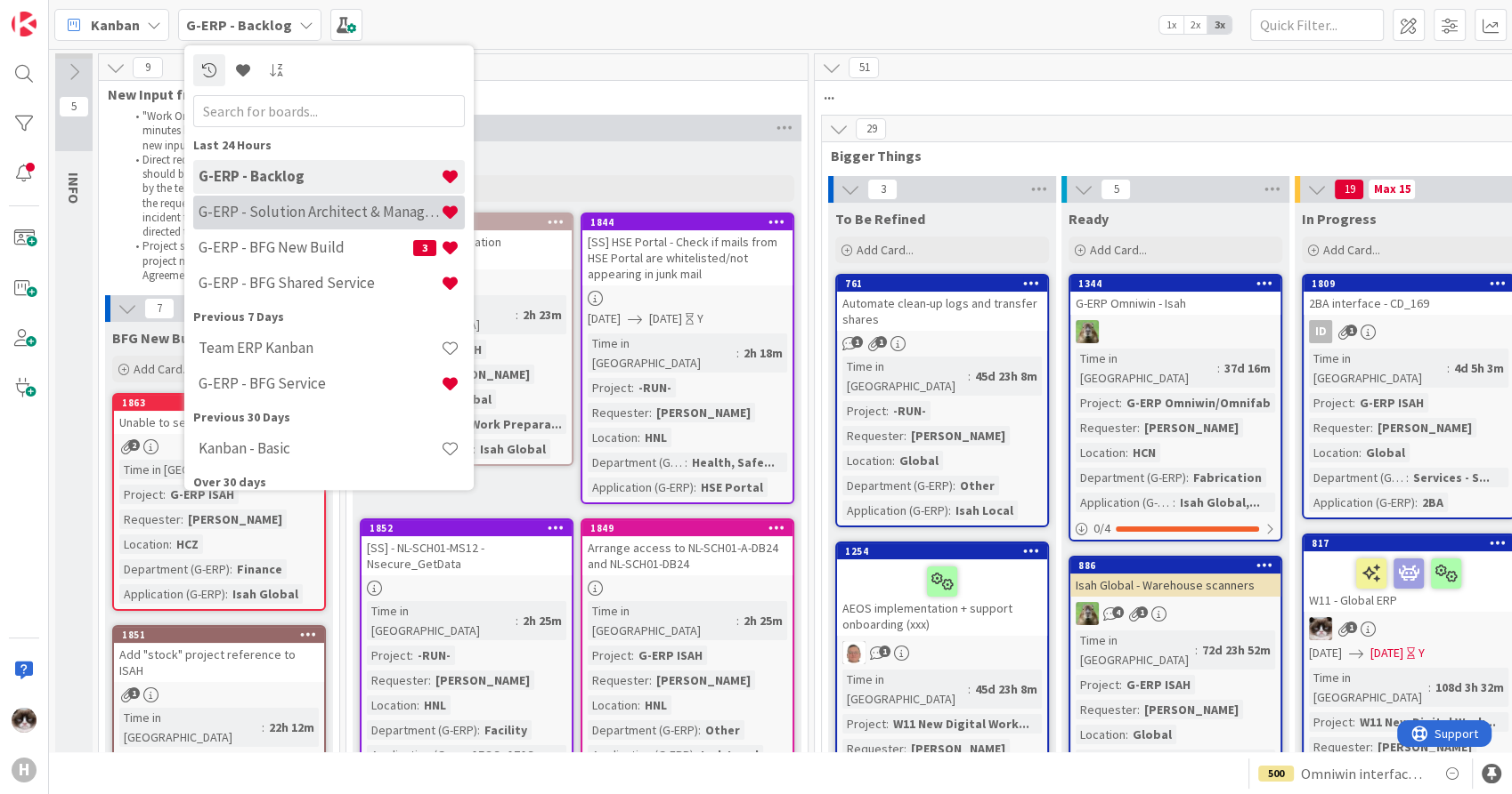
click at [355, 210] on h4 "G-ERP - Solution Architect & Management" at bounding box center [320, 213] width 242 height 18
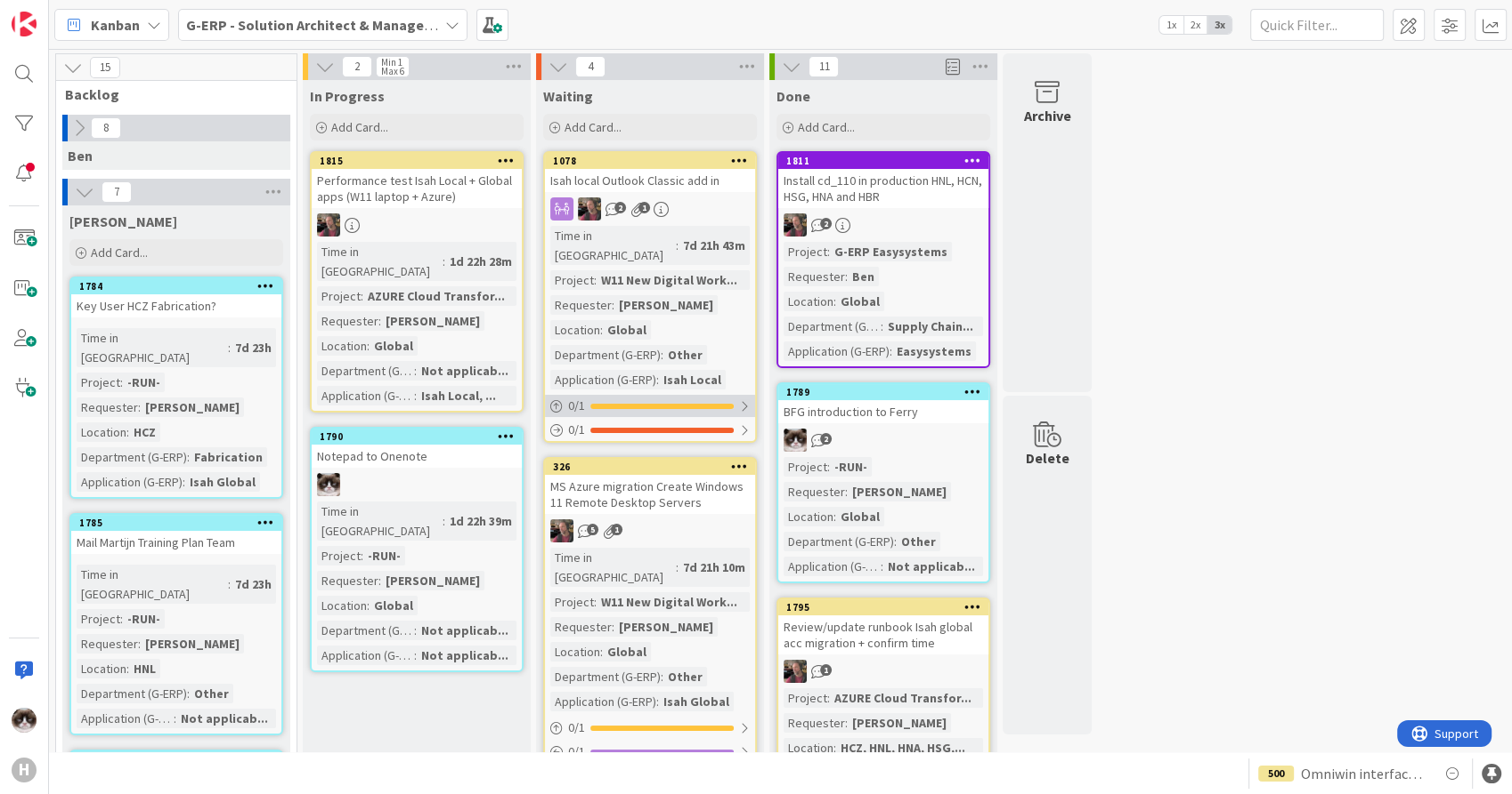
click at [742, 399] on div at bounding box center [744, 406] width 11 height 14
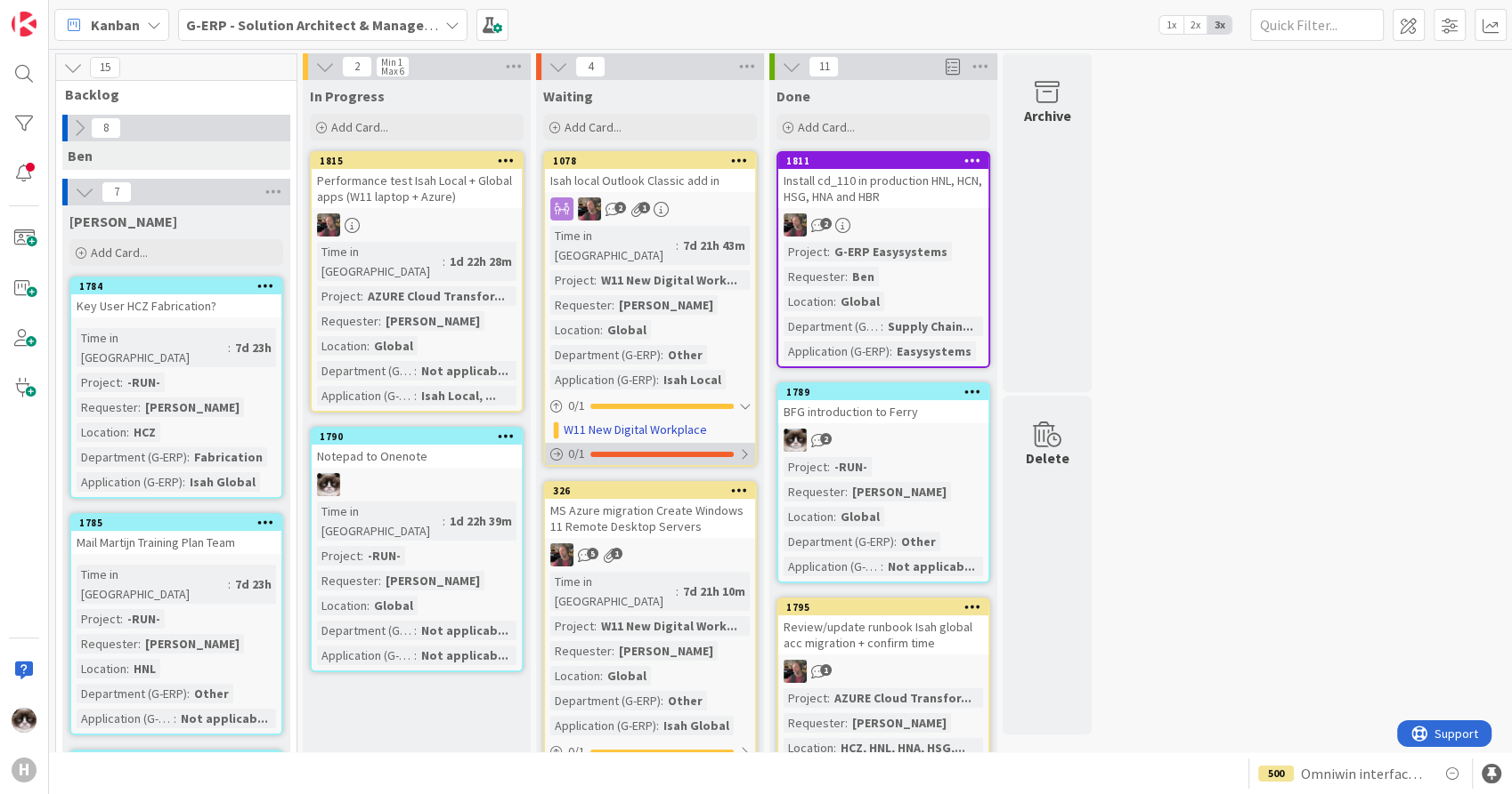
click at [744, 447] on div at bounding box center [744, 454] width 11 height 14
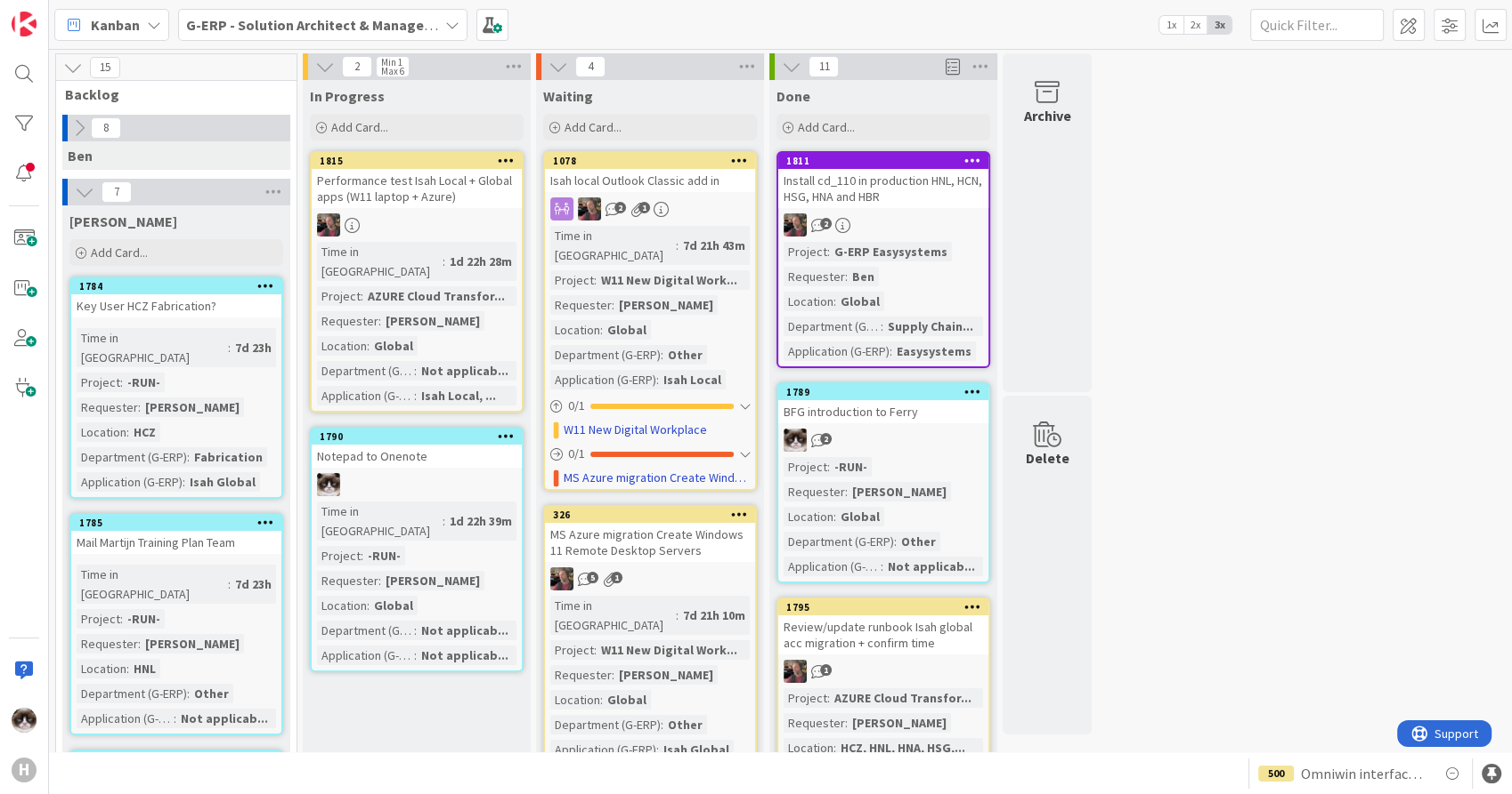
click at [723, 210] on div "2 1" at bounding box center [650, 209] width 210 height 23
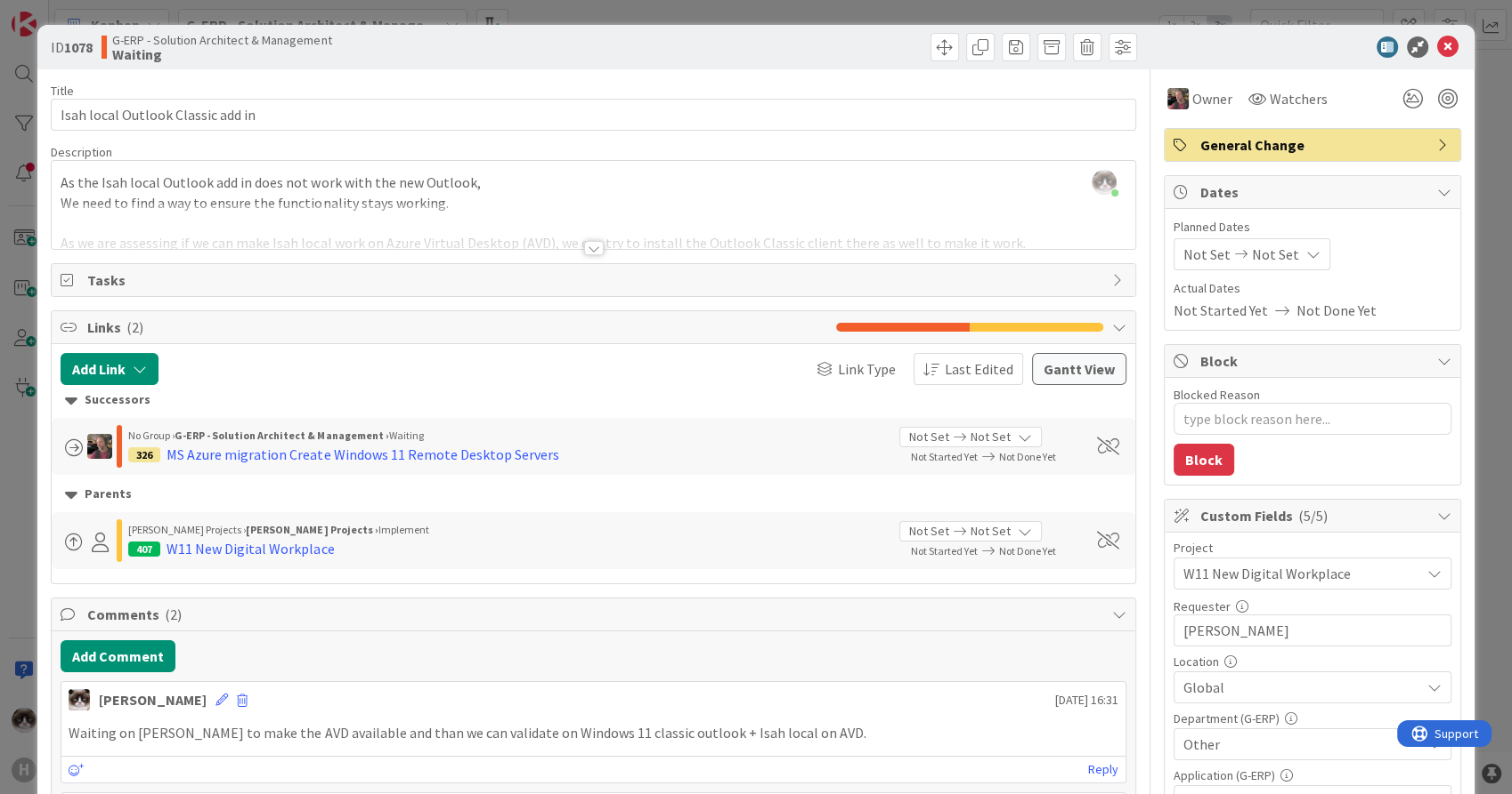
click at [593, 249] on div at bounding box center [594, 248] width 20 height 14
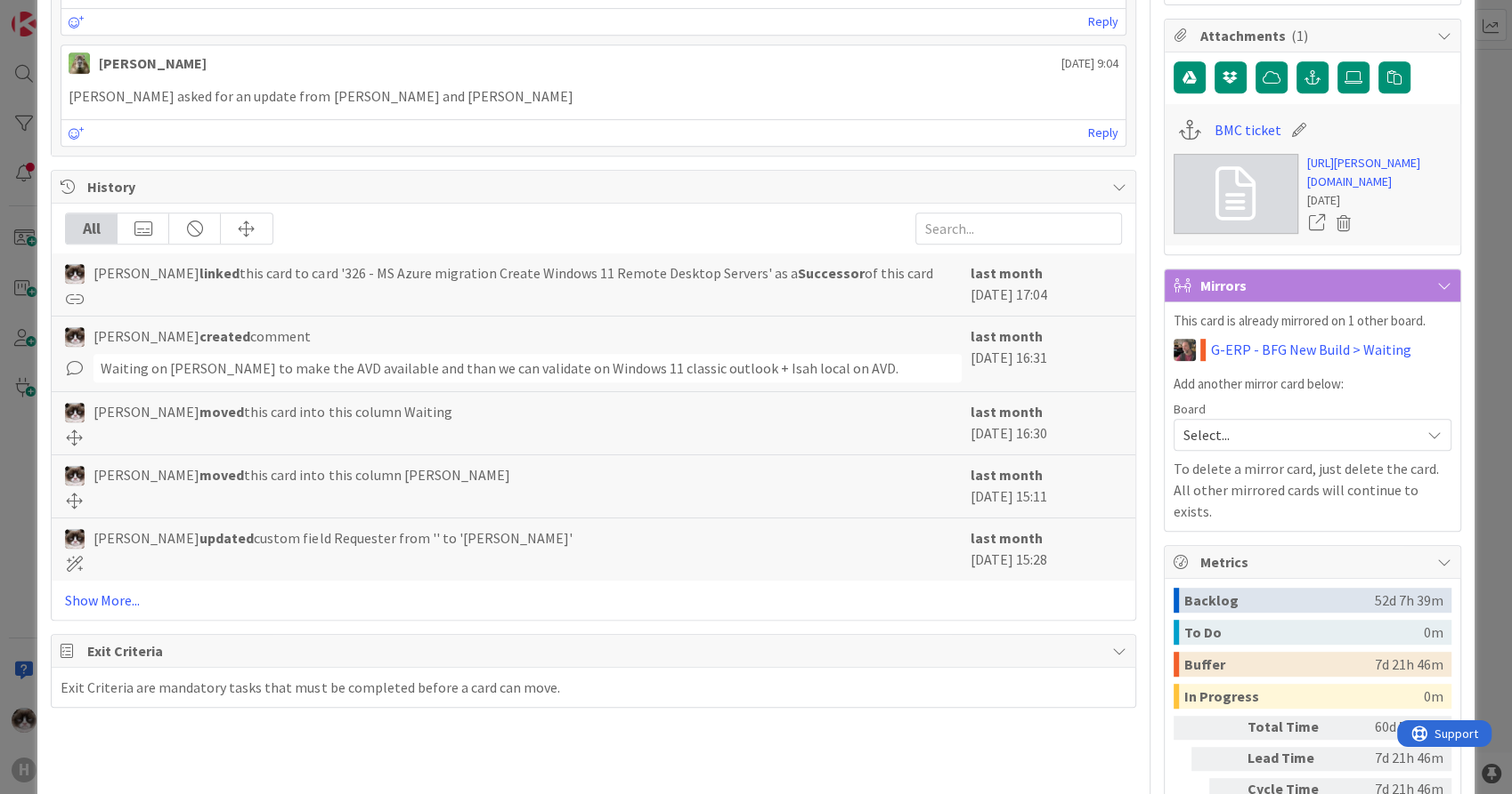
scroll to position [890, 0]
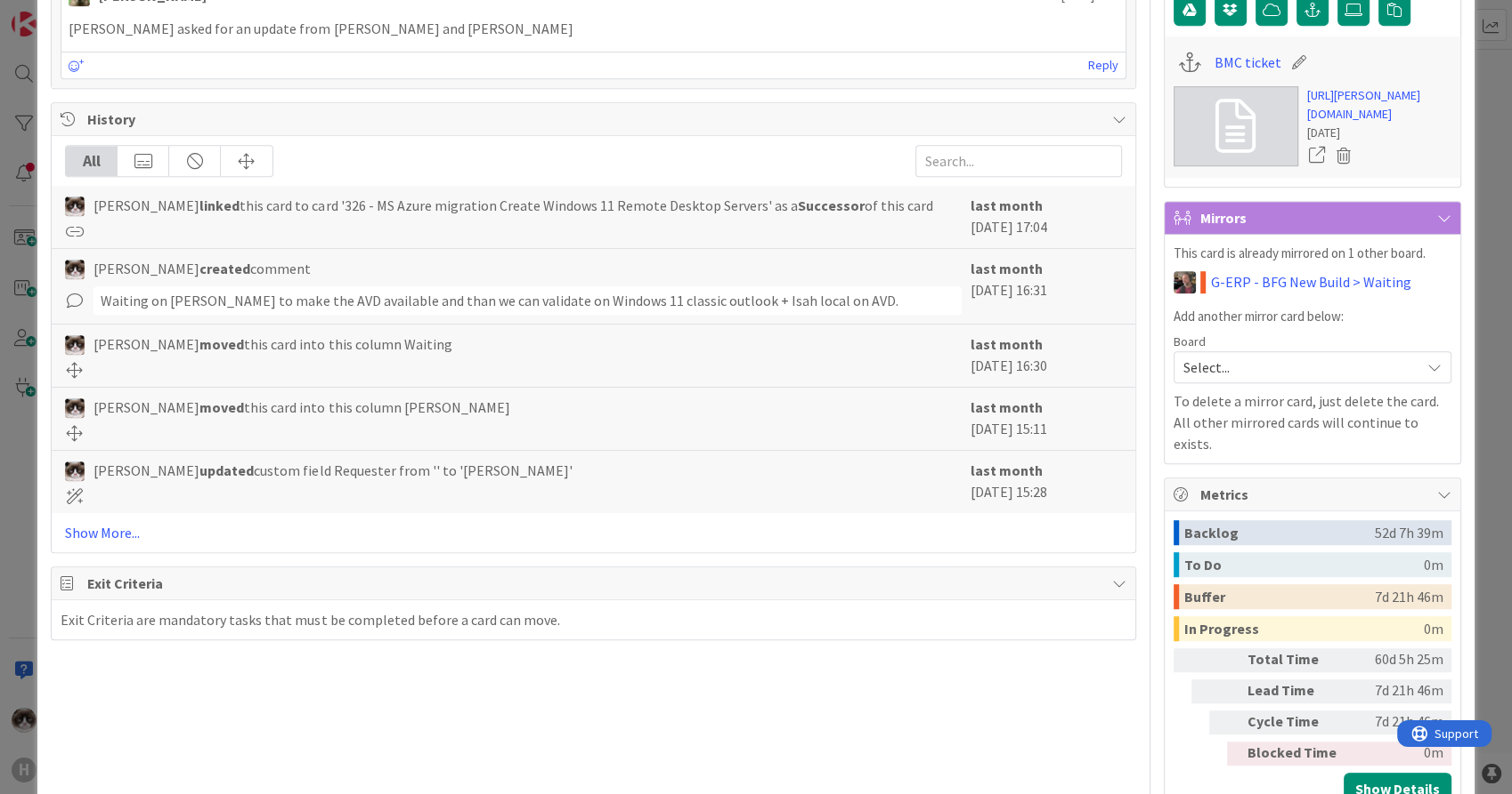
click at [1310, 380] on span "Select..." at bounding box center [1297, 367] width 228 height 25
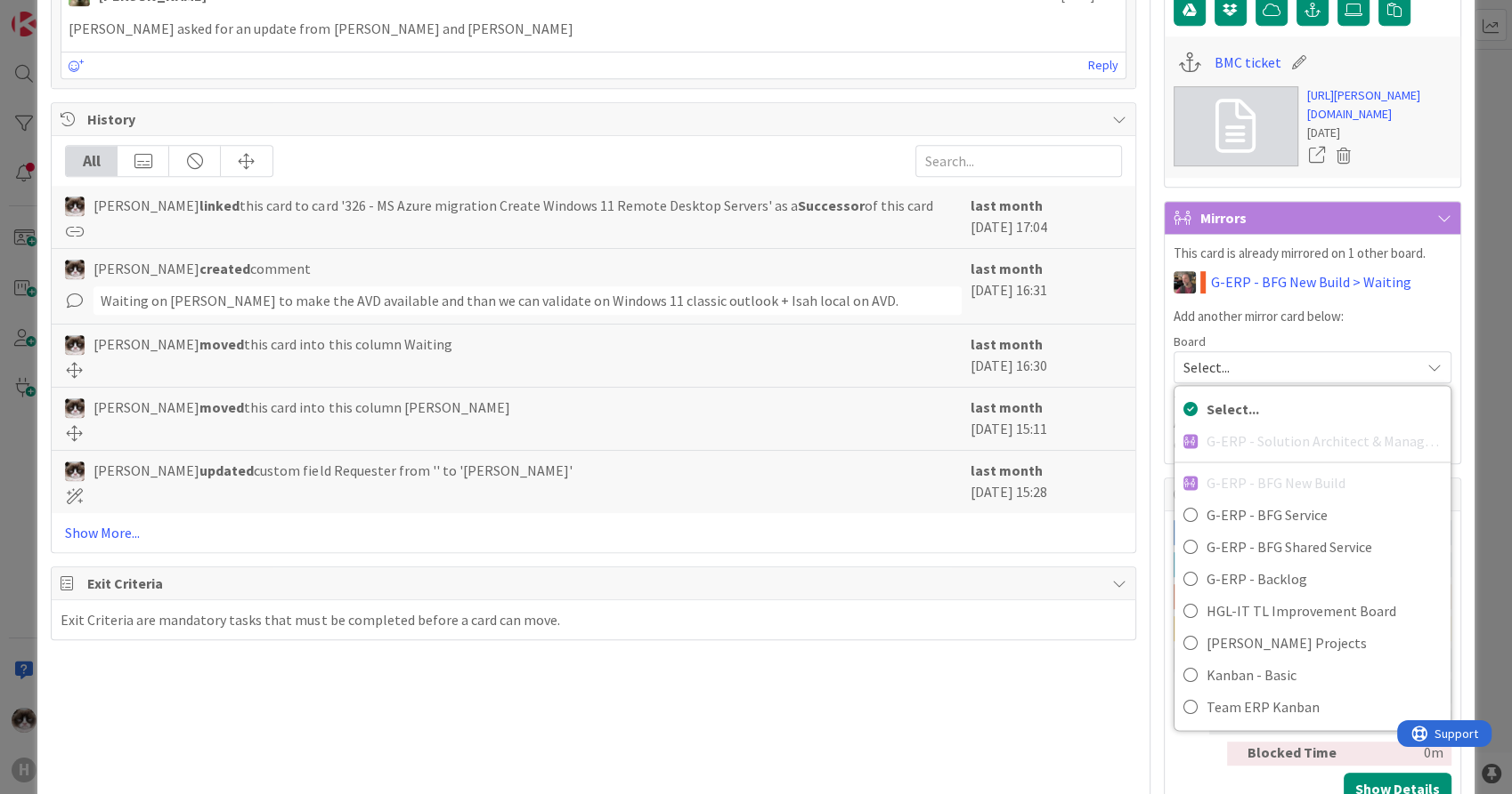
click at [1310, 380] on span "Select..." at bounding box center [1297, 367] width 228 height 25
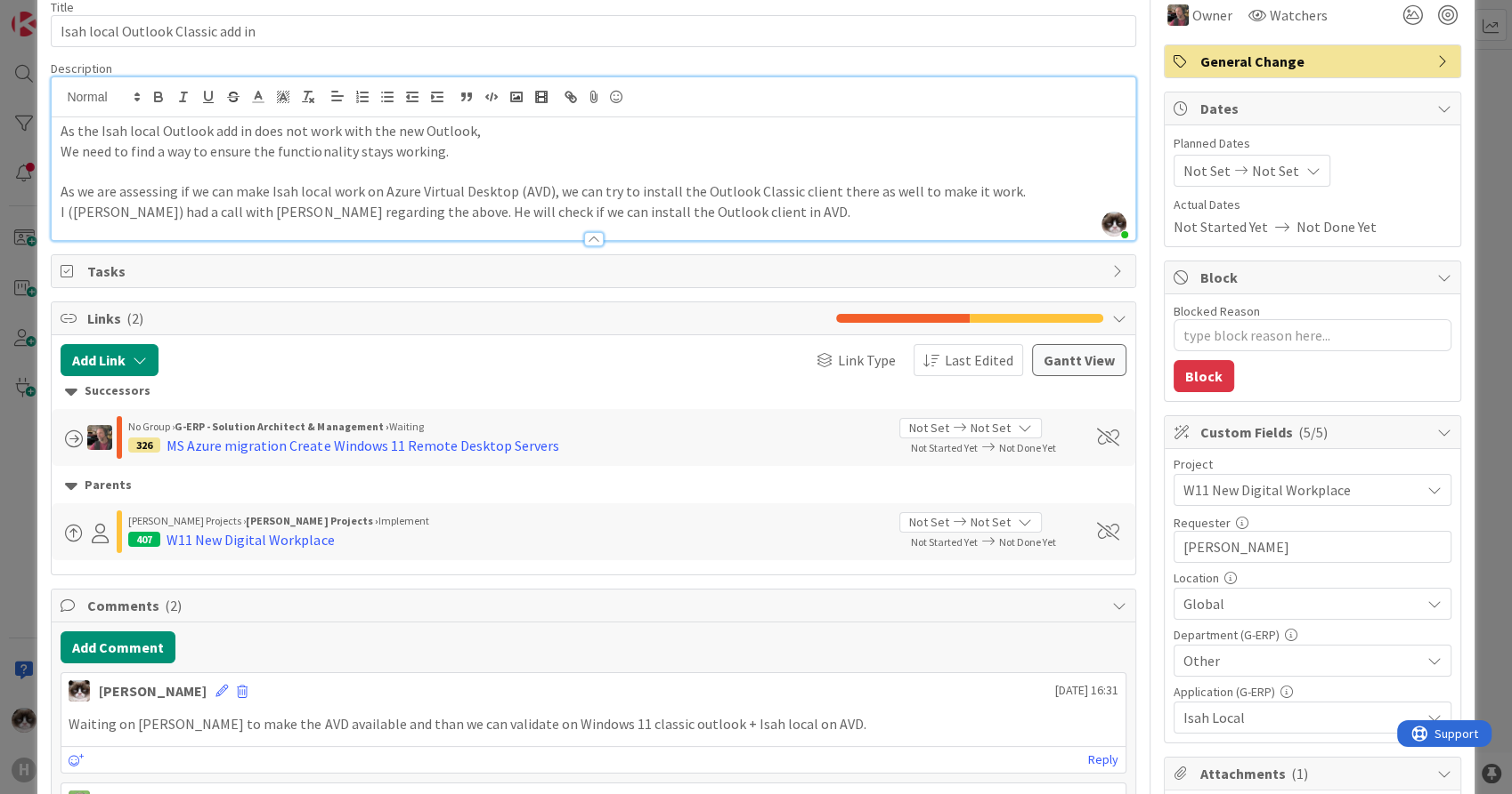
scroll to position [0, 0]
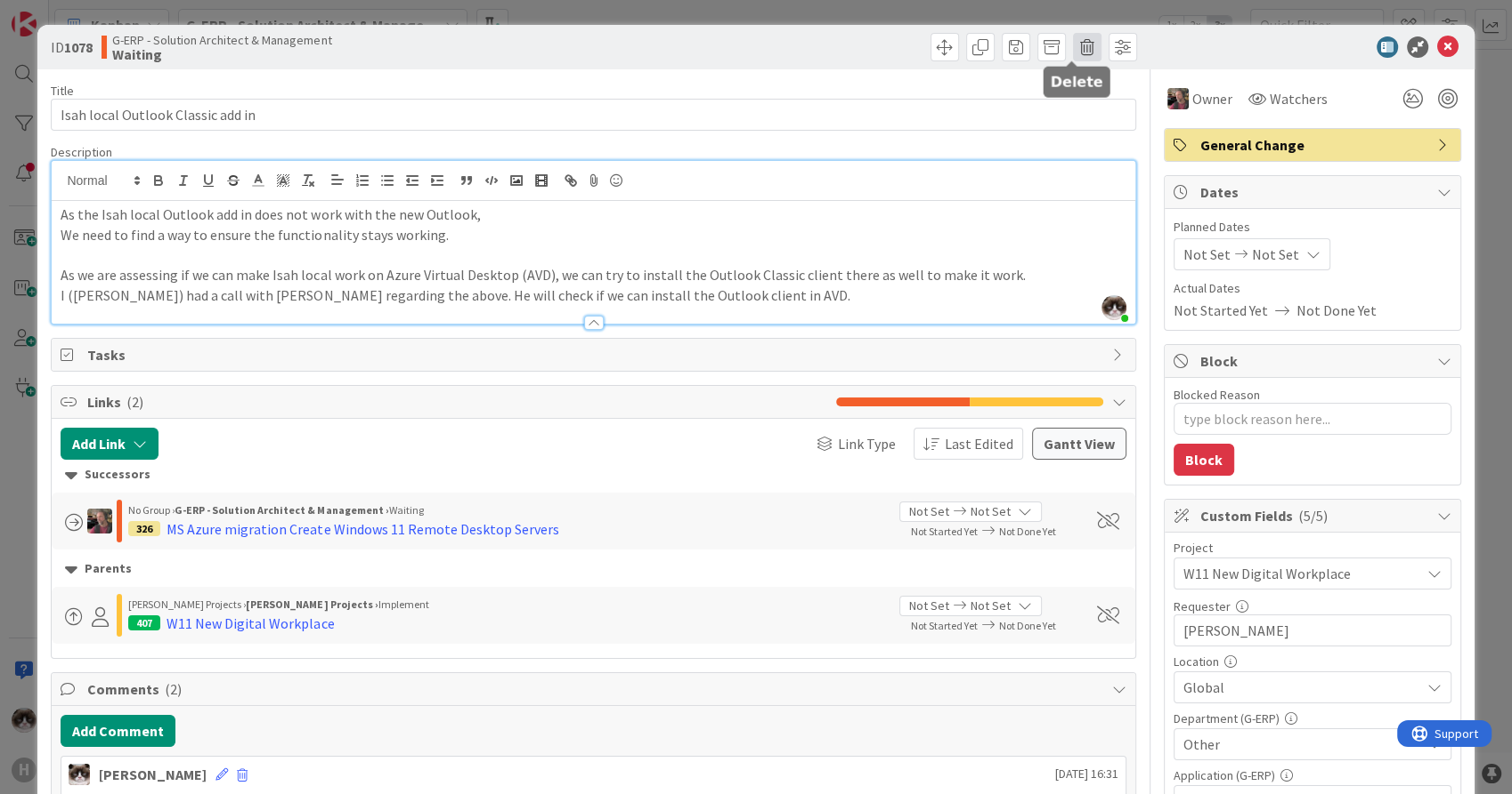
click at [1072, 42] on span at bounding box center [1086, 47] width 29 height 29
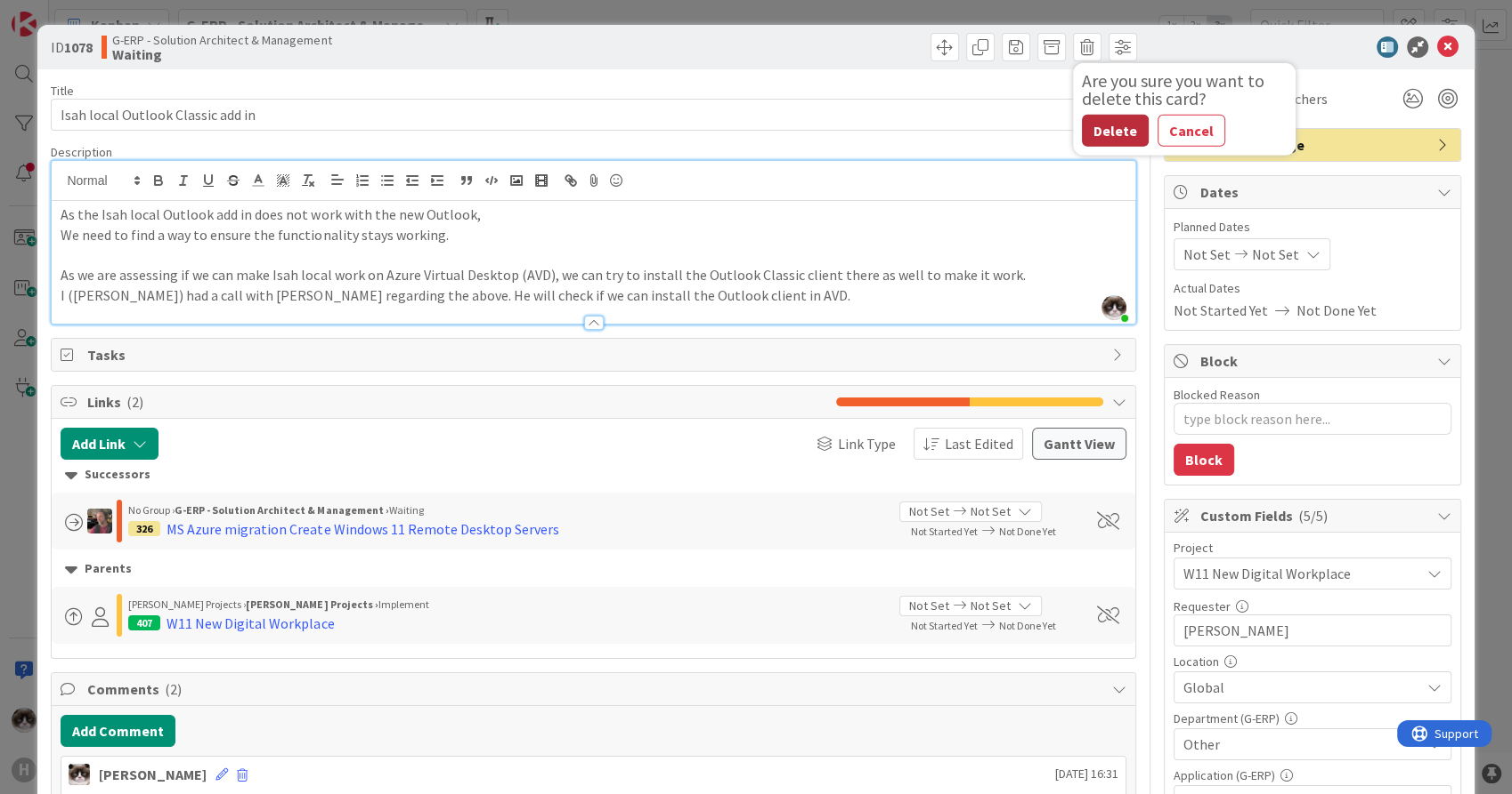
click at [1088, 128] on button "Delete" at bounding box center [1114, 131] width 67 height 32
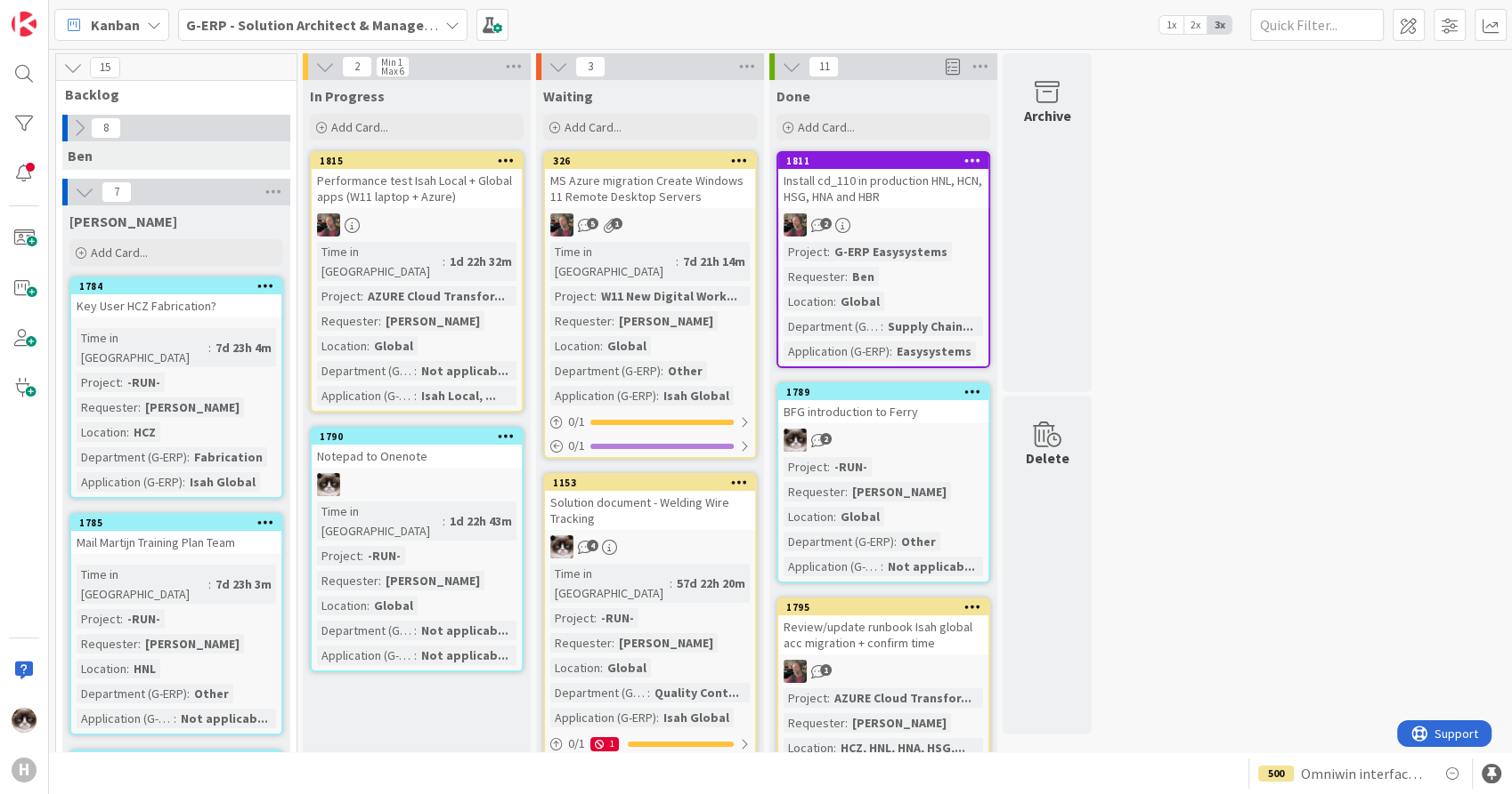
click at [686, 218] on div "5 1" at bounding box center [650, 225] width 210 height 23
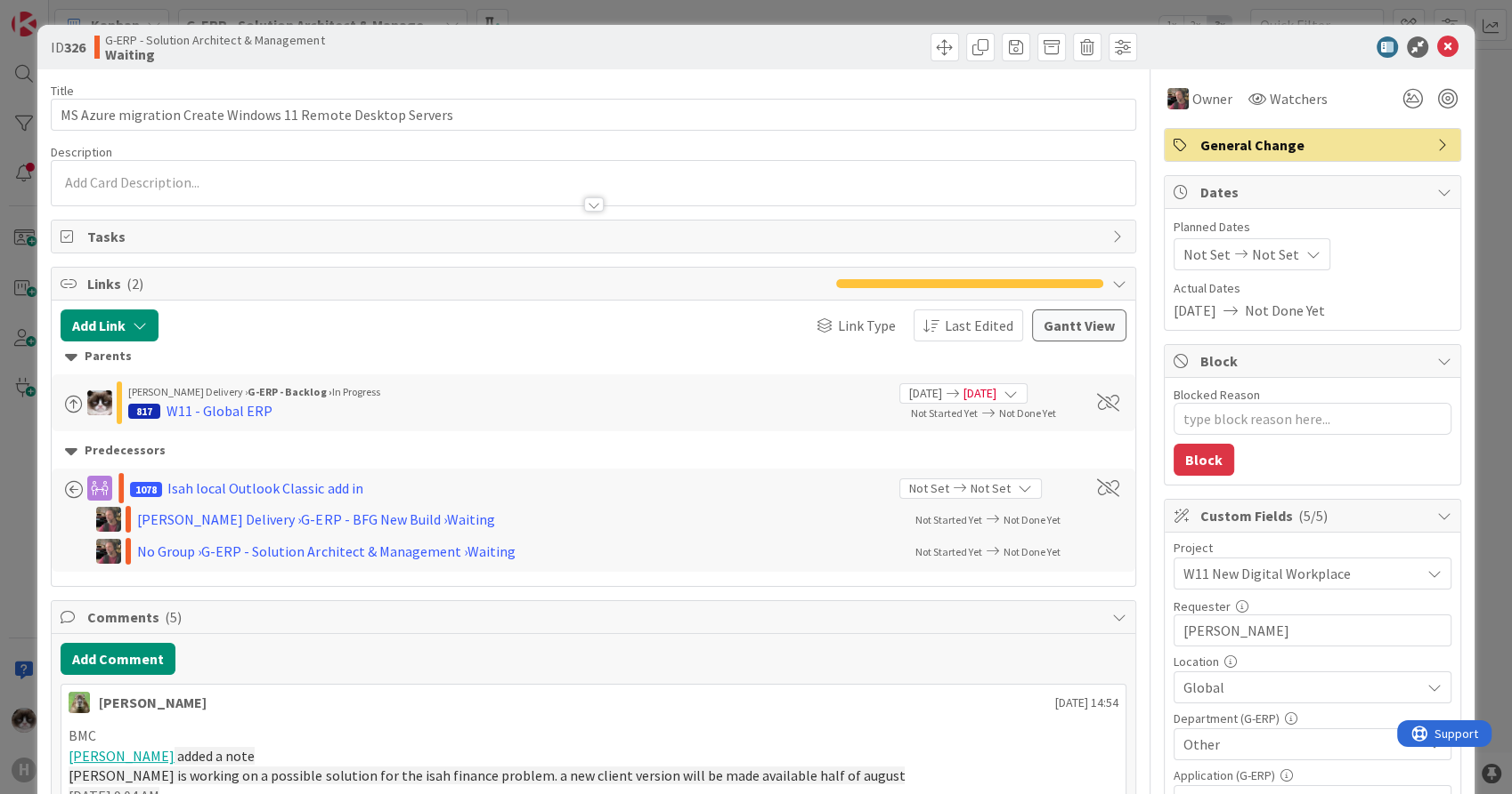
click at [569, 189] on div at bounding box center [593, 196] width 1082 height 19
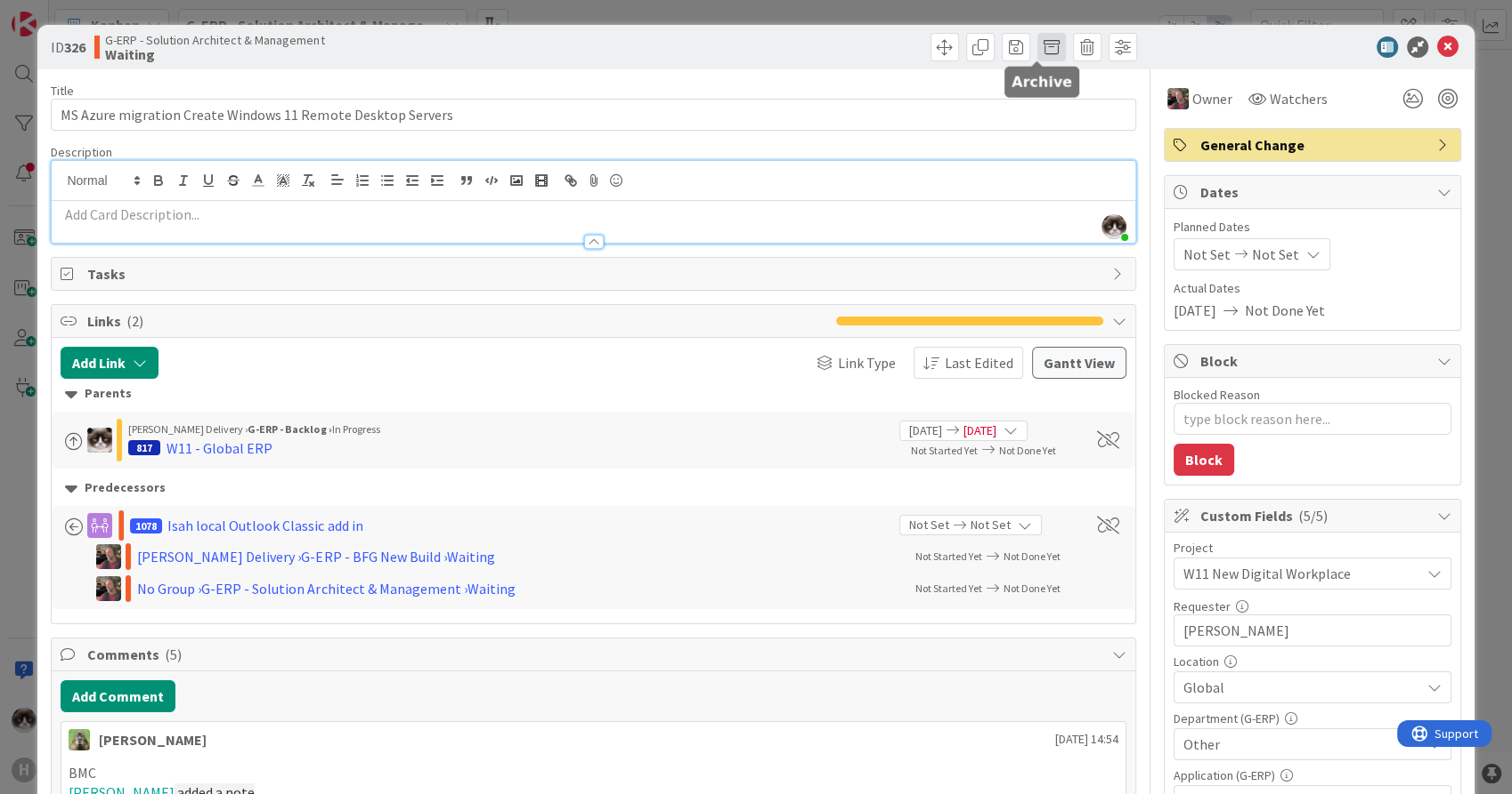
click at [1037, 48] on span at bounding box center [1051, 47] width 29 height 29
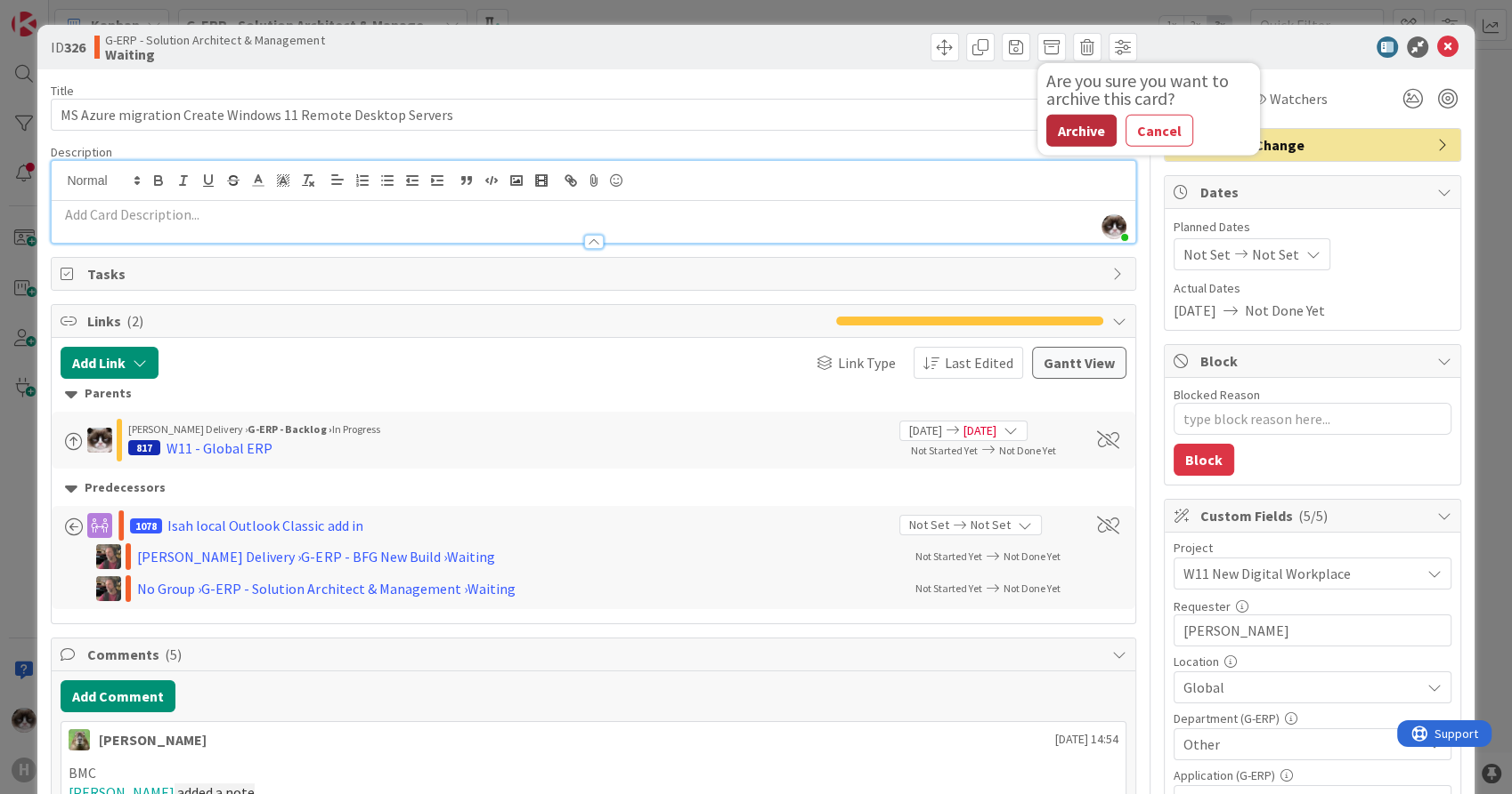
click at [1048, 124] on button "Archive" at bounding box center [1081, 131] width 70 height 32
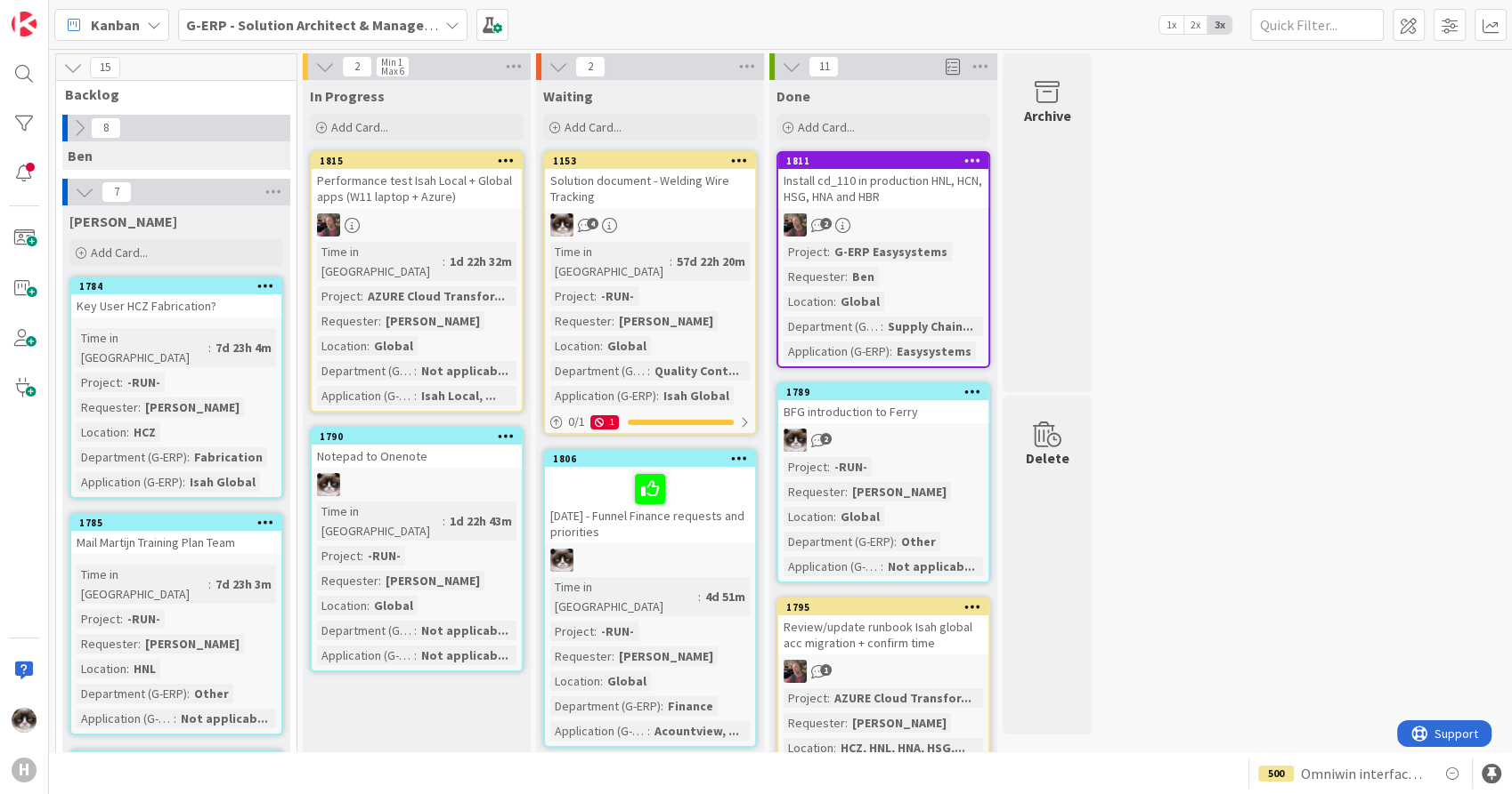
click at [458, 209] on link "1815 Performance test Isah Local + Global apps (W11 laptop + Azure) Time in Col…" at bounding box center [417, 282] width 214 height 262
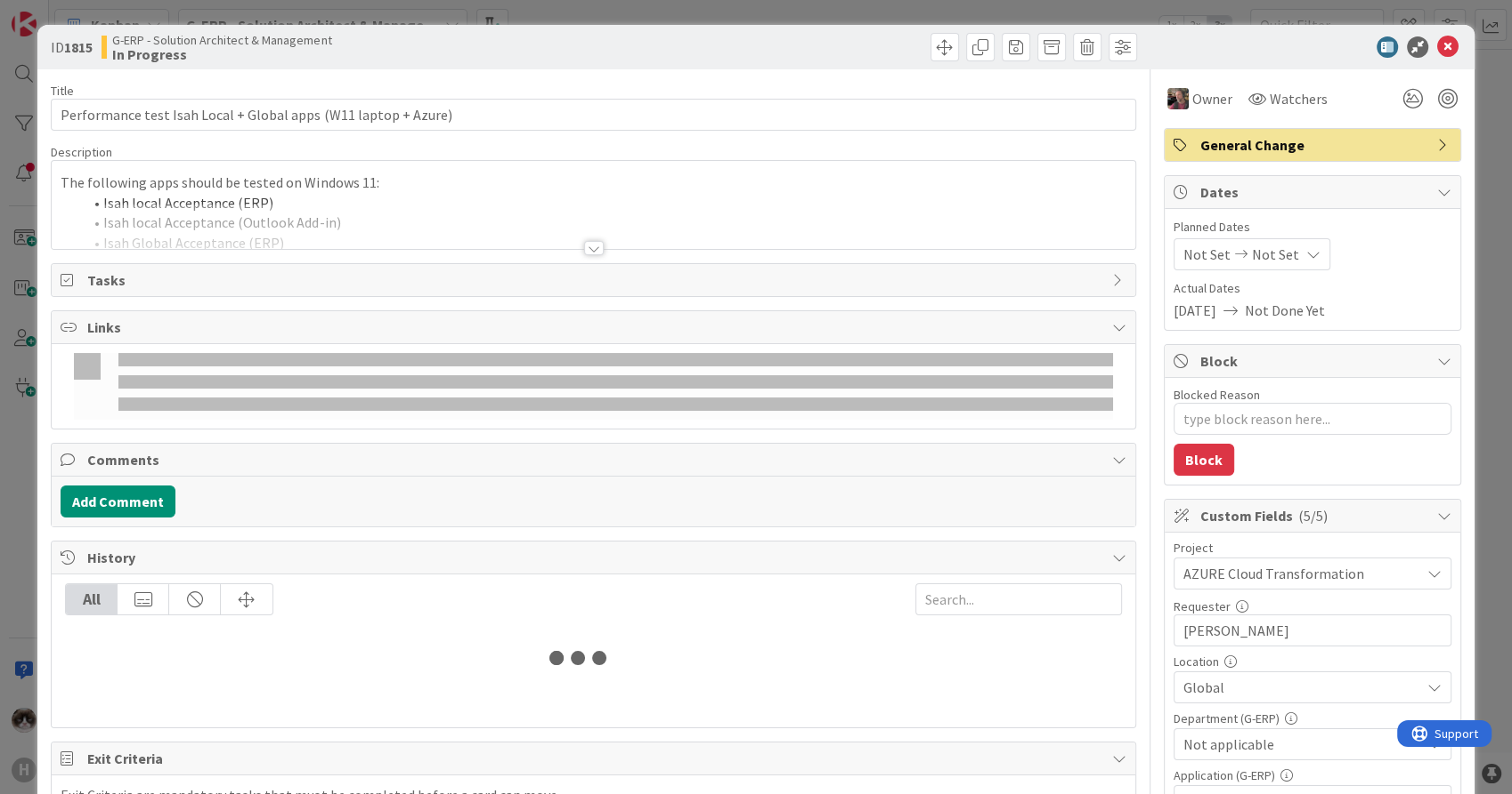
type textarea "x"
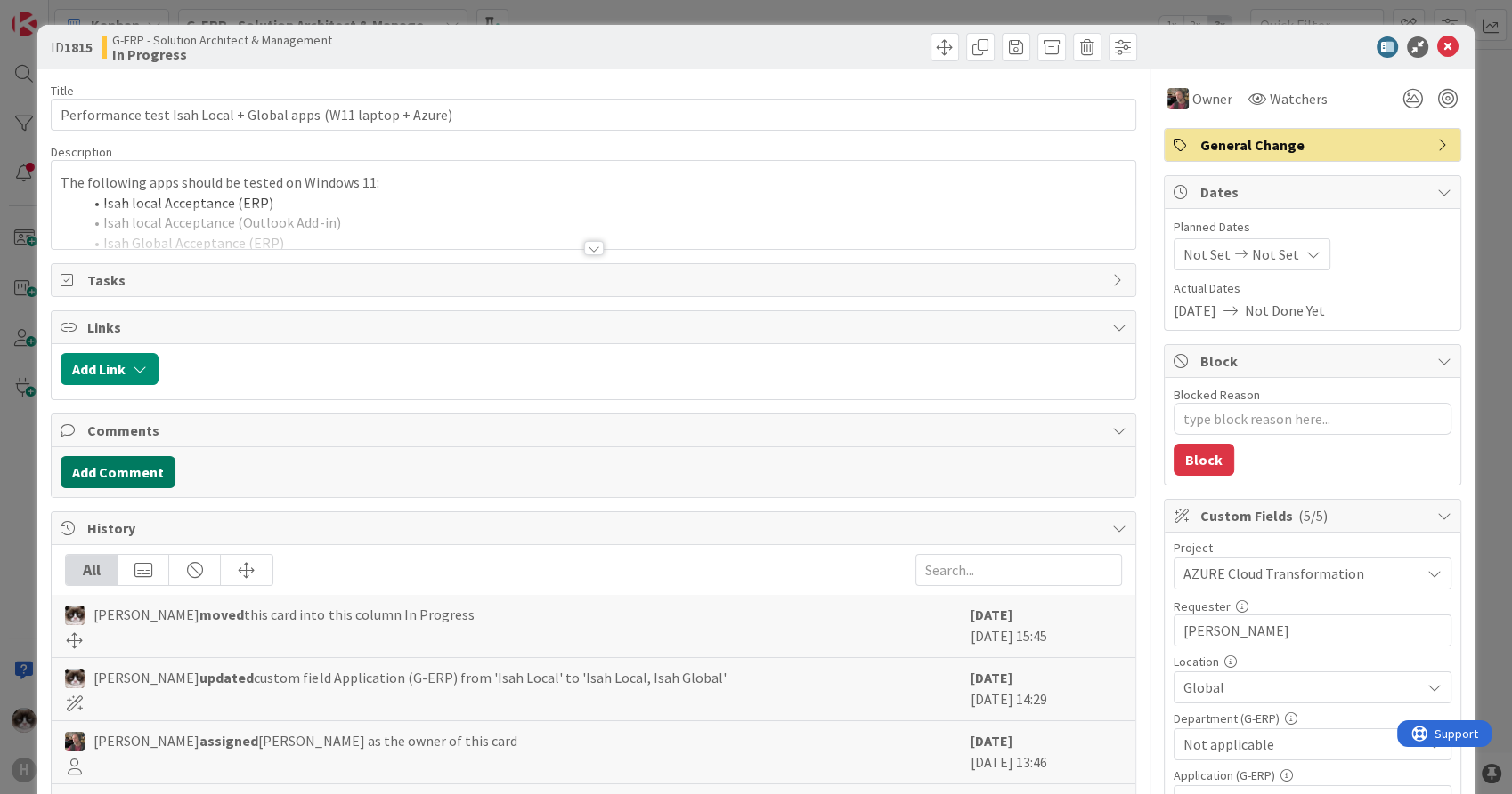
click at [159, 466] on button "Add Comment" at bounding box center [118, 472] width 115 height 32
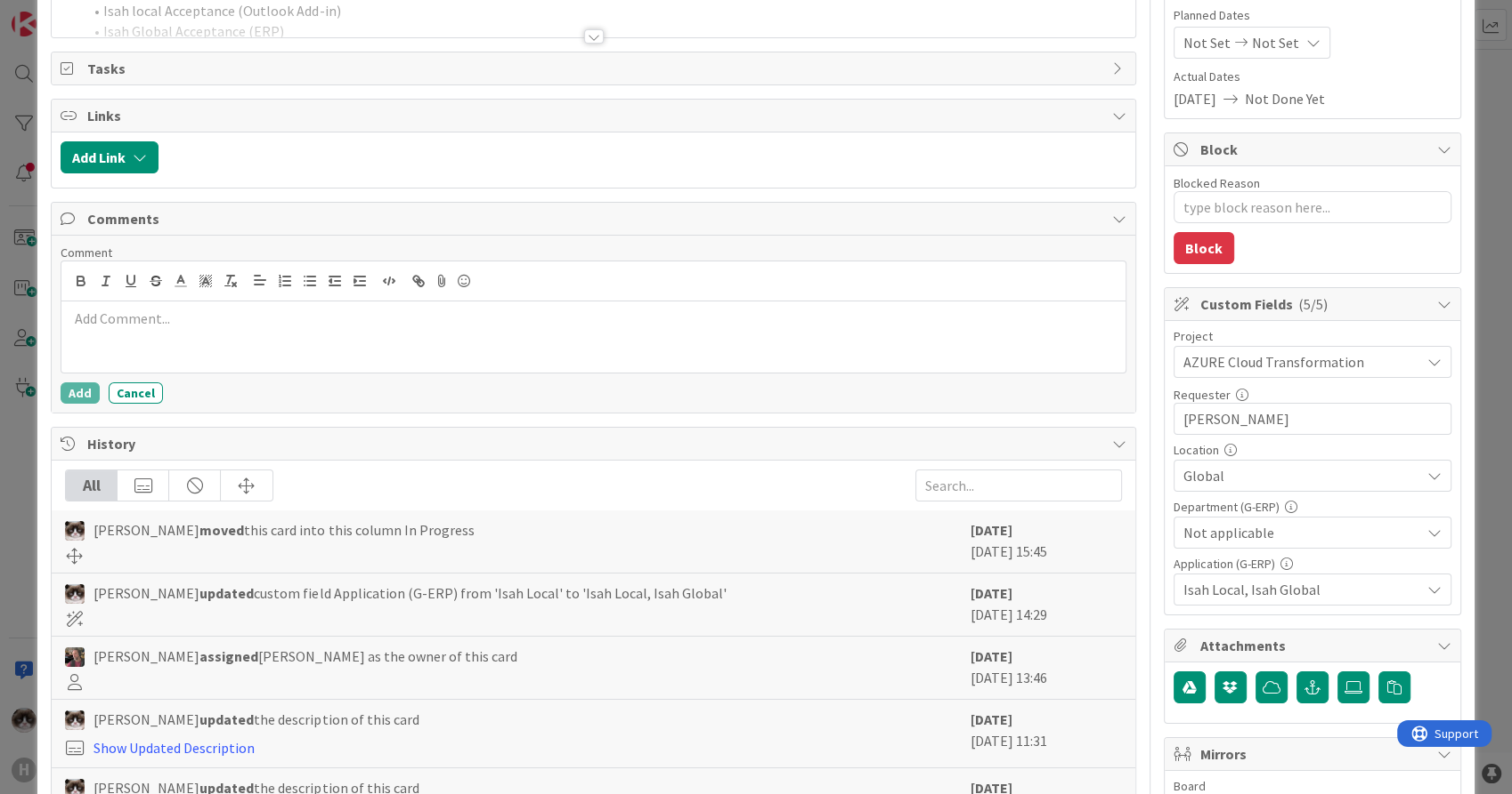
scroll to position [198, 0]
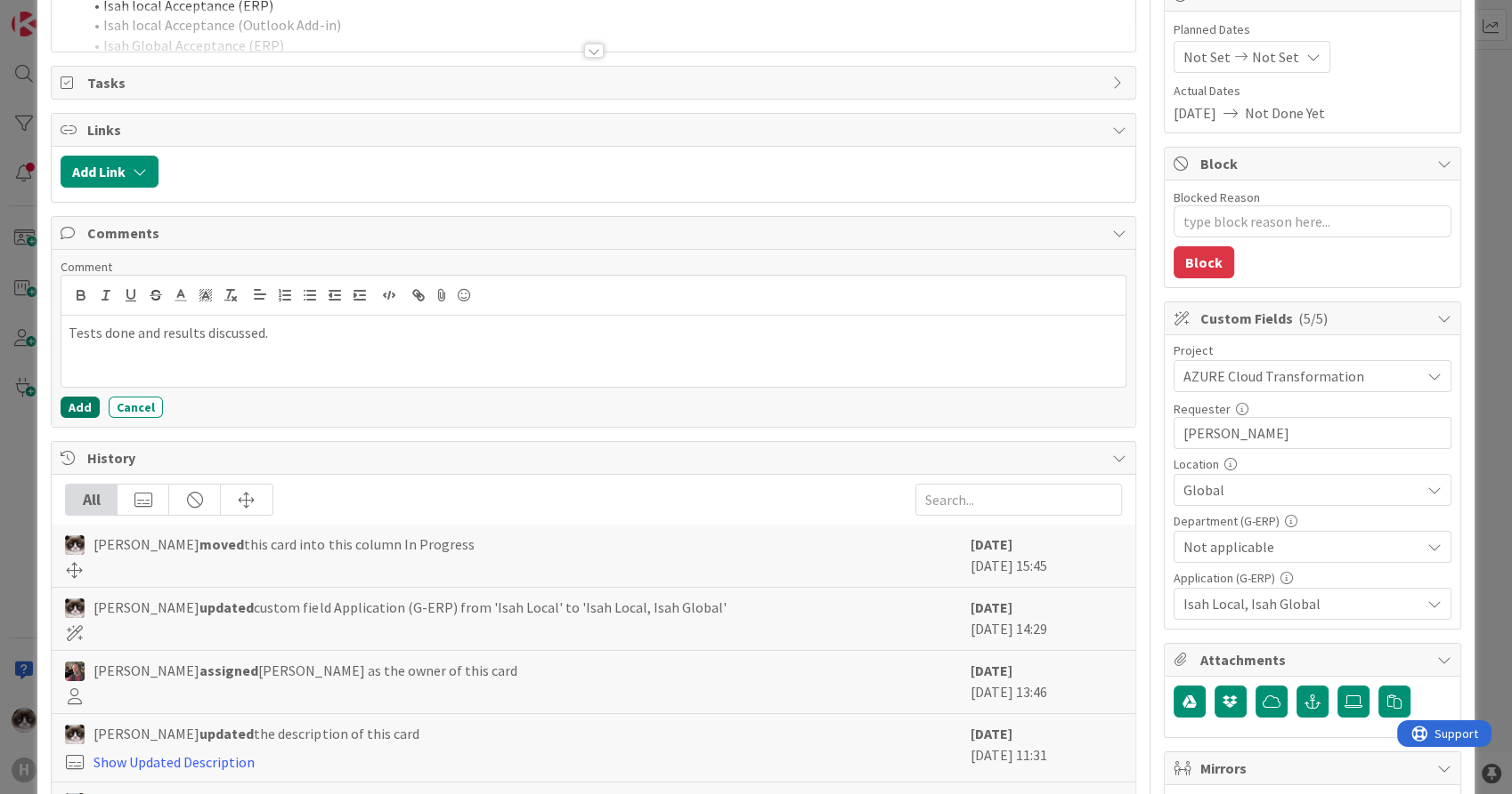
click at [66, 397] on button "Add" at bounding box center [80, 406] width 39 height 21
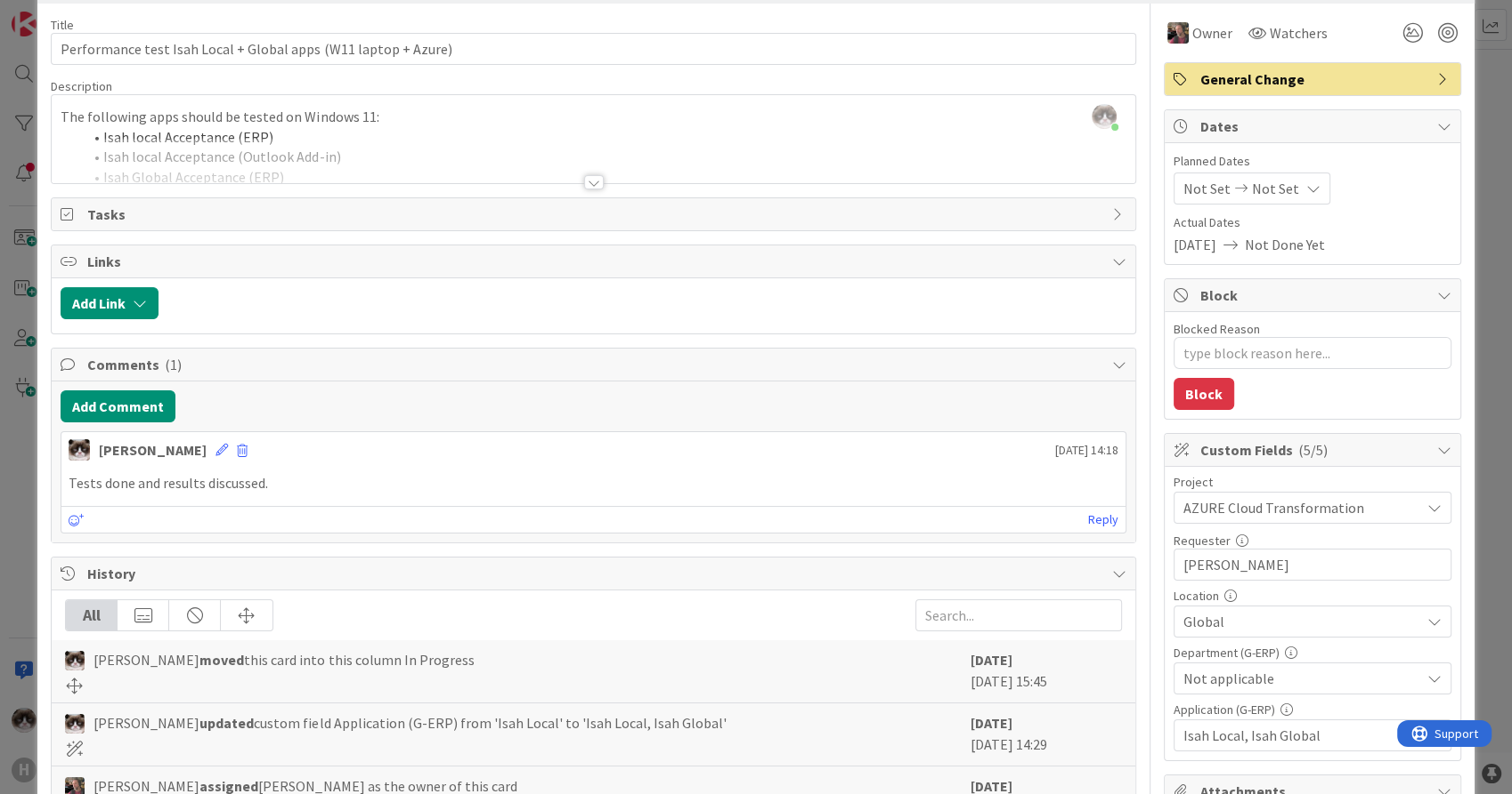
scroll to position [0, 0]
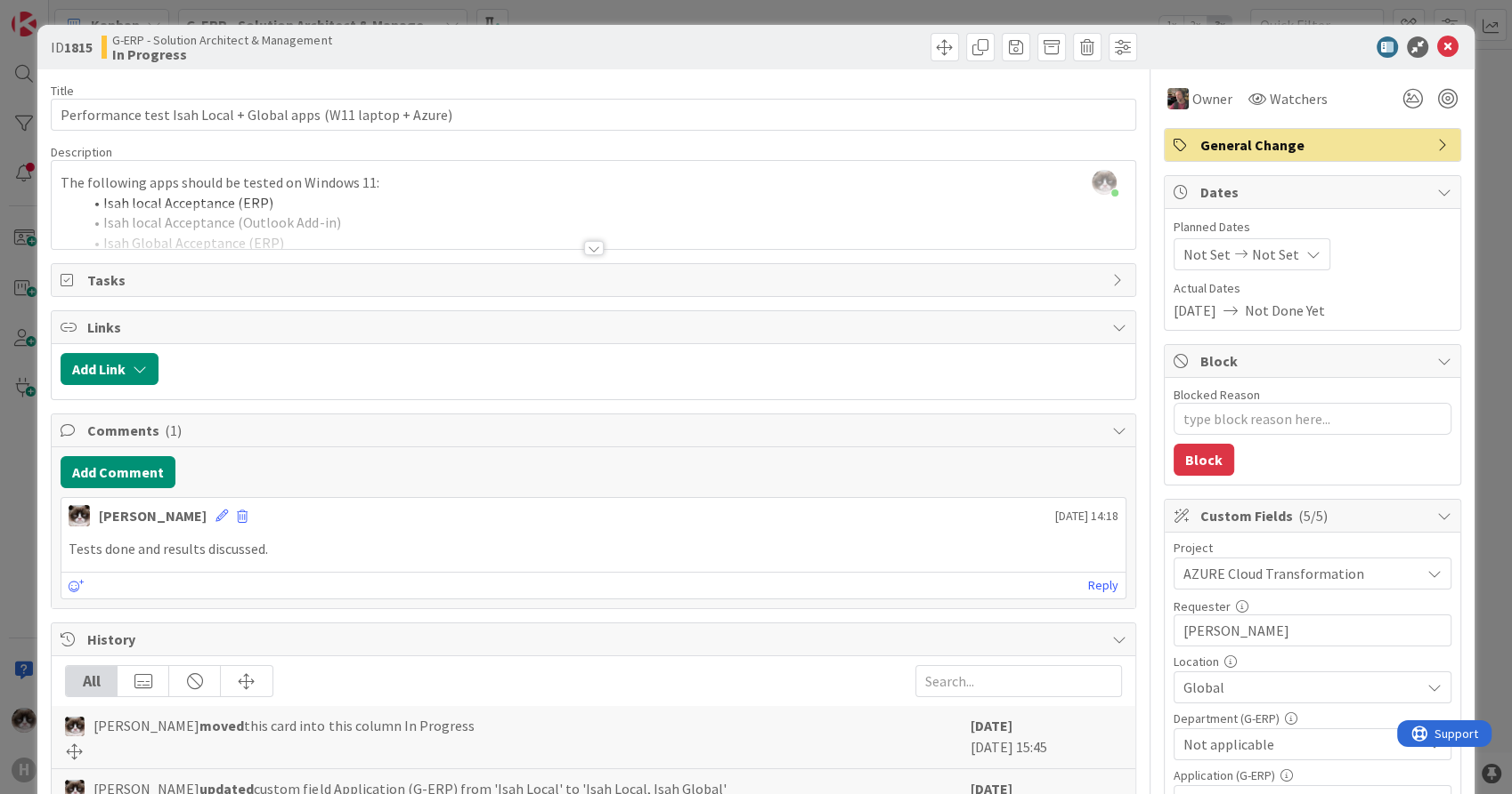
click at [1422, 32] on div "ID 1815 G-ERP - Solution Architect & Management In Progress" at bounding box center [755, 47] width 1436 height 45
click at [1437, 43] on icon at bounding box center [1447, 47] width 21 height 21
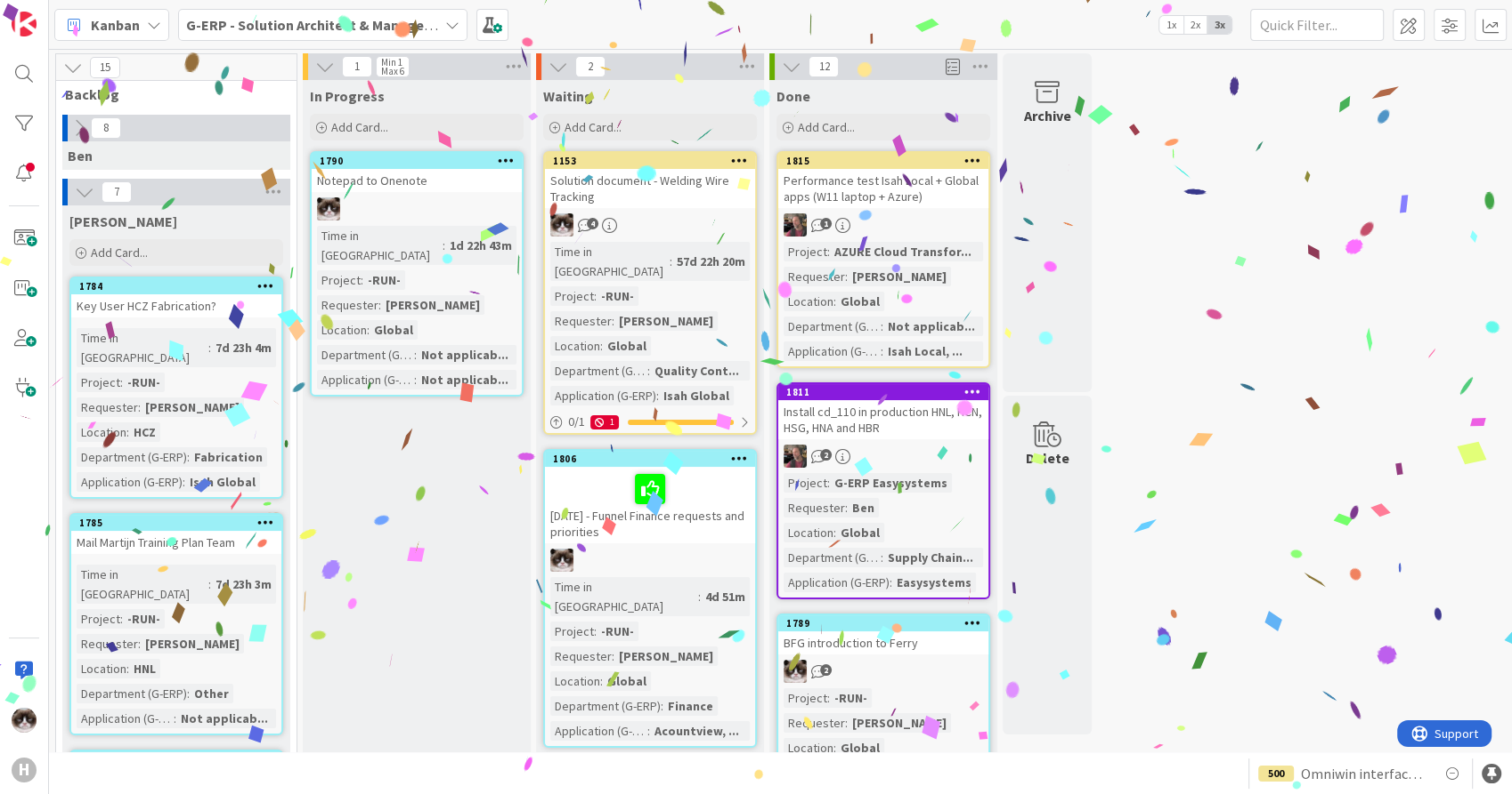
click at [69, 129] on icon at bounding box center [79, 128] width 20 height 20
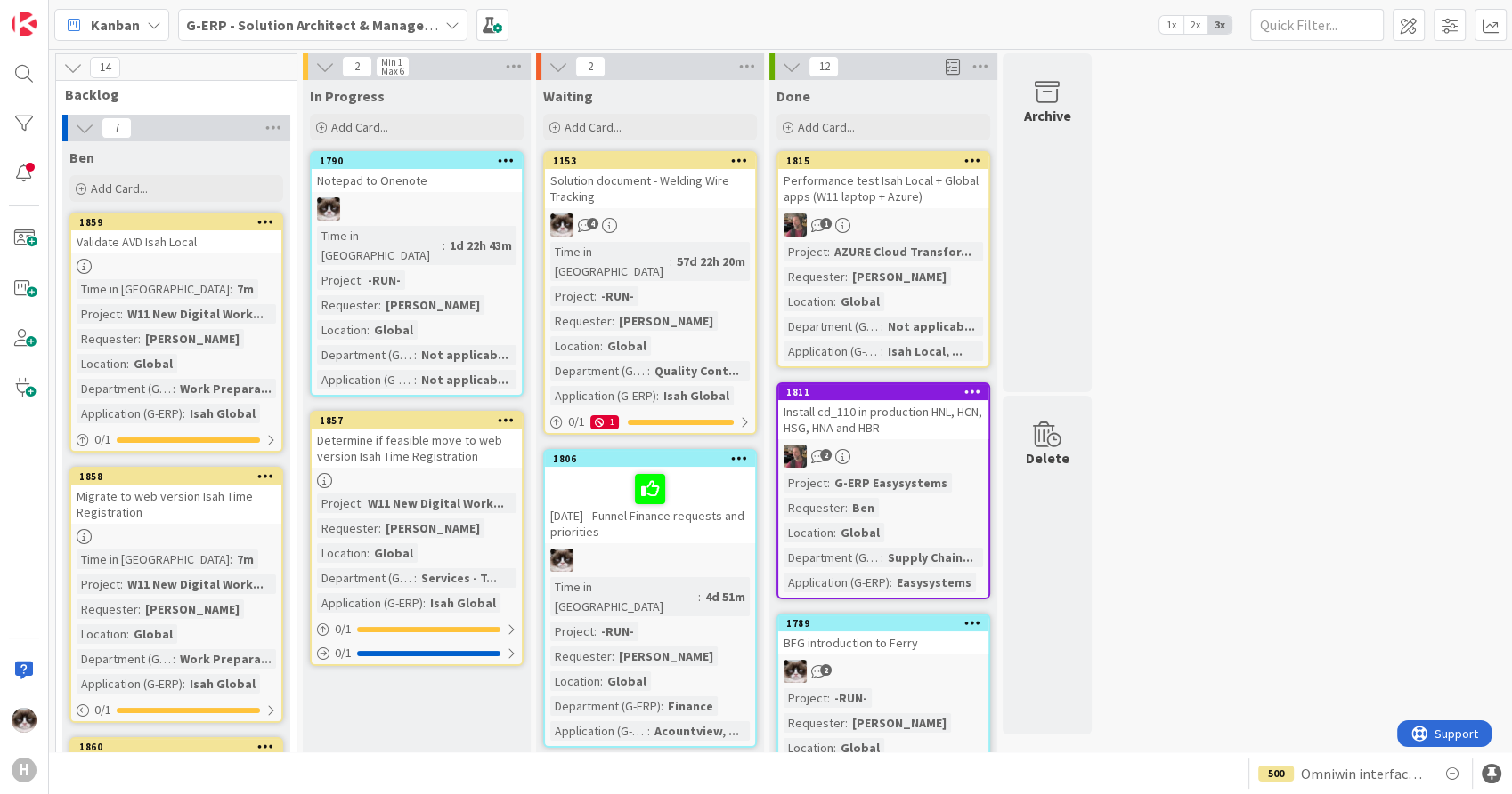
click at [489, 428] on div "Determine if feasible move to web version Isah Time Registration" at bounding box center [417, 447] width 210 height 39
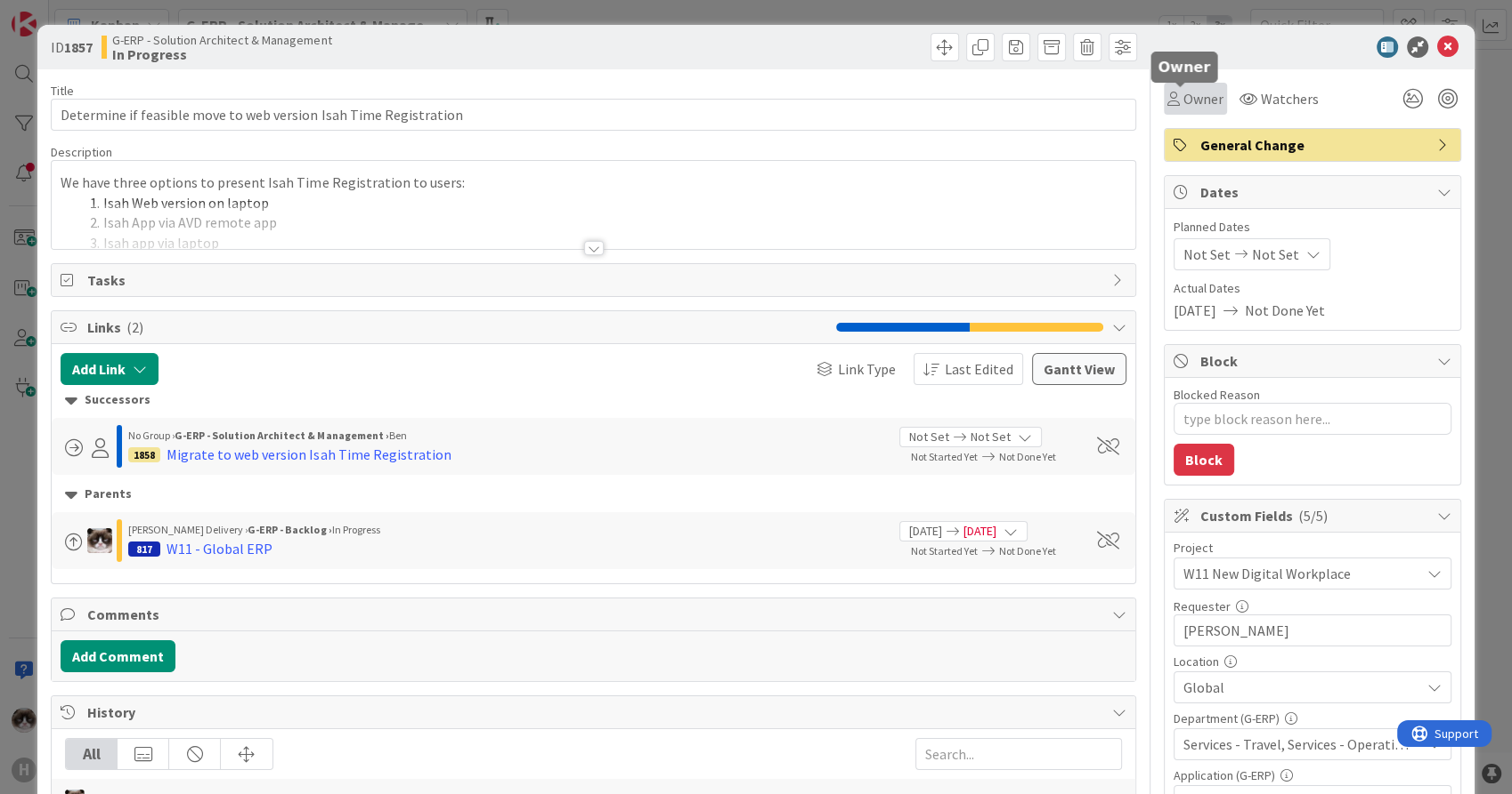
click at [1167, 101] on icon at bounding box center [1173, 99] width 12 height 14
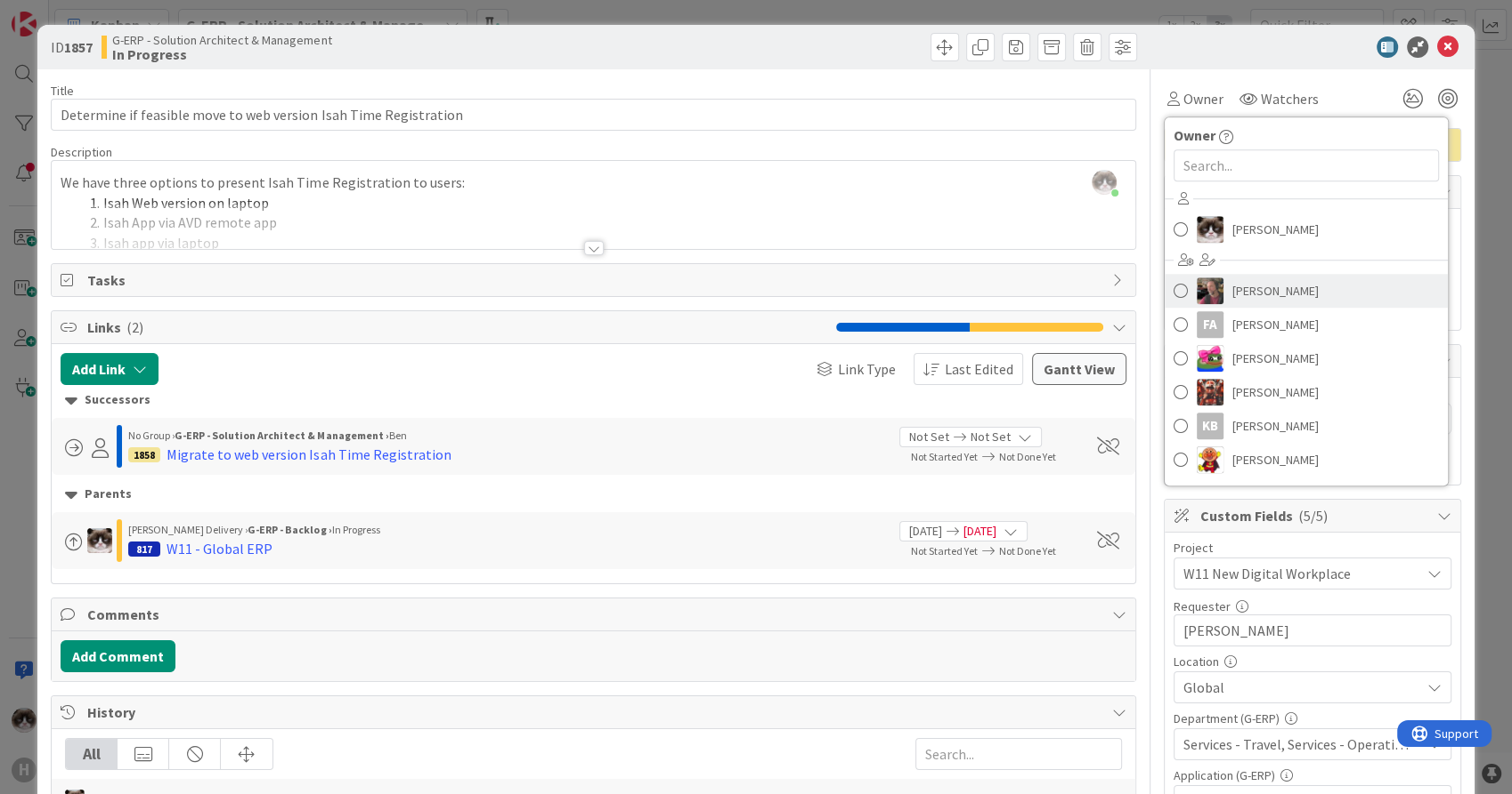
click at [1239, 285] on span "[PERSON_NAME]" at bounding box center [1275, 291] width 86 height 27
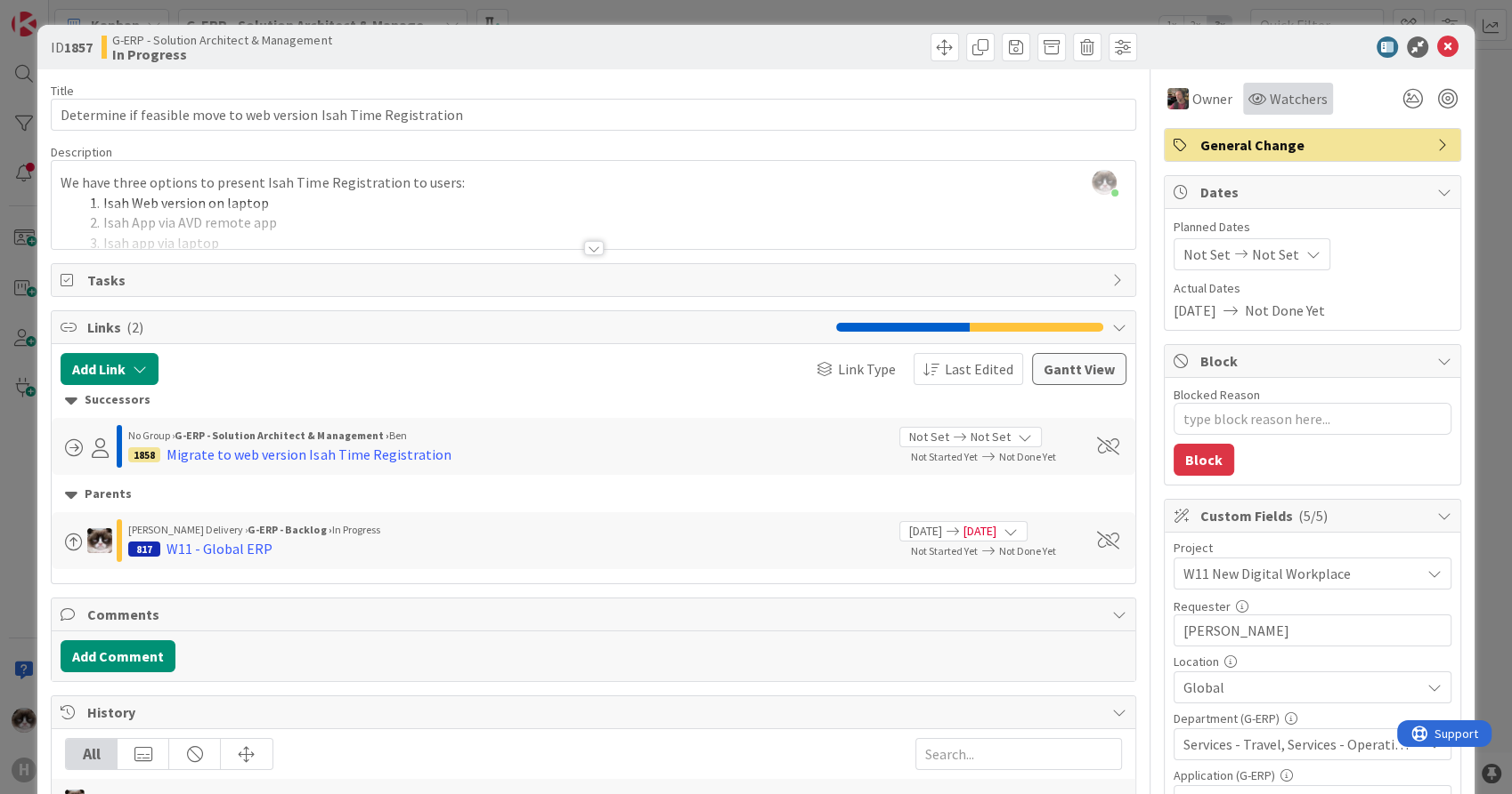
type textarea "x"
click at [1269, 104] on span "Watchers" at bounding box center [1298, 98] width 58 height 21
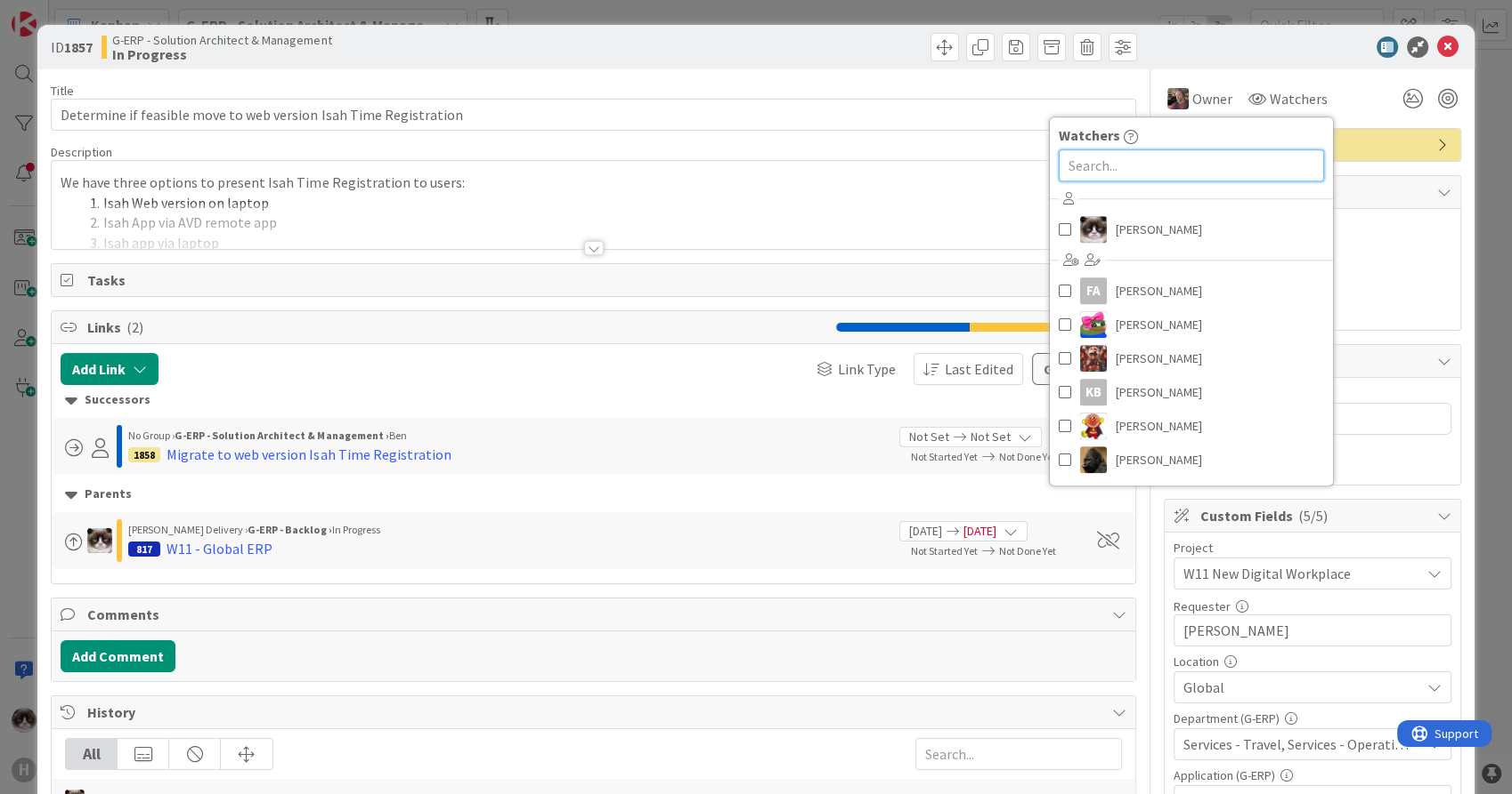
click at [1135, 176] on input "text" at bounding box center [1189, 166] width 265 height 32
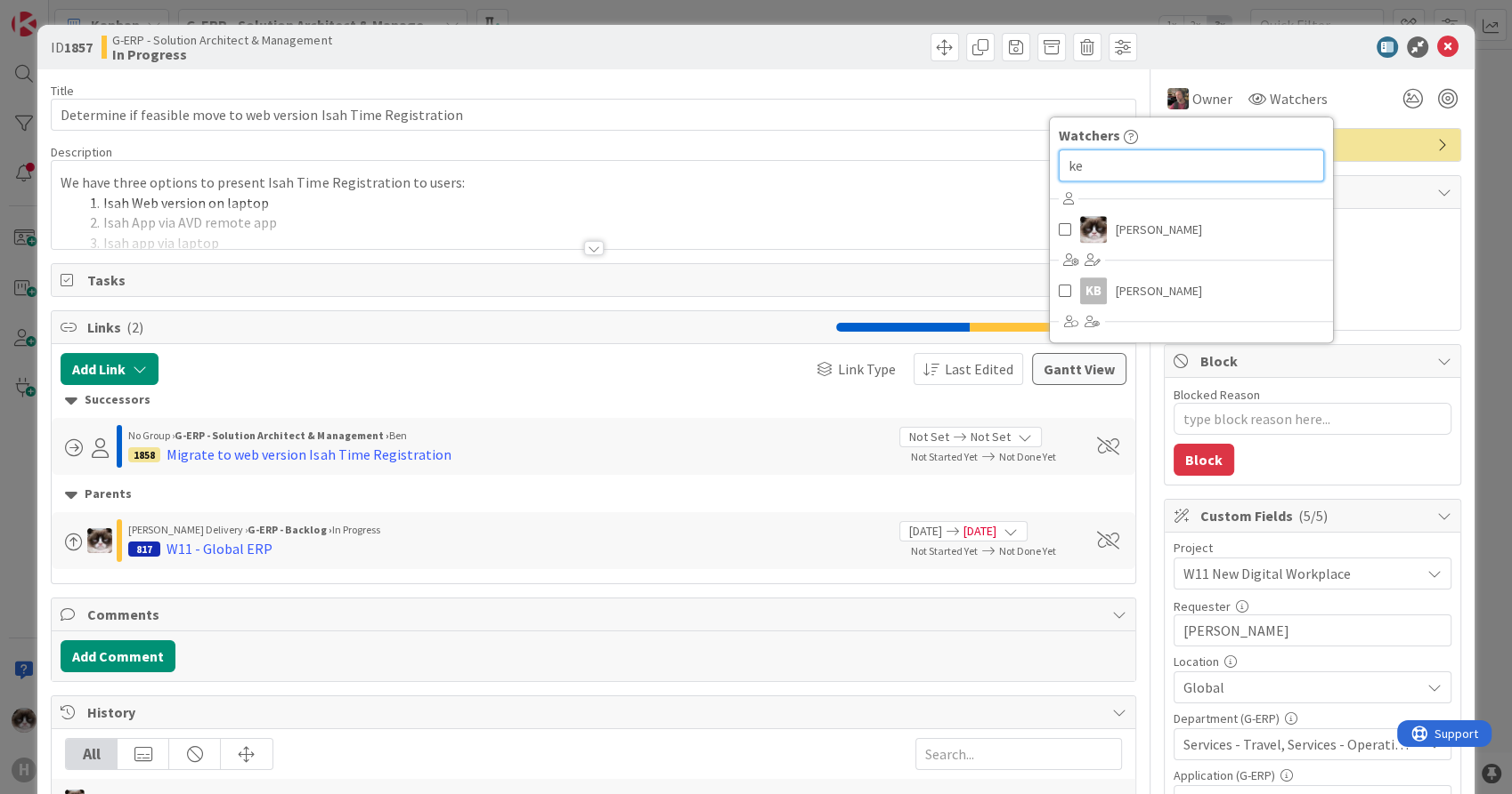
type input "ke"
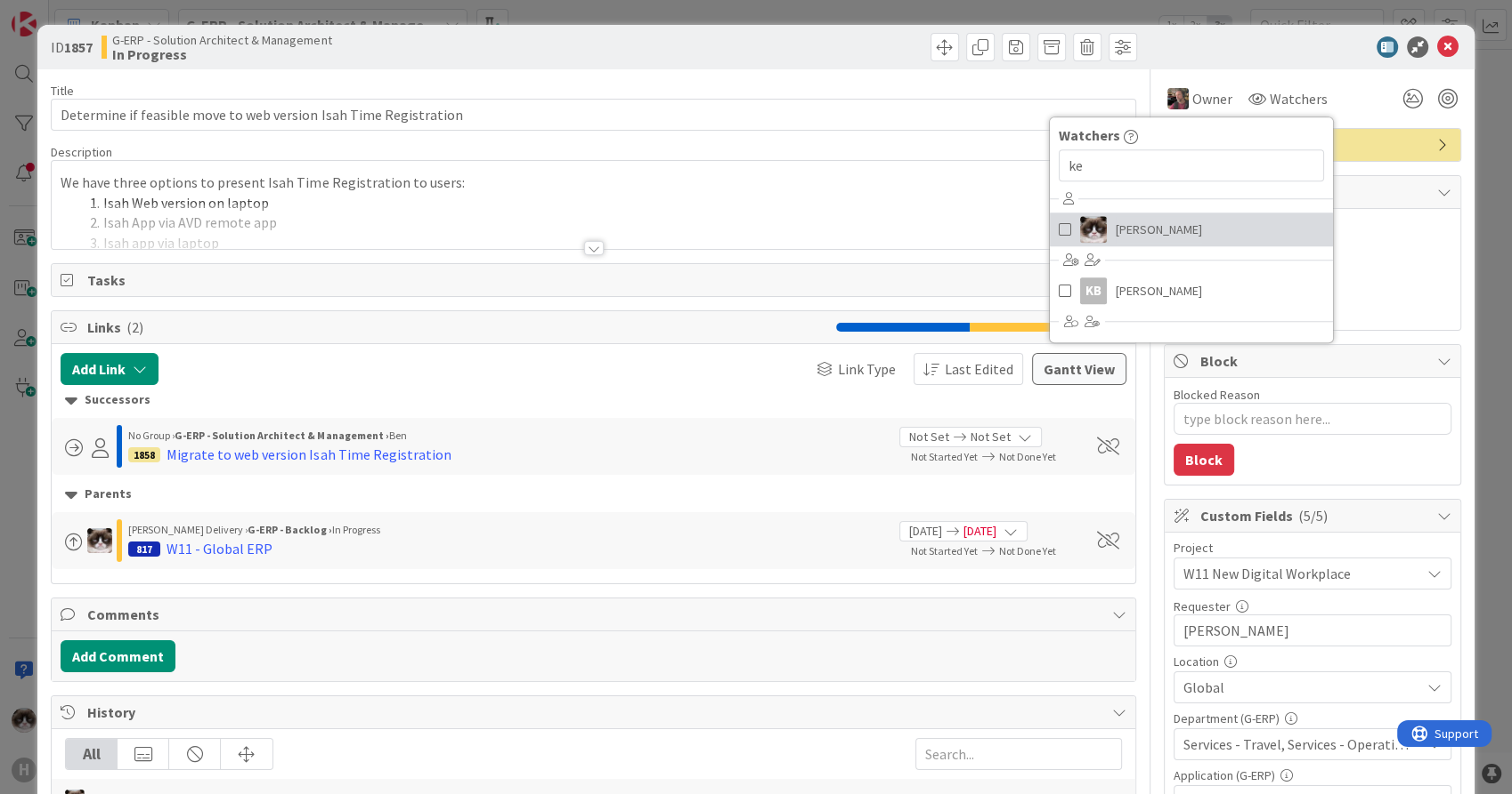
click at [1128, 214] on link "[PERSON_NAME]" at bounding box center [1189, 230] width 283 height 34
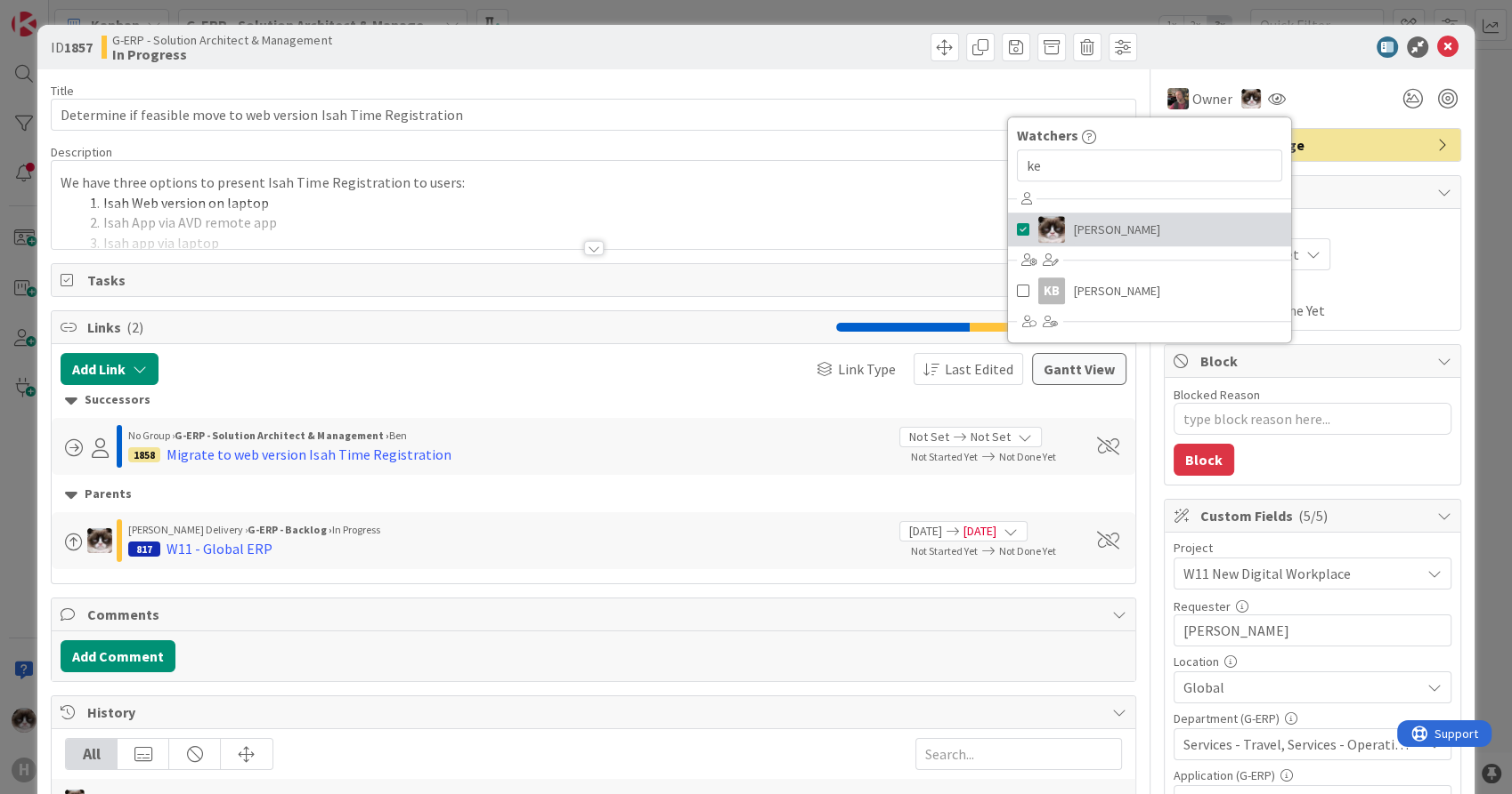
type textarea "x"
click at [894, 77] on div "Title 64 / 128 Determine if feasible move to web version Isah Time Registration…" at bounding box center [593, 770] width 1084 height 1402
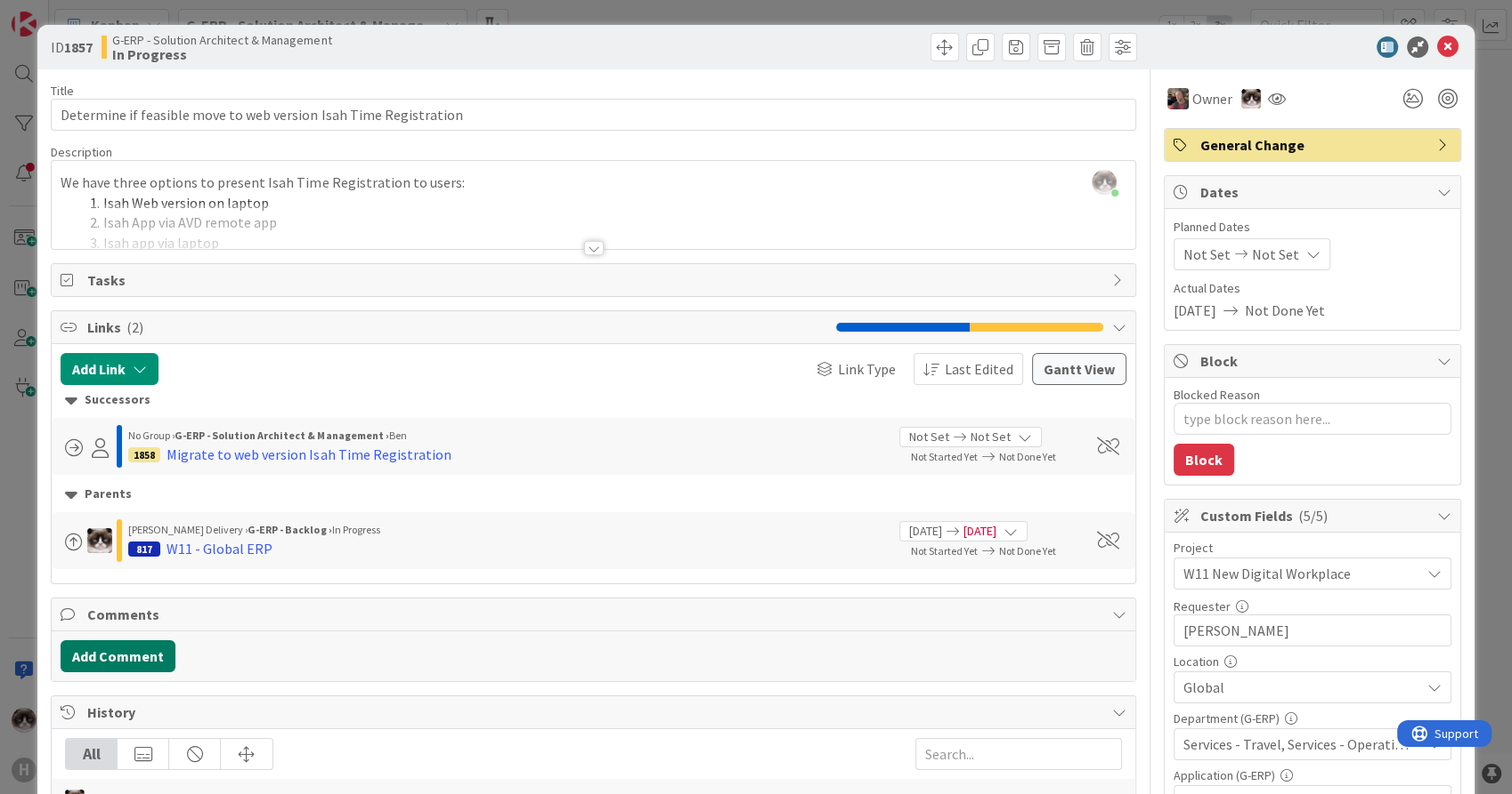
click at [120, 658] on button "Add Comment" at bounding box center [118, 656] width 115 height 32
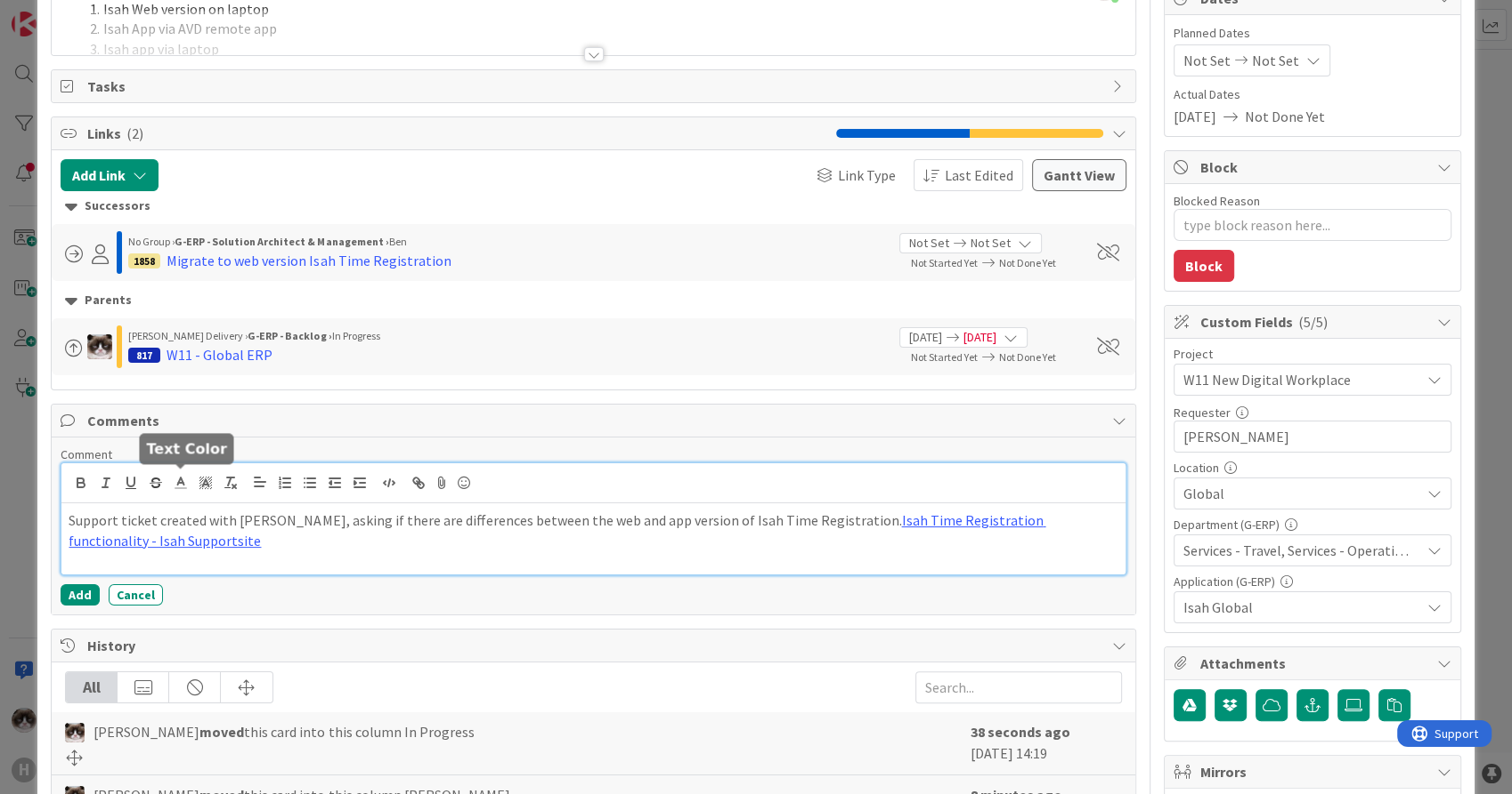
scroll to position [198, 0]
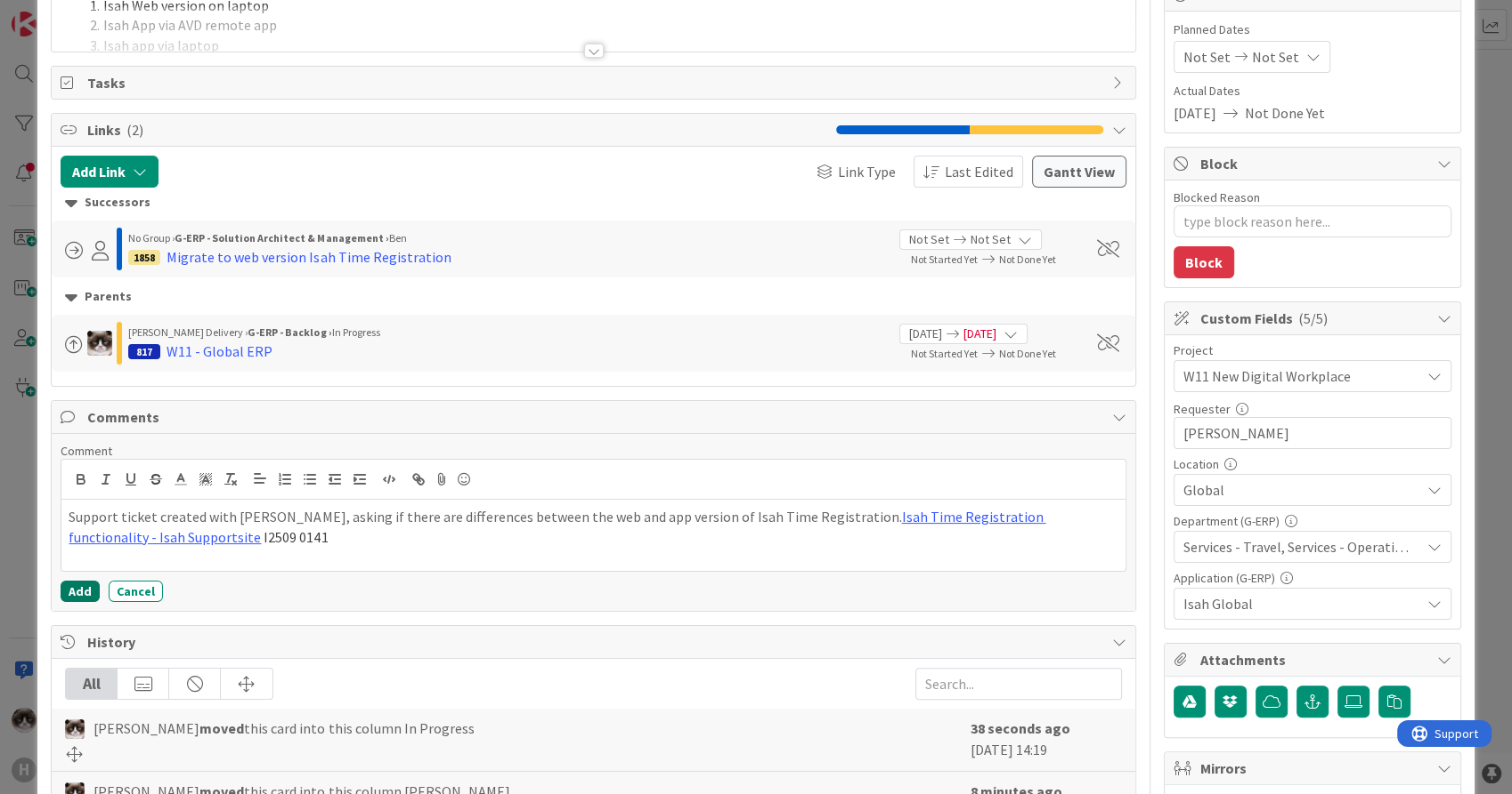
click at [65, 586] on button "Add" at bounding box center [80, 591] width 39 height 21
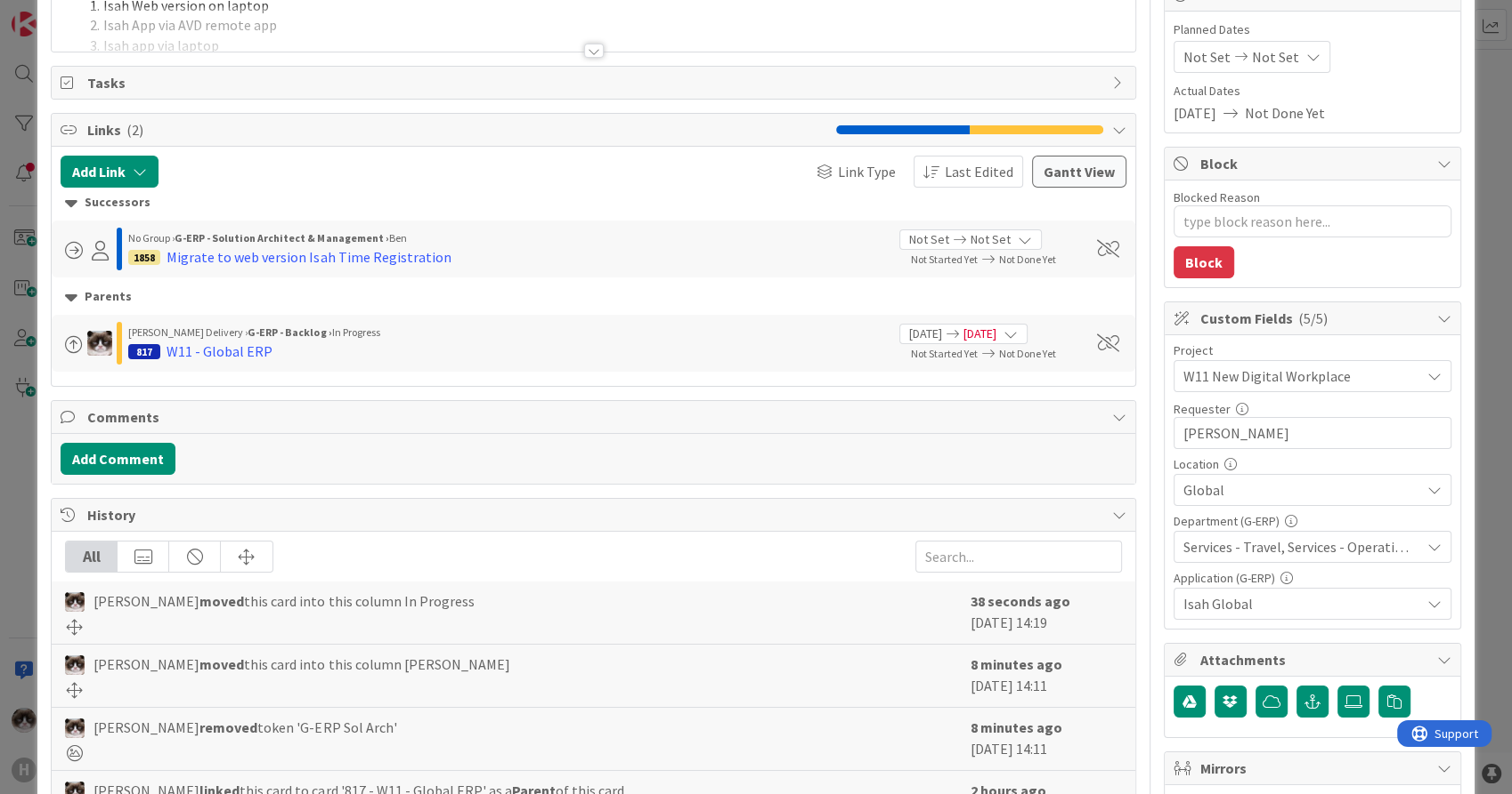
type textarea "x"
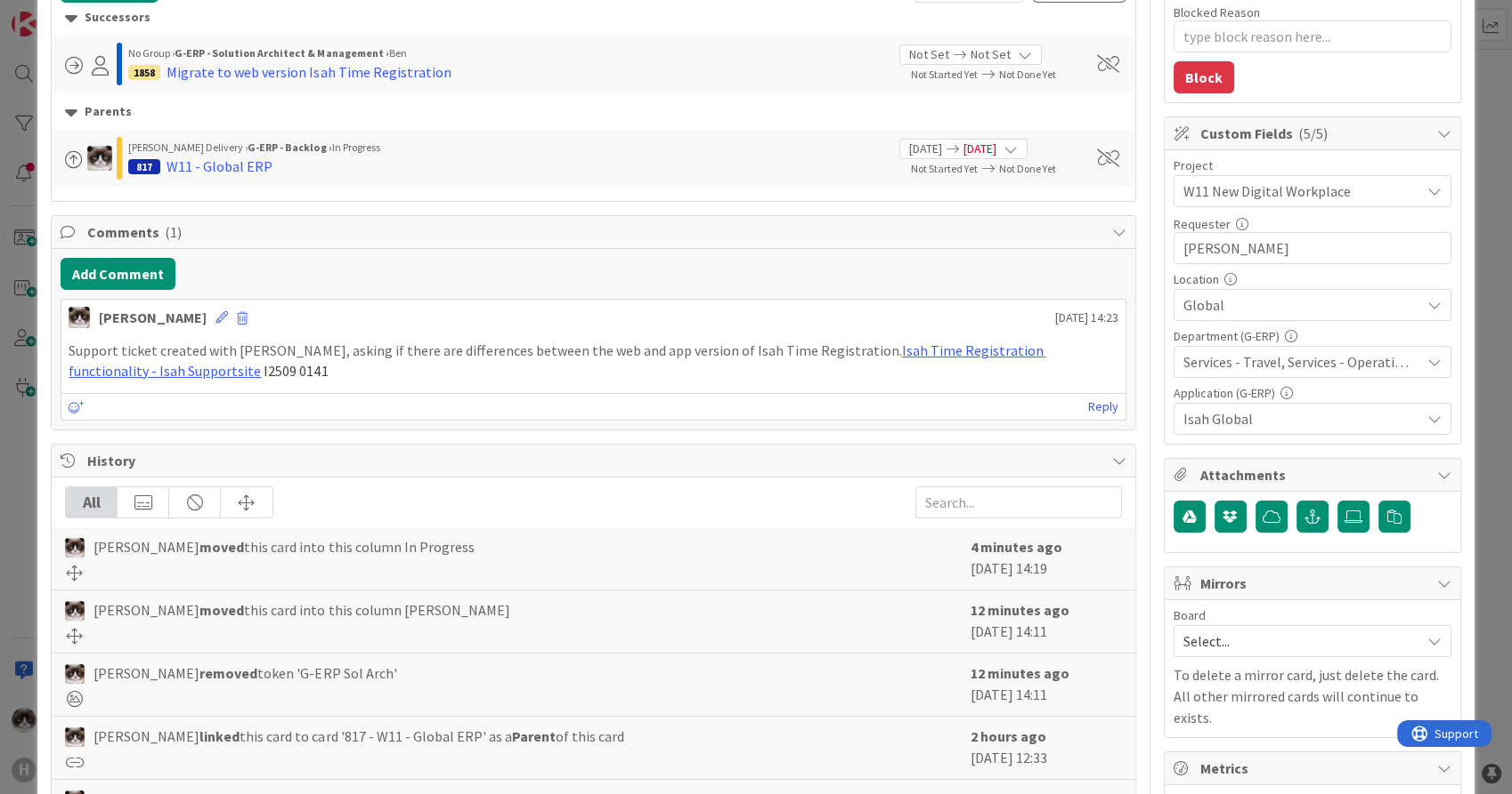
scroll to position [395, 0]
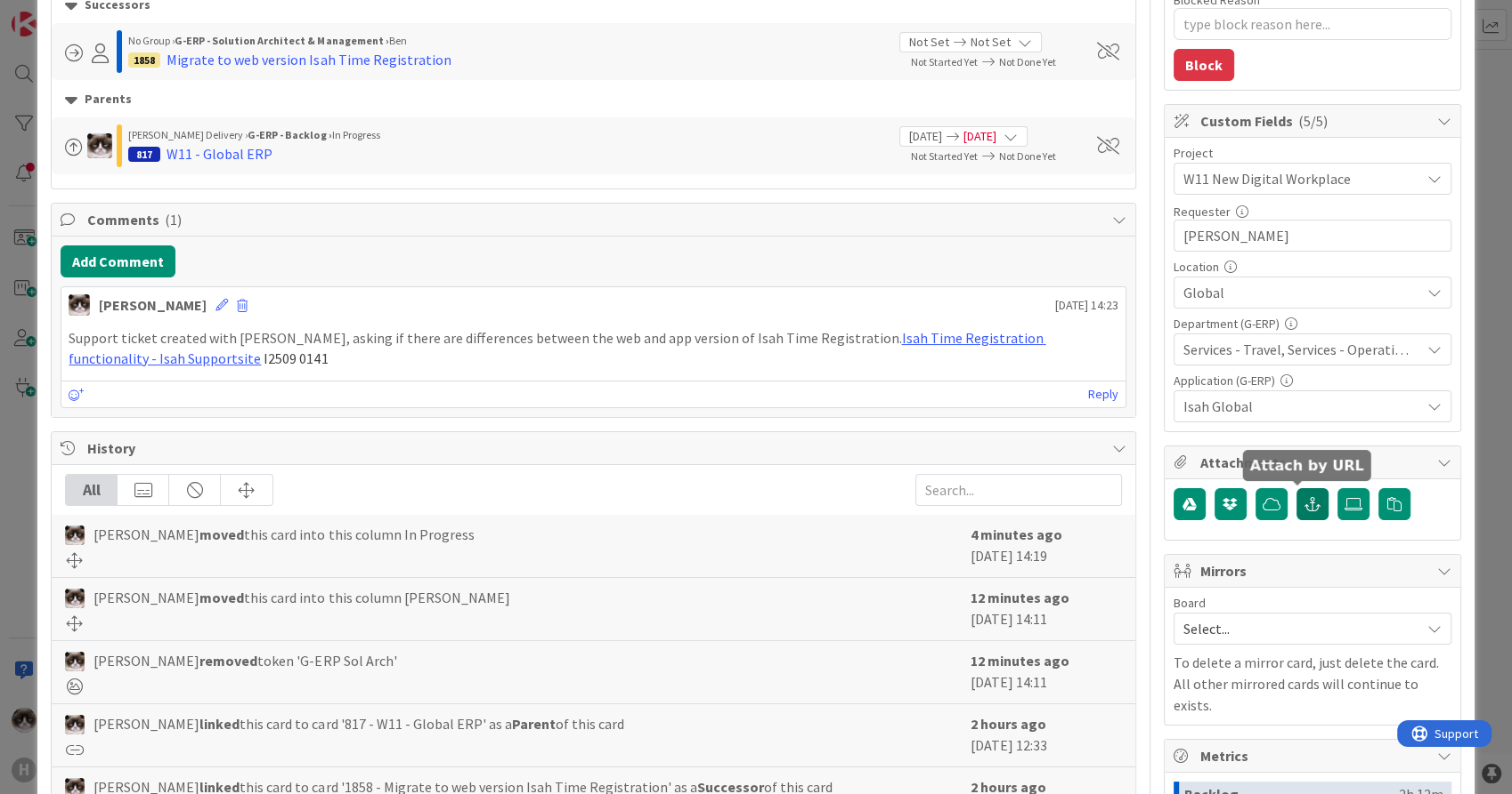
click at [1304, 499] on icon "button" at bounding box center [1312, 504] width 16 height 14
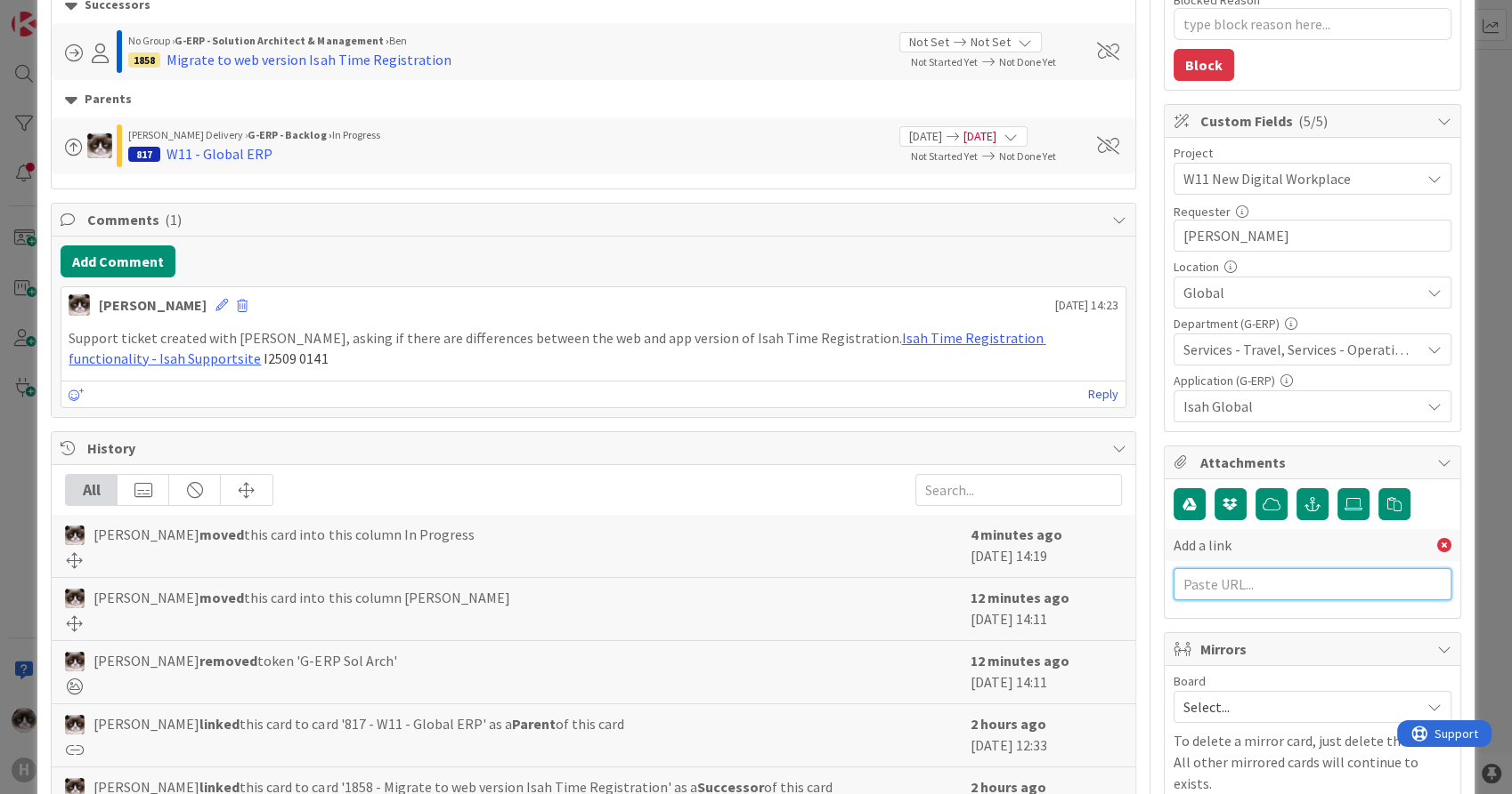
click at [1260, 590] on input "text" at bounding box center [1312, 584] width 278 height 32
paste input "I2509 0141"
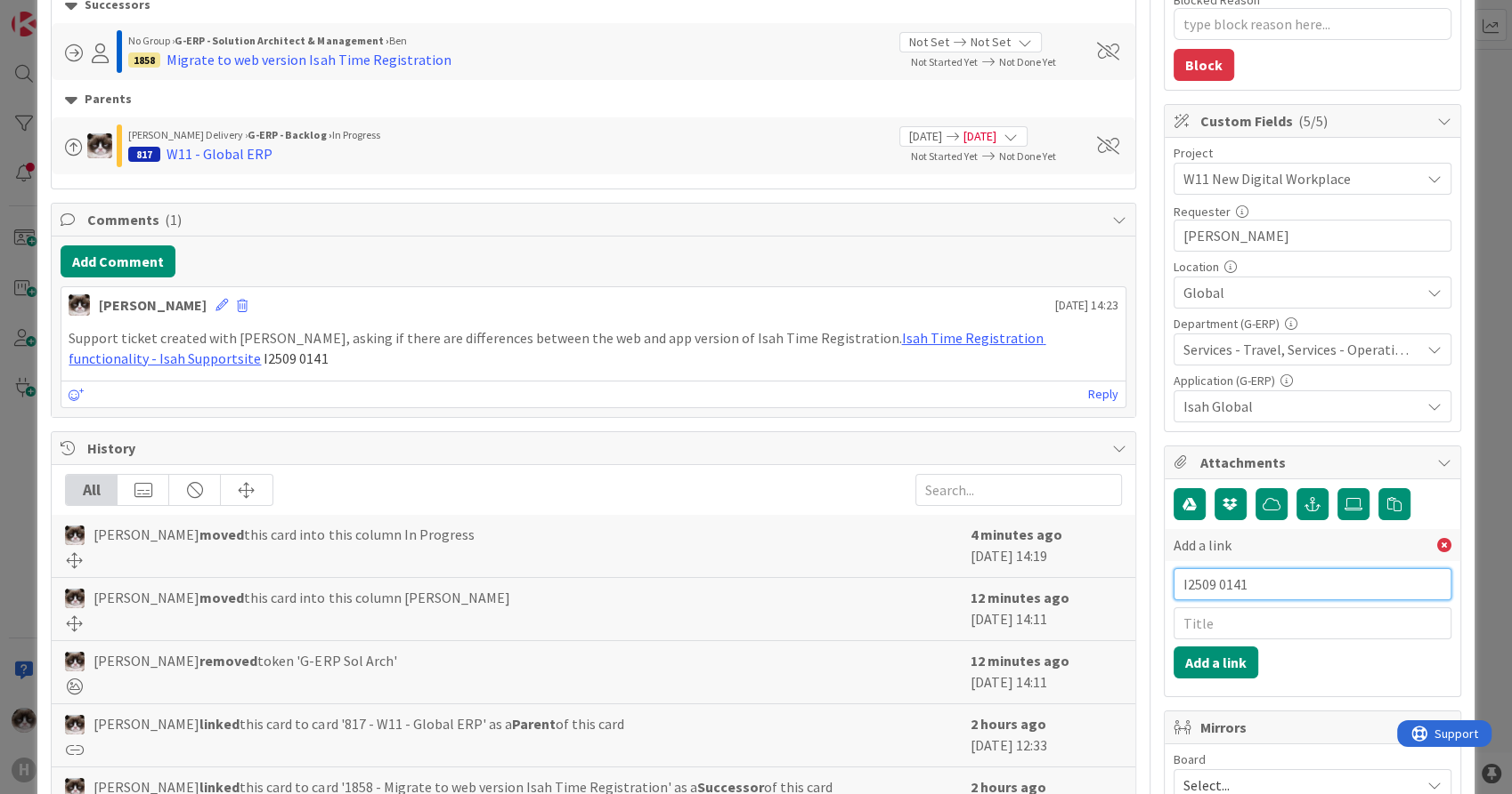
paste input "[URL][DOMAIN_NAME]"
type input "[URL][DOMAIN_NAME]"
click at [1246, 612] on input "text" at bounding box center [1312, 623] width 278 height 32
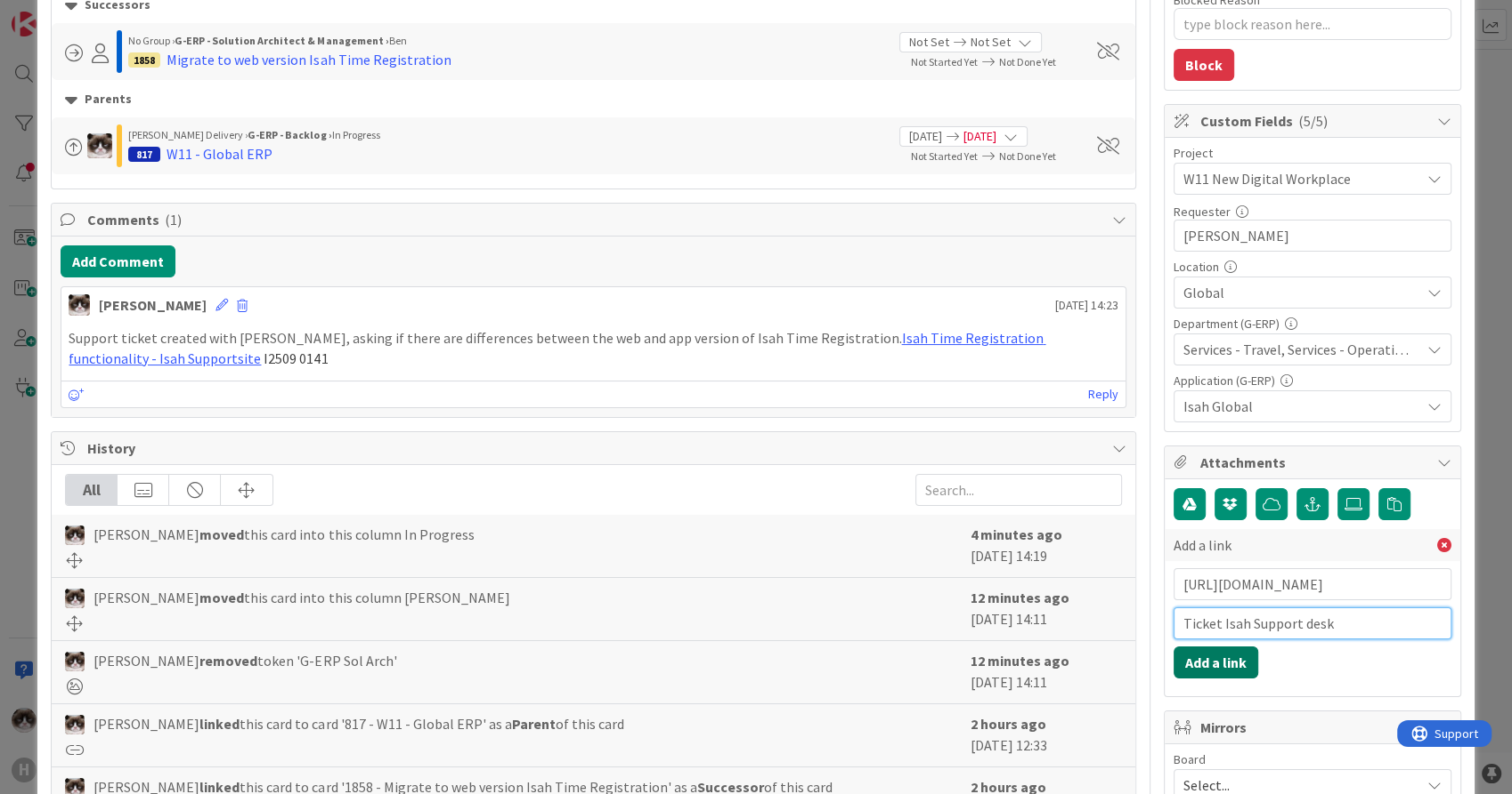
type input "Ticket Isah Support desk"
click at [1202, 658] on button "Add a link" at bounding box center [1215, 663] width 85 height 32
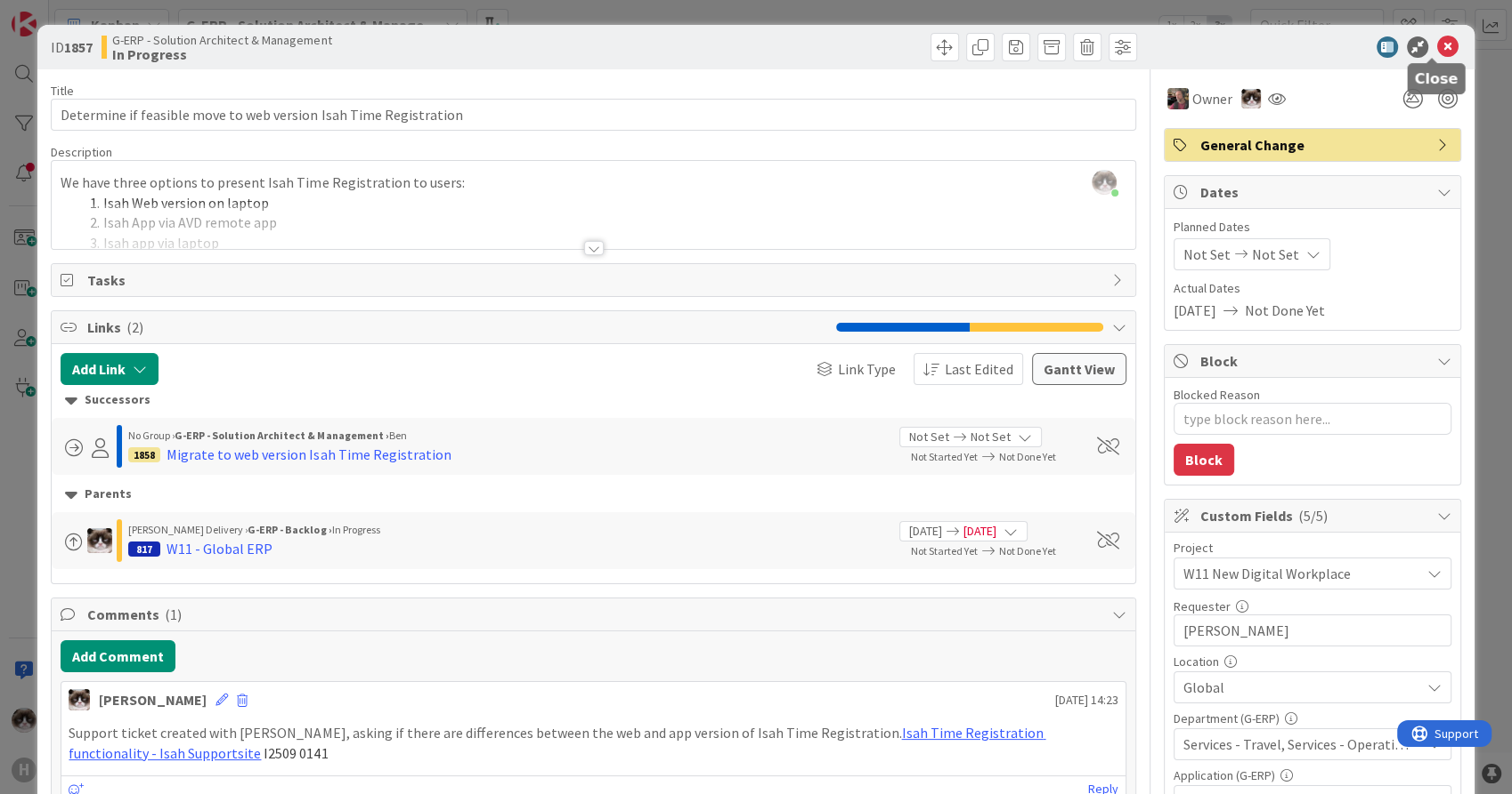
click at [1438, 42] on icon at bounding box center [1447, 47] width 21 height 21
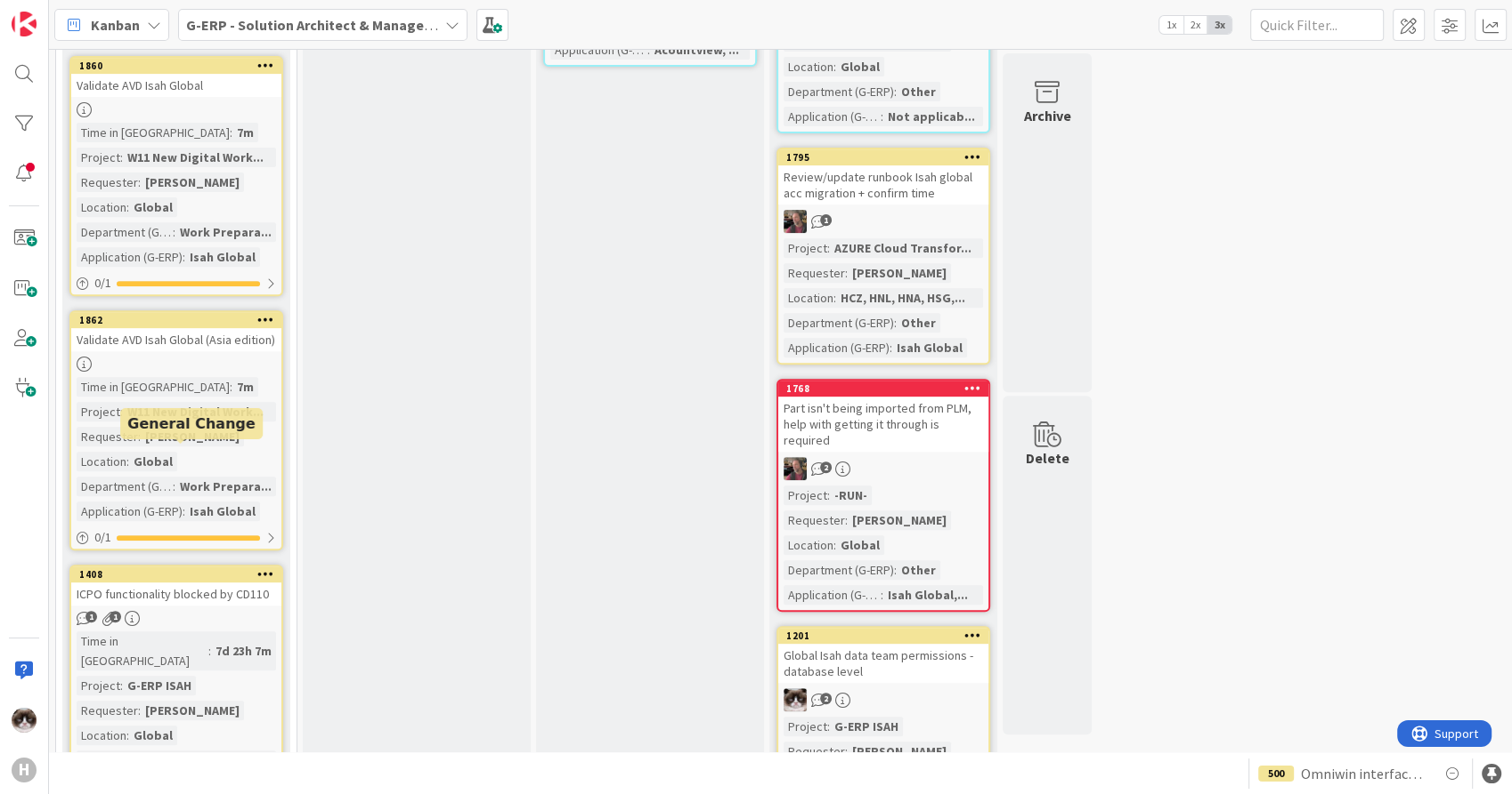
scroll to position [890, 0]
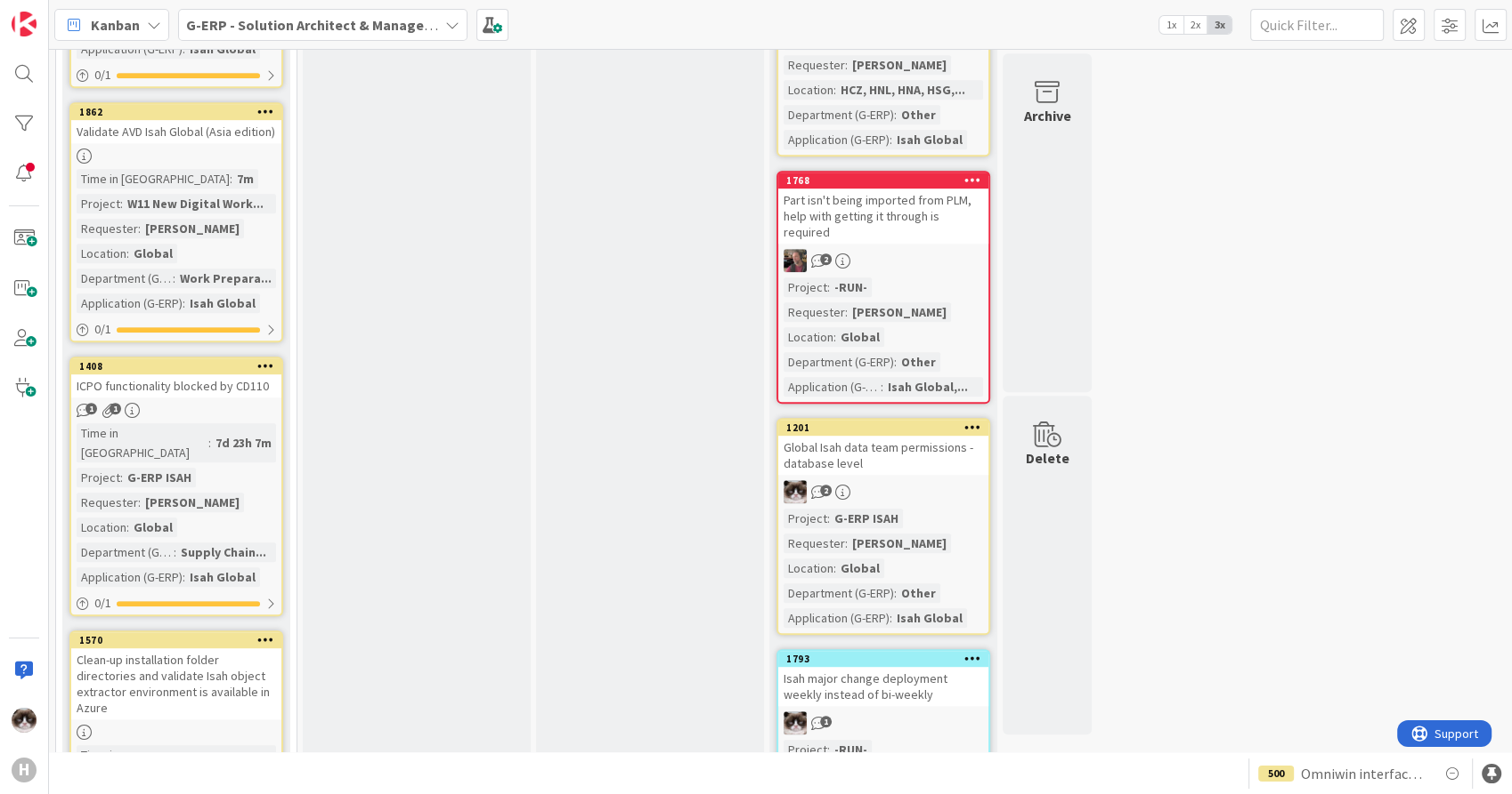
drag, startPoint x: 603, startPoint y: 487, endPoint x: 599, endPoint y: 461, distance: 26.3
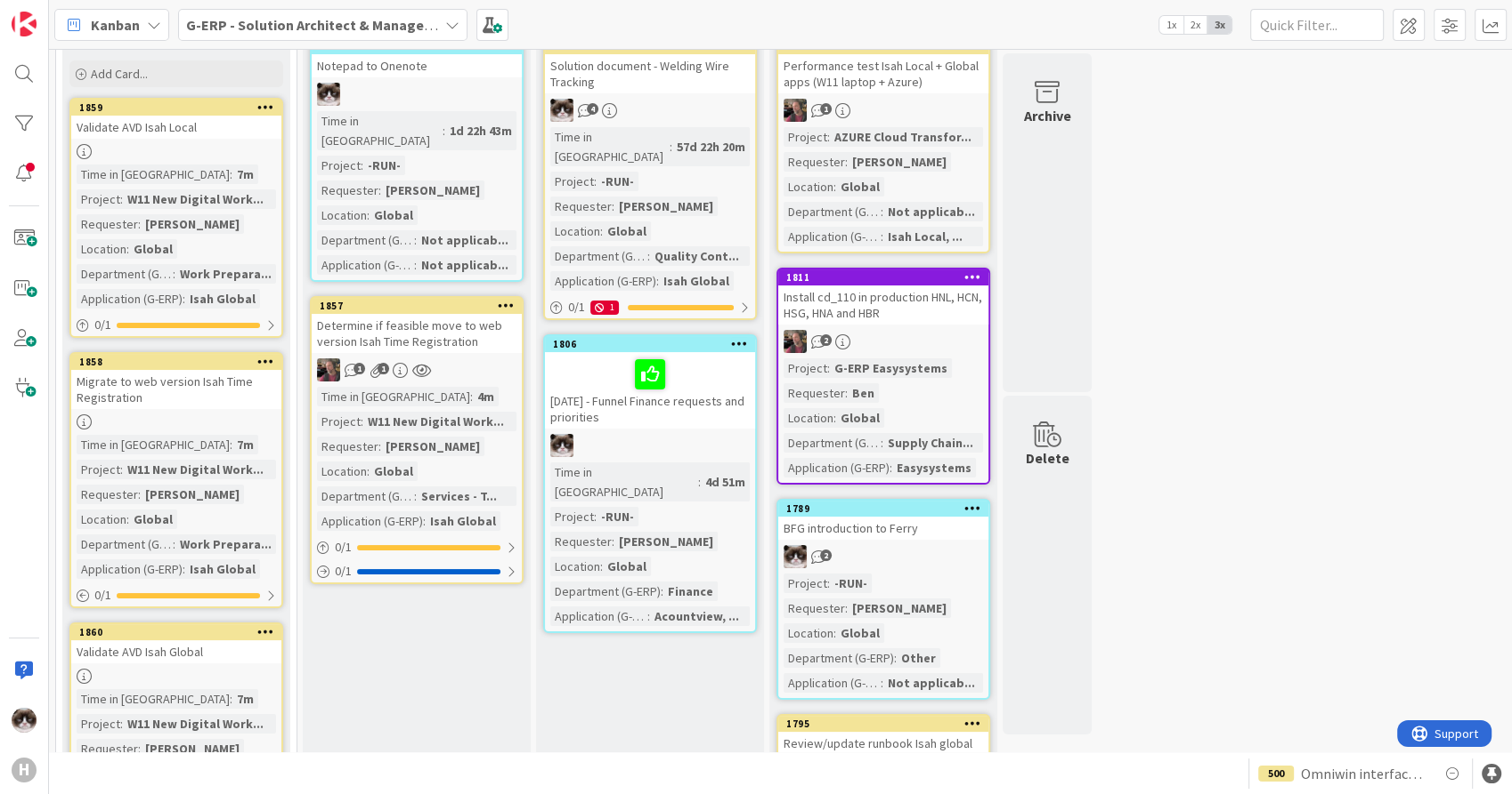
scroll to position [0, 0]
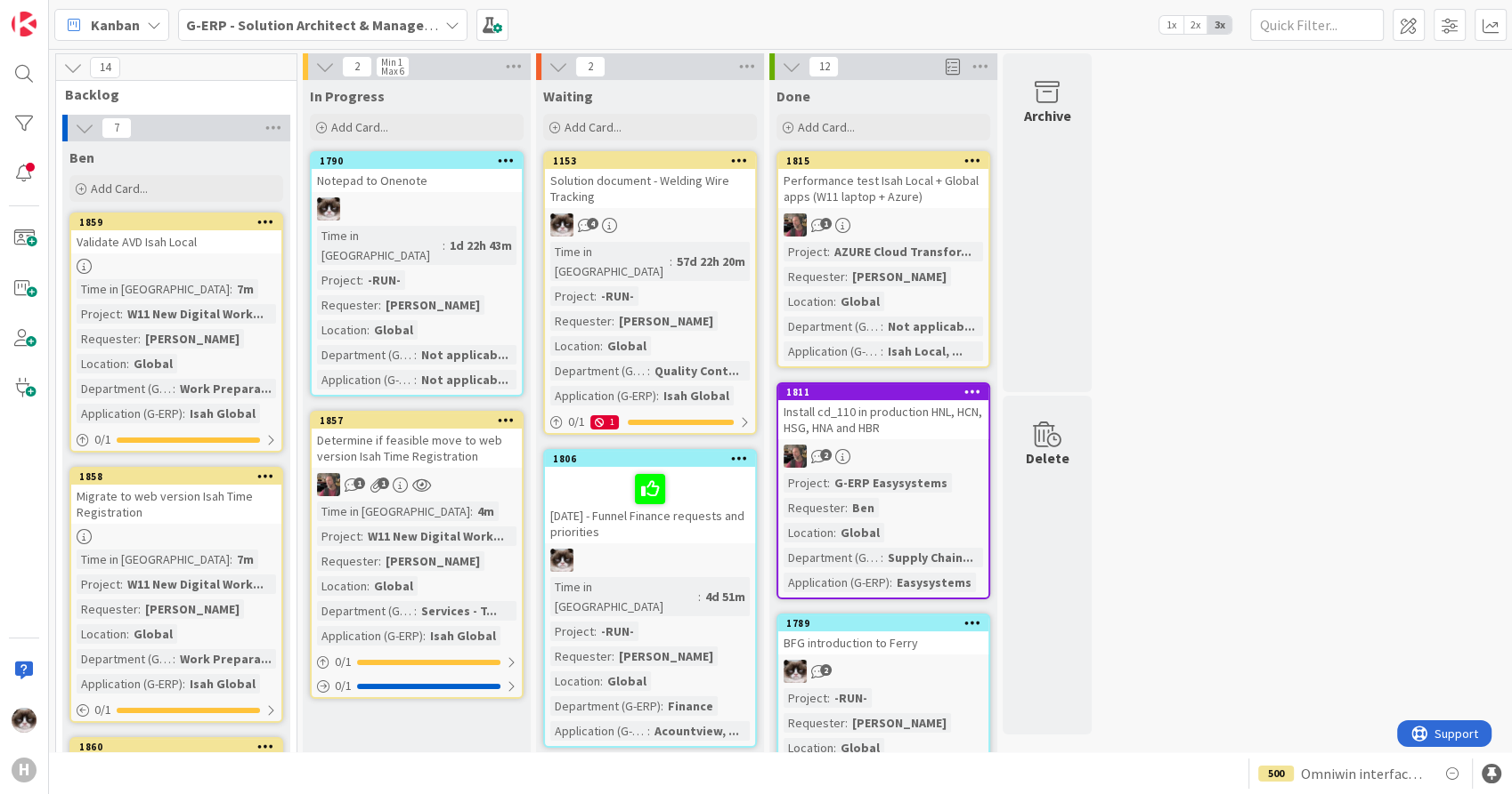
click at [475, 473] on div "1 1" at bounding box center [417, 484] width 210 height 23
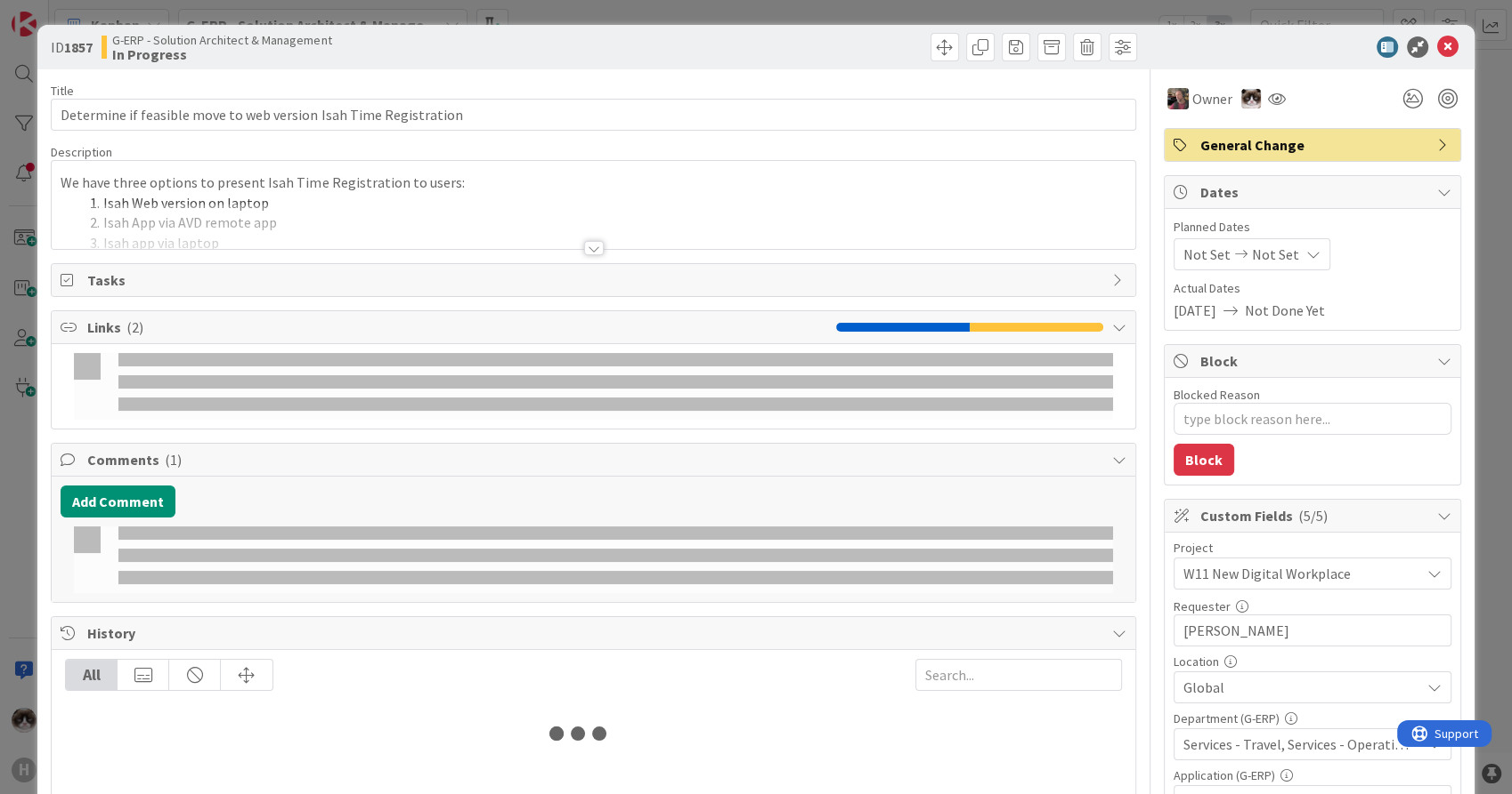
type textarea "x"
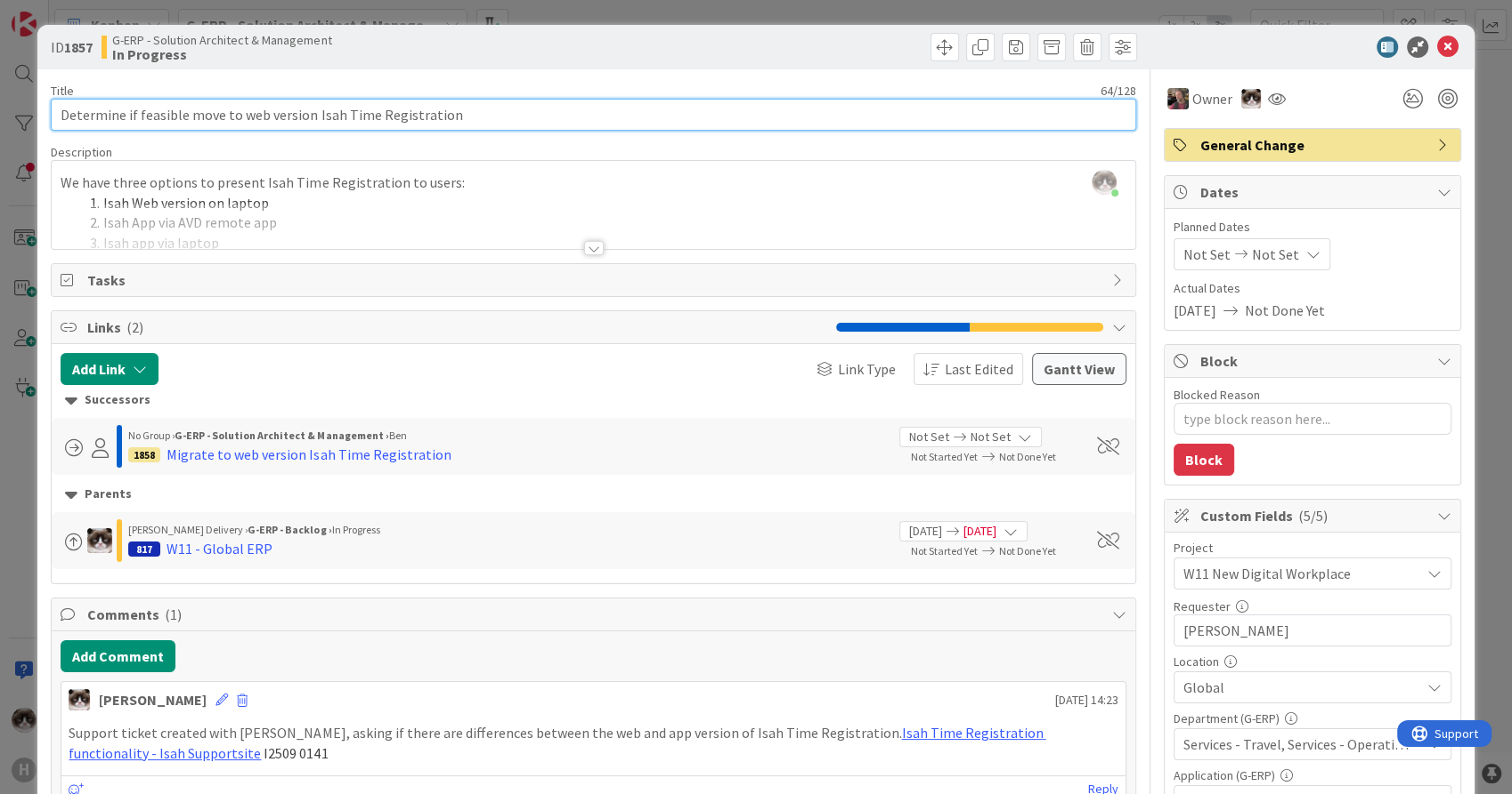
drag, startPoint x: 502, startPoint y: 115, endPoint x: 125, endPoint y: 137, distance: 377.6
type input "Determine what time registration setup is most fe"
type textarea "x"
type input "Determine what time registration setup is most feas"
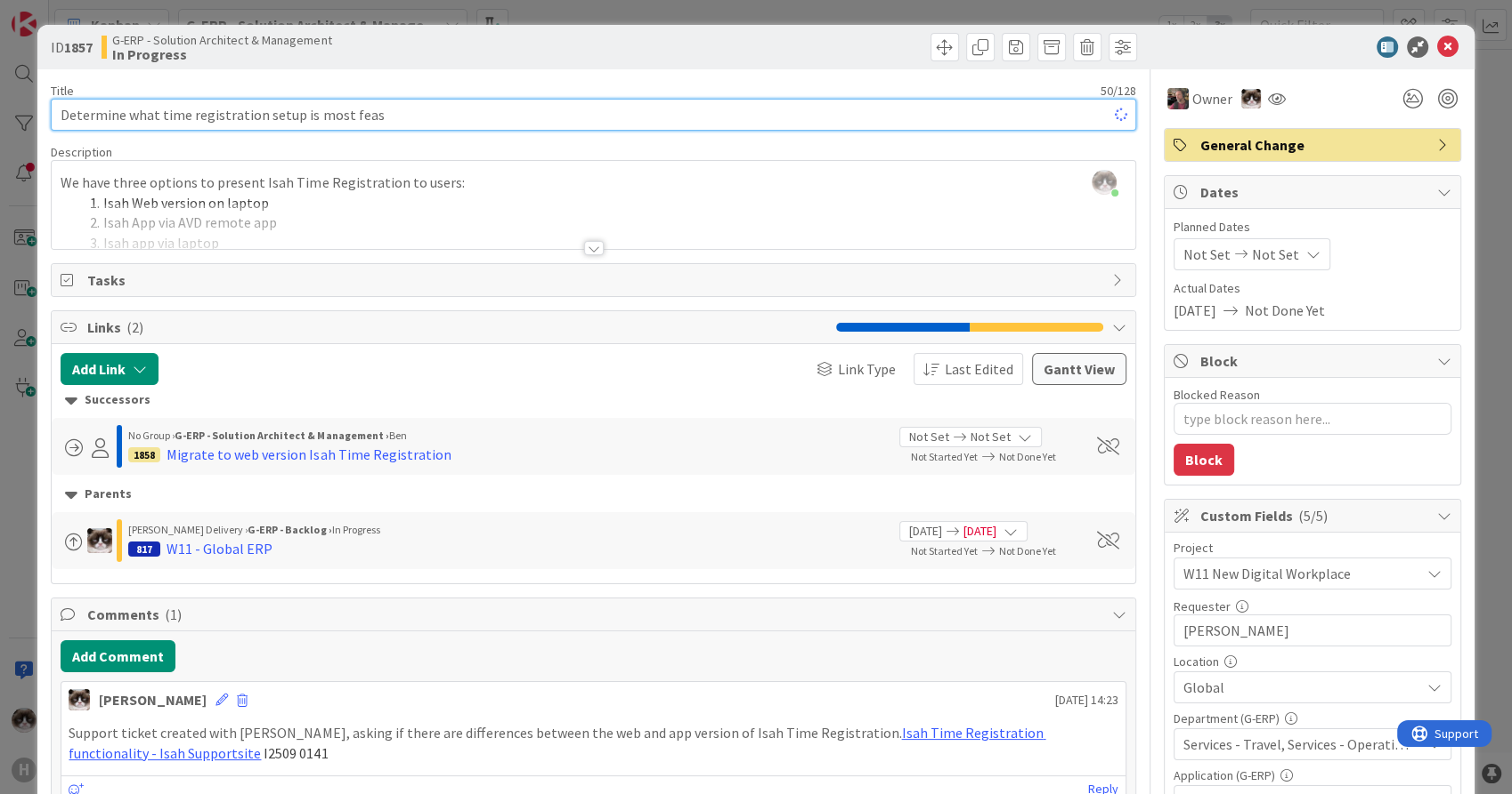
type textarea "x"
type input "Determine what time registration setup is most feasible"
type textarea "x"
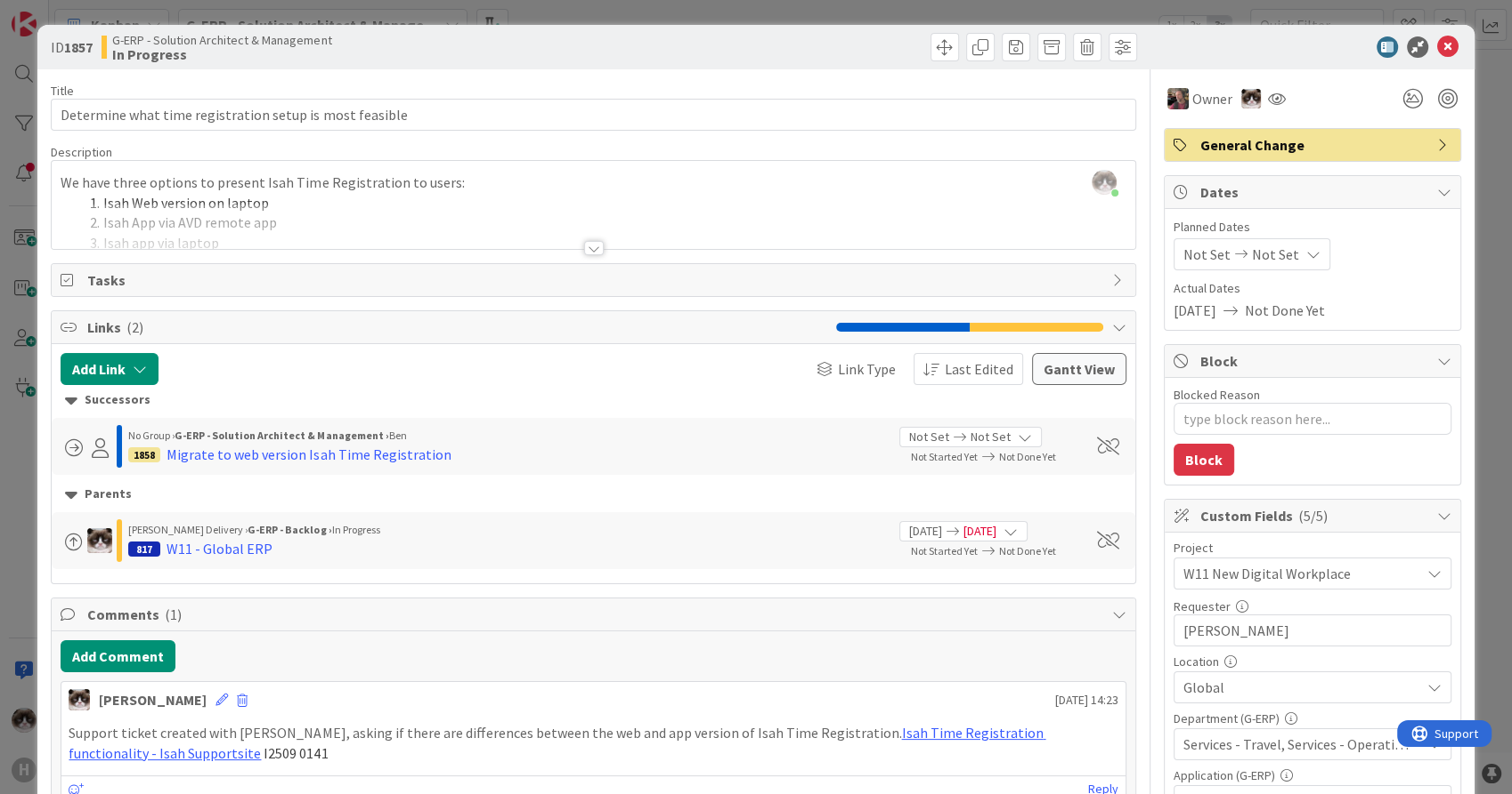
click at [739, 180] on div "[PERSON_NAME] just joined We have three options to present Isah Time Registrati…" at bounding box center [593, 205] width 1082 height 88
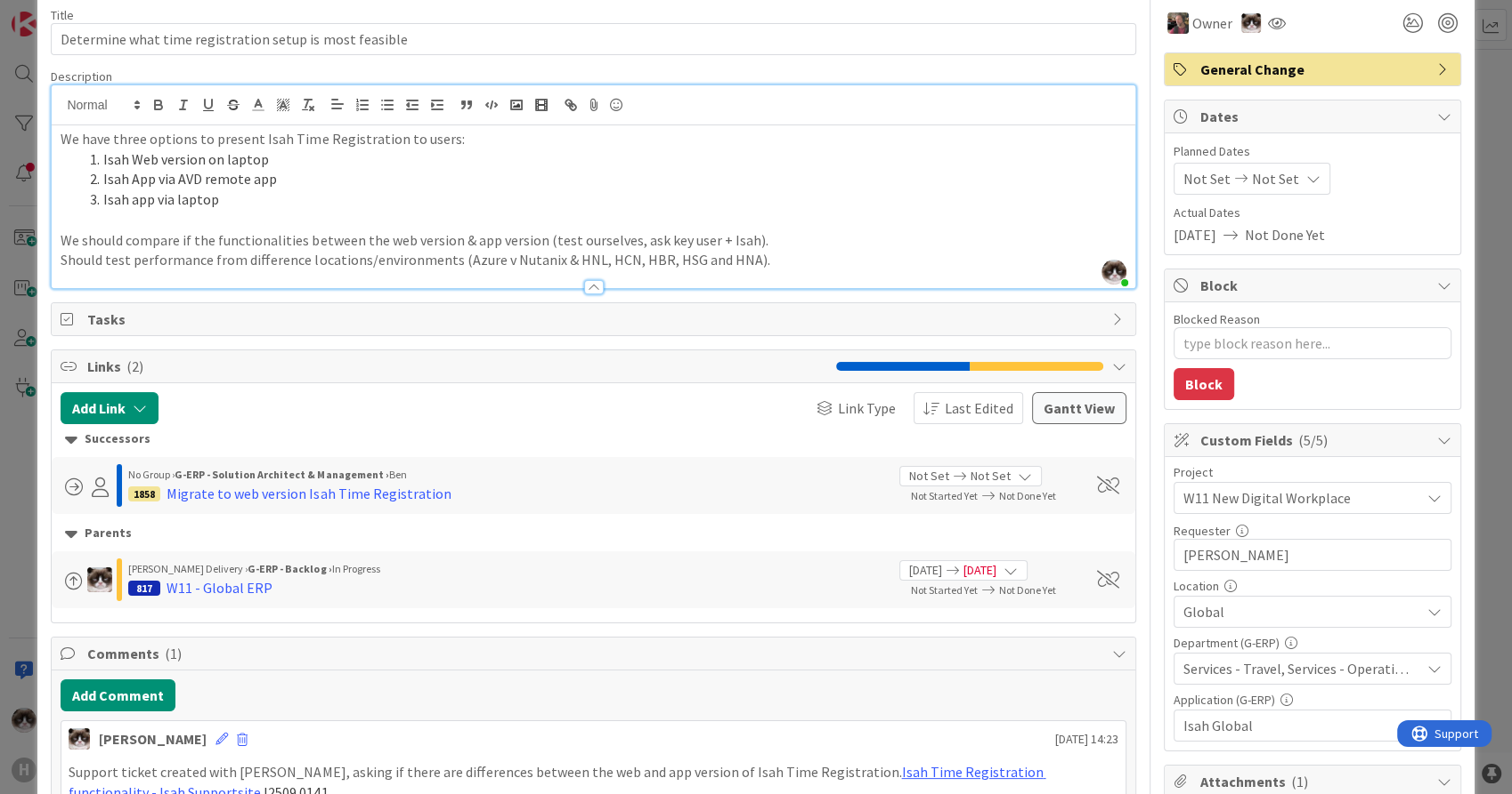
scroll to position [198, 0]
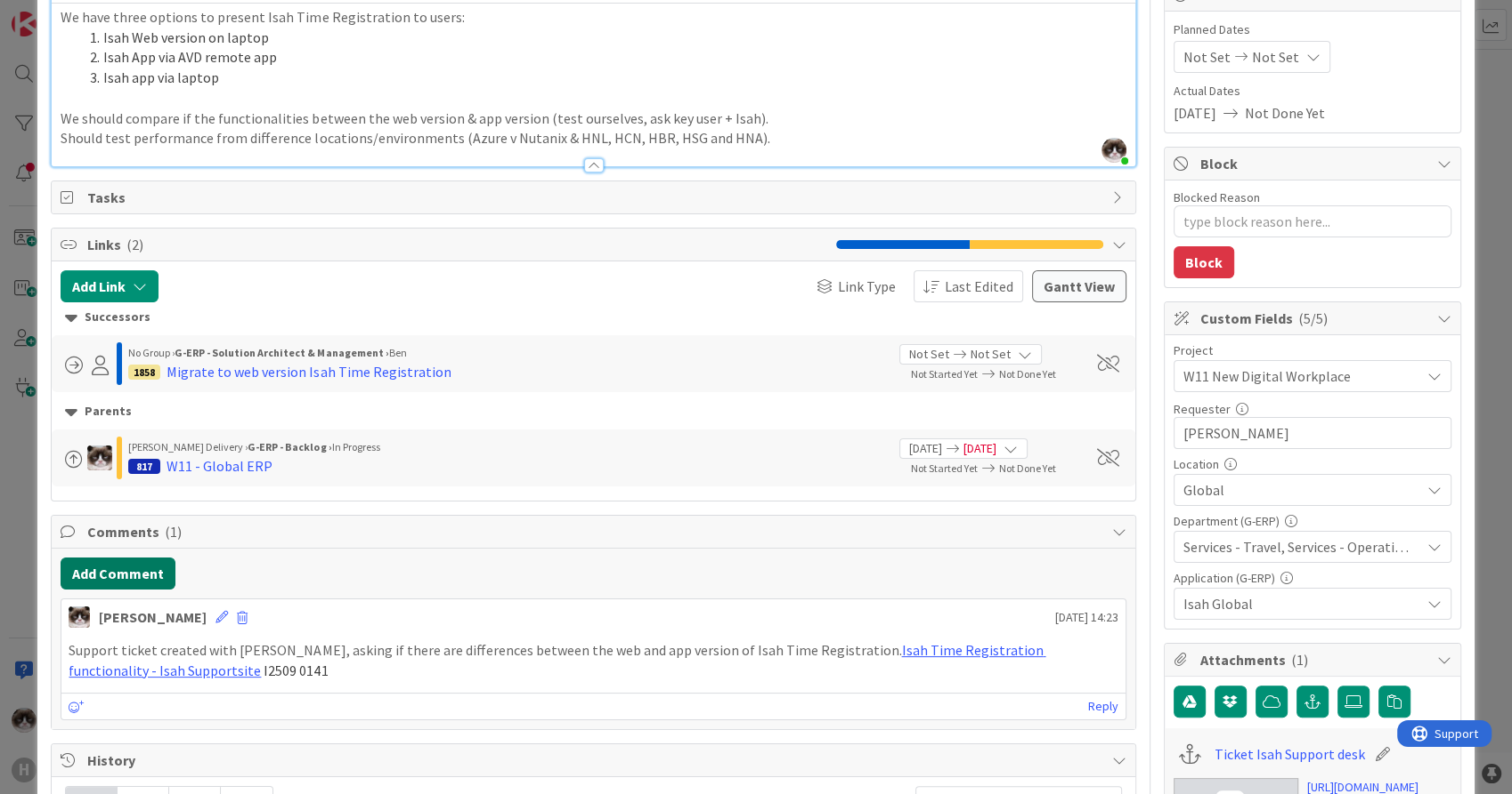
click at [99, 566] on button "Add Comment" at bounding box center [118, 574] width 115 height 32
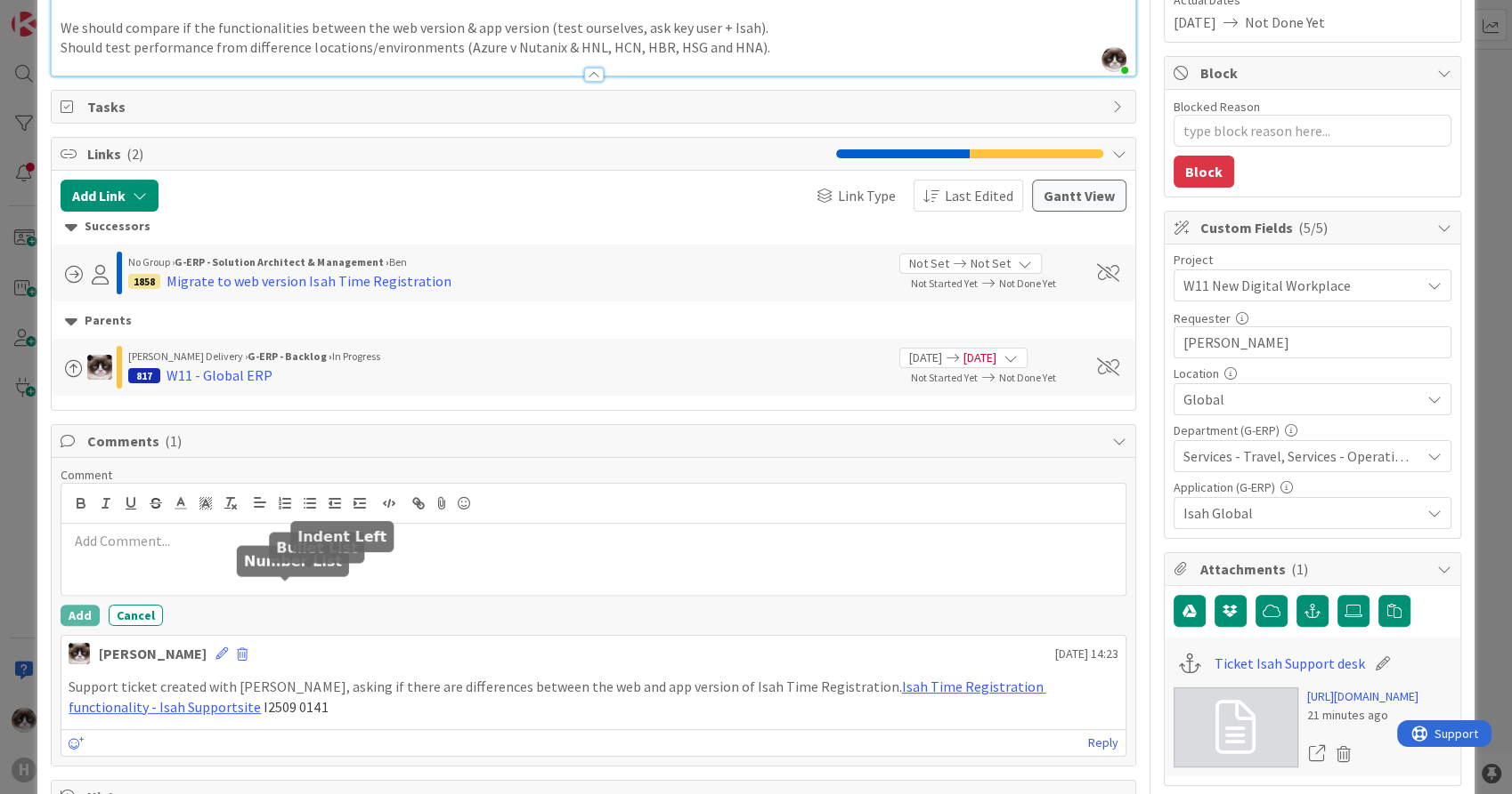
scroll to position [395, 0]
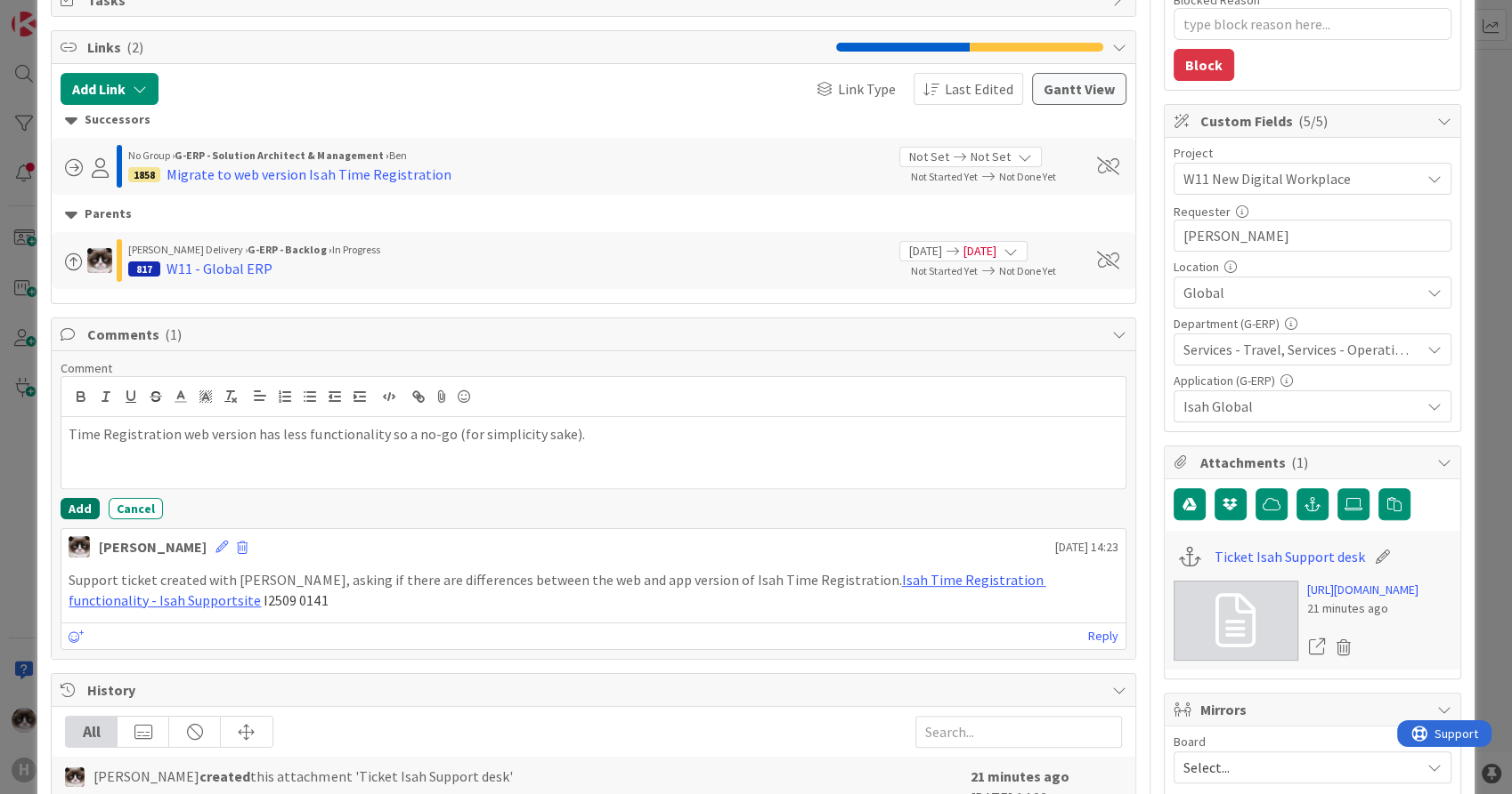
click at [91, 501] on button "Add" at bounding box center [80, 508] width 39 height 21
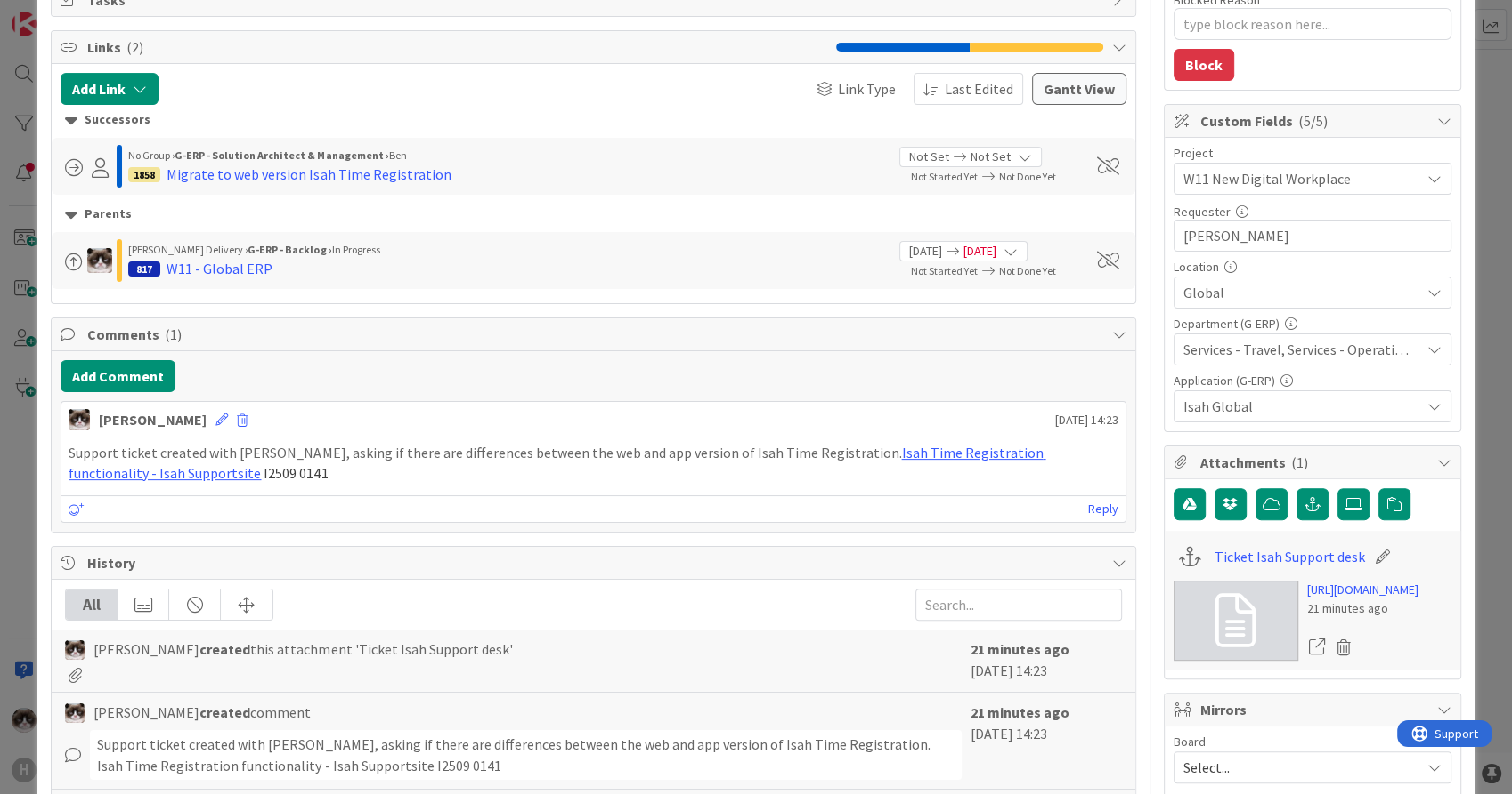
type textarea "x"
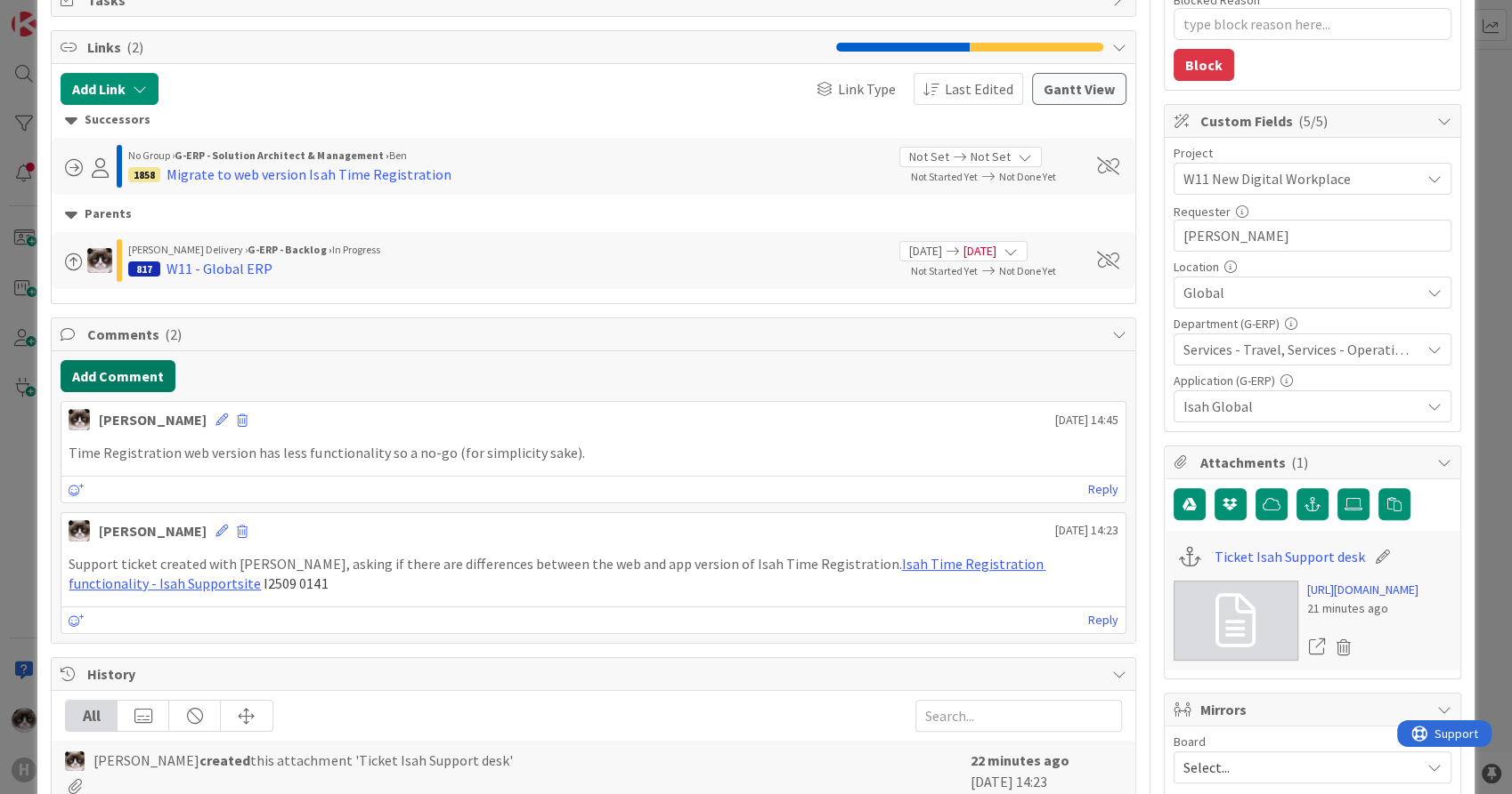
click at [123, 387] on button "Add Comment" at bounding box center [118, 377] width 115 height 32
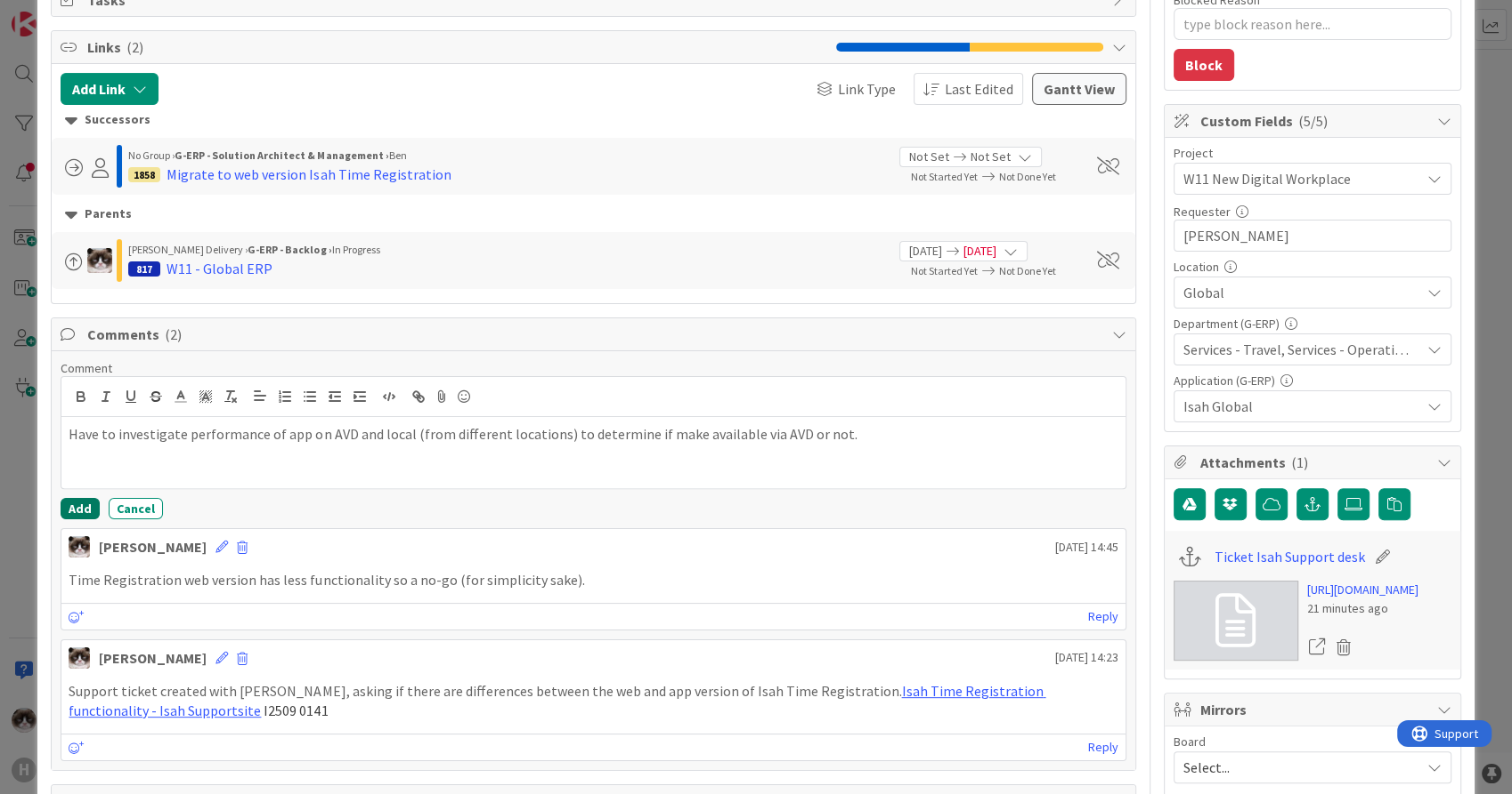
click at [77, 505] on button "Add" at bounding box center [80, 508] width 39 height 21
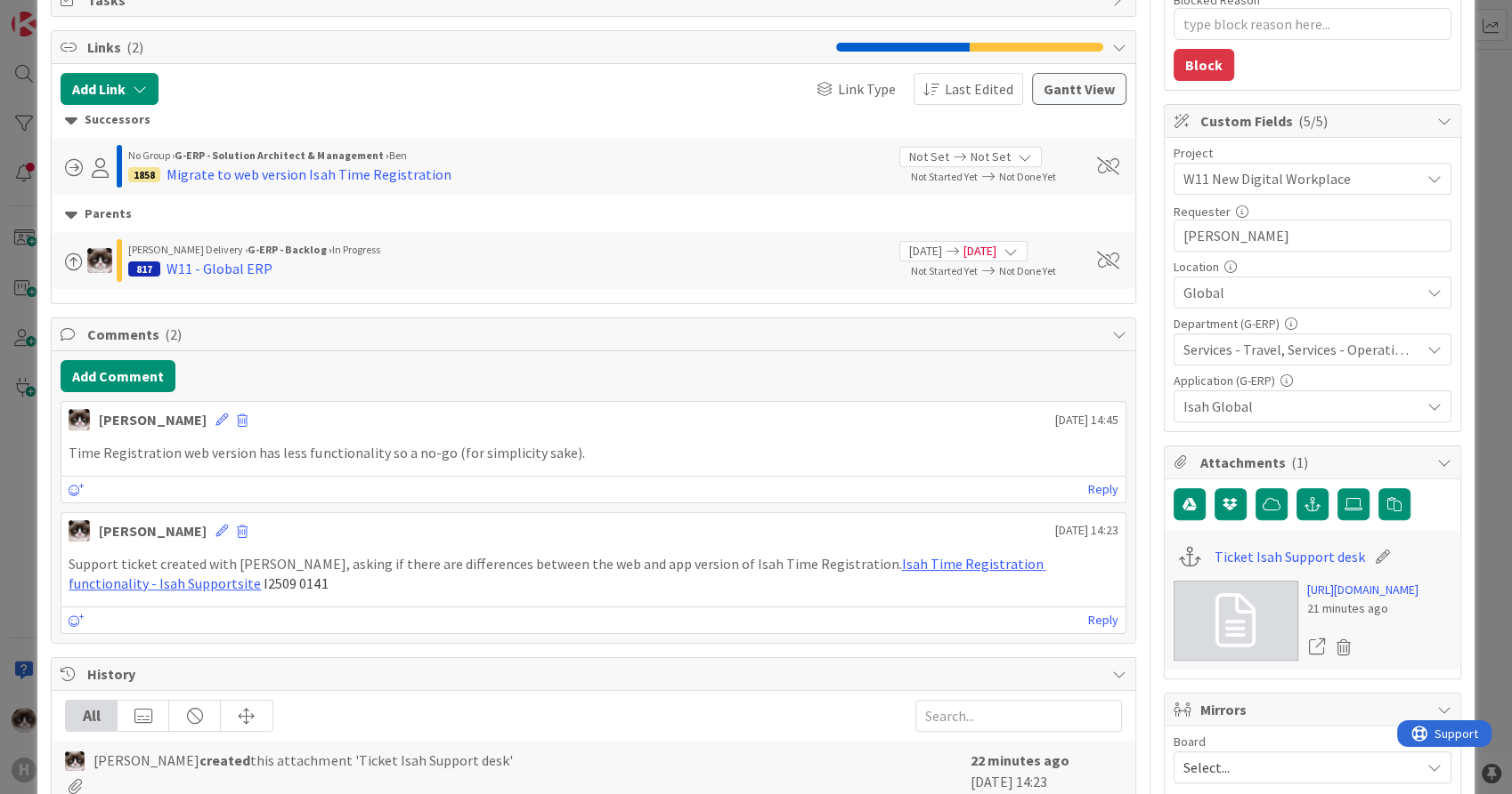
type textarea "x"
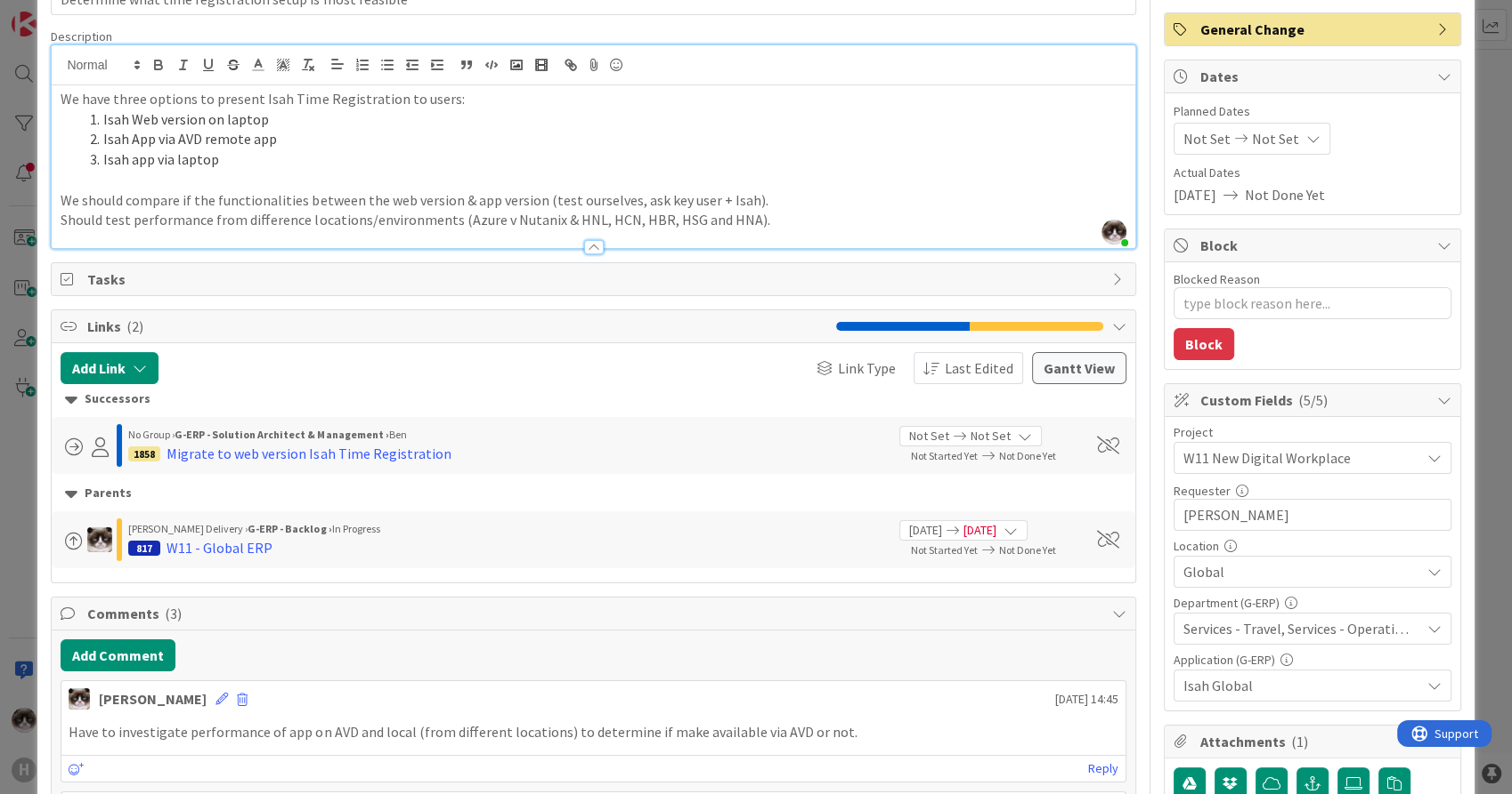
scroll to position [0, 0]
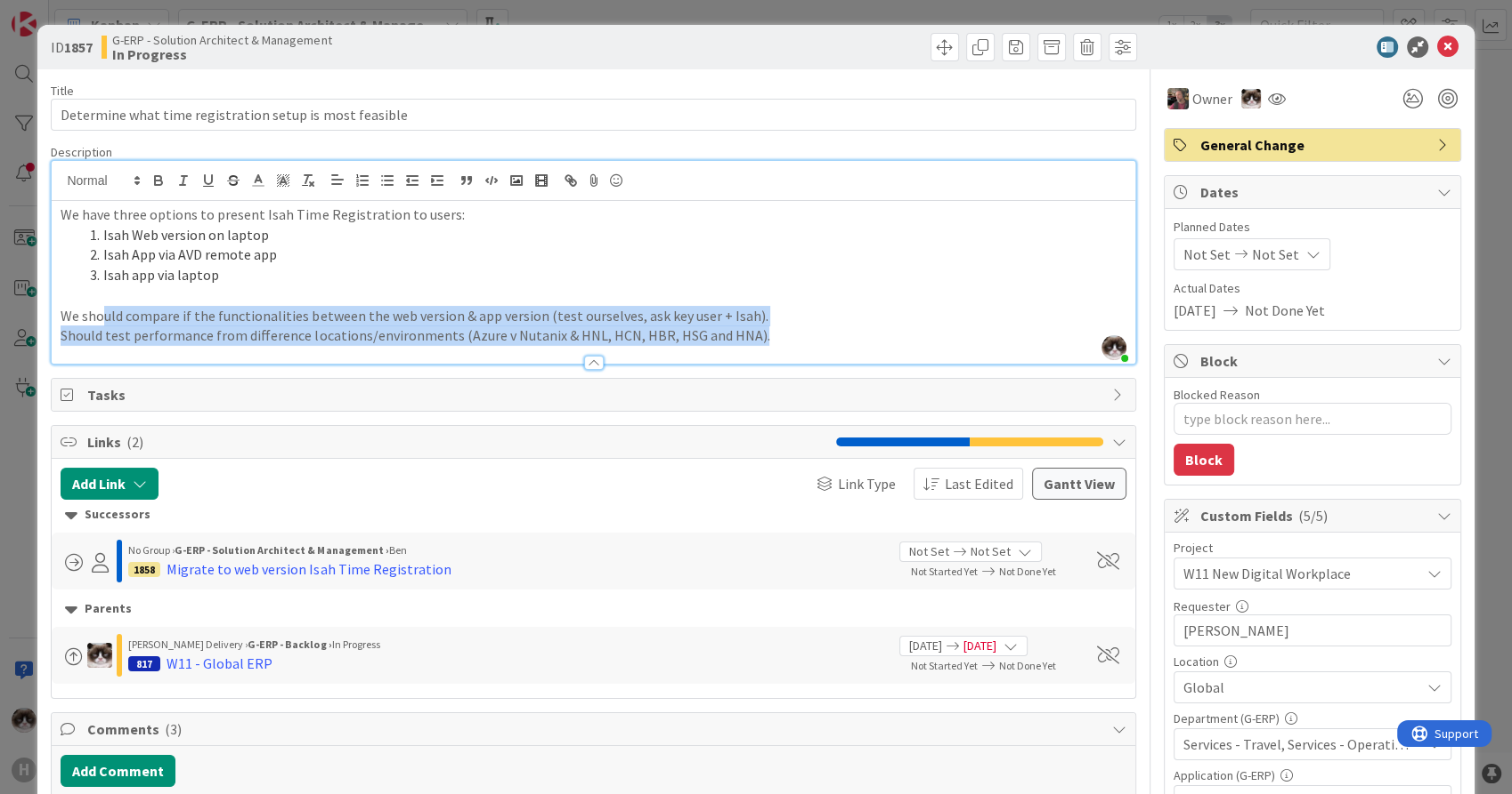
drag, startPoint x: 754, startPoint y: 326, endPoint x: 100, endPoint y: 308, distance: 654.2
click at [100, 308] on div "We have three options to present Isah Time Registration to users: Isah Web vers…" at bounding box center [593, 282] width 1082 height 163
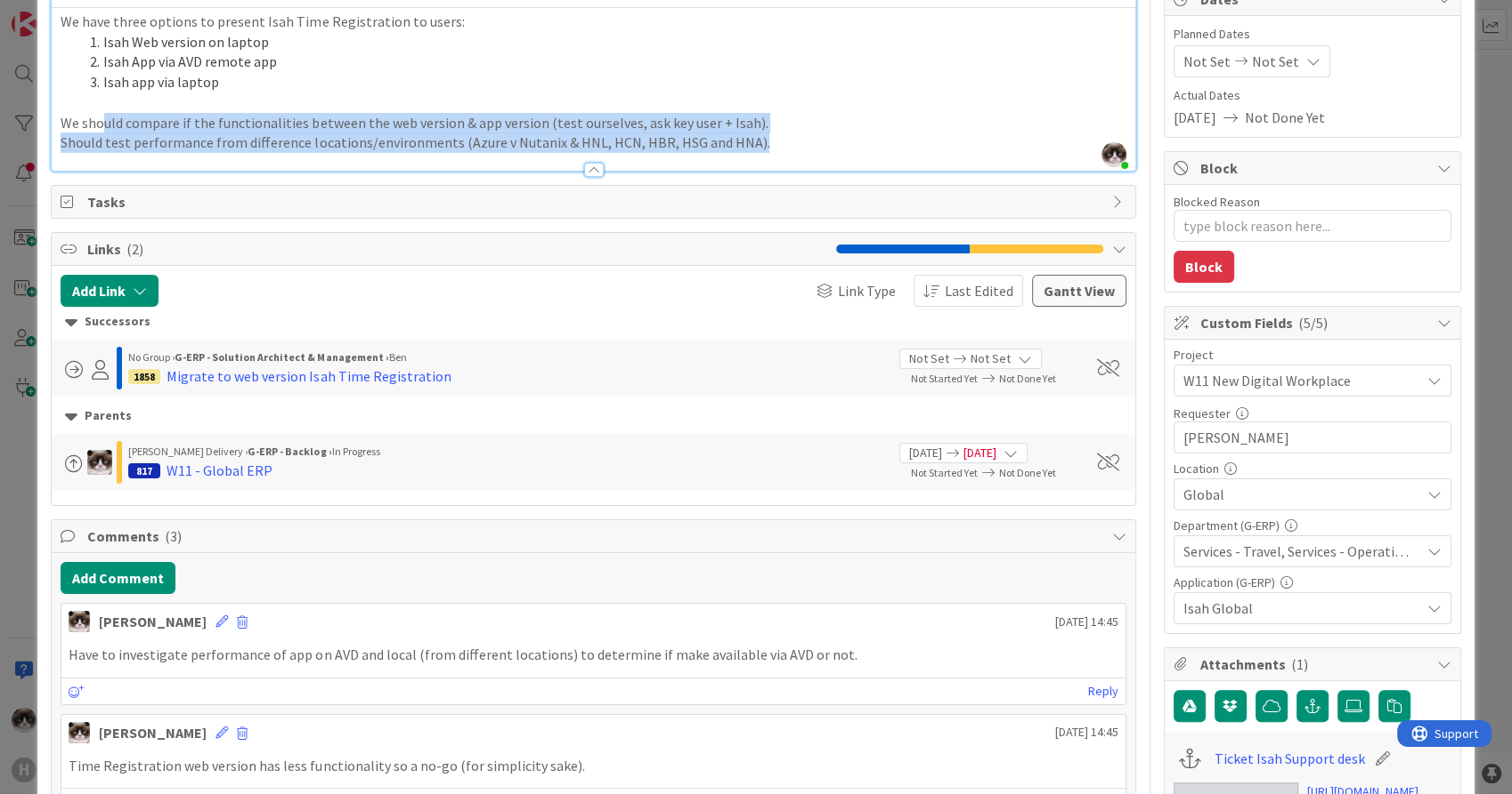
scroll to position [198, 0]
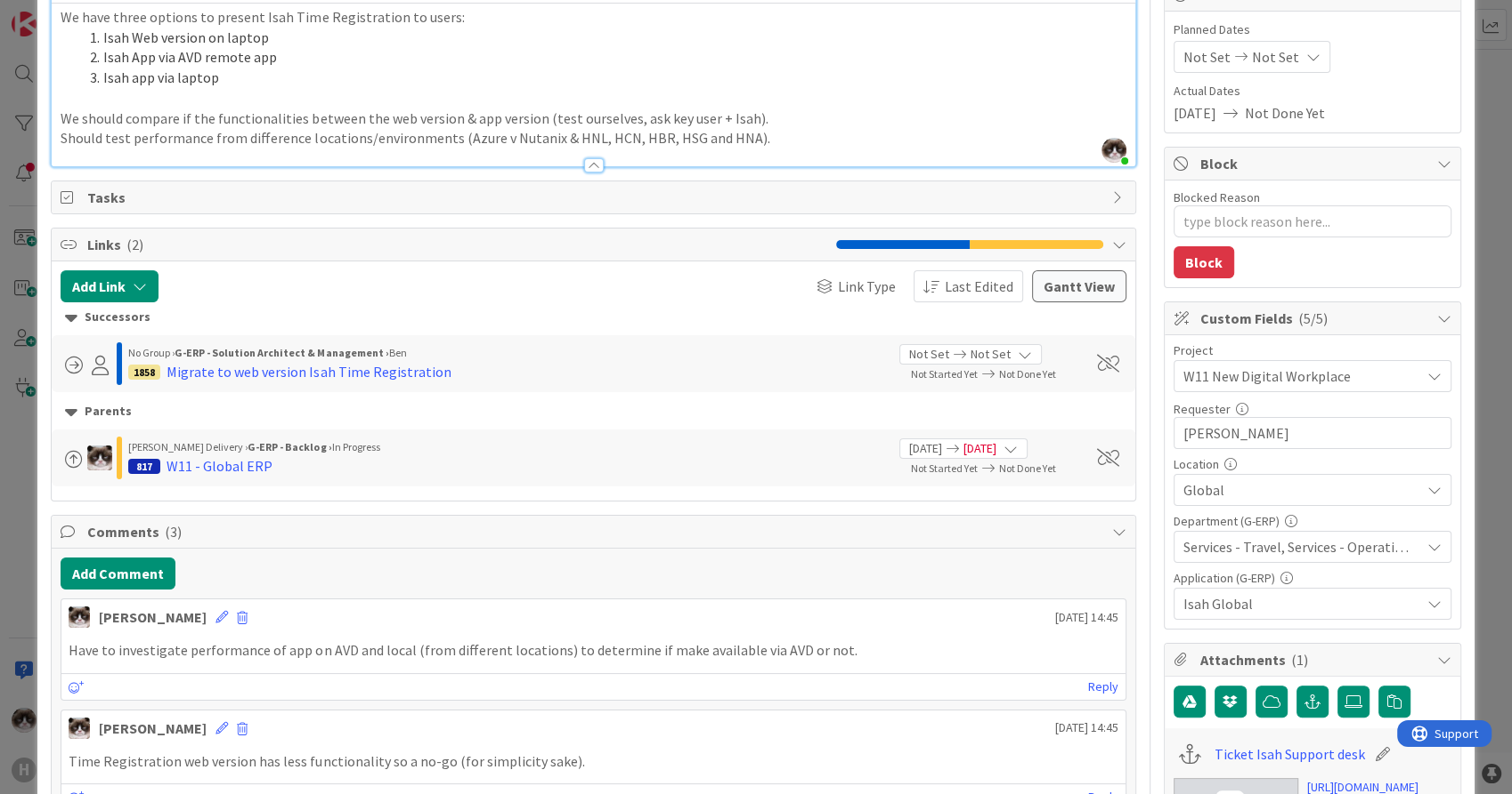
click at [656, 635] on div "Have to investigate performance of app on AVD and local (from different locatio…" at bounding box center [593, 650] width 1063 height 35
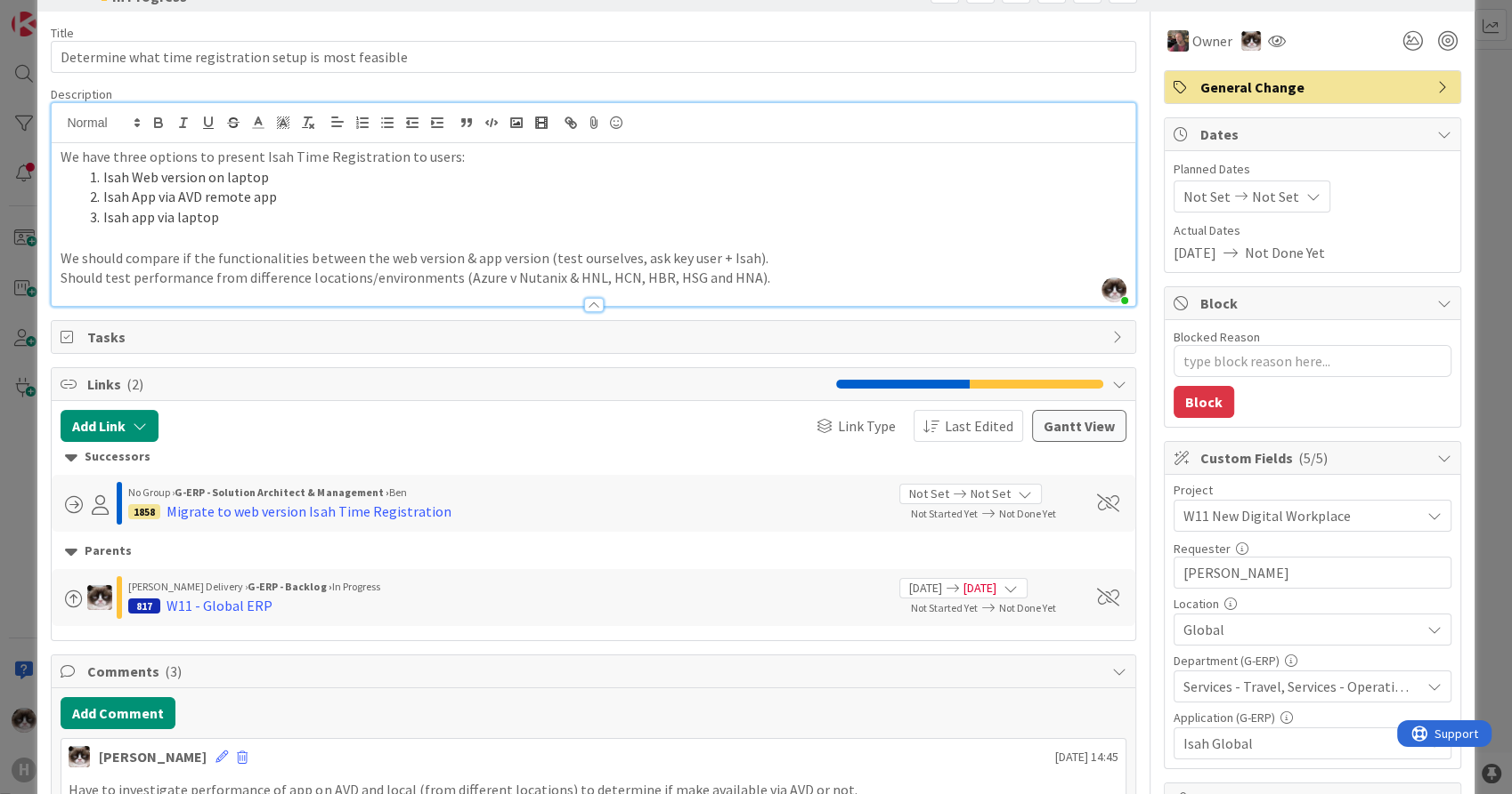
scroll to position [0, 0]
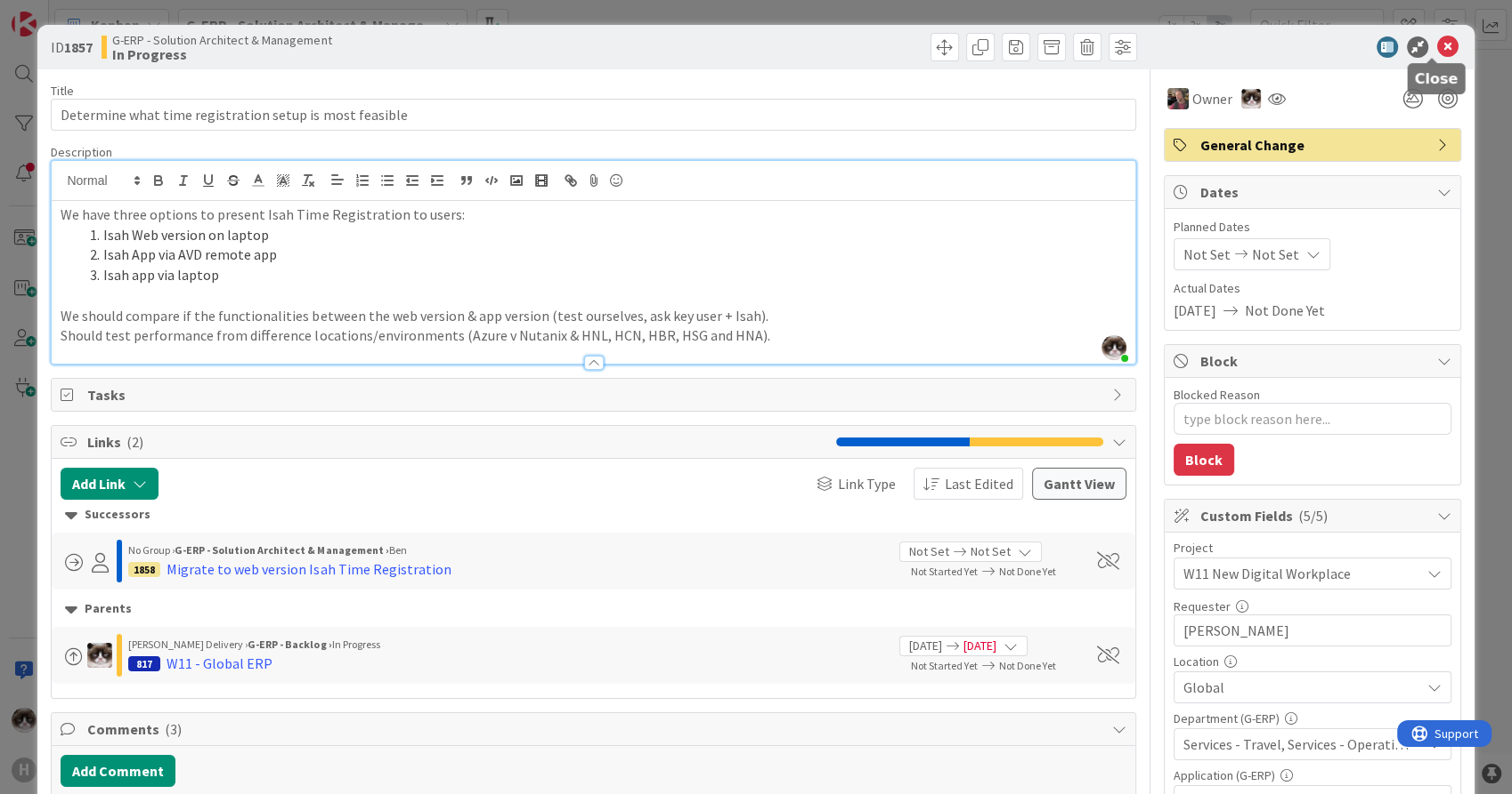
click at [1437, 52] on icon at bounding box center [1447, 47] width 21 height 21
